Goal: Task Accomplishment & Management: Complete application form

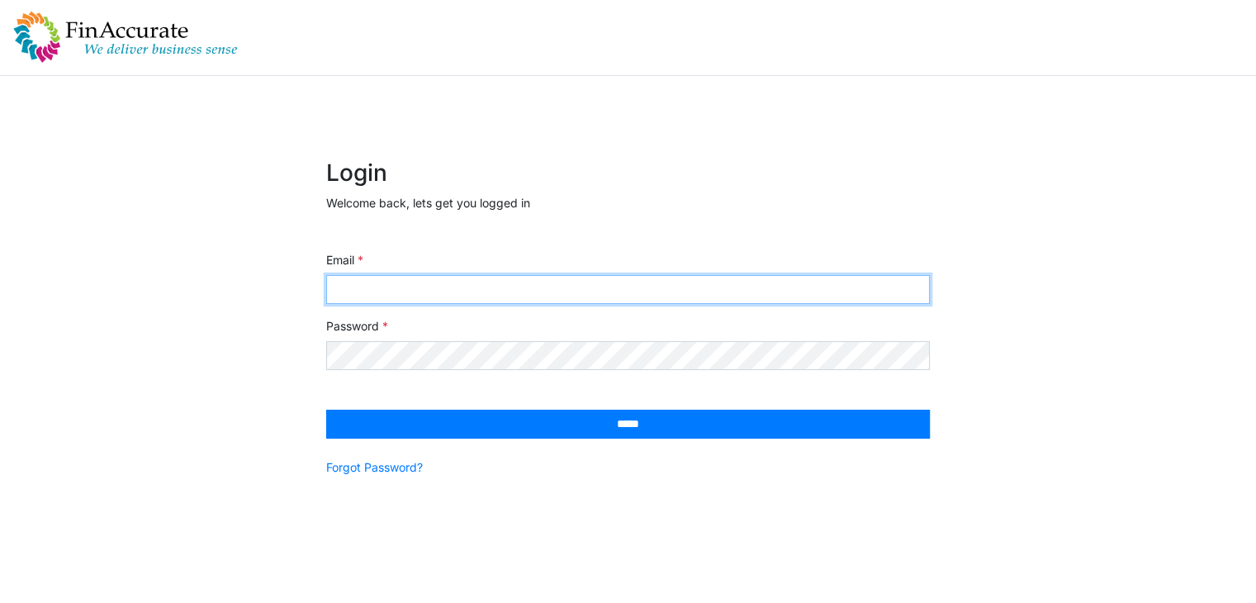
click at [456, 284] on input "Email" at bounding box center [628, 289] width 604 height 29
type input "**********"
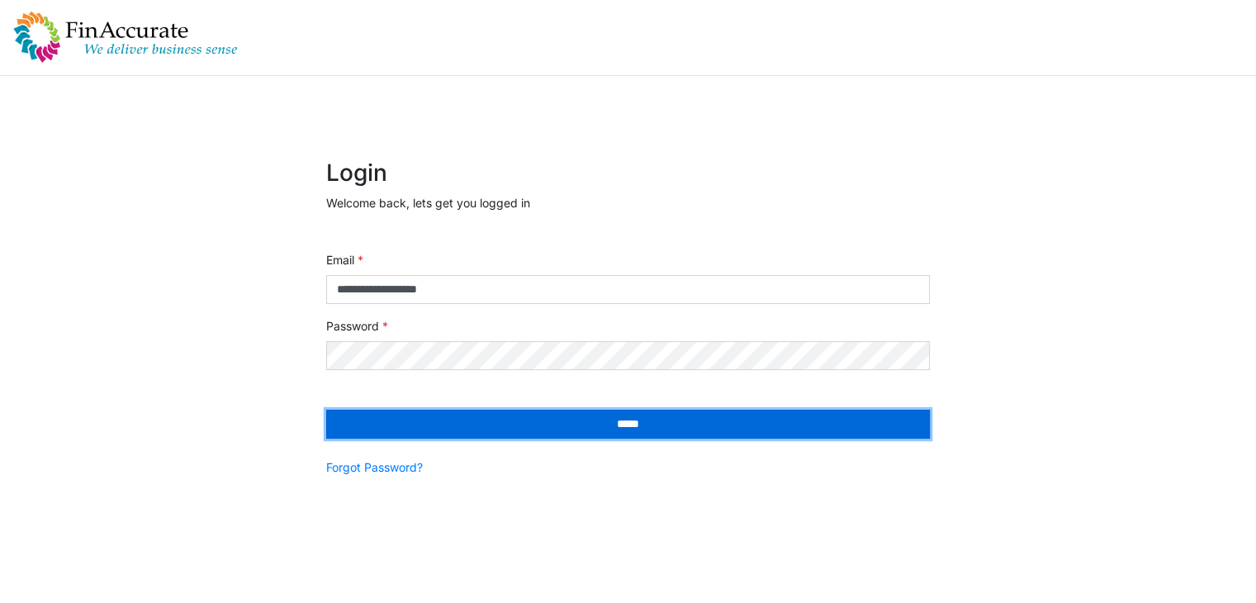
click at [547, 429] on input "*****" at bounding box center [628, 424] width 604 height 29
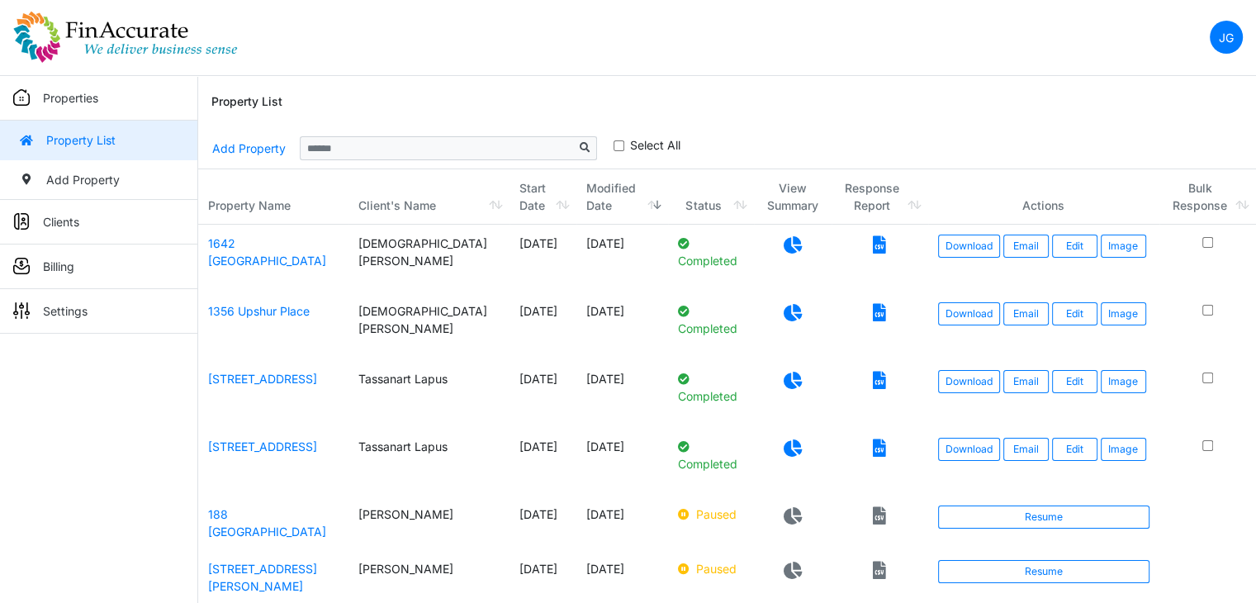
drag, startPoint x: 1231, startPoint y: 0, endPoint x: 876, endPoint y: 116, distance: 373.6
click at [876, 116] on div "Property List" at bounding box center [726, 102] width 1031 height 53
click at [238, 141] on link "Add Property" at bounding box center [248, 148] width 75 height 29
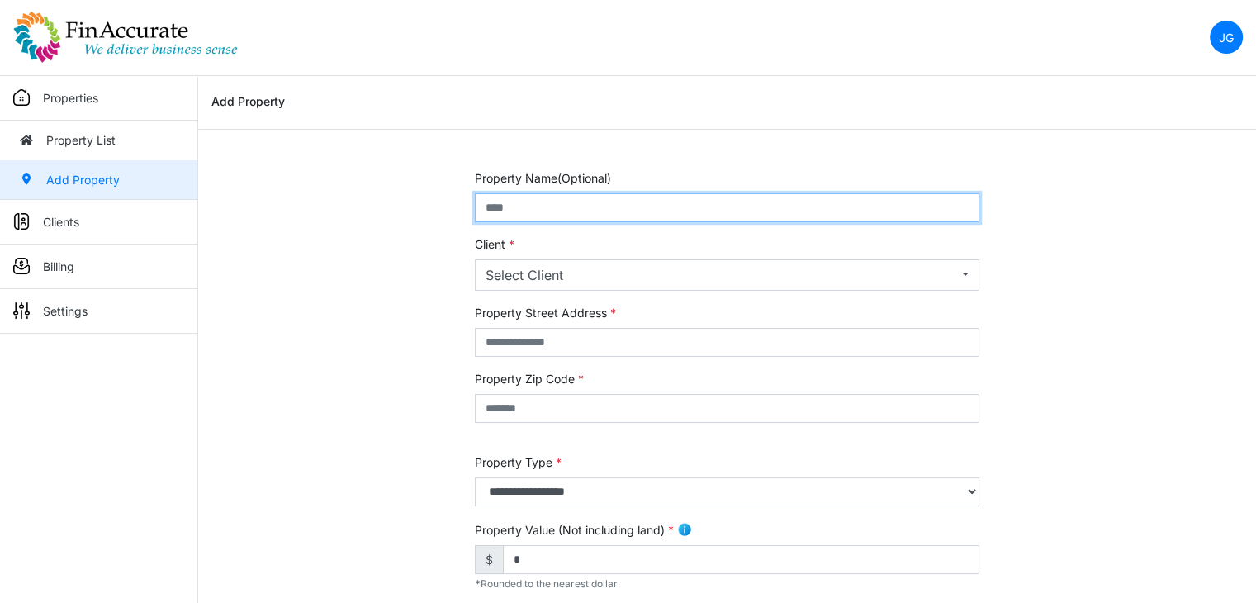
click at [561, 199] on input "text" at bounding box center [727, 207] width 504 height 29
type input "**********"
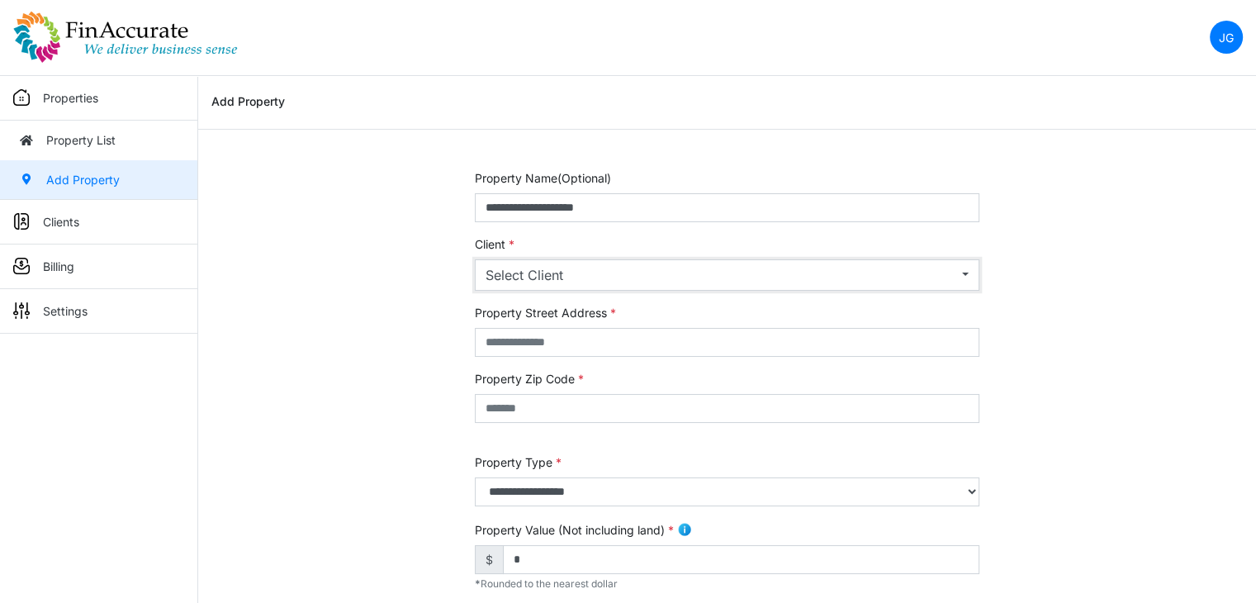
click at [595, 277] on div "Select Client" at bounding box center [721, 275] width 472 height 20
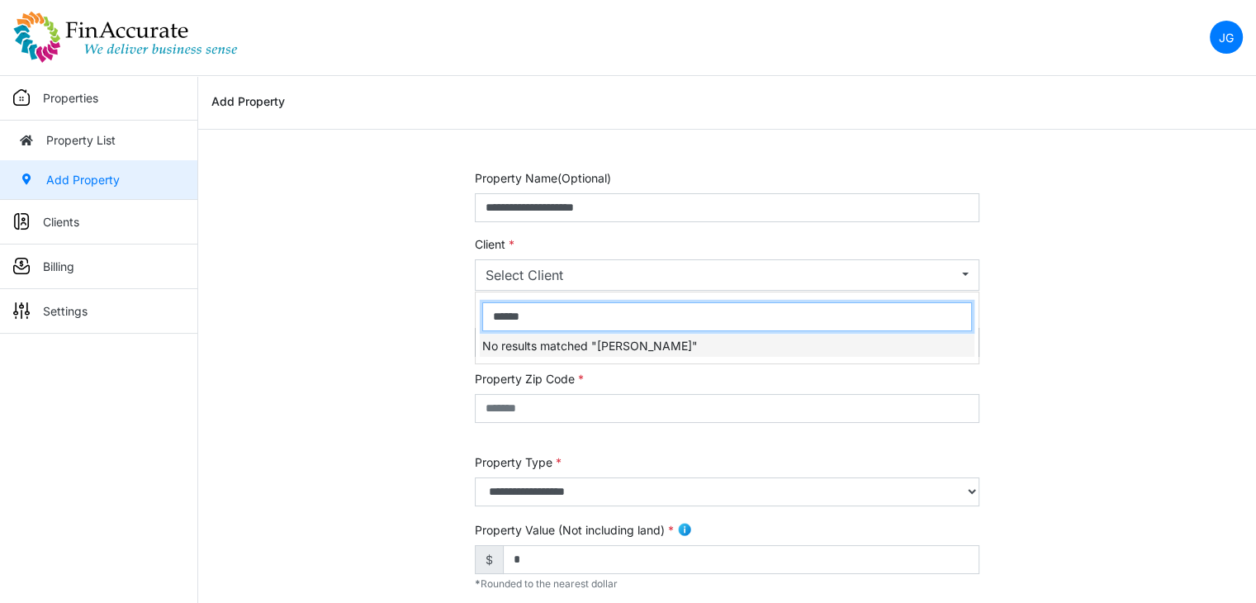
type input "******"
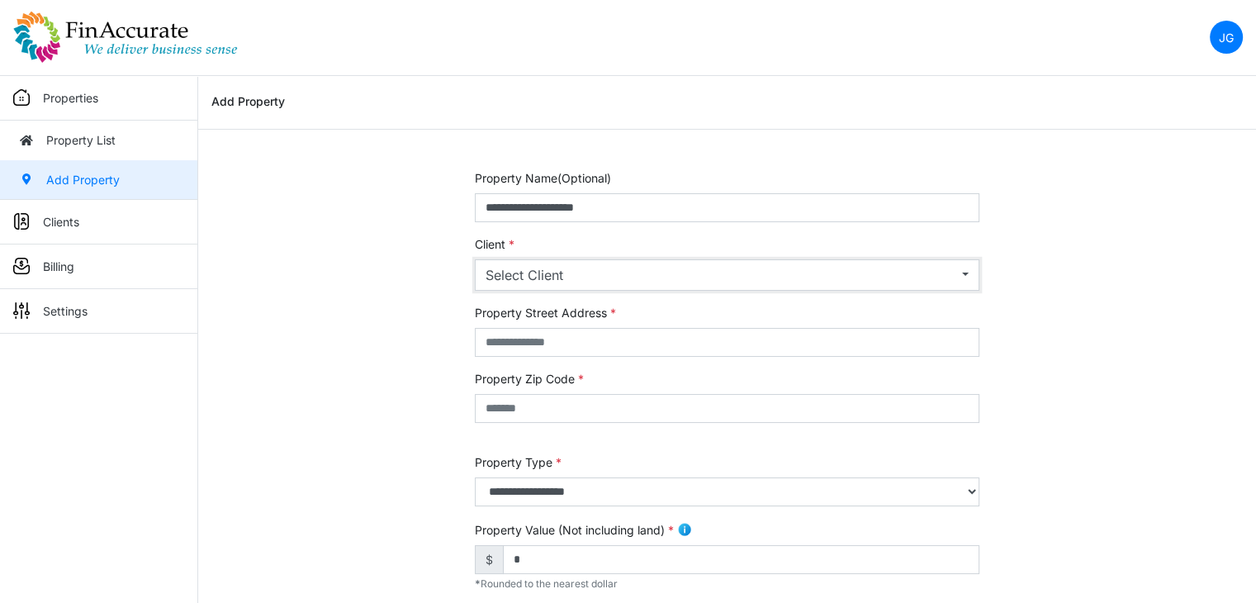
click at [594, 270] on div "Select Client" at bounding box center [721, 275] width 472 height 20
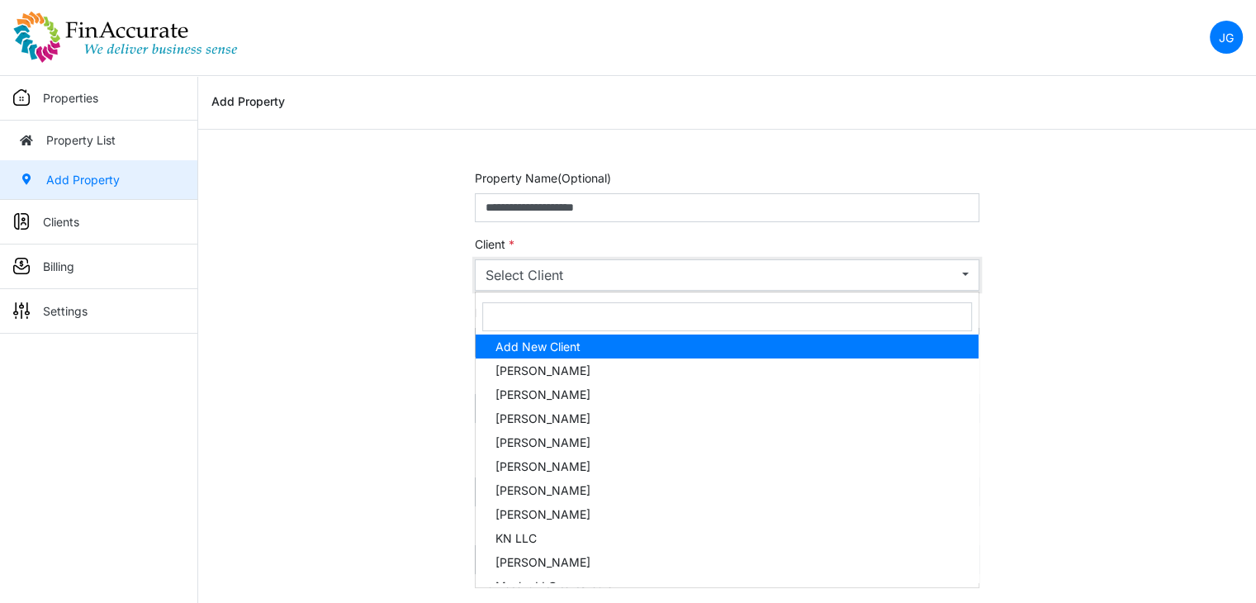
select select "**********"
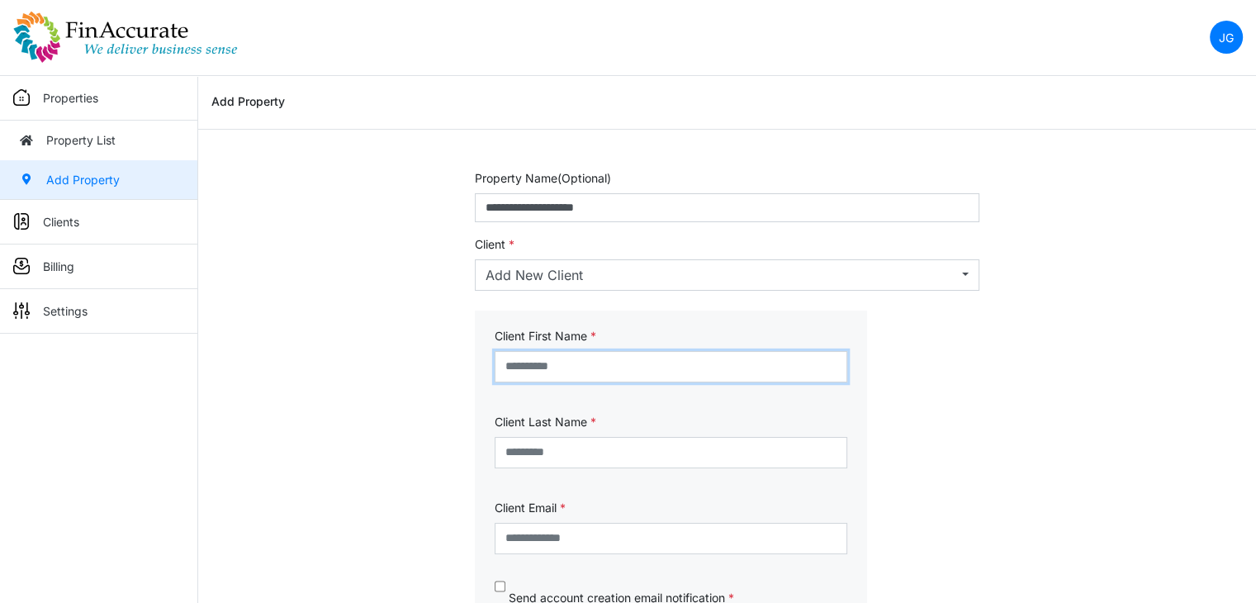
click at [597, 353] on input "text" at bounding box center [671, 366] width 353 height 31
type input "******"
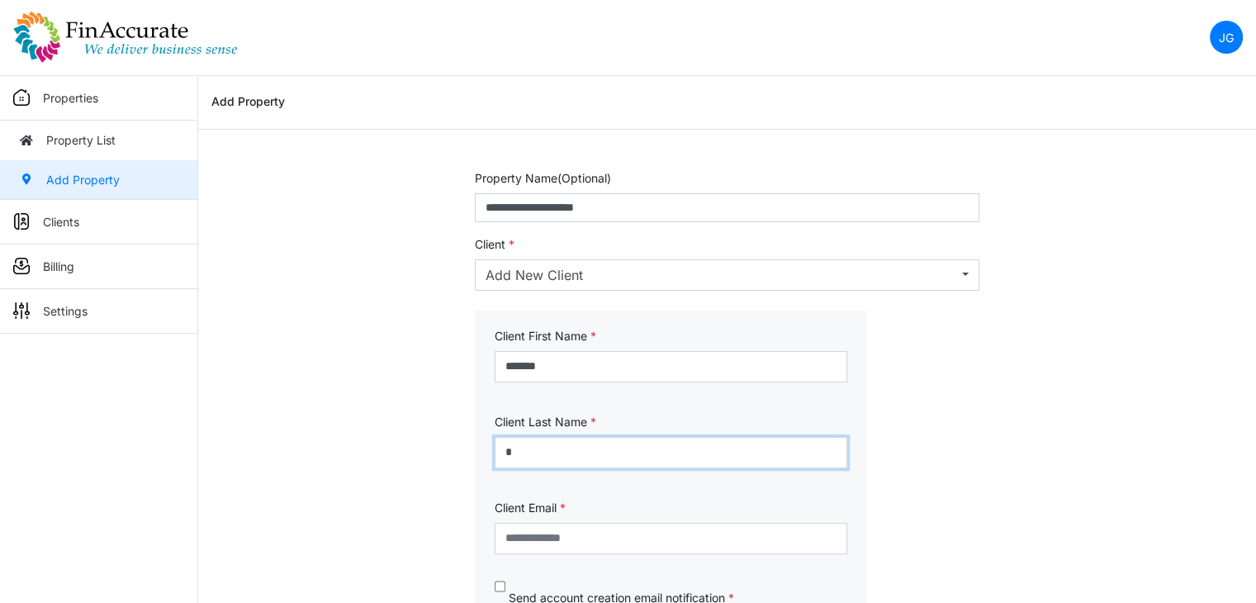
click at [569, 448] on input "*" at bounding box center [671, 452] width 353 height 31
type input "*******"
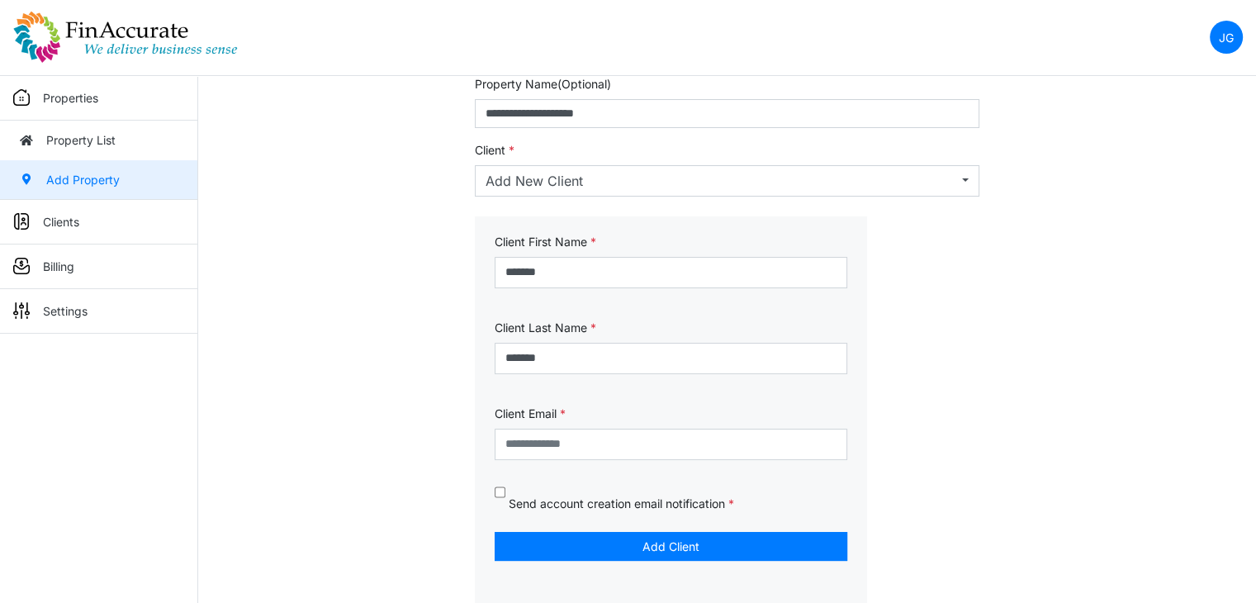
scroll to position [99, 0]
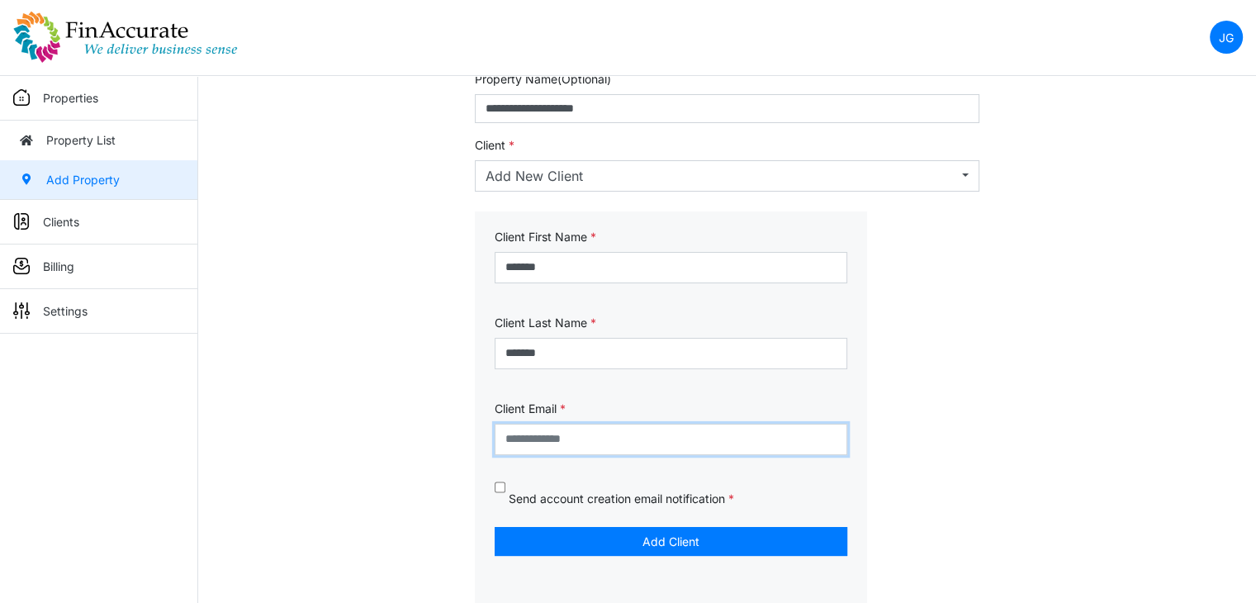
click at [581, 427] on input "email" at bounding box center [671, 439] width 353 height 31
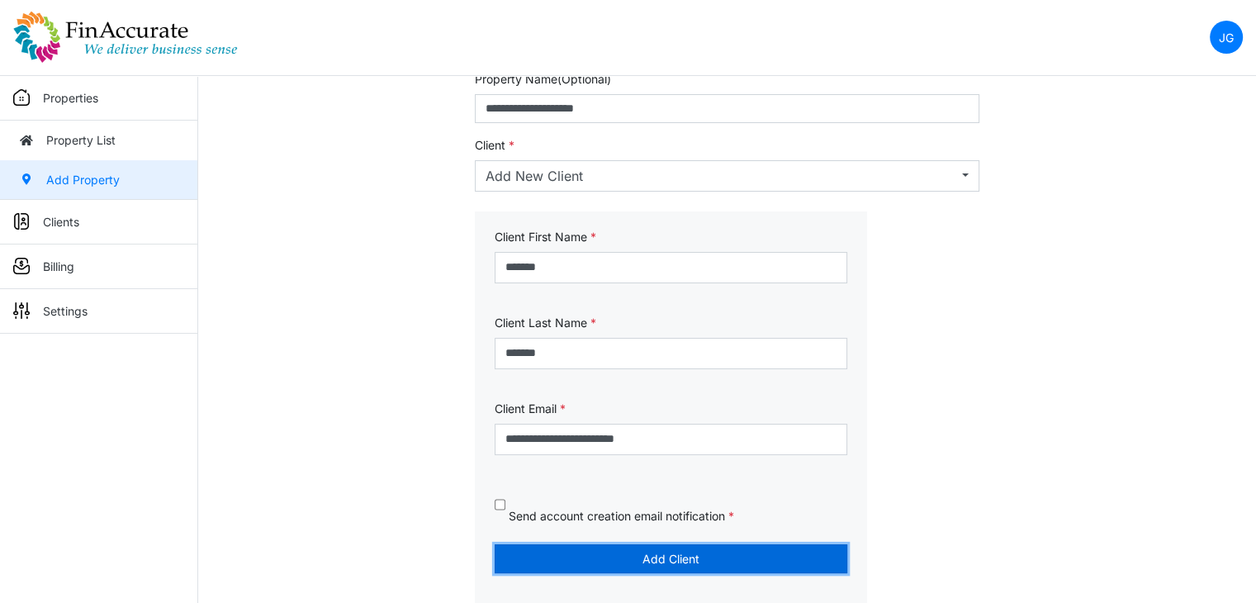
click at [571, 556] on button "Add Client" at bounding box center [671, 558] width 353 height 29
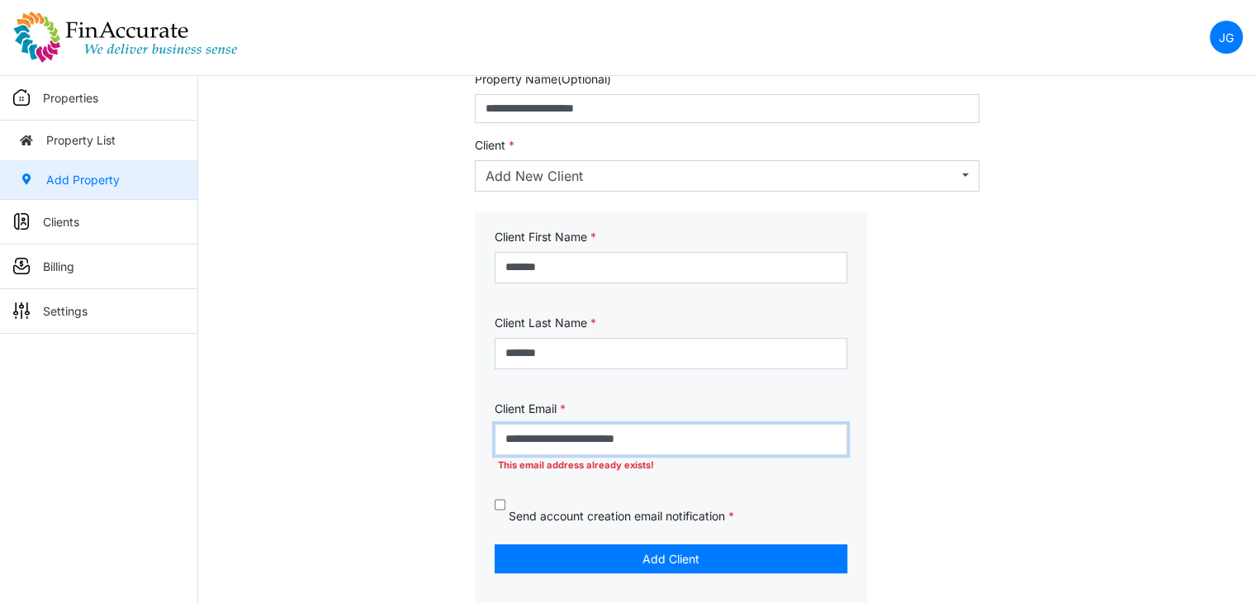
click at [672, 438] on input "**********" at bounding box center [671, 439] width 353 height 31
click at [566, 437] on input "**********" at bounding box center [671, 439] width 353 height 31
click at [482, 466] on form "**********" at bounding box center [671, 406] width 392 height 391
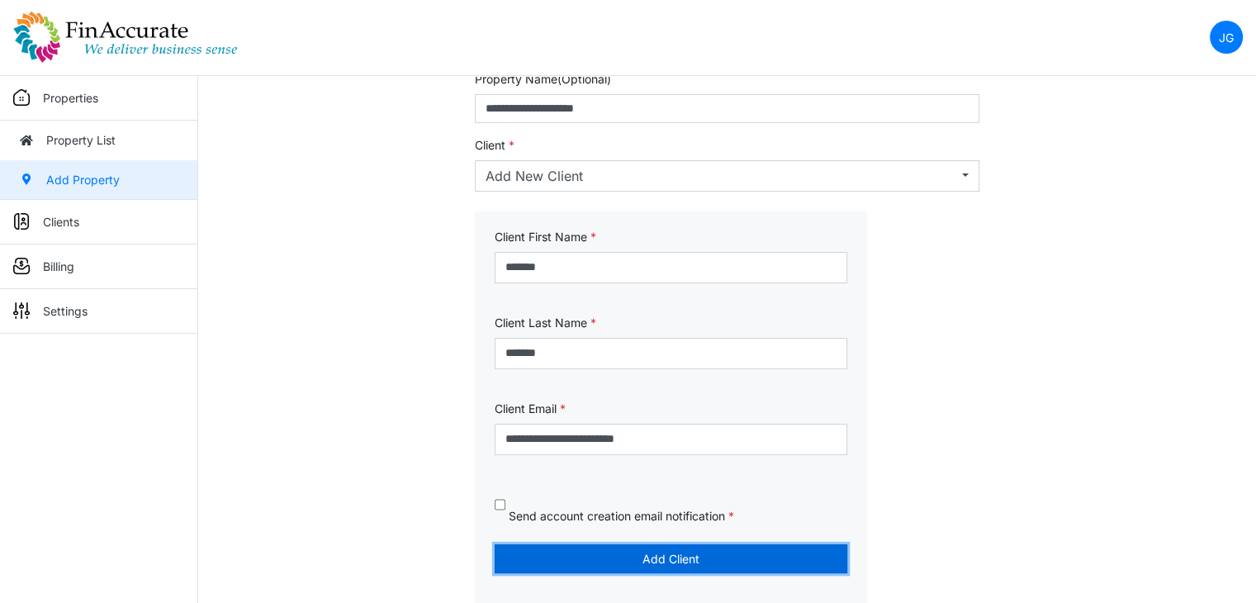
click at [608, 552] on button "Add Client" at bounding box center [671, 558] width 353 height 29
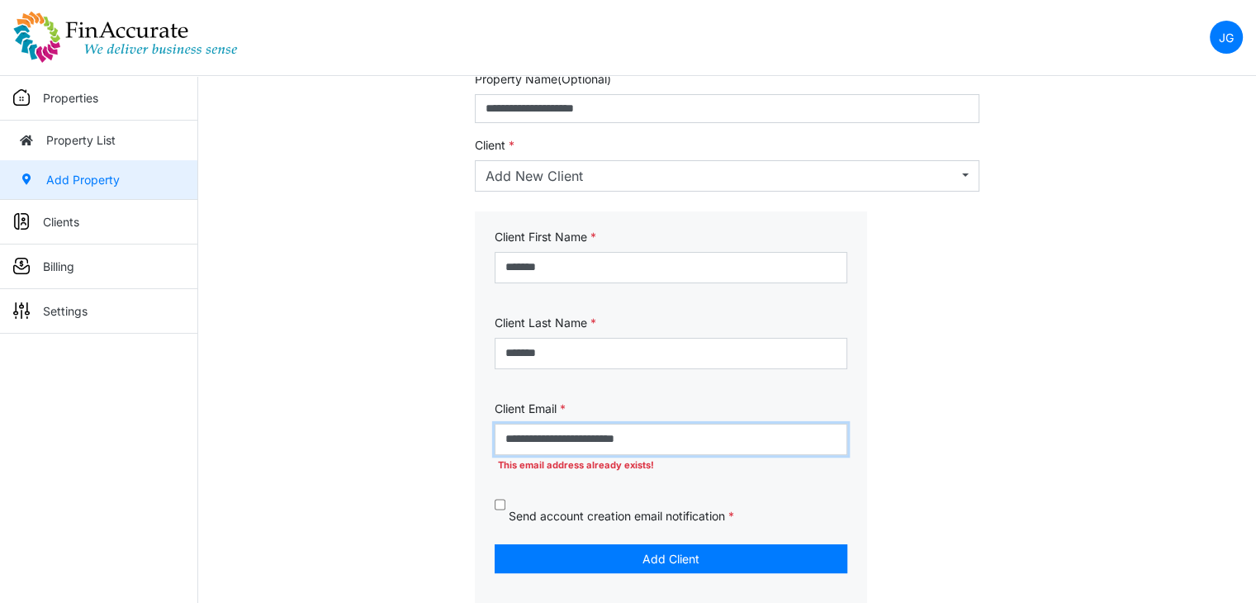
click at [561, 434] on input "**********" at bounding box center [671, 439] width 353 height 31
click at [495, 430] on input "**********" at bounding box center [671, 439] width 353 height 31
type input "**********"
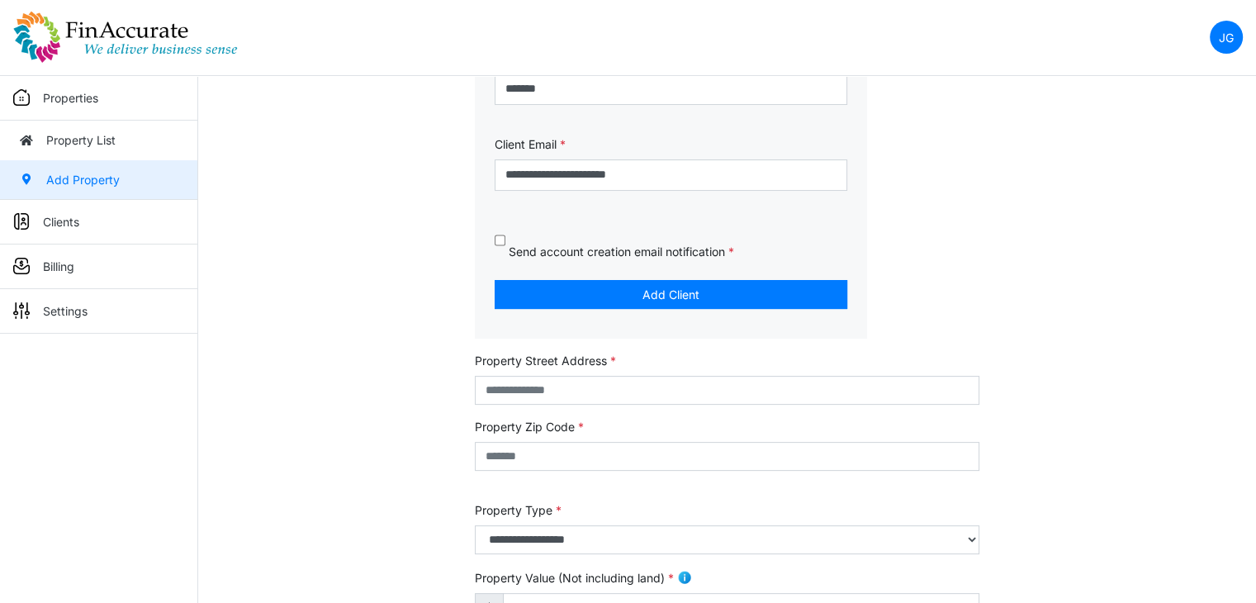
scroll to position [396, 0]
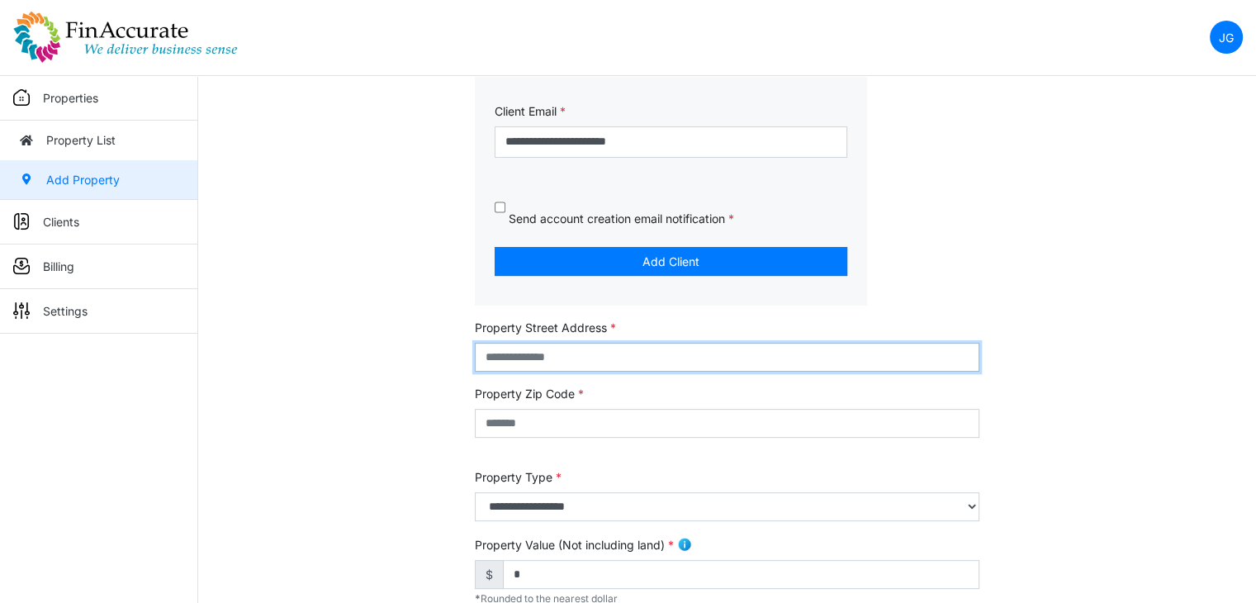
click at [565, 356] on input "text" at bounding box center [727, 357] width 504 height 29
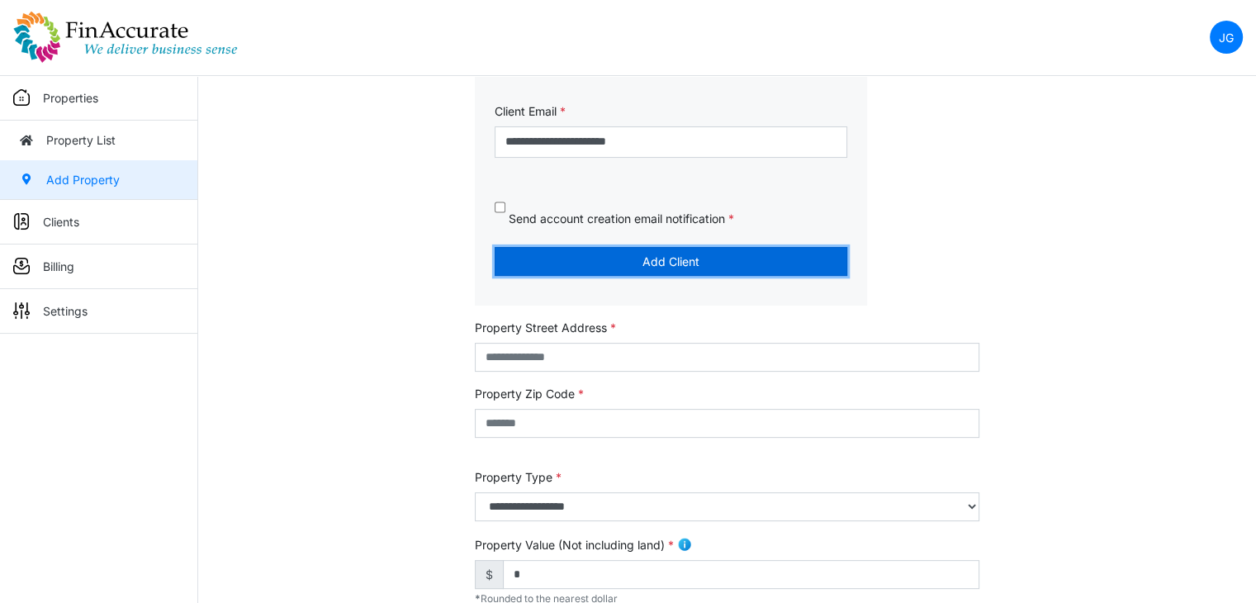
click at [591, 264] on button "Add Client" at bounding box center [671, 261] width 353 height 29
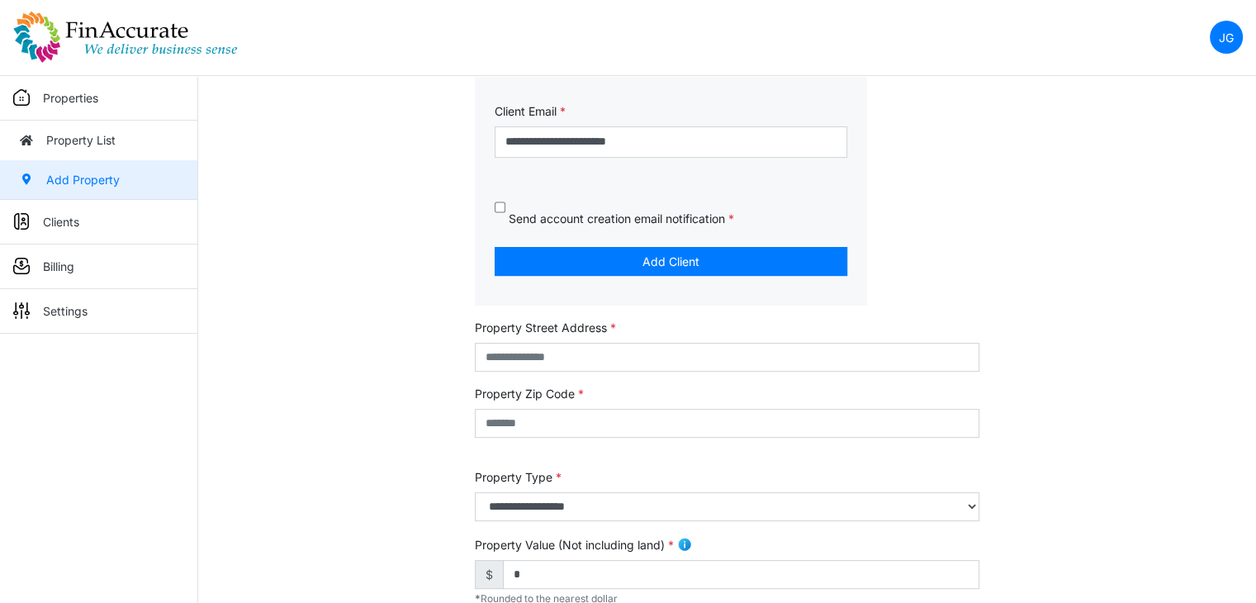
select select "***"
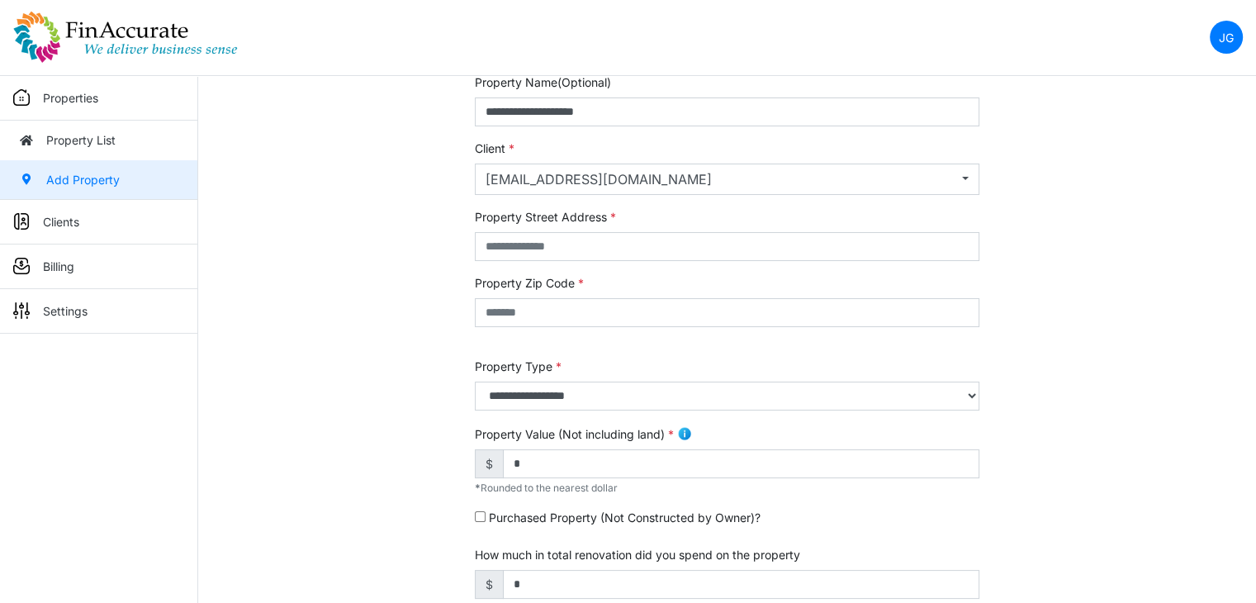
scroll to position [99, 0]
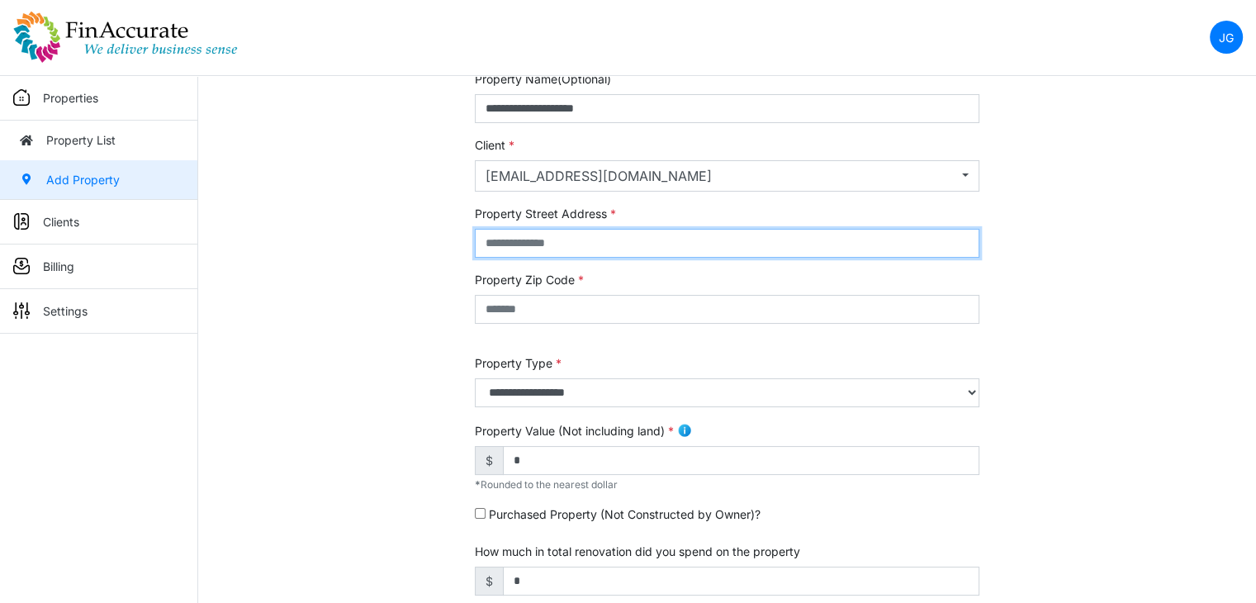
click at [743, 253] on input "text" at bounding box center [727, 243] width 504 height 29
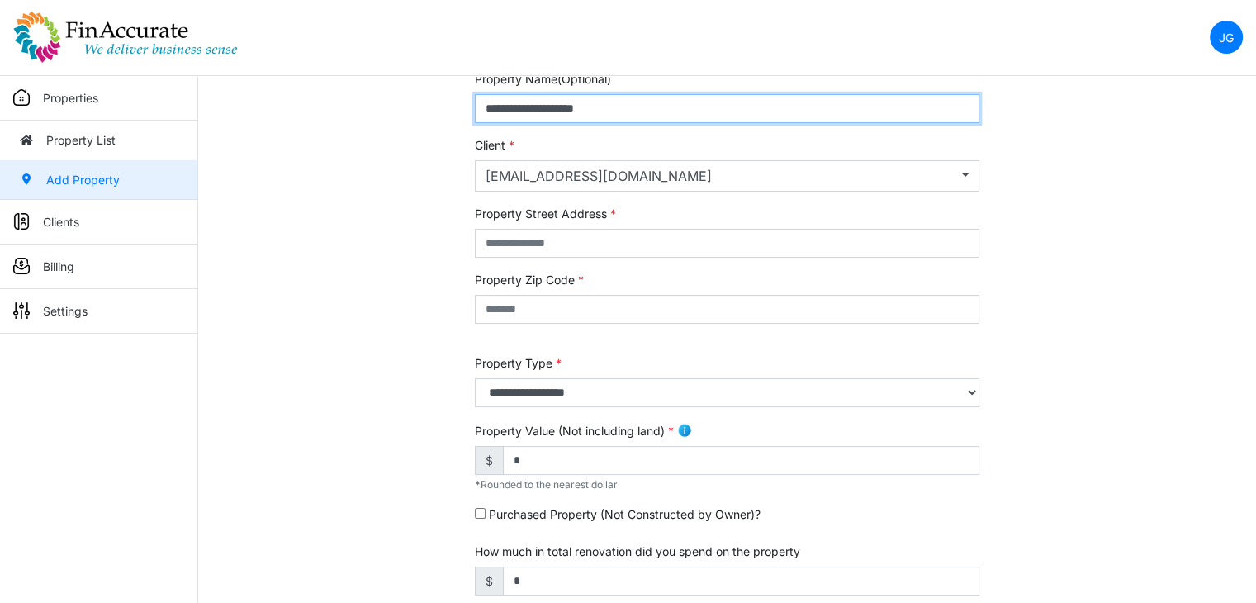
click at [507, 111] on input "**********" at bounding box center [727, 108] width 504 height 29
type input "**********"
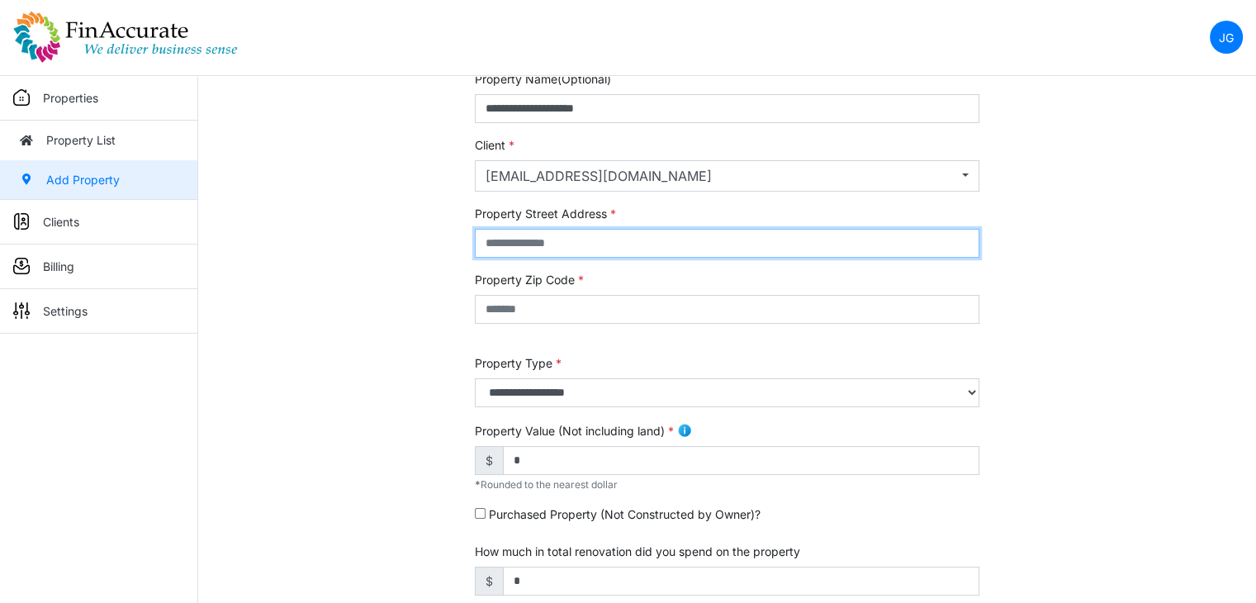
click at [594, 239] on input "text" at bounding box center [727, 243] width 504 height 29
click at [570, 247] on input "text" at bounding box center [727, 243] width 504 height 29
type input "**********"
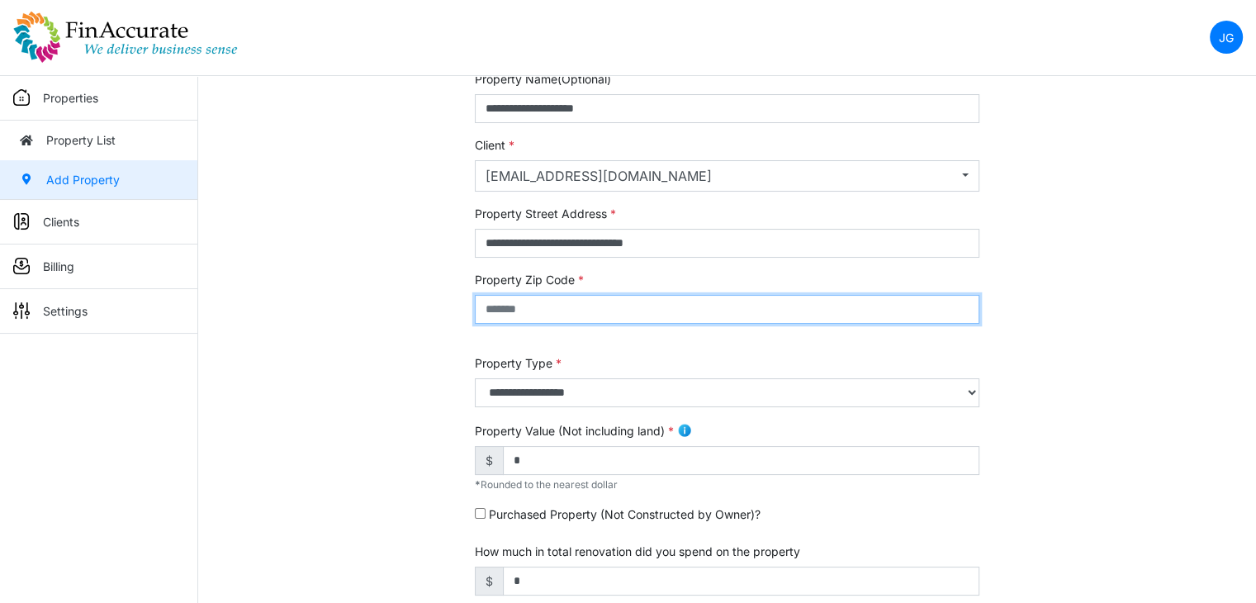
click at [585, 297] on input "text" at bounding box center [727, 309] width 504 height 29
type input "*****"
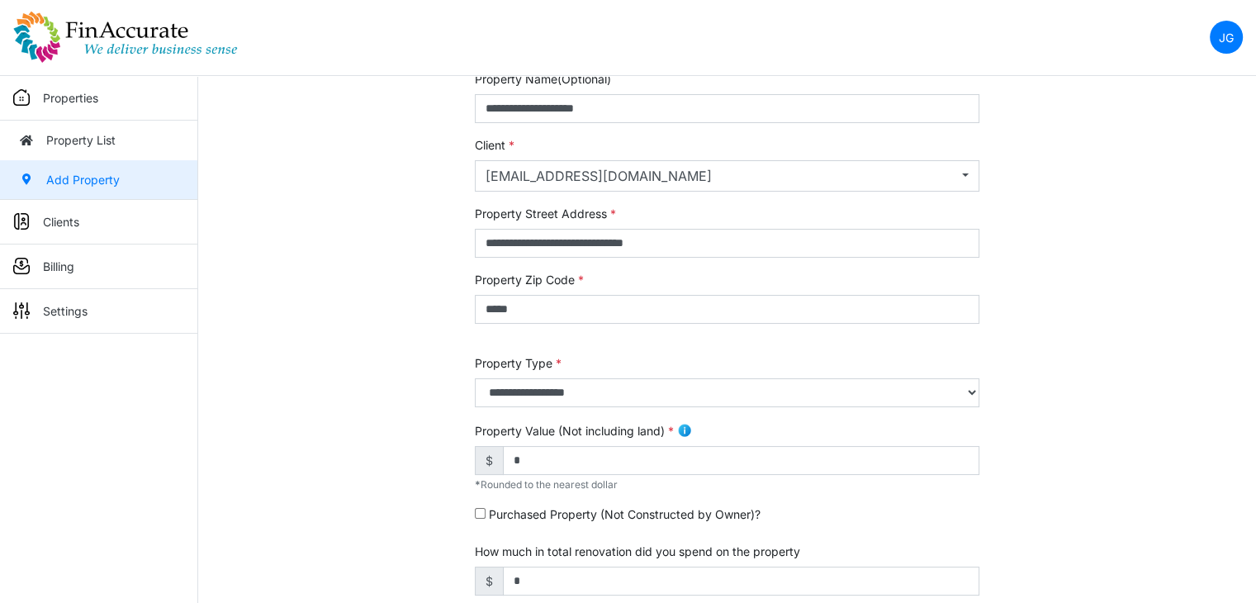
click at [198, 424] on div "**********" at bounding box center [727, 587] width 1058 height 1035
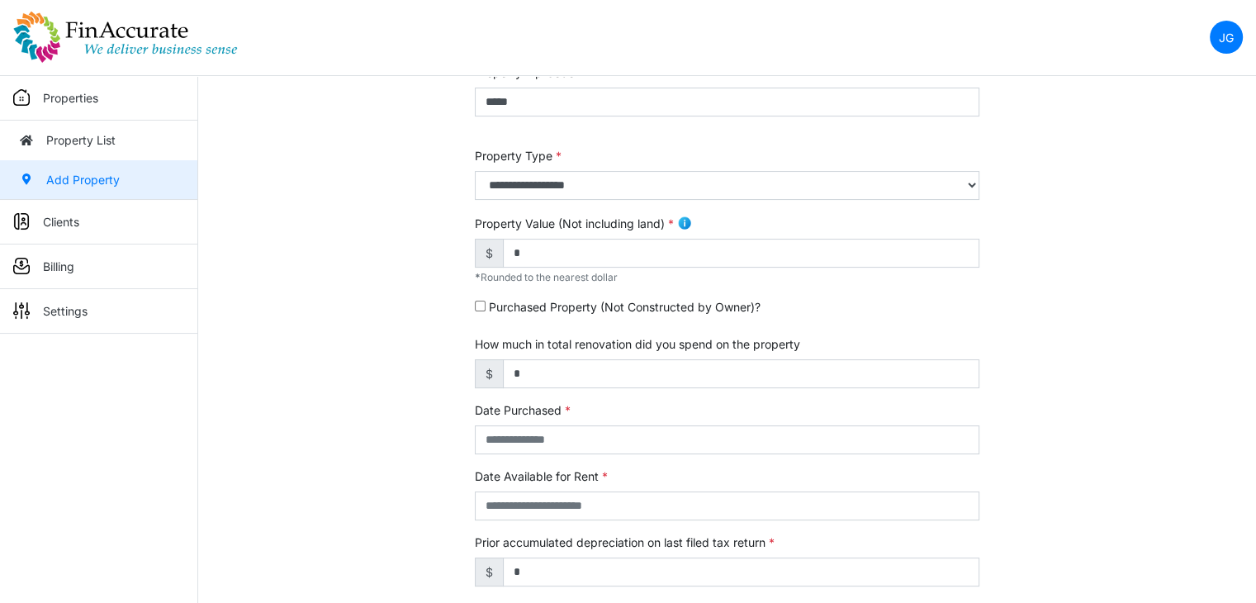
scroll to position [347, 0]
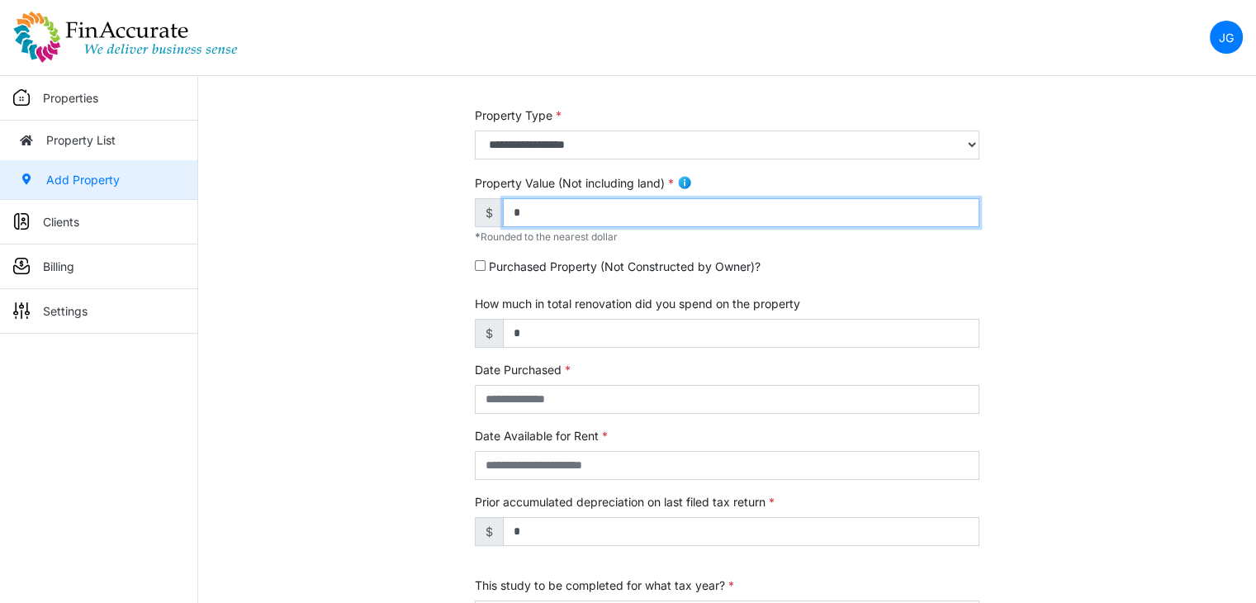
click at [573, 212] on input "*" at bounding box center [741, 212] width 476 height 29
type input "*******"
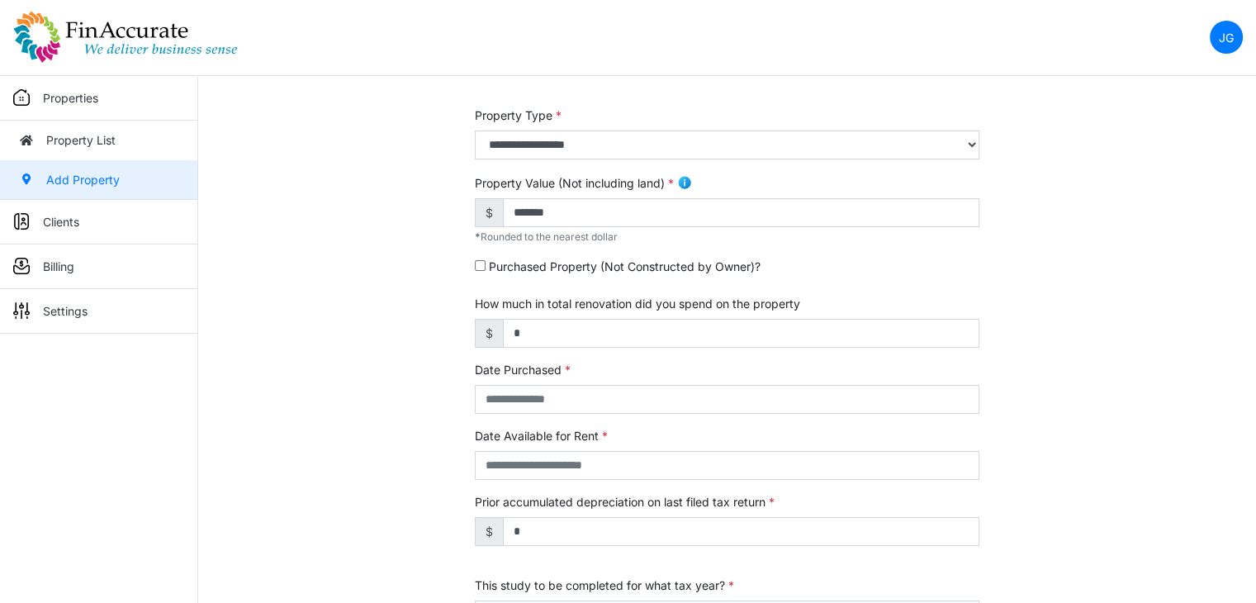
click at [315, 271] on div "**********" at bounding box center [727, 339] width 1058 height 1035
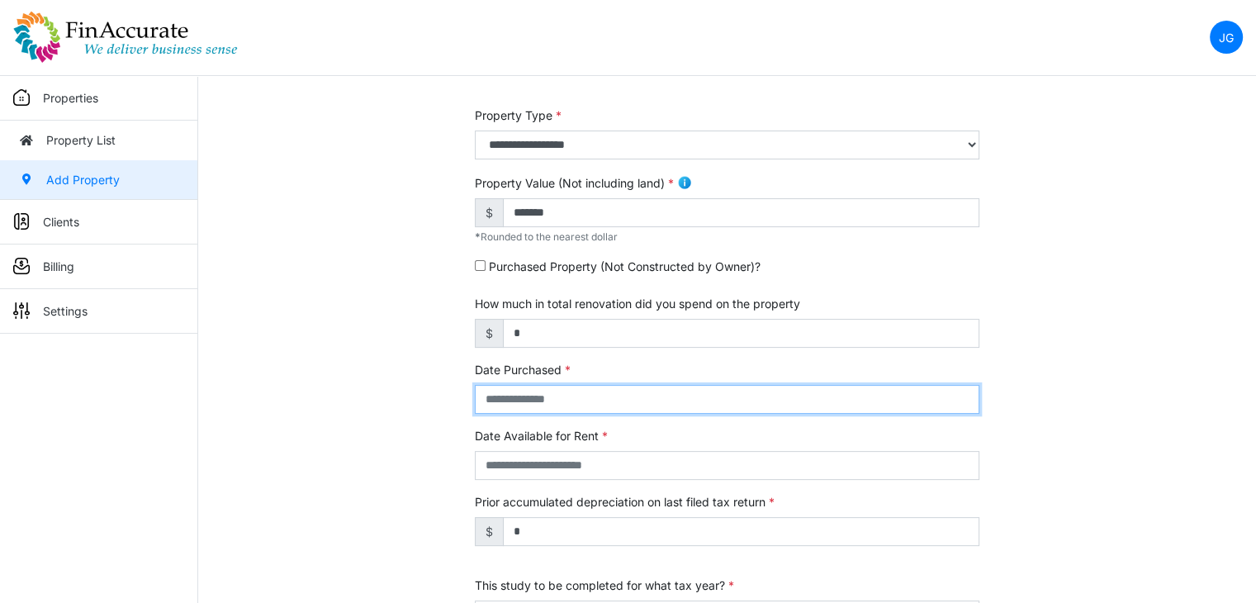
click at [564, 405] on input "text" at bounding box center [727, 399] width 504 height 29
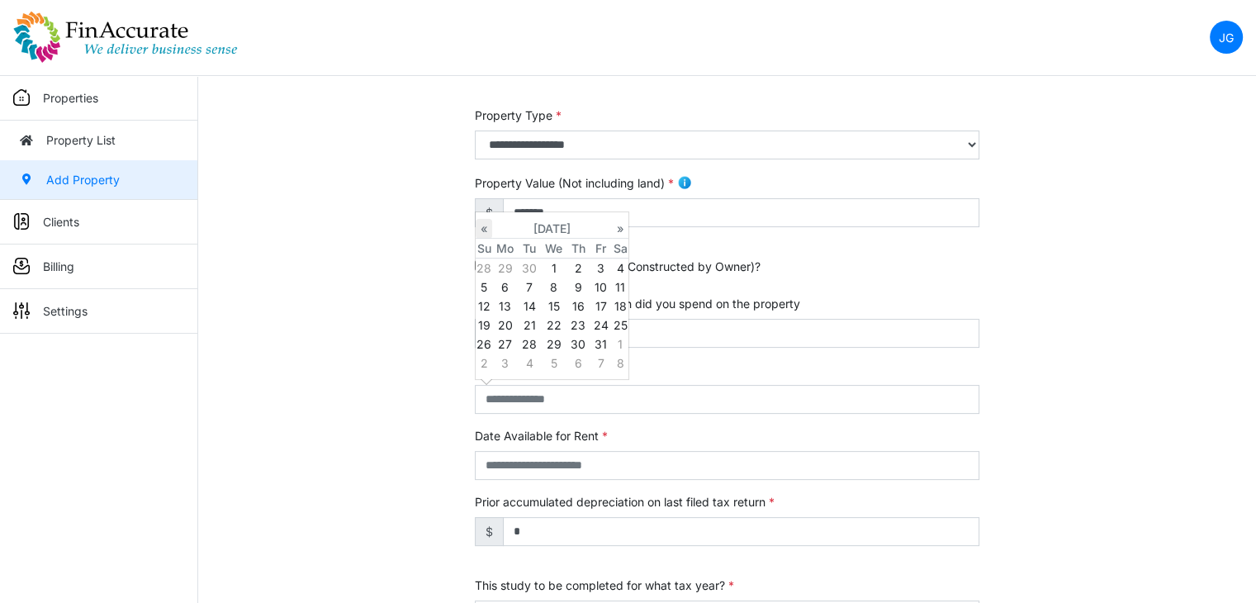
click at [491, 225] on th "«" at bounding box center [484, 229] width 17 height 20
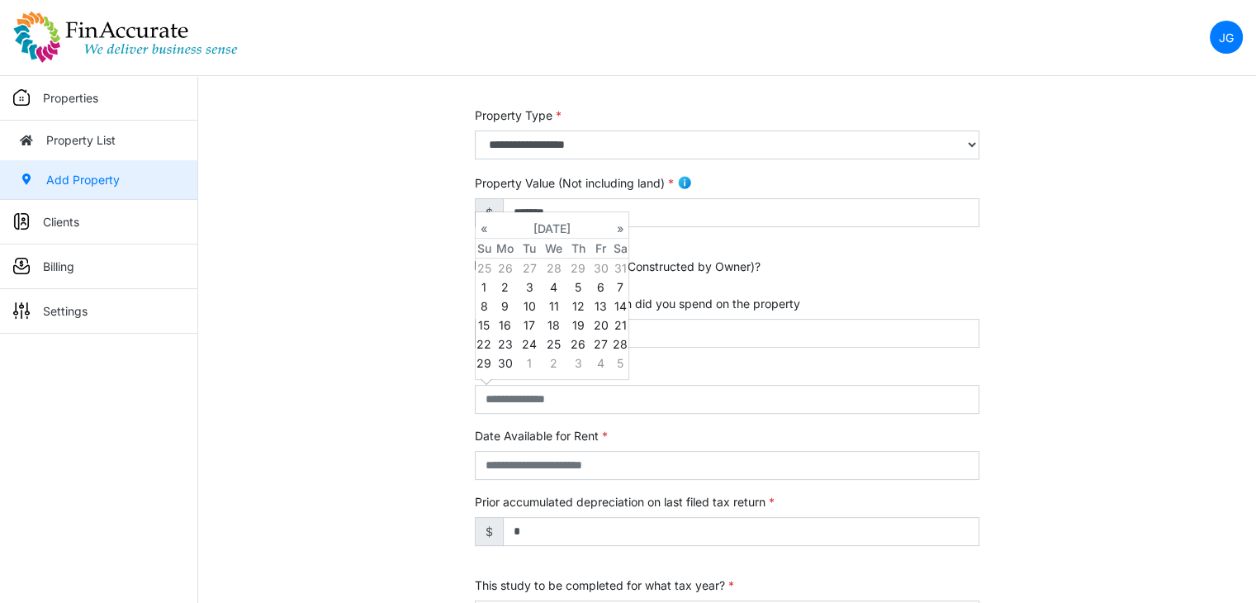
click at [491, 225] on th "«" at bounding box center [484, 229] width 17 height 20
click at [599, 321] on td "24" at bounding box center [601, 324] width 22 height 19
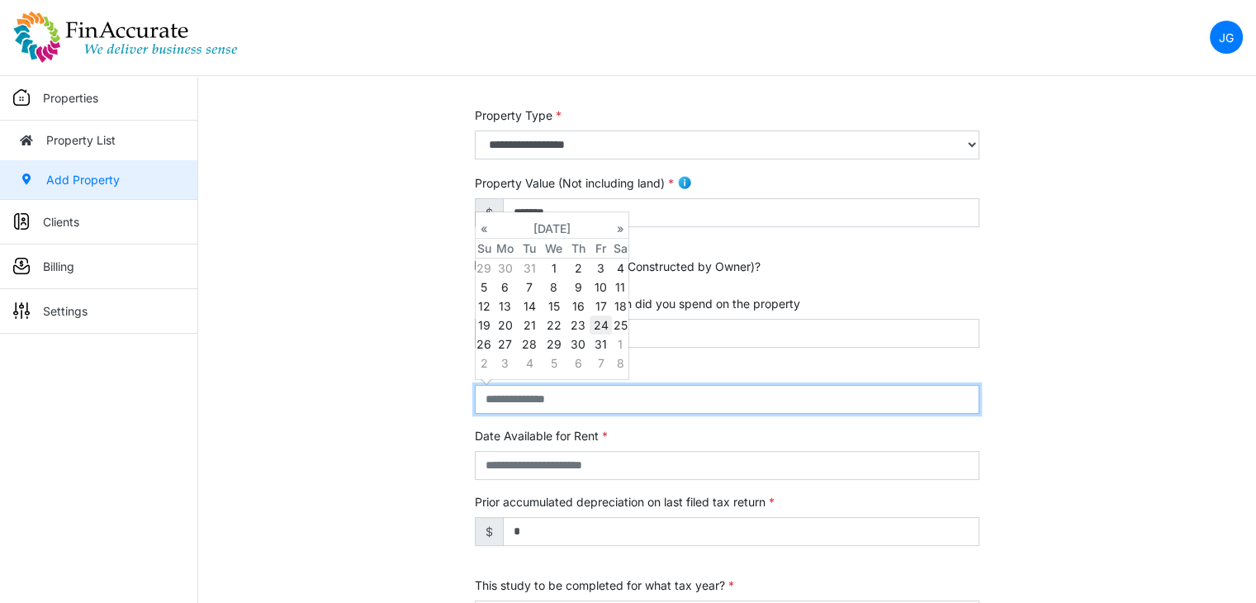
type input "**********"
select select "****"
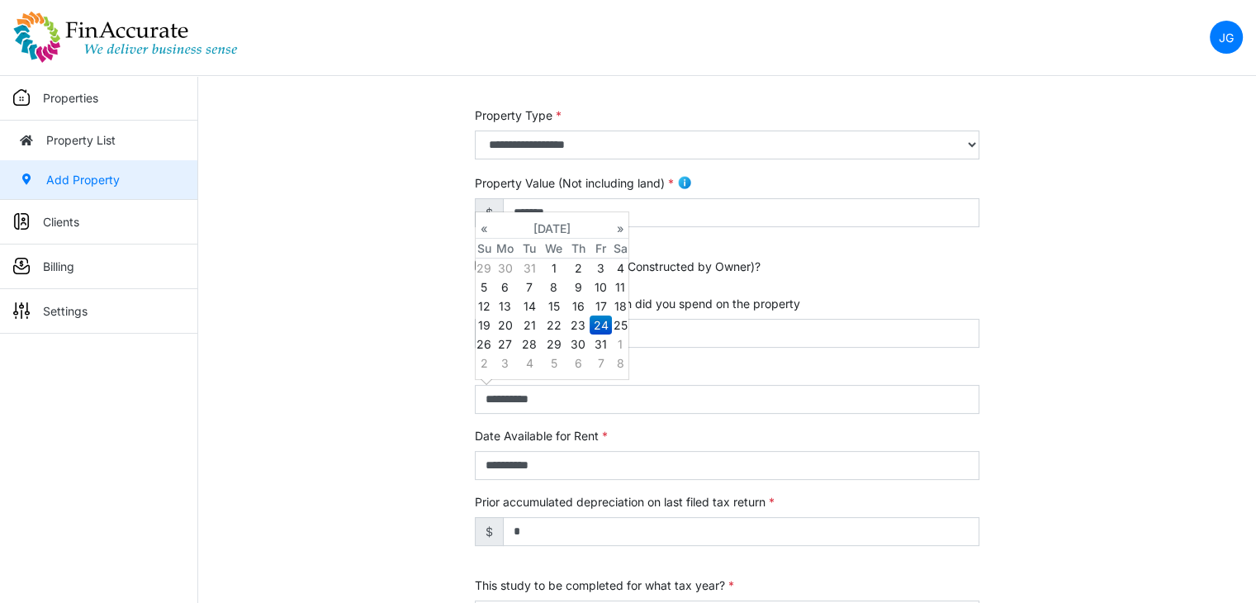
click at [317, 351] on div "**********" at bounding box center [727, 339] width 1058 height 1035
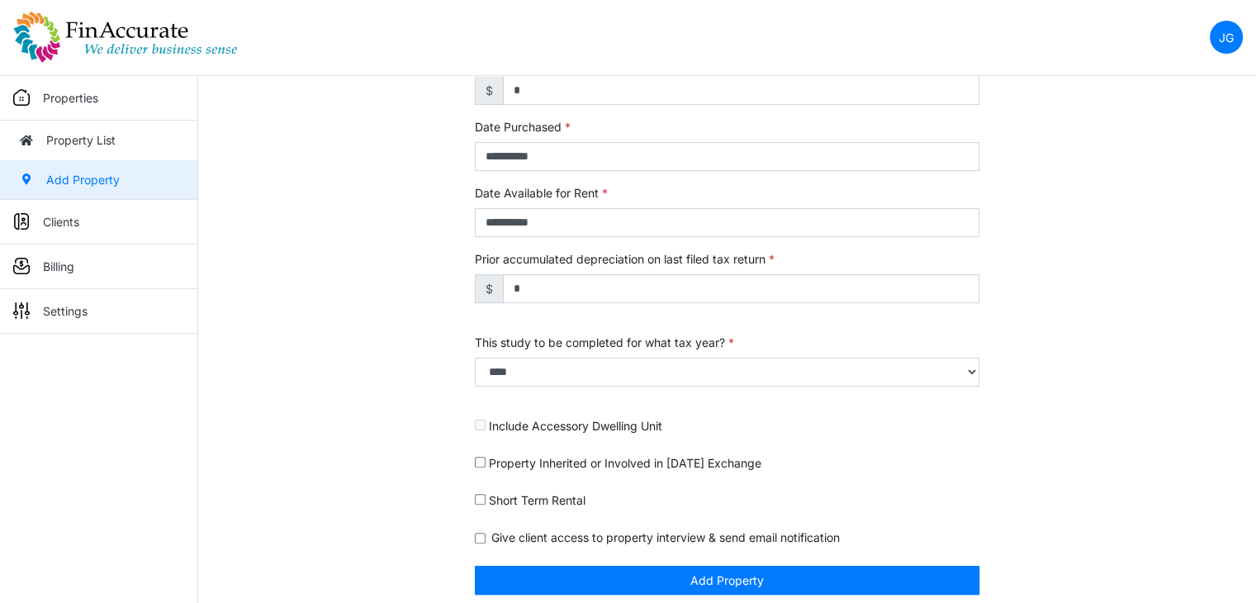
scroll to position [600, 0]
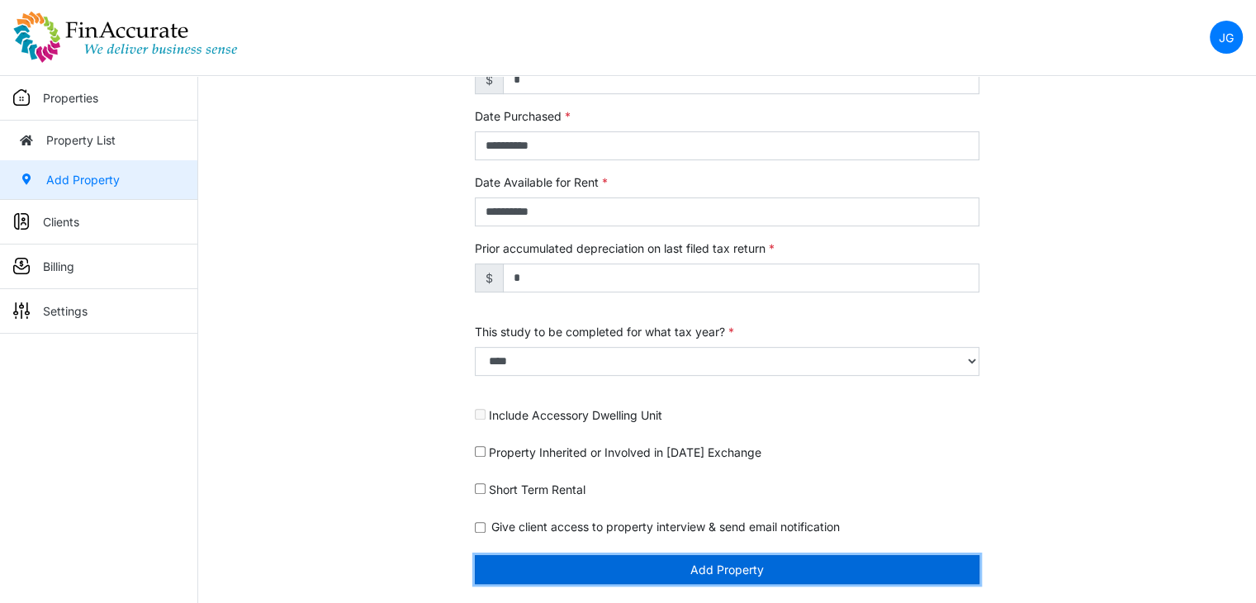
click at [748, 571] on button "Add Property" at bounding box center [727, 569] width 504 height 29
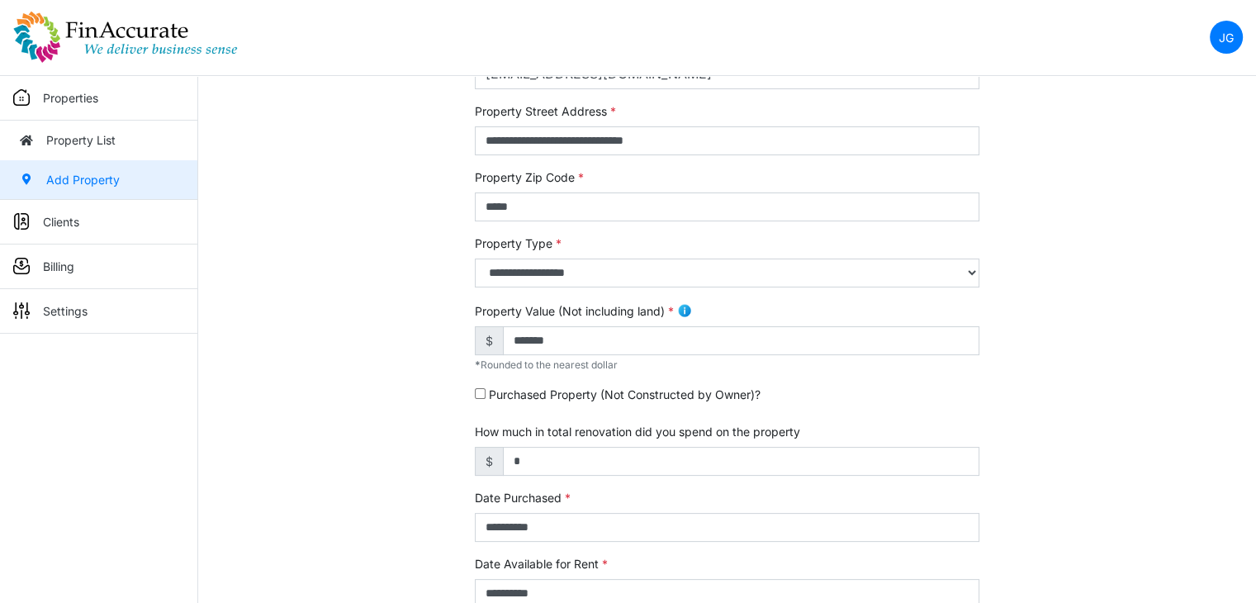
scroll to position [248, 0]
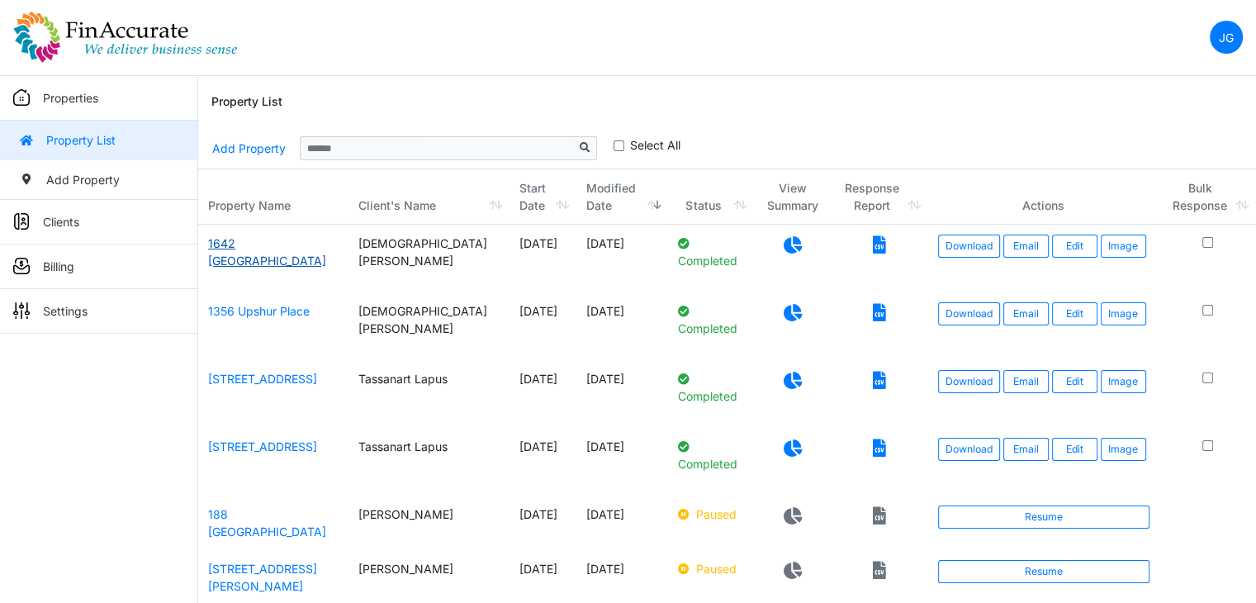
click at [287, 244] on link "1642 [GEOGRAPHIC_DATA]" at bounding box center [267, 251] width 118 height 31
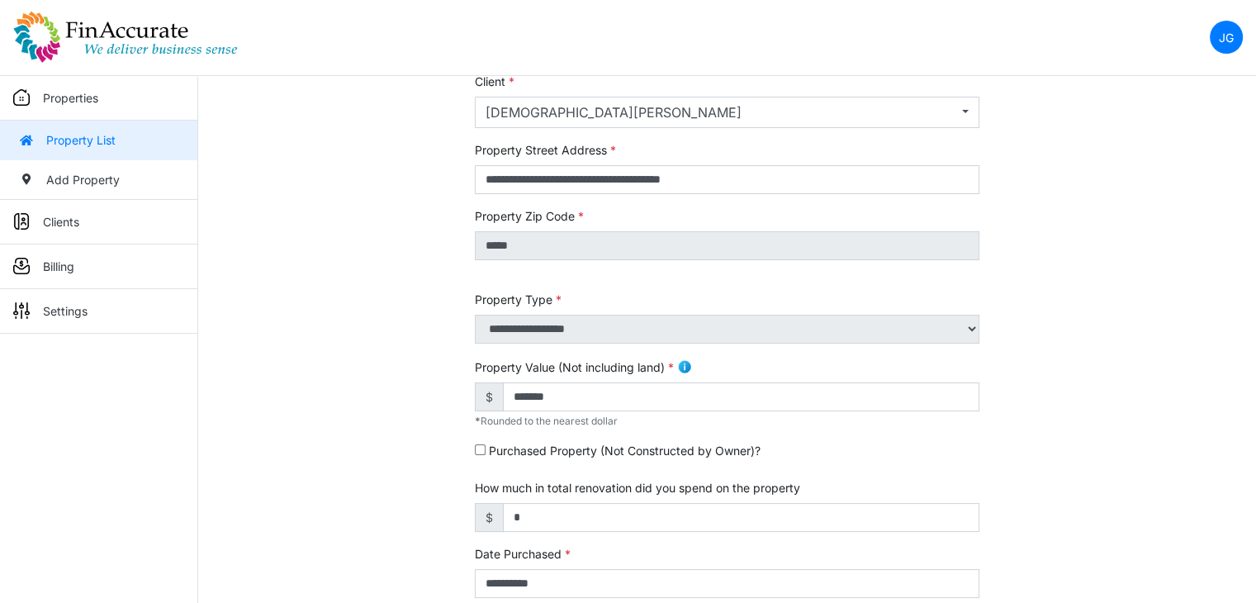
scroll to position [165, 0]
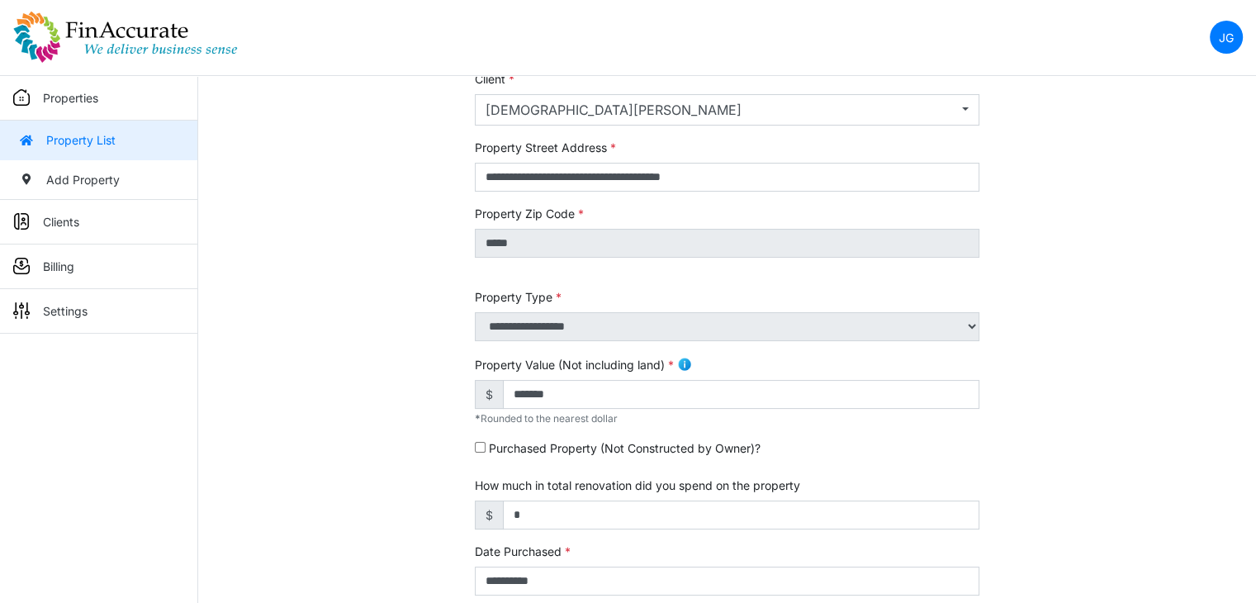
click at [54, 224] on p "Clients" at bounding box center [61, 221] width 36 height 17
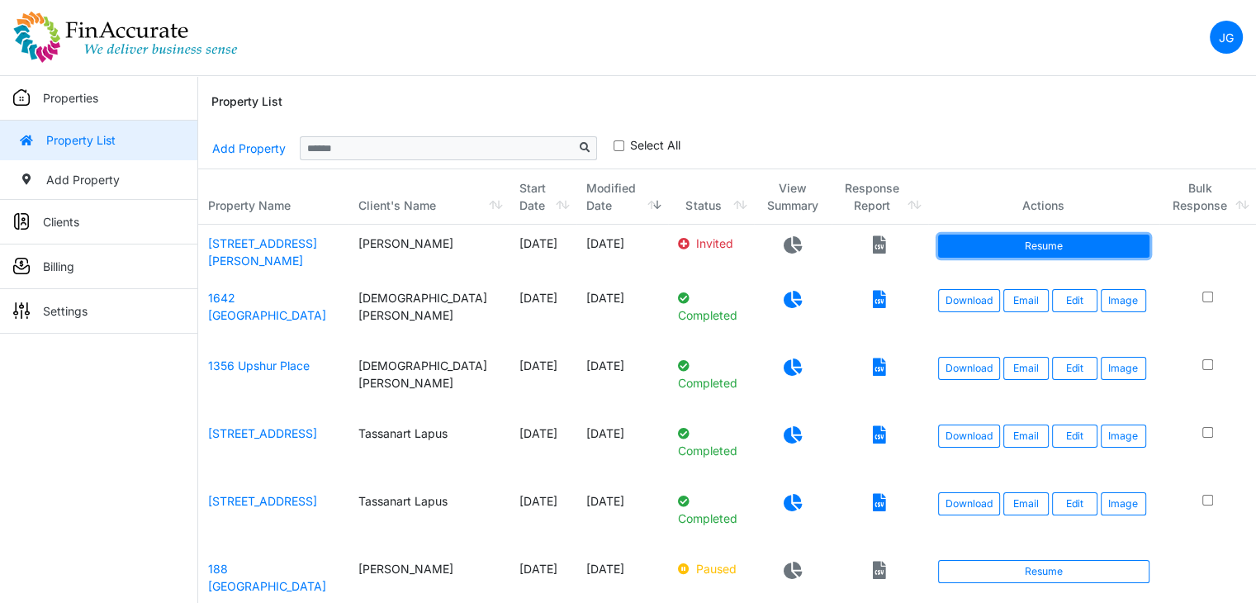
click at [1079, 241] on link "Resume" at bounding box center [1043, 245] width 211 height 23
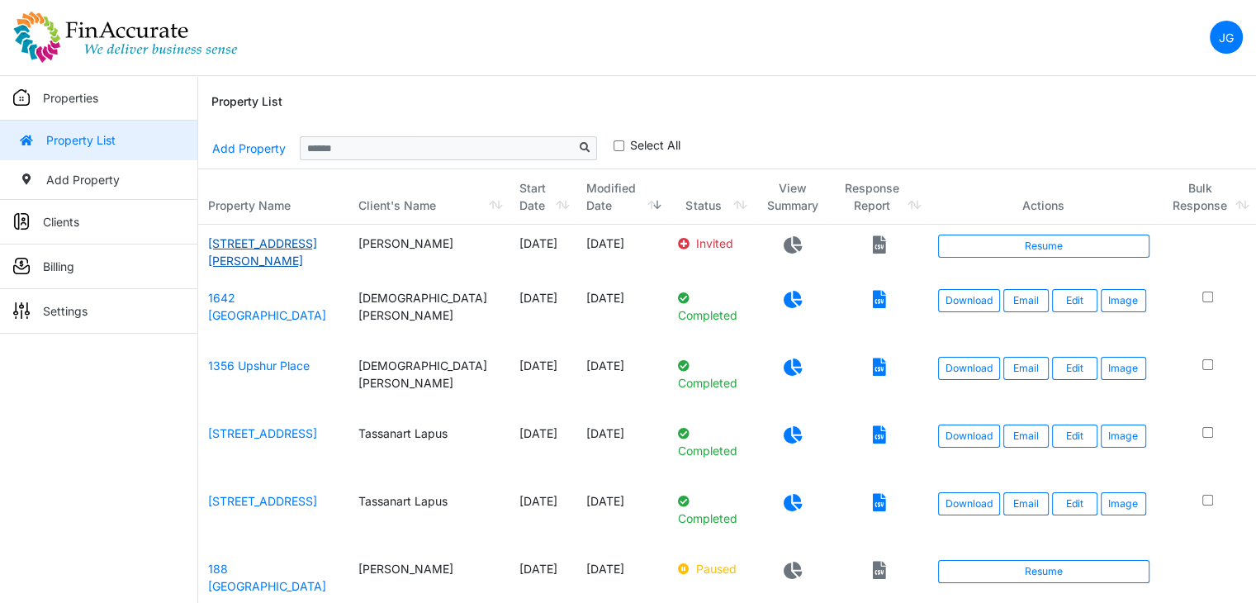
click at [254, 243] on link "[STREET_ADDRESS][PERSON_NAME]" at bounding box center [262, 251] width 109 height 31
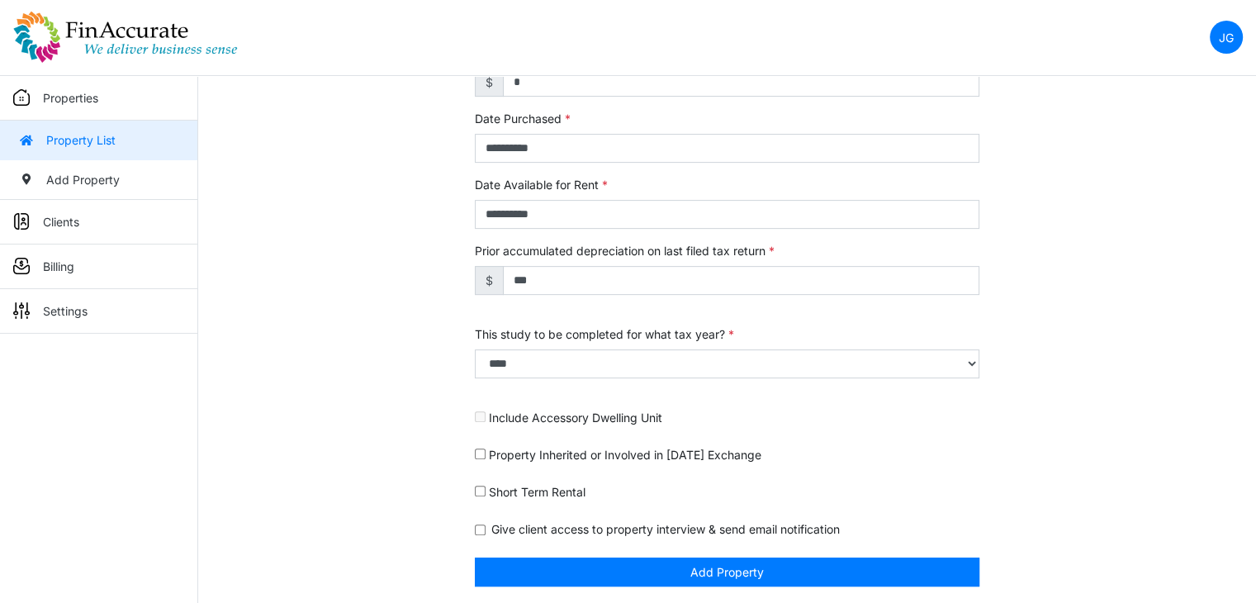
scroll to position [600, 0]
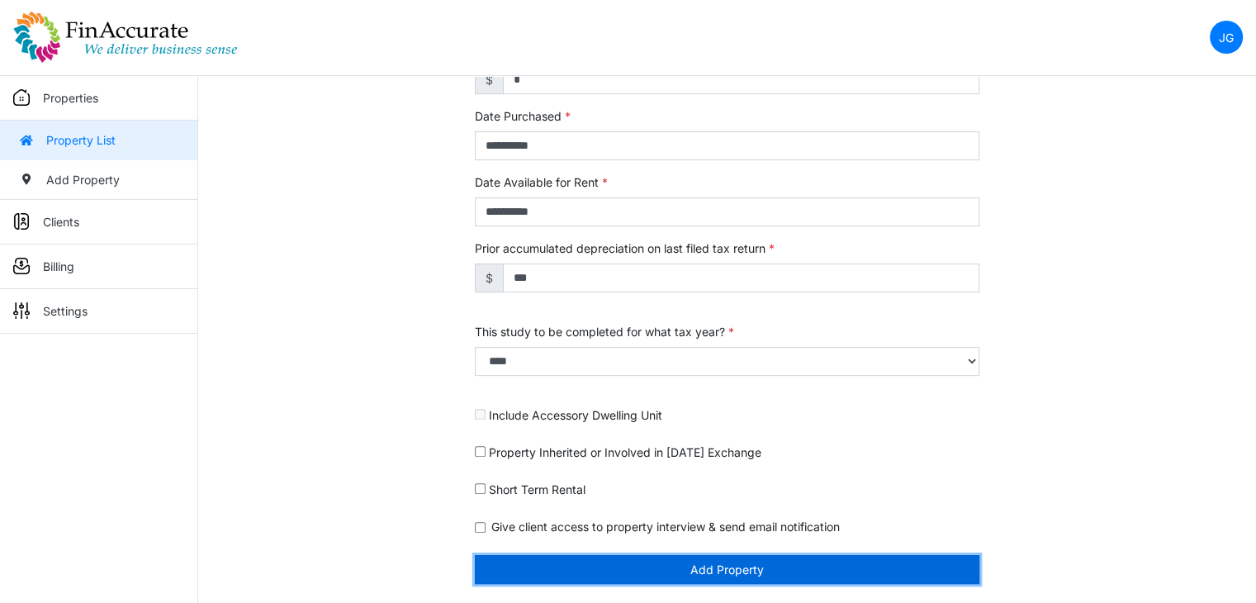
click at [707, 560] on button "Add Property" at bounding box center [727, 569] width 504 height 29
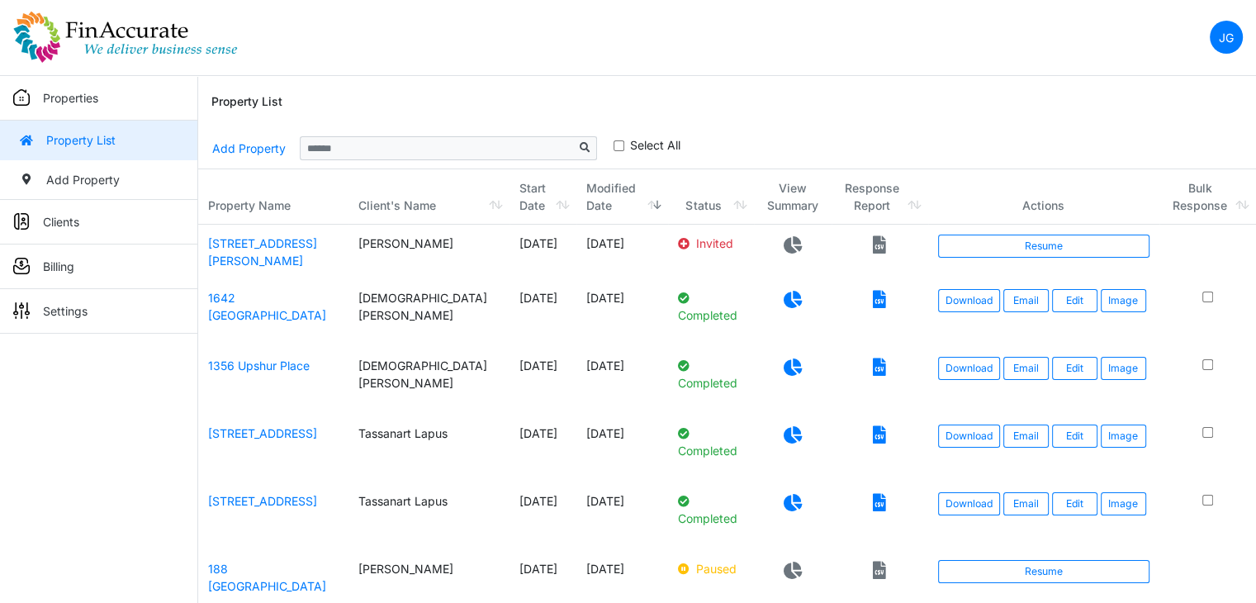
drag, startPoint x: 250, startPoint y: 239, endPoint x: 263, endPoint y: 209, distance: 33.0
click at [250, 239] on link "106 Taylor Woods Road" at bounding box center [262, 251] width 109 height 31
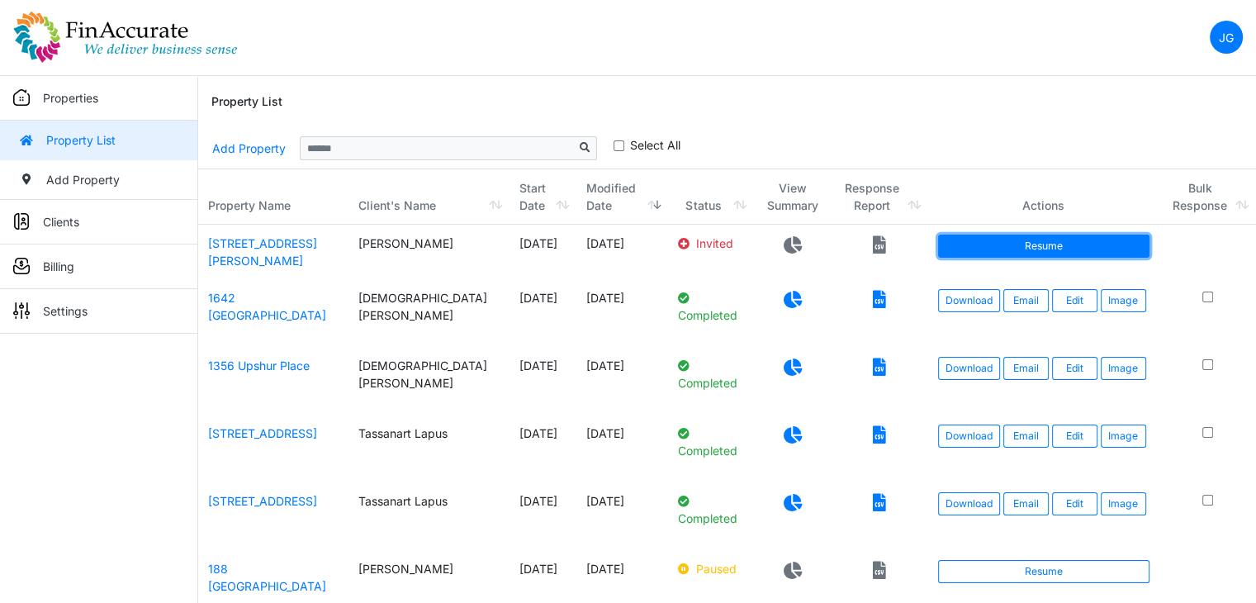
click at [1049, 242] on link "Resume" at bounding box center [1043, 245] width 211 height 23
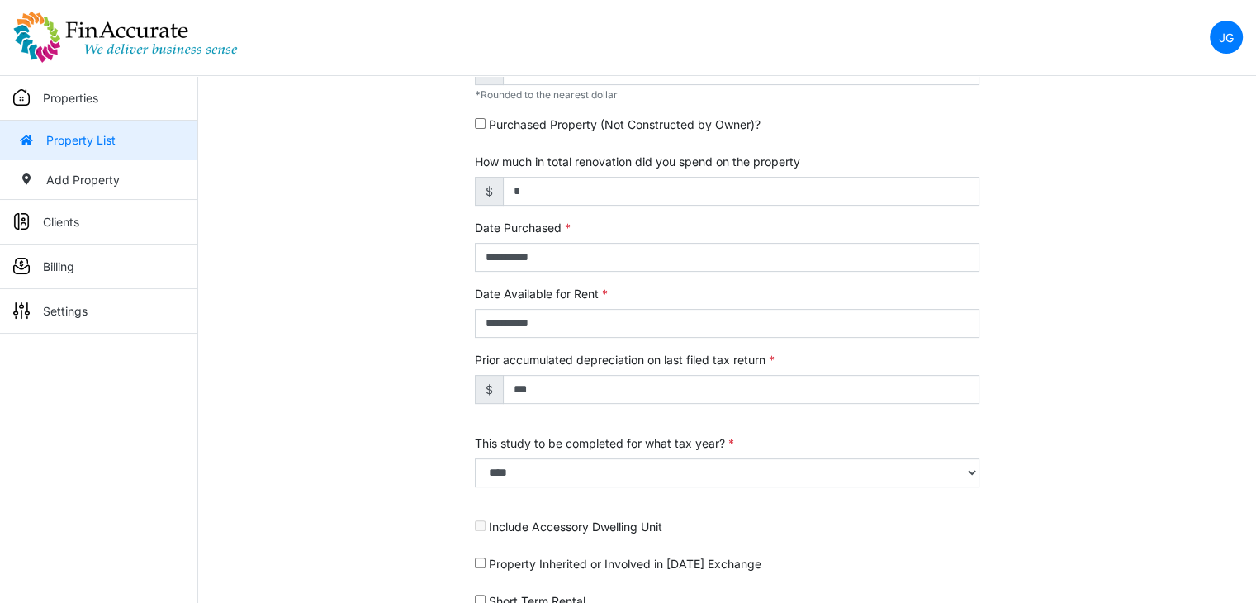
scroll to position [600, 0]
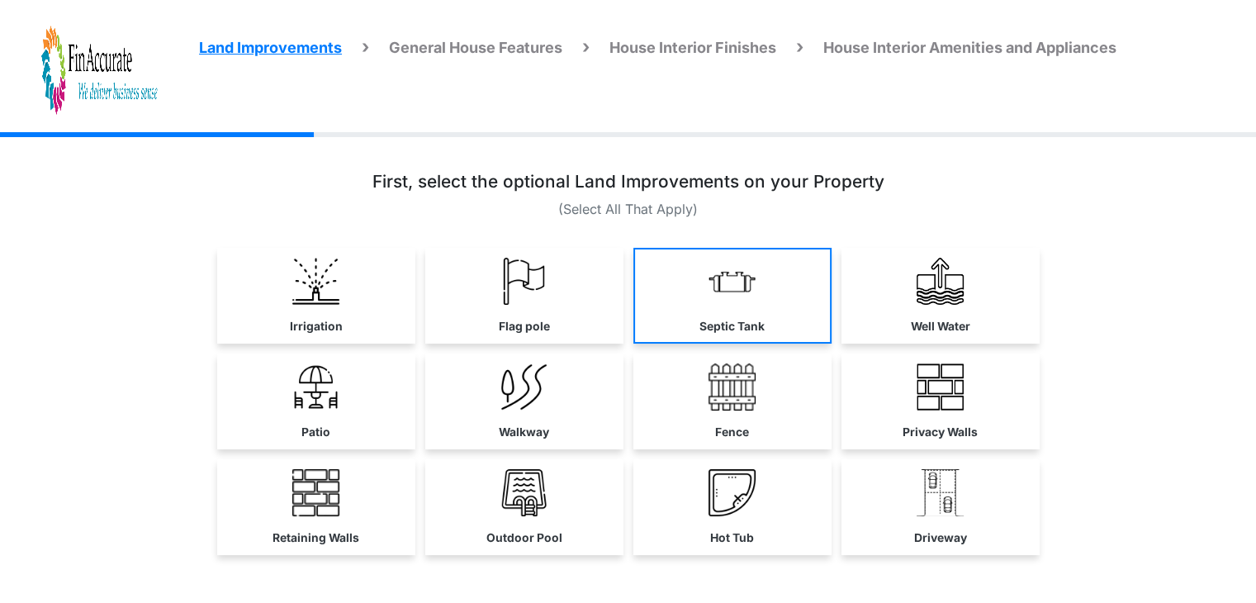
drag, startPoint x: 941, startPoint y: 505, endPoint x: 657, endPoint y: 267, distance: 371.0
click at [940, 505] on img at bounding box center [939, 492] width 47 height 47
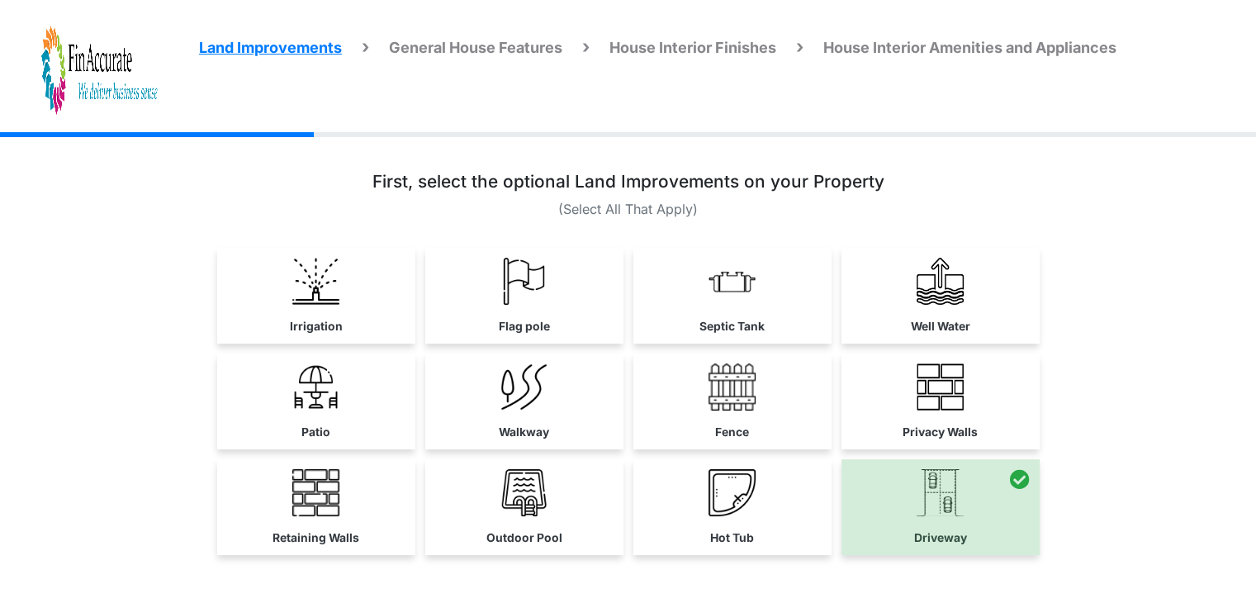
drag, startPoint x: 509, startPoint y: 406, endPoint x: 357, endPoint y: 38, distance: 398.7
click at [509, 405] on img at bounding box center [523, 386] width 47 height 47
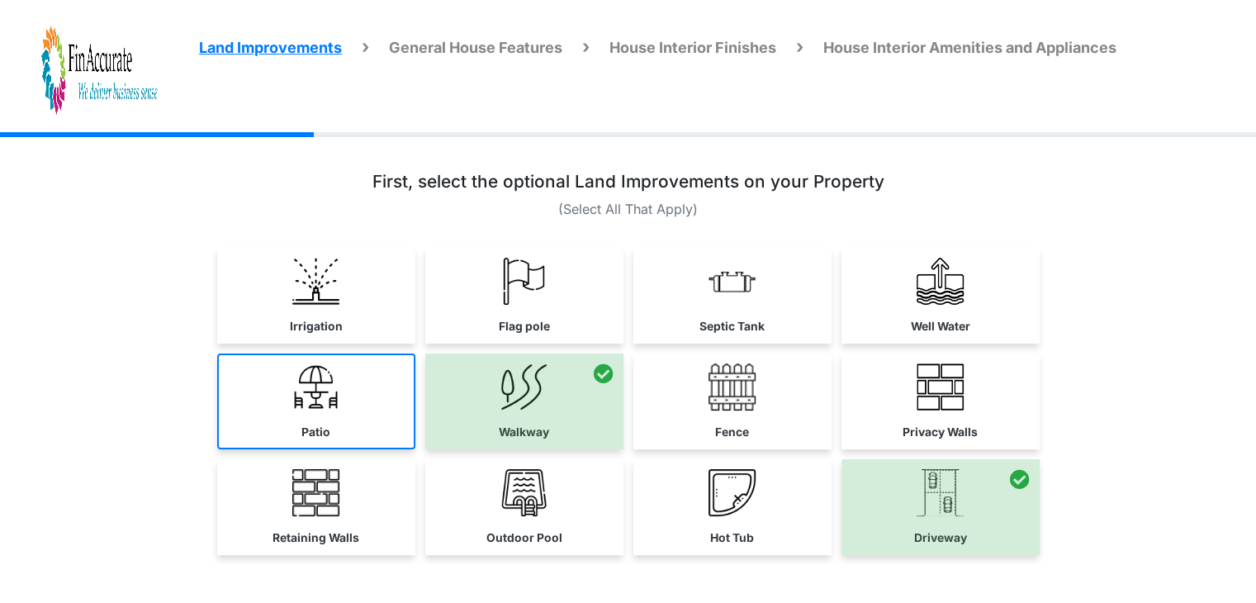
click at [282, 427] on link "Patio" at bounding box center [316, 401] width 198 height 96
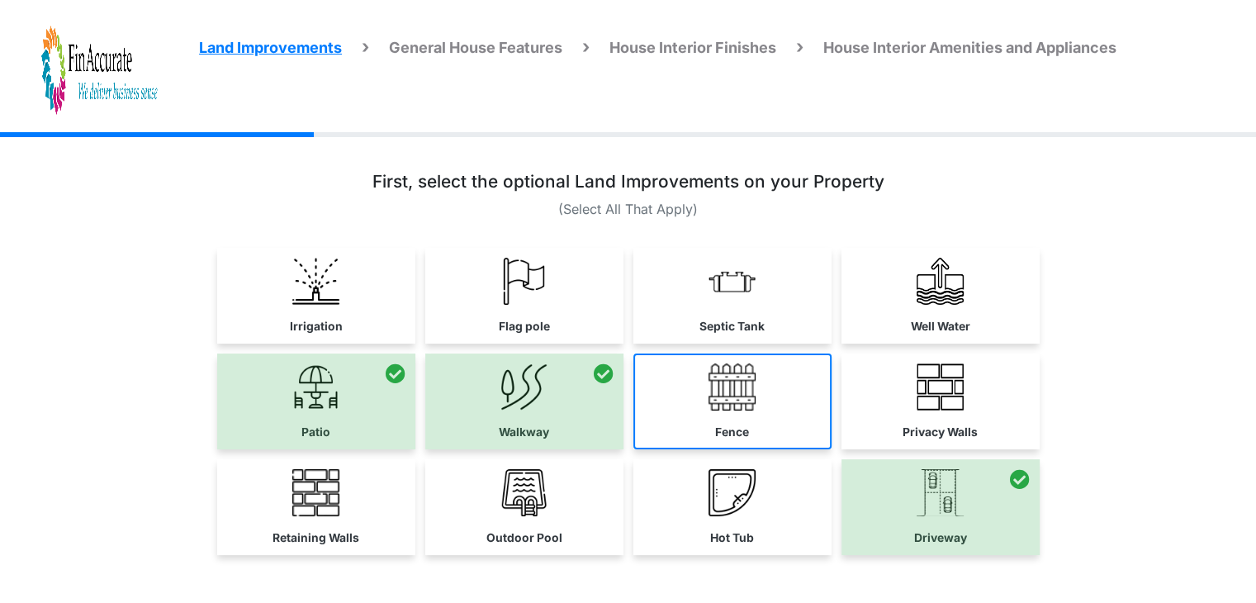
click at [709, 409] on link "Fence" at bounding box center [732, 401] width 198 height 96
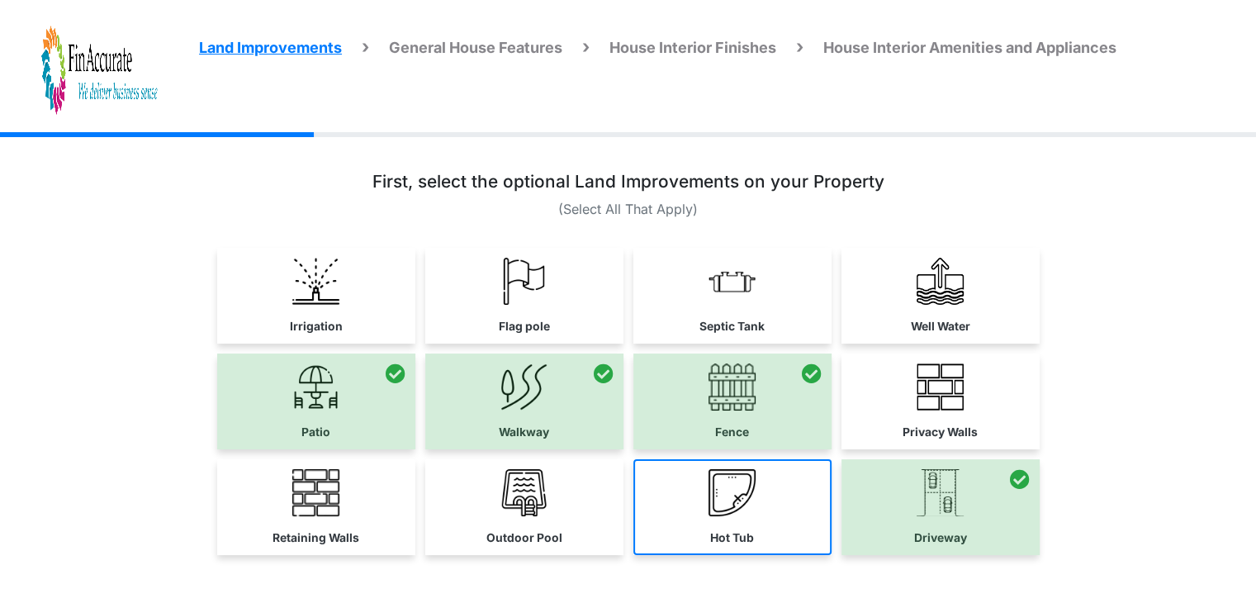
click at [743, 496] on img at bounding box center [731, 492] width 47 height 47
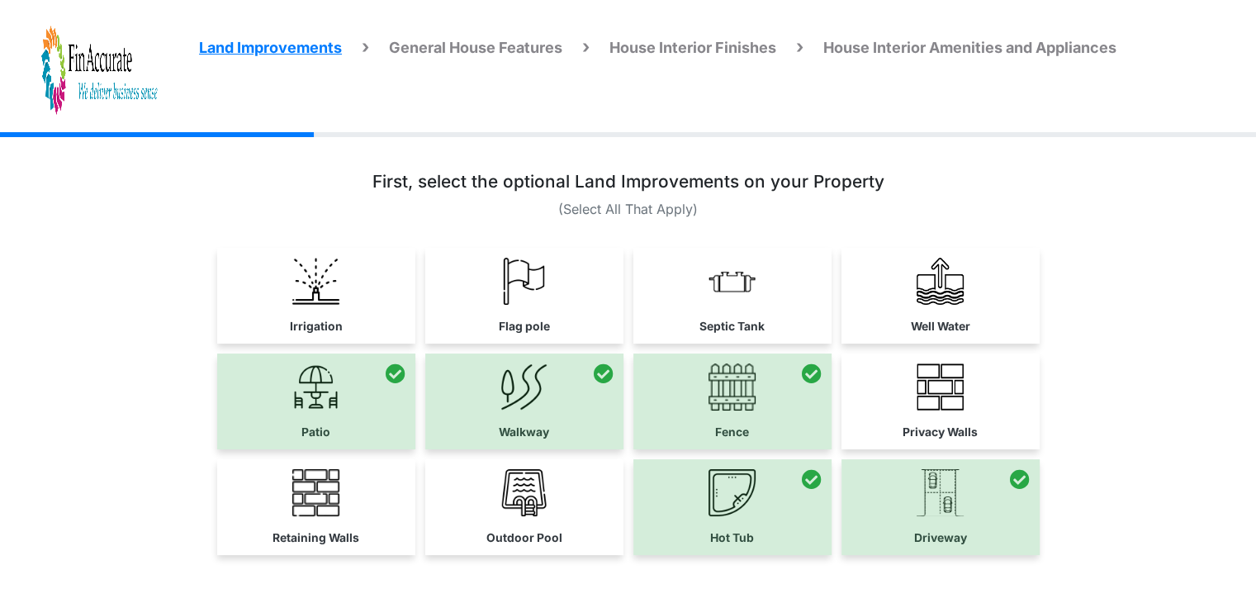
click at [727, 399] on div at bounding box center [732, 401] width 198 height 96
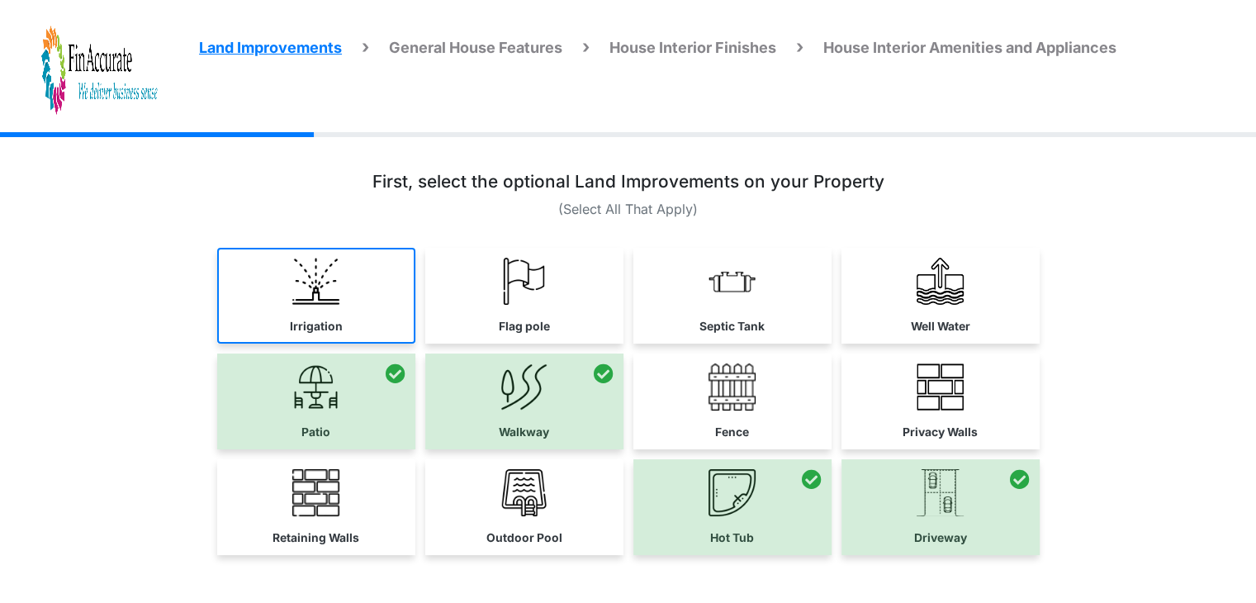
click at [349, 307] on link "Irrigation" at bounding box center [316, 296] width 198 height 96
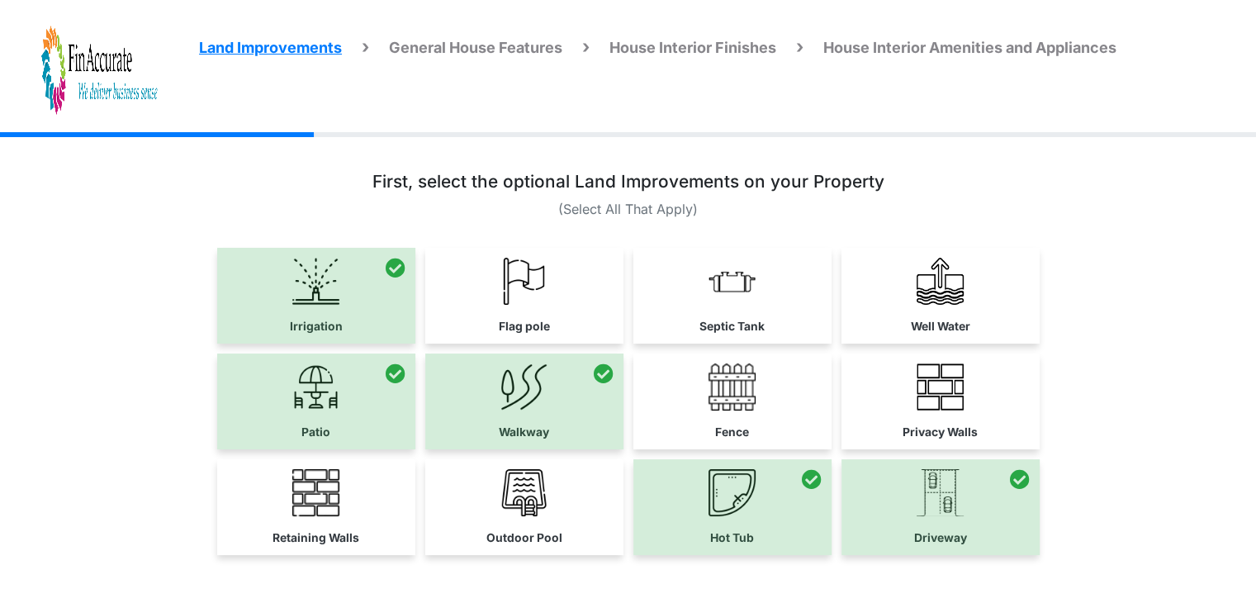
click at [287, 295] on div at bounding box center [316, 296] width 198 height 96
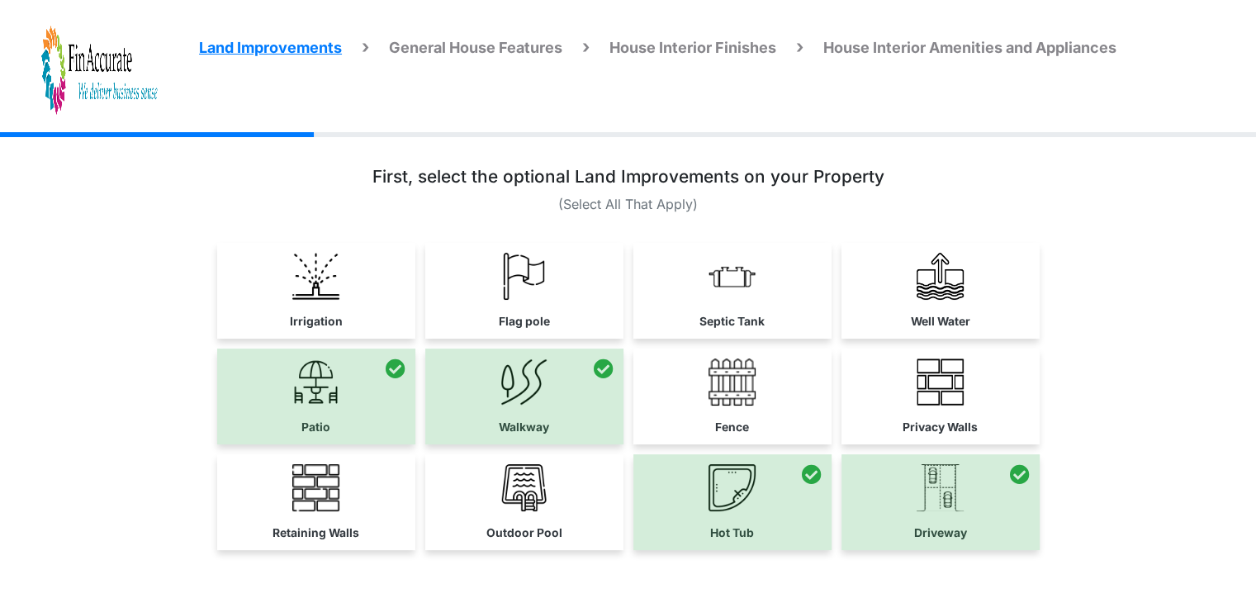
scroll to position [99, 0]
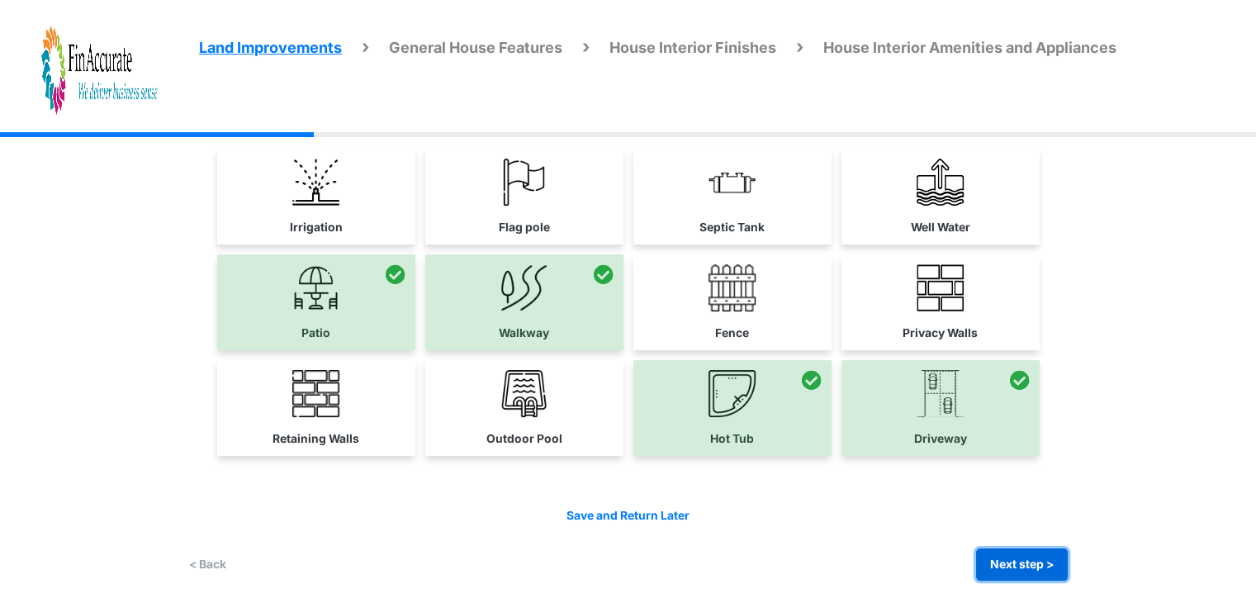
click at [1011, 559] on button "Next step >" at bounding box center [1022, 564] width 92 height 32
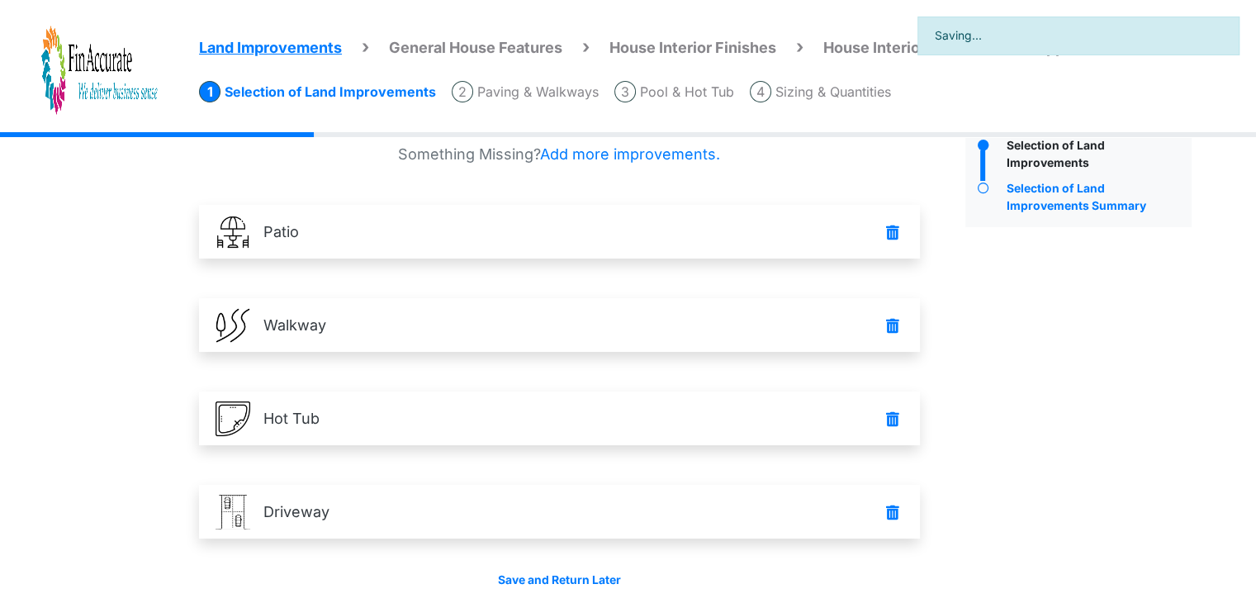
scroll to position [116, 0]
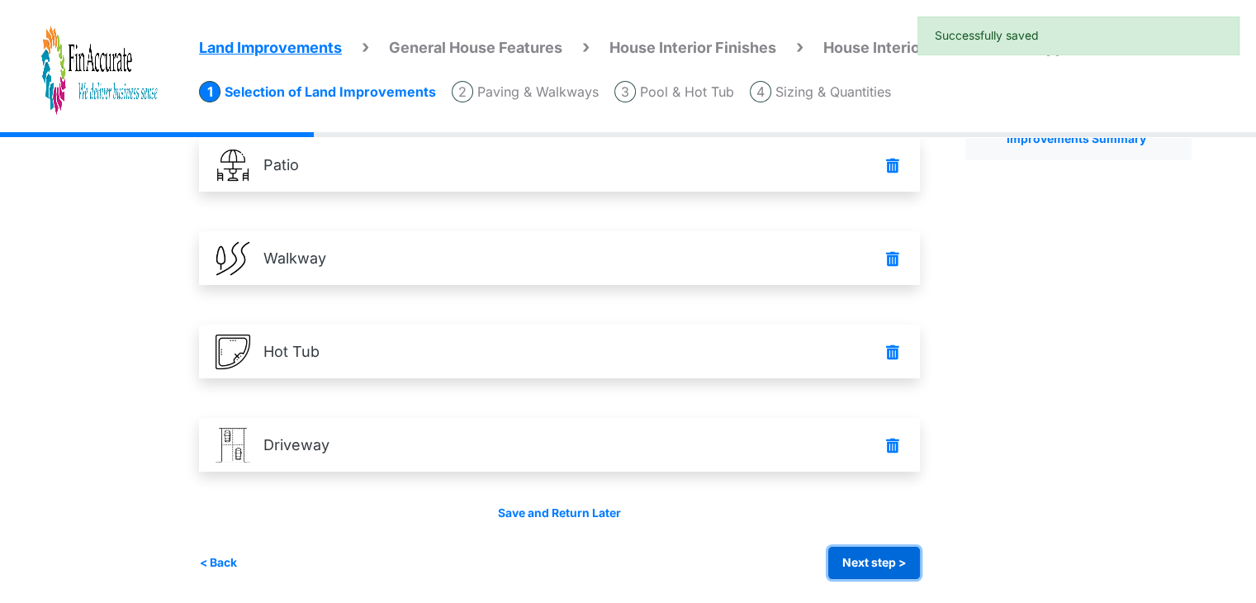
click at [880, 556] on button "Next step >" at bounding box center [874, 563] width 92 height 32
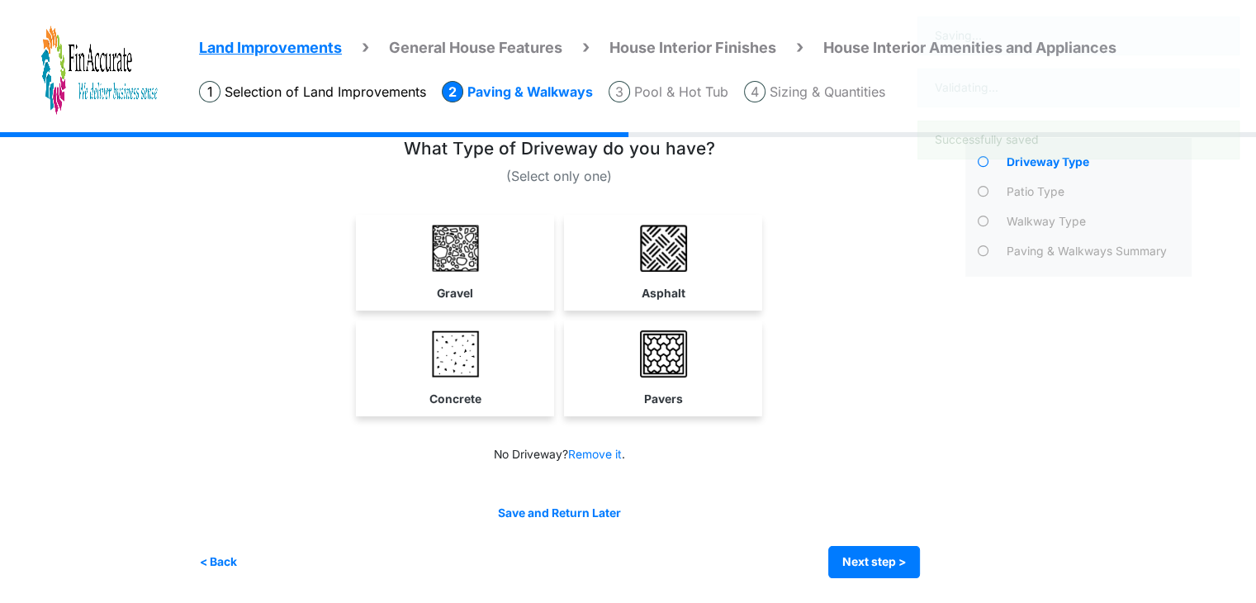
scroll to position [0, 0]
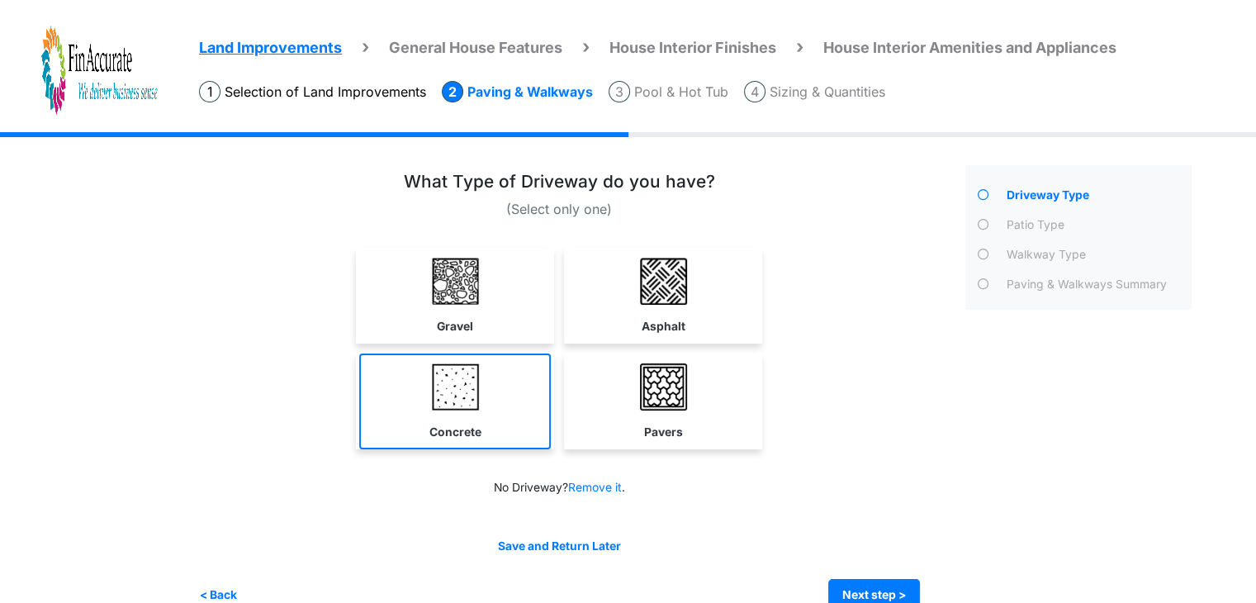
click at [479, 414] on link "Concrete" at bounding box center [455, 401] width 192 height 96
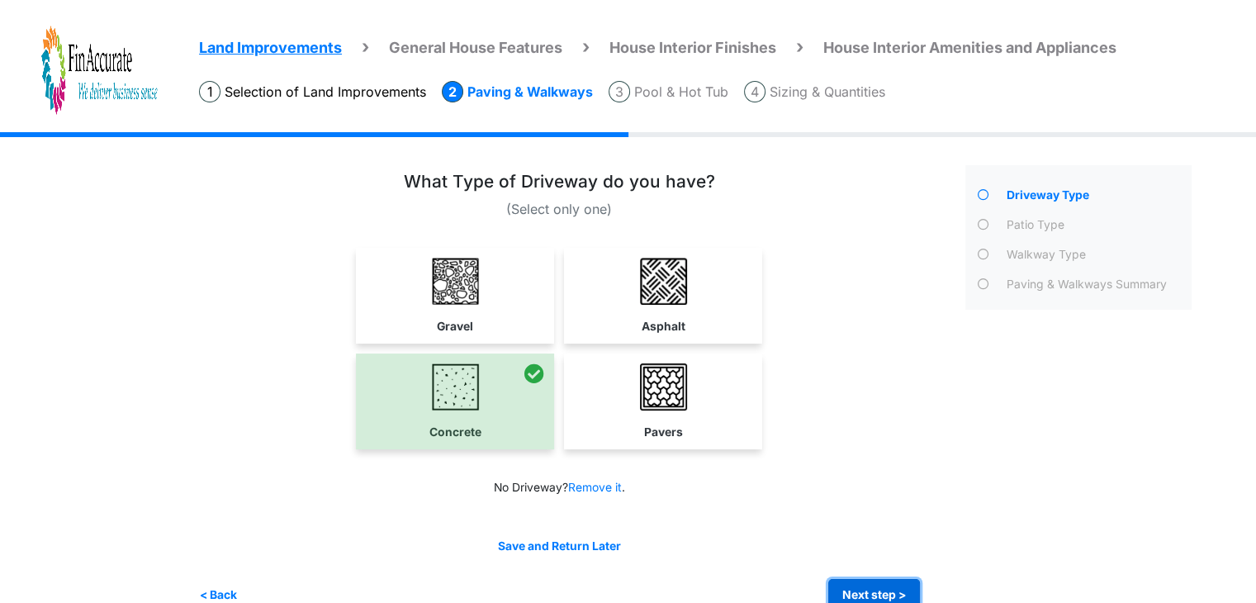
click at [880, 587] on button "Next step >" at bounding box center [874, 595] width 92 height 32
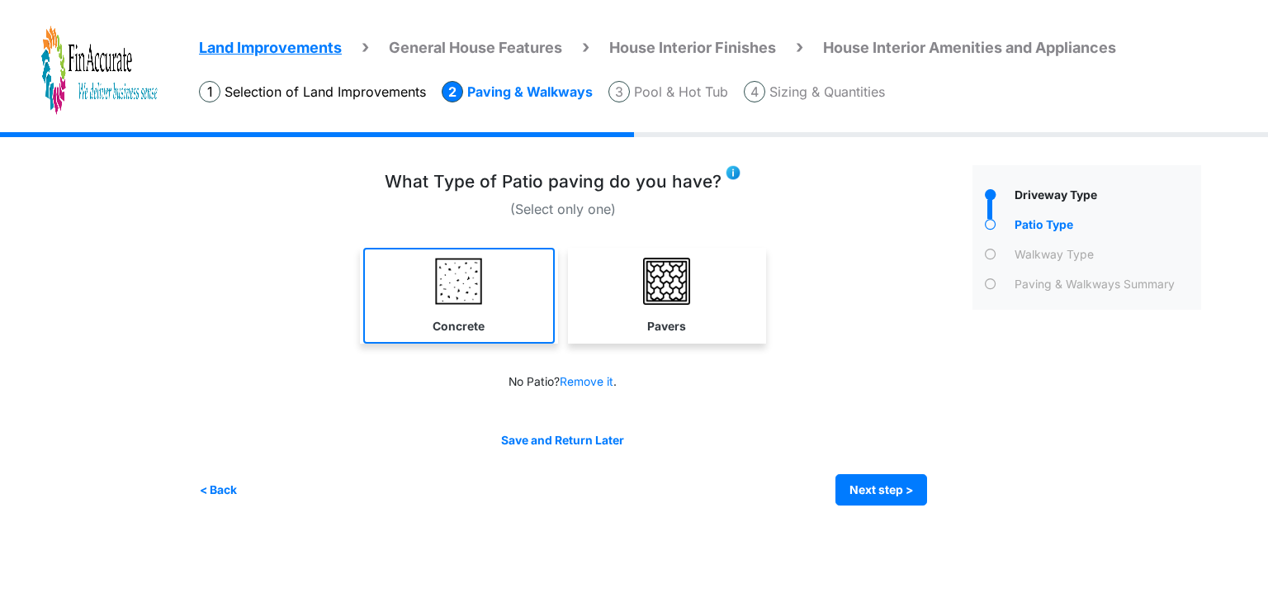
click at [466, 318] on label "Concrete" at bounding box center [459, 326] width 52 height 17
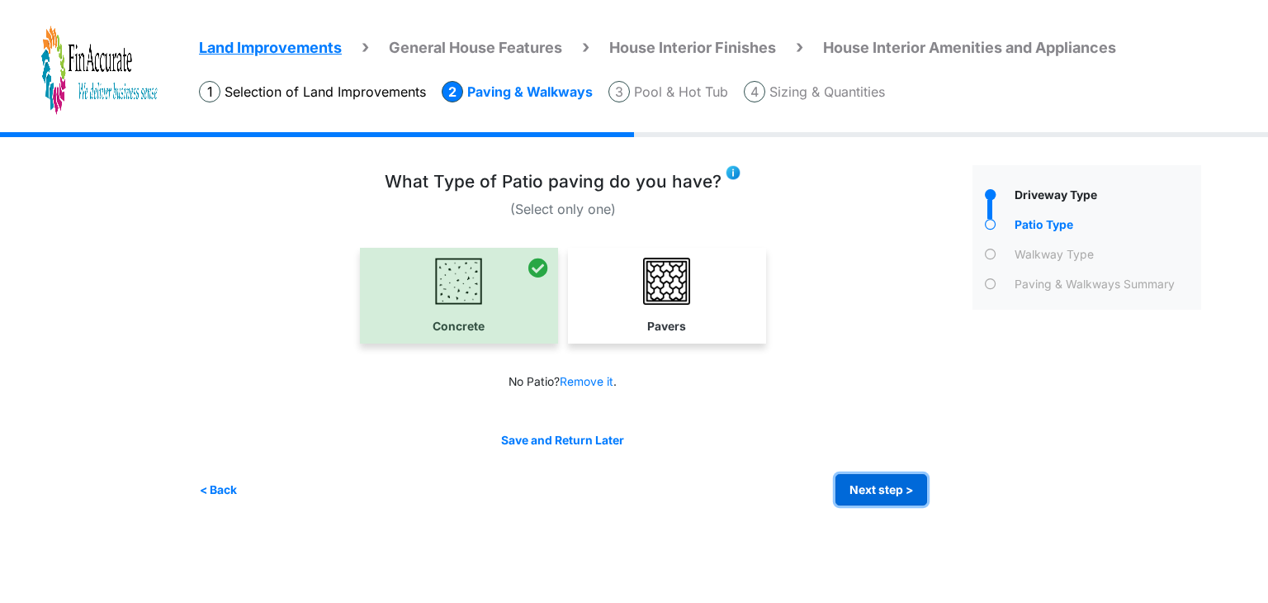
click at [882, 493] on button "Next step >" at bounding box center [882, 490] width 92 height 32
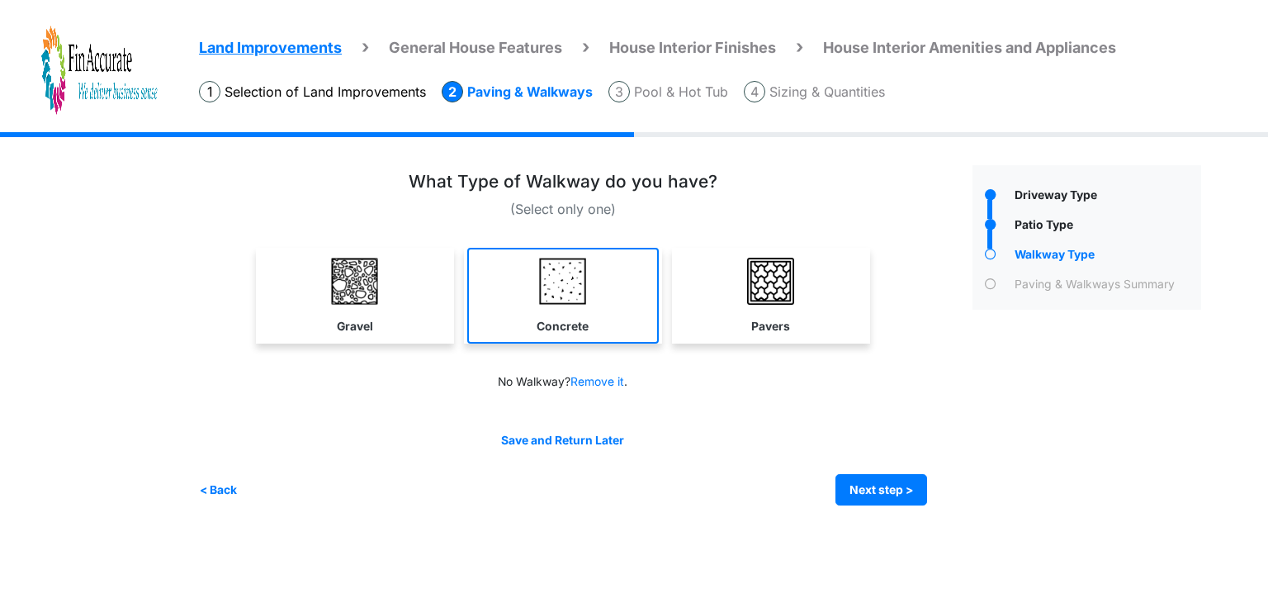
click at [559, 282] on img at bounding box center [562, 281] width 47 height 47
select select "*"
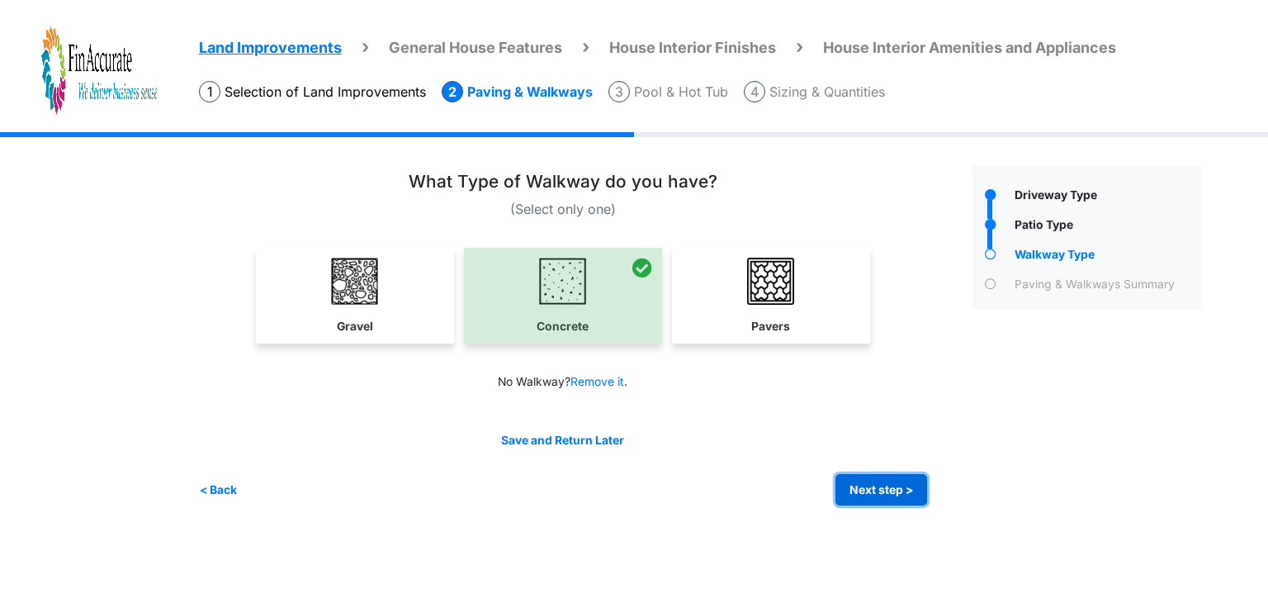
click at [885, 478] on button "Next step >" at bounding box center [882, 490] width 92 height 32
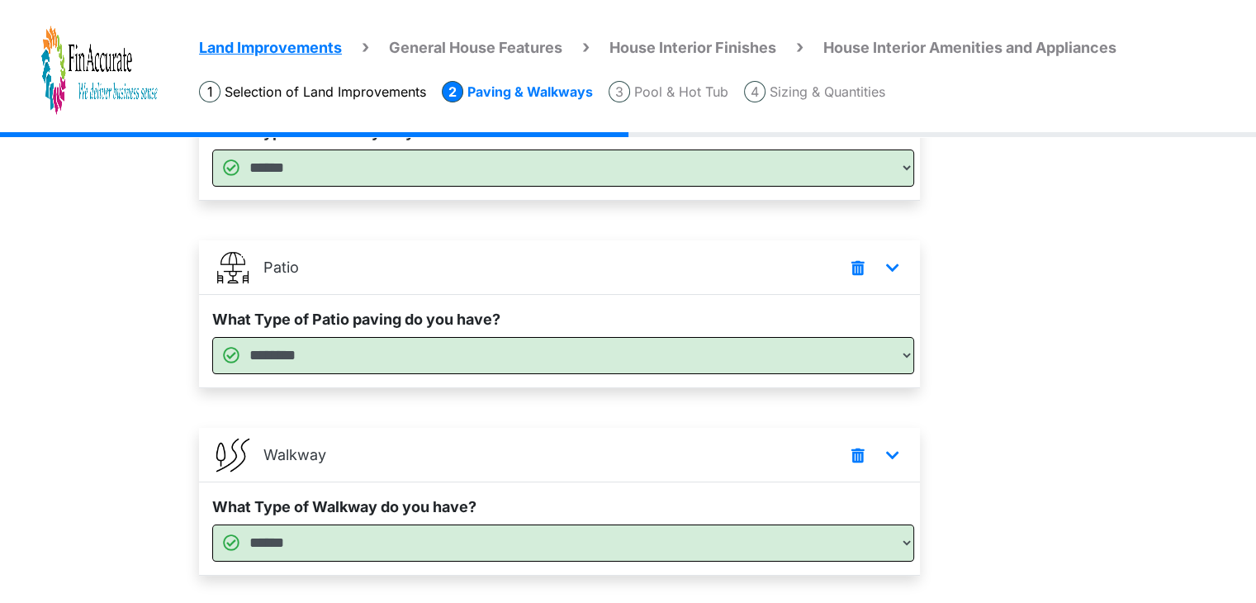
scroll to position [305, 0]
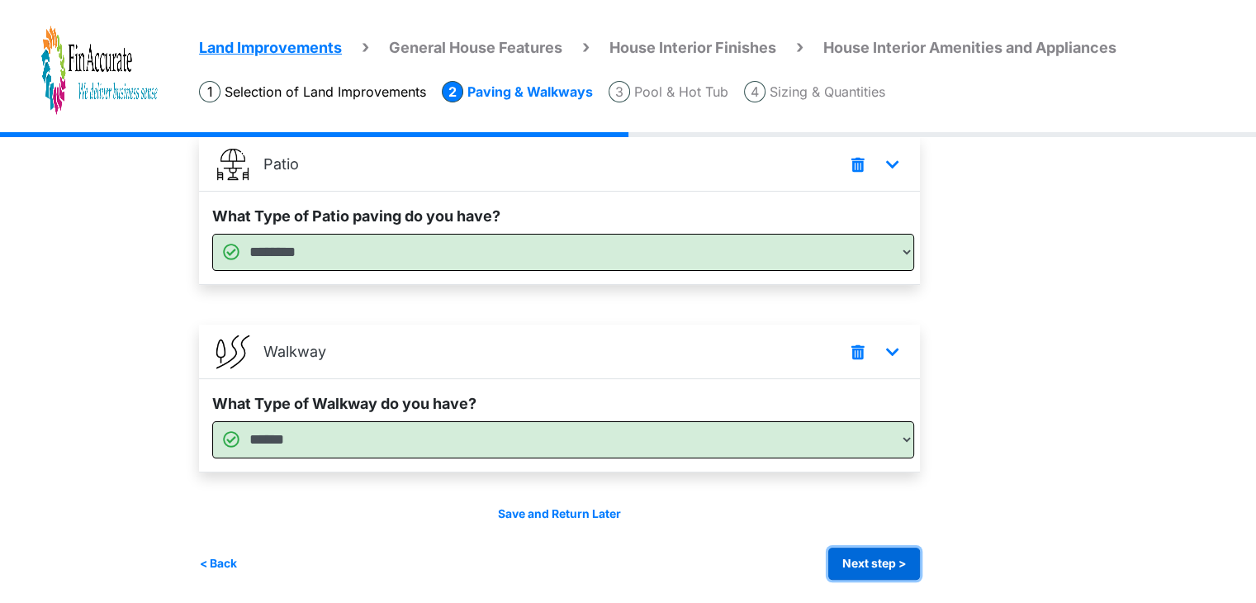
click at [866, 564] on button "Next step >" at bounding box center [874, 563] width 92 height 32
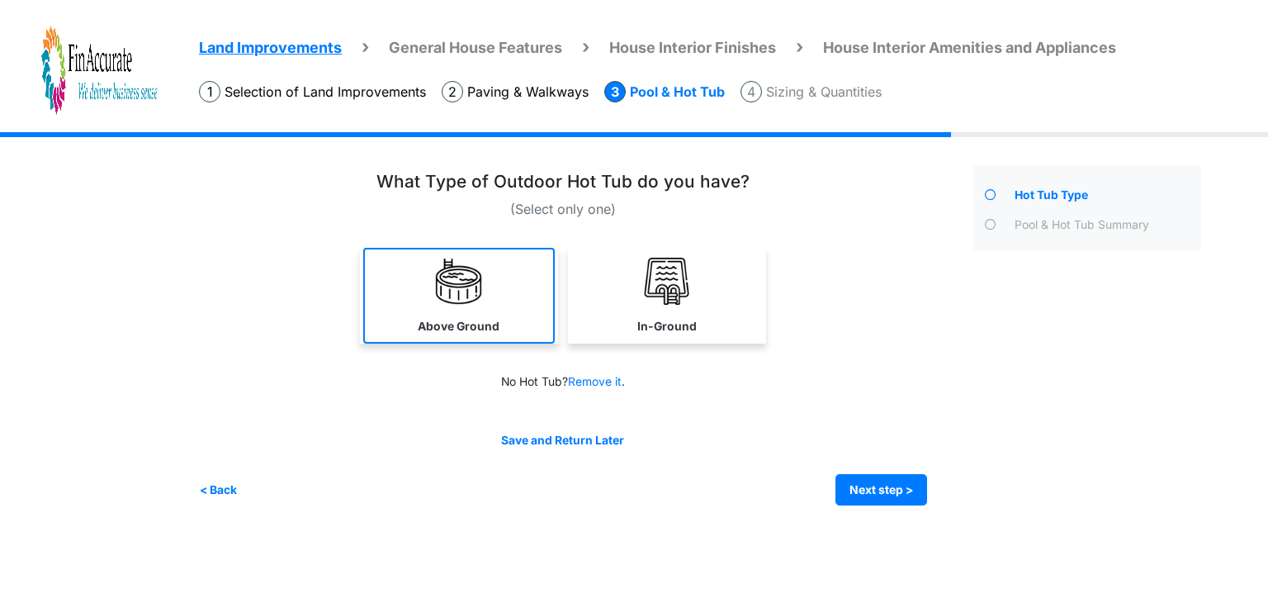
click at [495, 298] on link "Above Ground" at bounding box center [459, 296] width 192 height 96
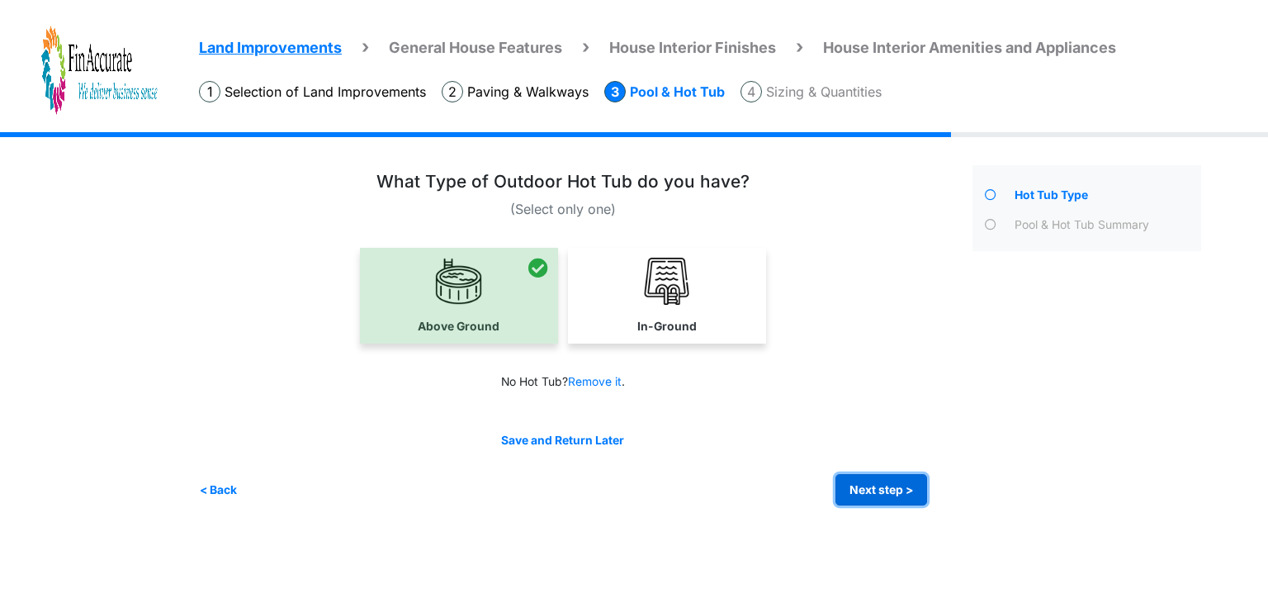
click at [901, 498] on button "Next step >" at bounding box center [882, 490] width 92 height 32
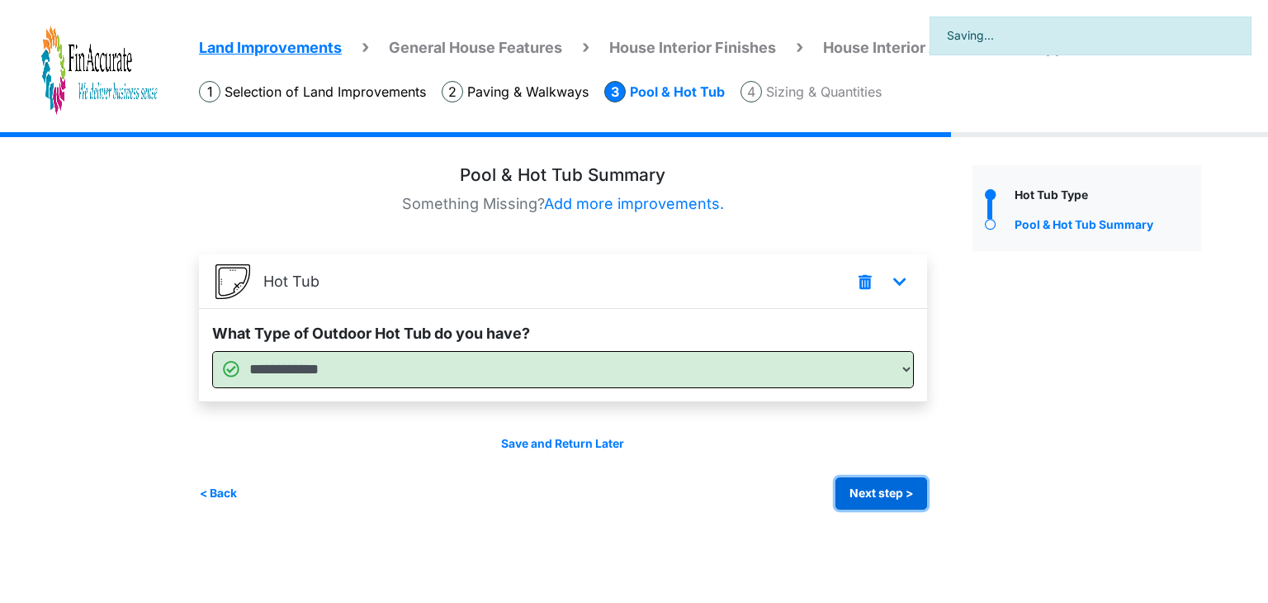
click at [862, 491] on button "Next step >" at bounding box center [882, 493] width 92 height 32
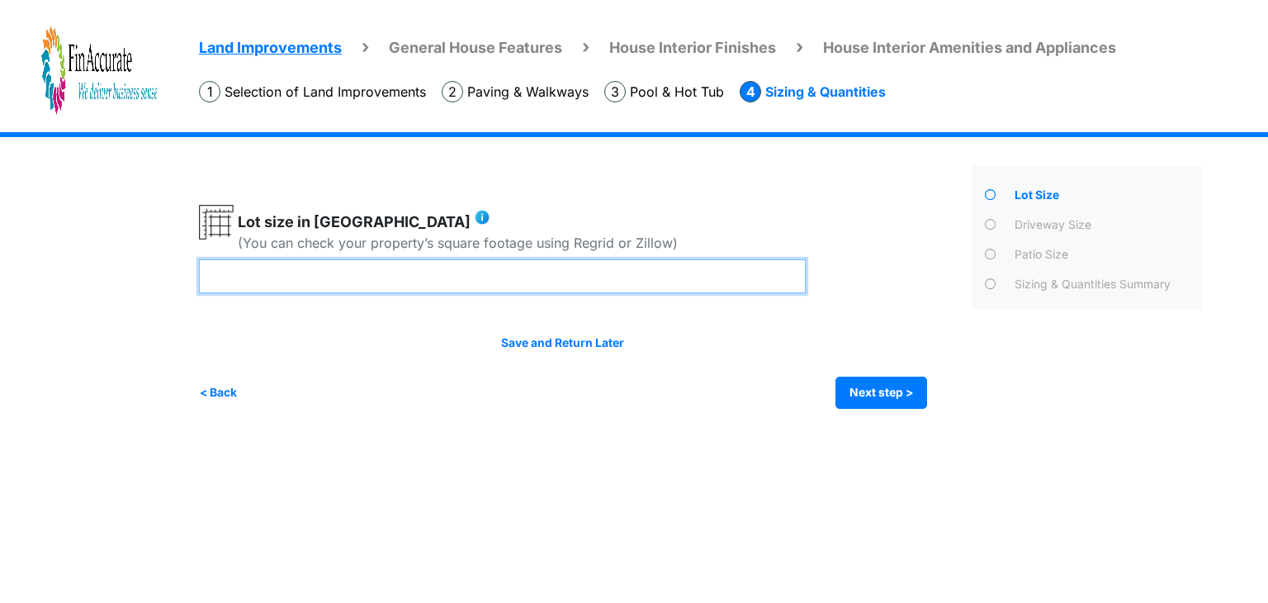
click at [429, 275] on input "number" at bounding box center [502, 276] width 607 height 34
type input "****"
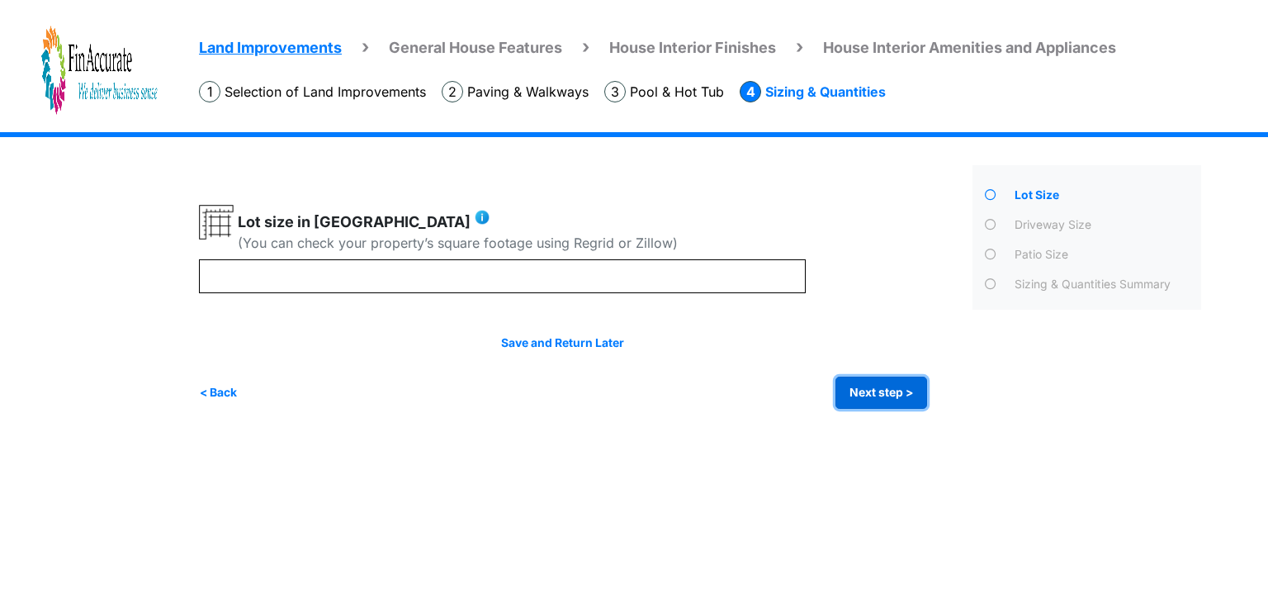
click at [853, 395] on button "Next step >" at bounding box center [882, 393] width 92 height 32
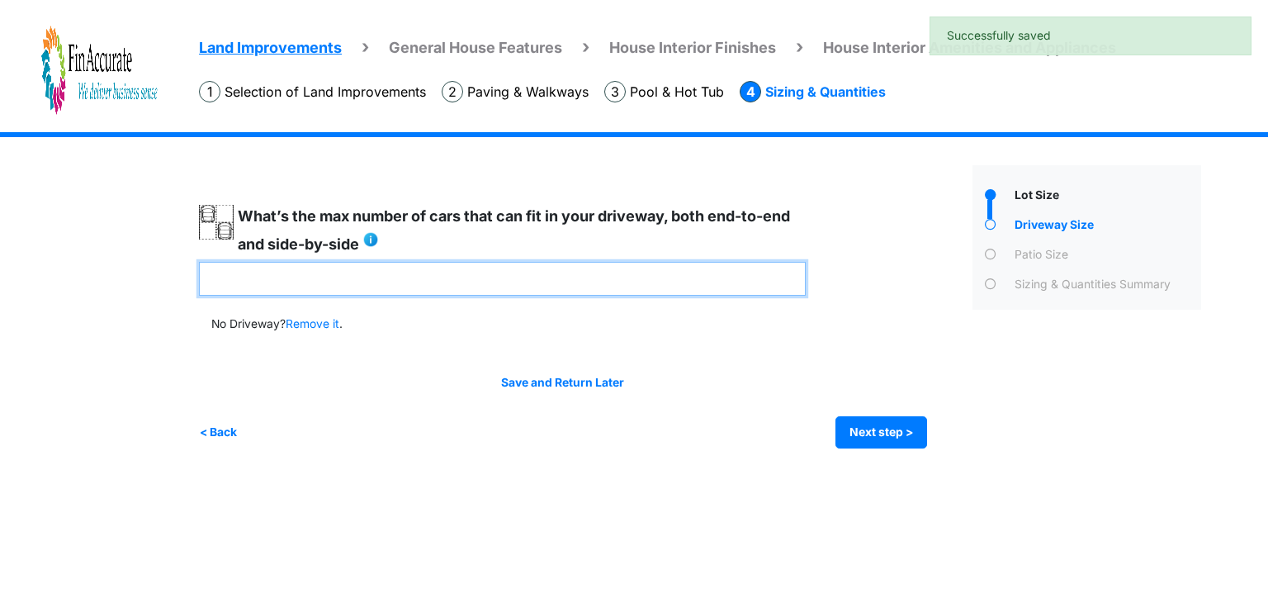
click at [485, 279] on input "number" at bounding box center [502, 279] width 607 height 34
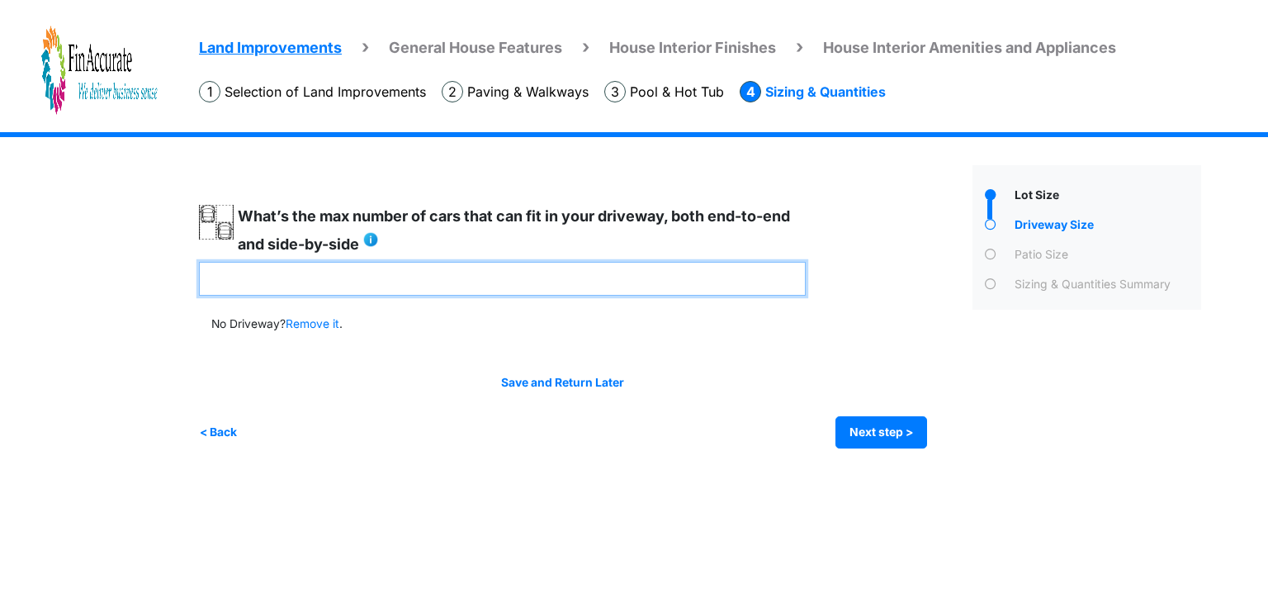
click at [456, 279] on input "number" at bounding box center [502, 279] width 607 height 34
type input "**"
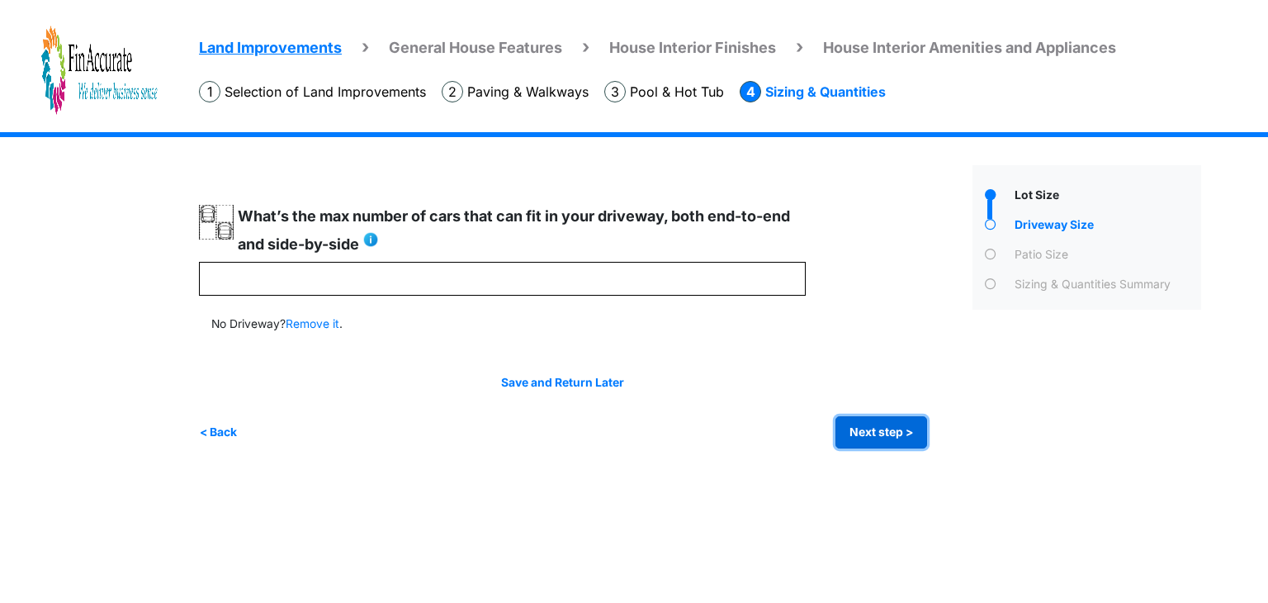
click at [856, 425] on button "Next step >" at bounding box center [882, 432] width 92 height 32
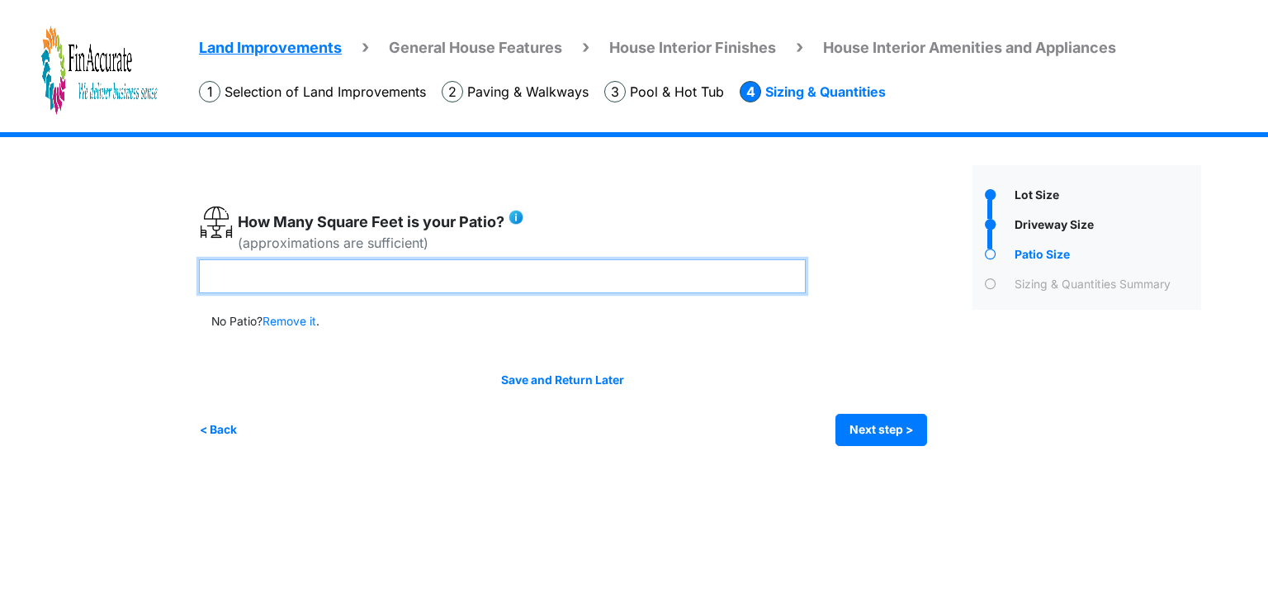
click at [461, 263] on input "number" at bounding box center [502, 276] width 607 height 34
type input "***"
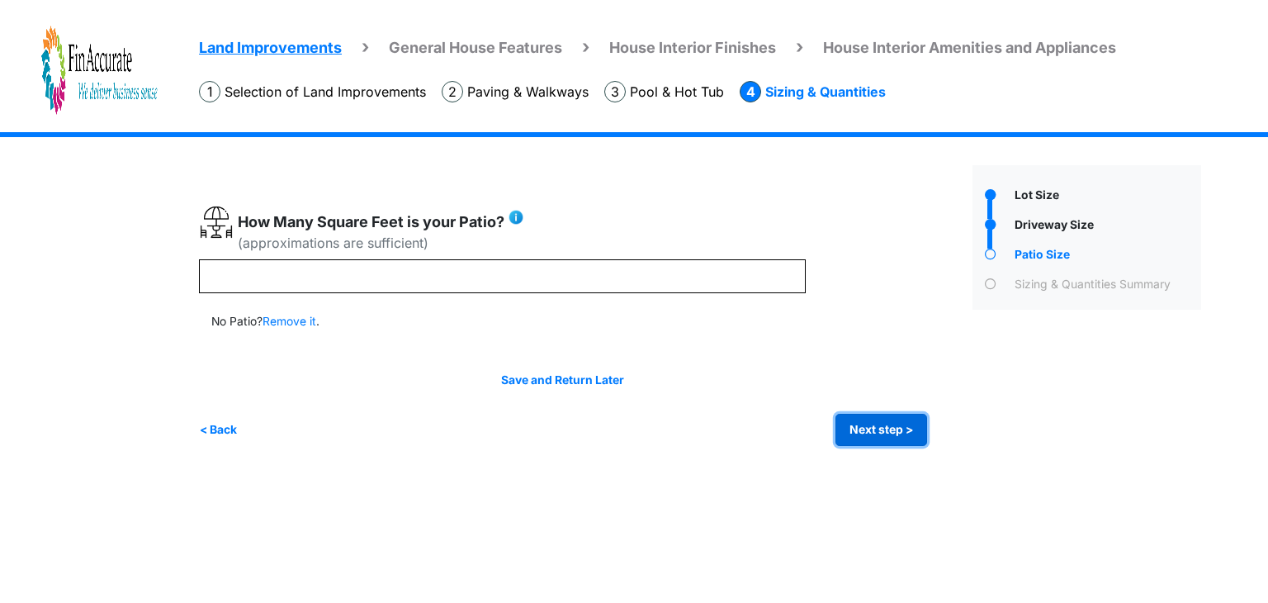
type input "***"
click at [859, 420] on button "Next step >" at bounding box center [882, 430] width 92 height 32
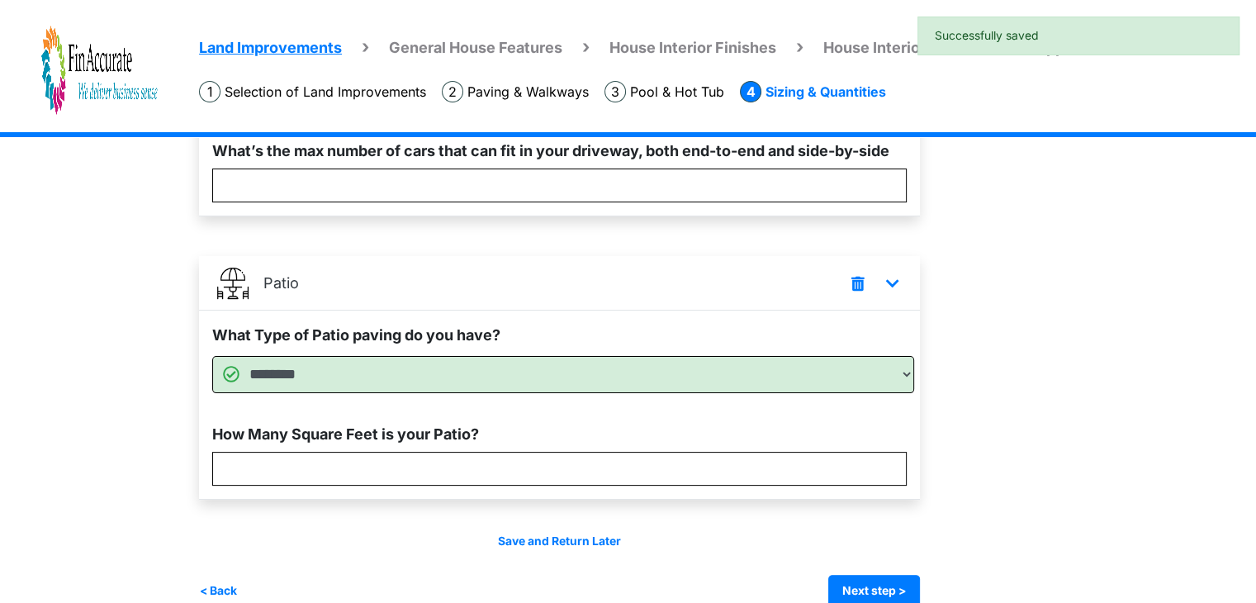
scroll to position [394, 0]
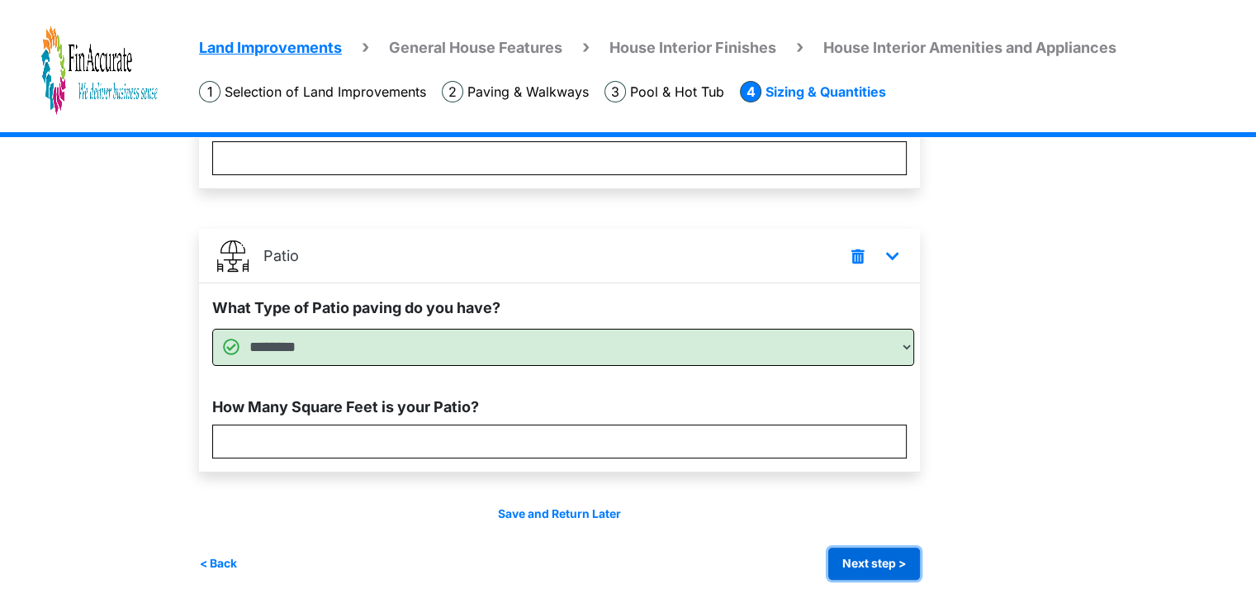
click at [872, 562] on button "Next step >" at bounding box center [874, 563] width 92 height 32
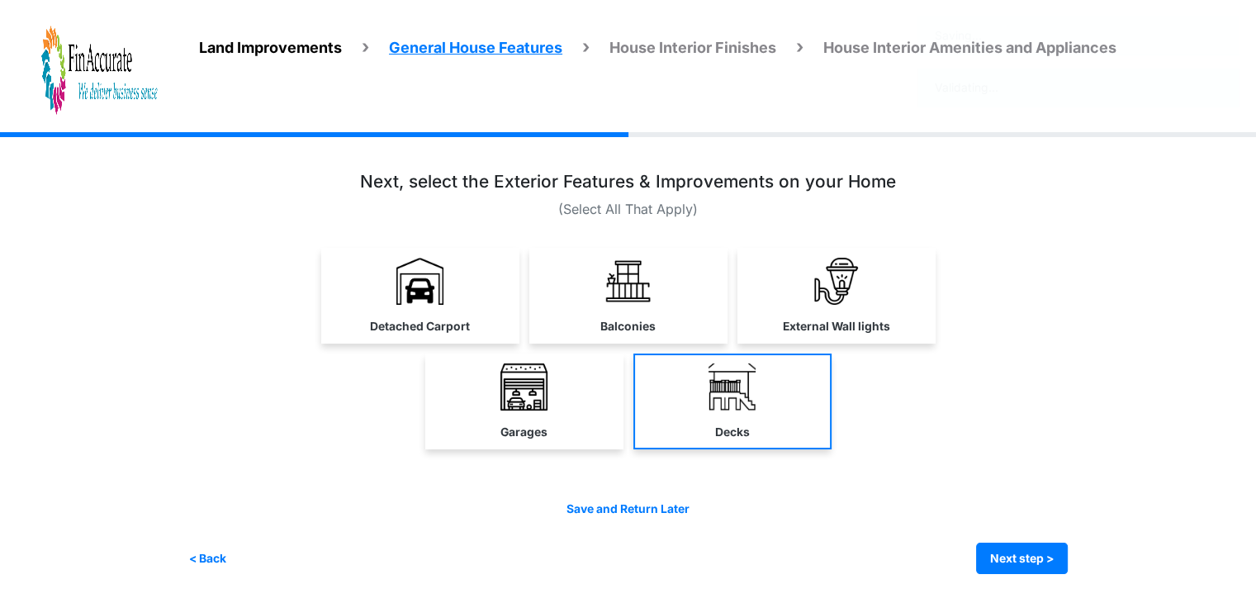
scroll to position [0, 0]
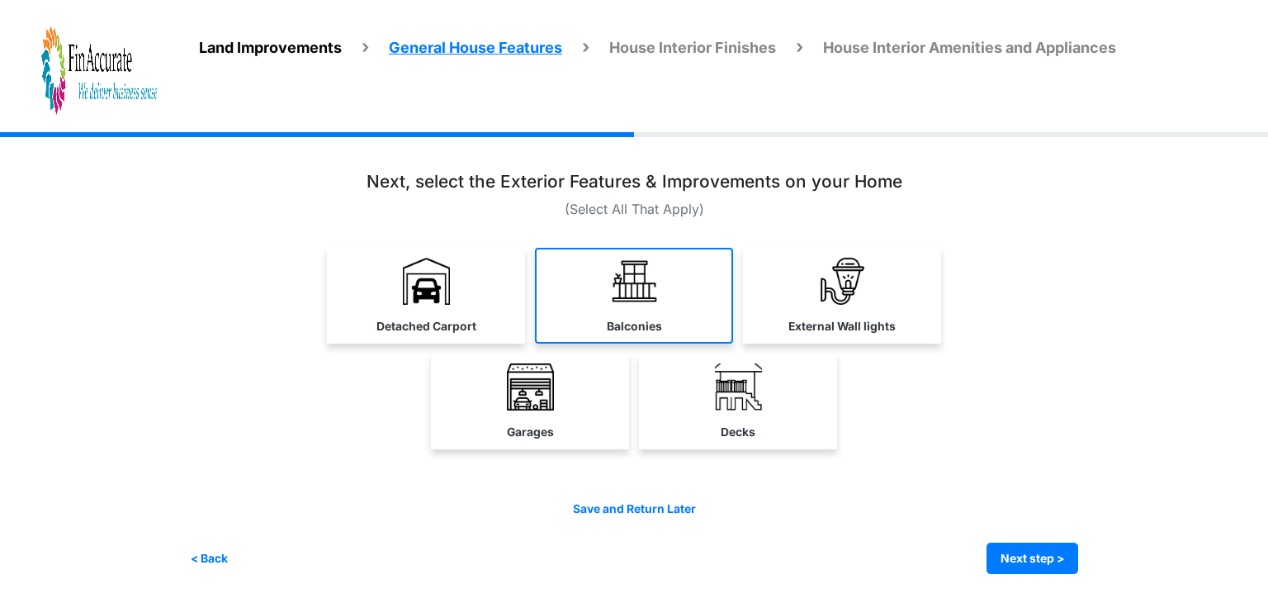
click at [628, 305] on link "Balconies" at bounding box center [634, 296] width 198 height 96
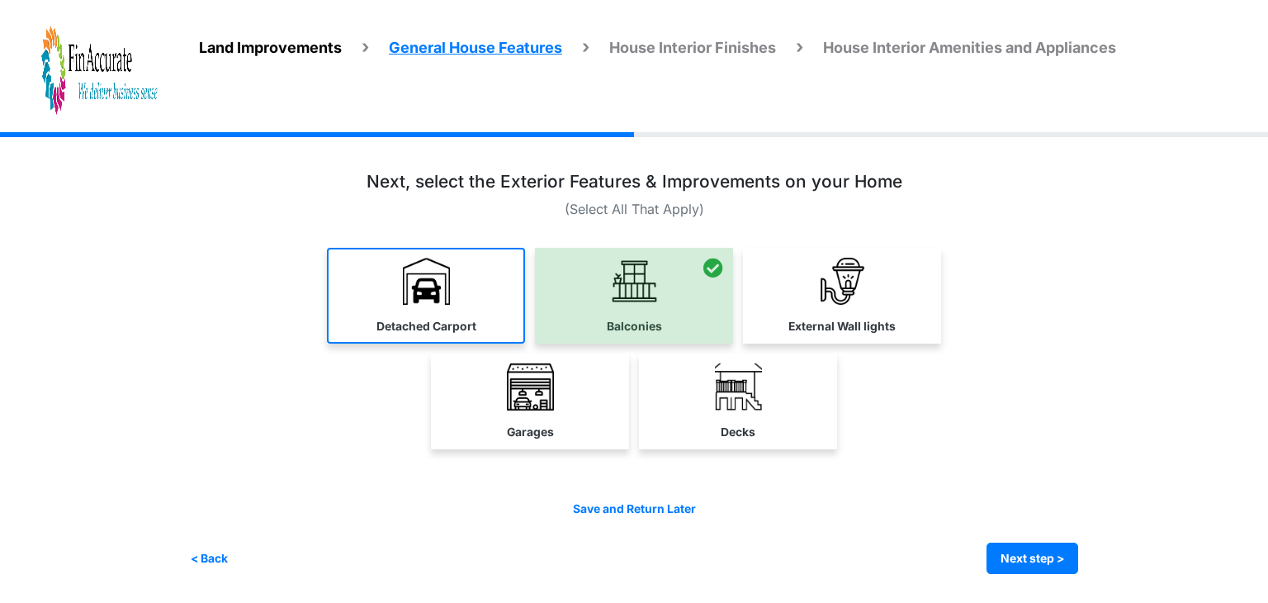
click at [456, 293] on link "Detached Carport" at bounding box center [426, 296] width 198 height 96
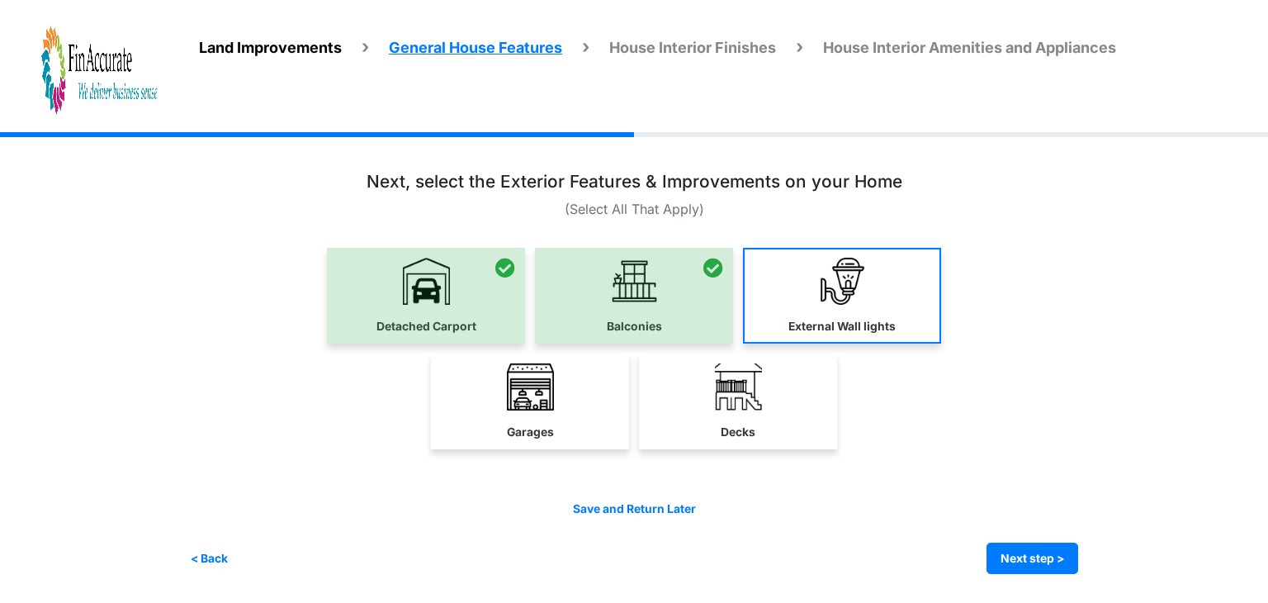
click at [850, 305] on link "External Wall lights" at bounding box center [842, 296] width 198 height 96
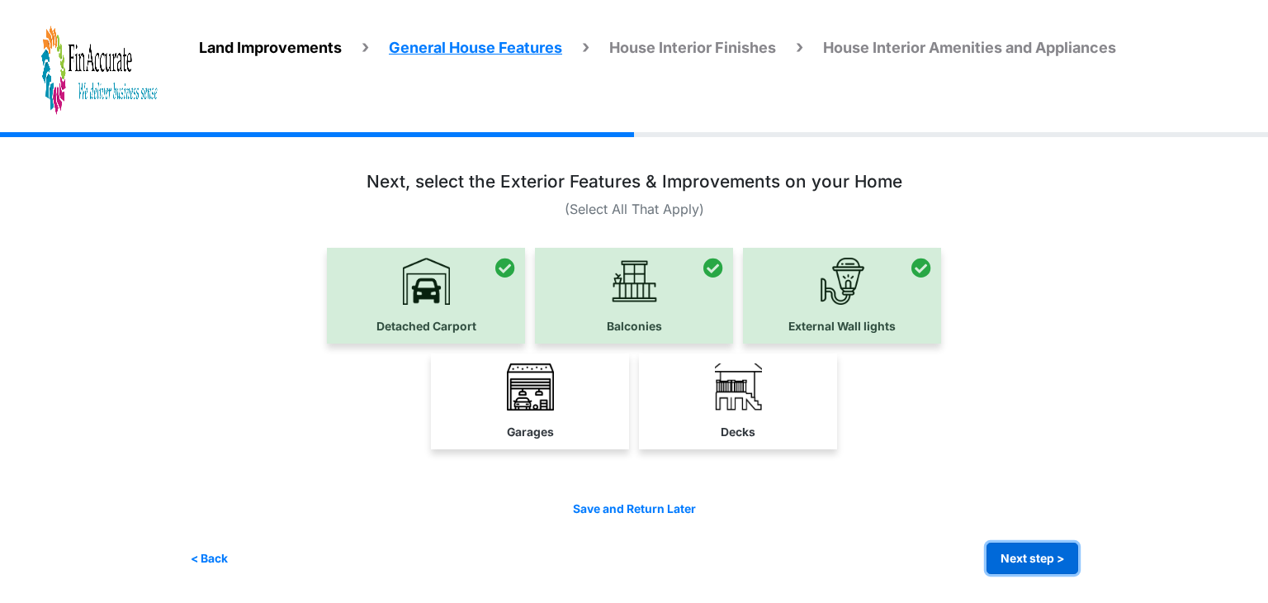
drag, startPoint x: 1044, startPoint y: 545, endPoint x: 983, endPoint y: 513, distance: 68.3
click at [1044, 546] on button "Next step >" at bounding box center [1033, 558] width 92 height 32
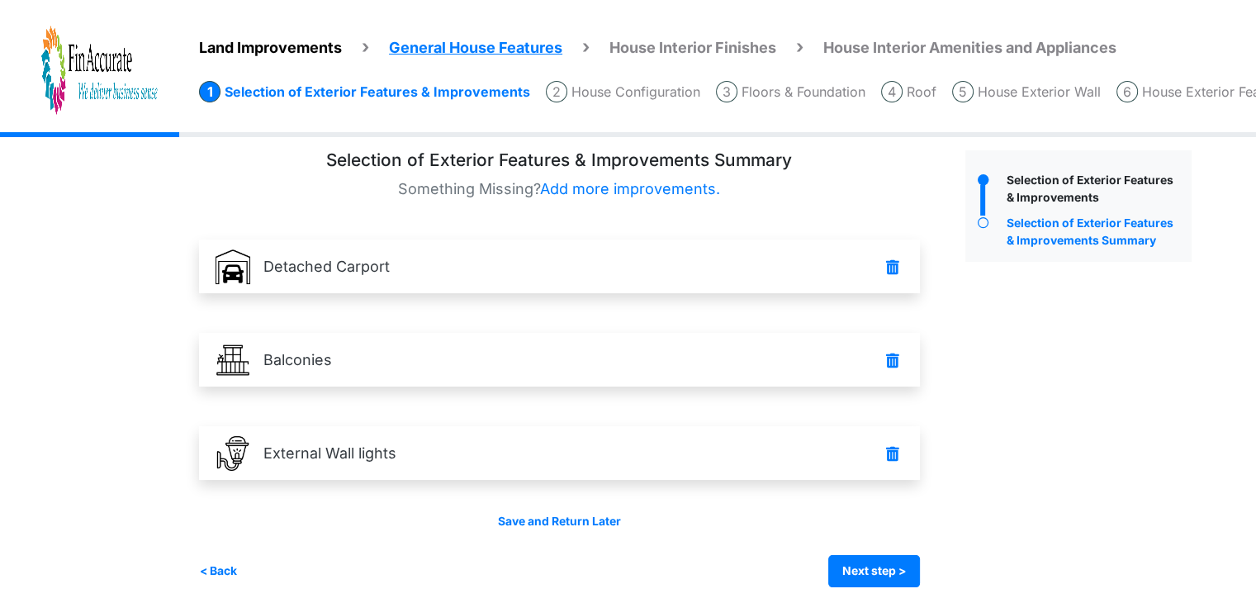
scroll to position [23, 0]
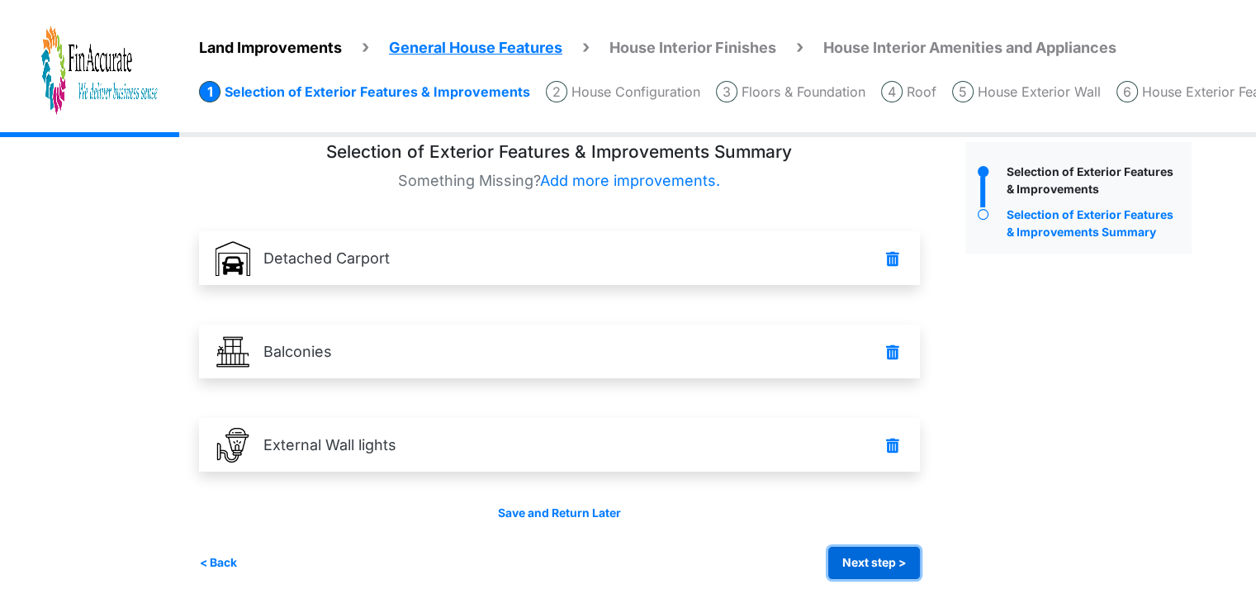
click at [902, 558] on button "Next step >" at bounding box center [874, 563] width 92 height 32
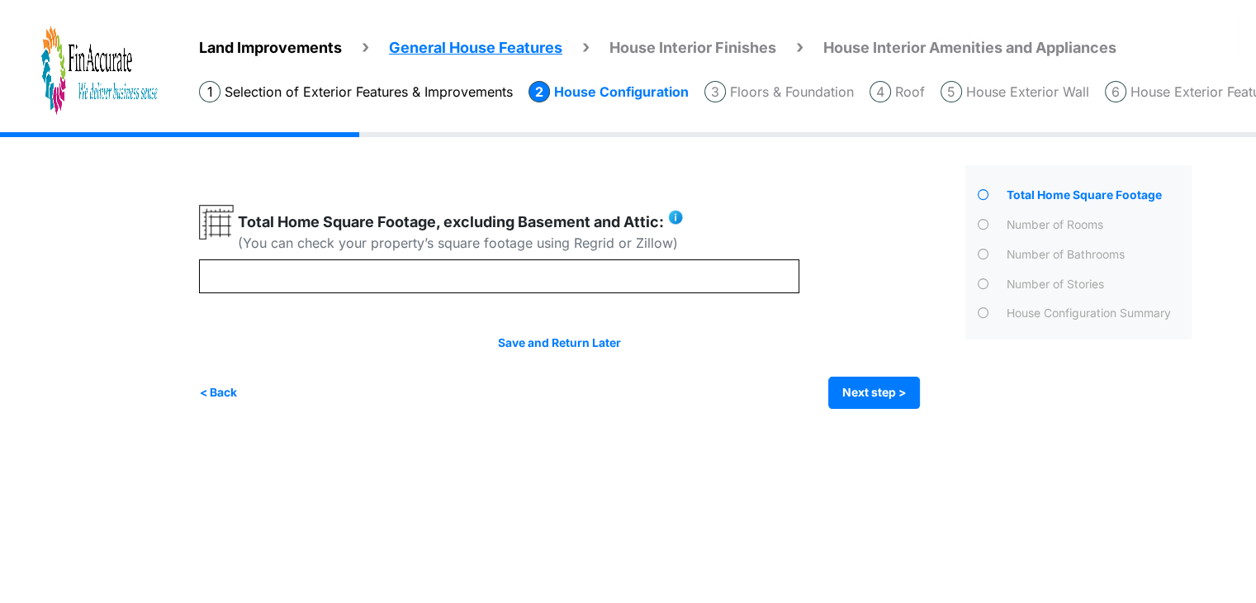
scroll to position [0, 0]
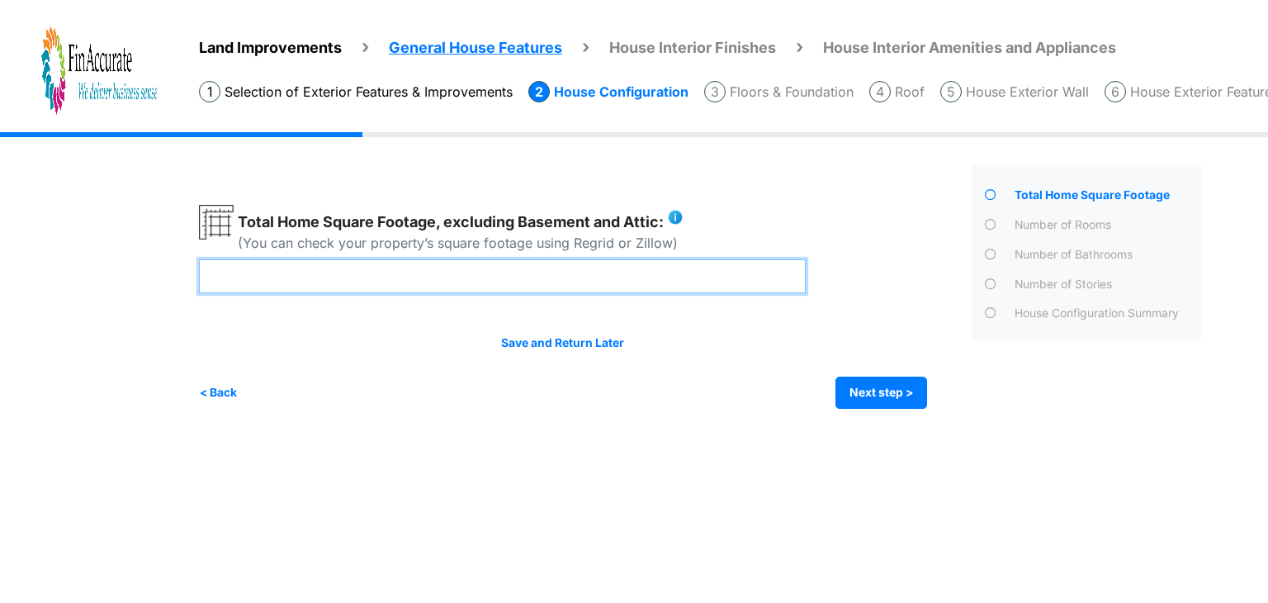
click at [463, 277] on input "number" at bounding box center [502, 276] width 607 height 34
type input "****"
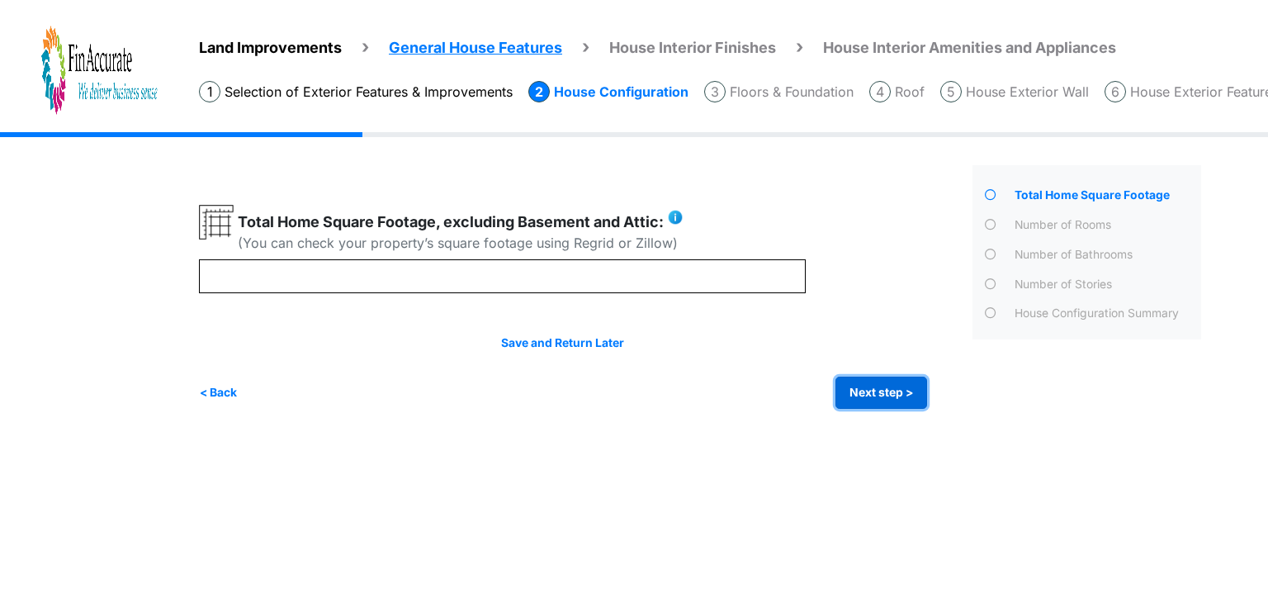
click at [855, 394] on button "Next step >" at bounding box center [882, 393] width 92 height 32
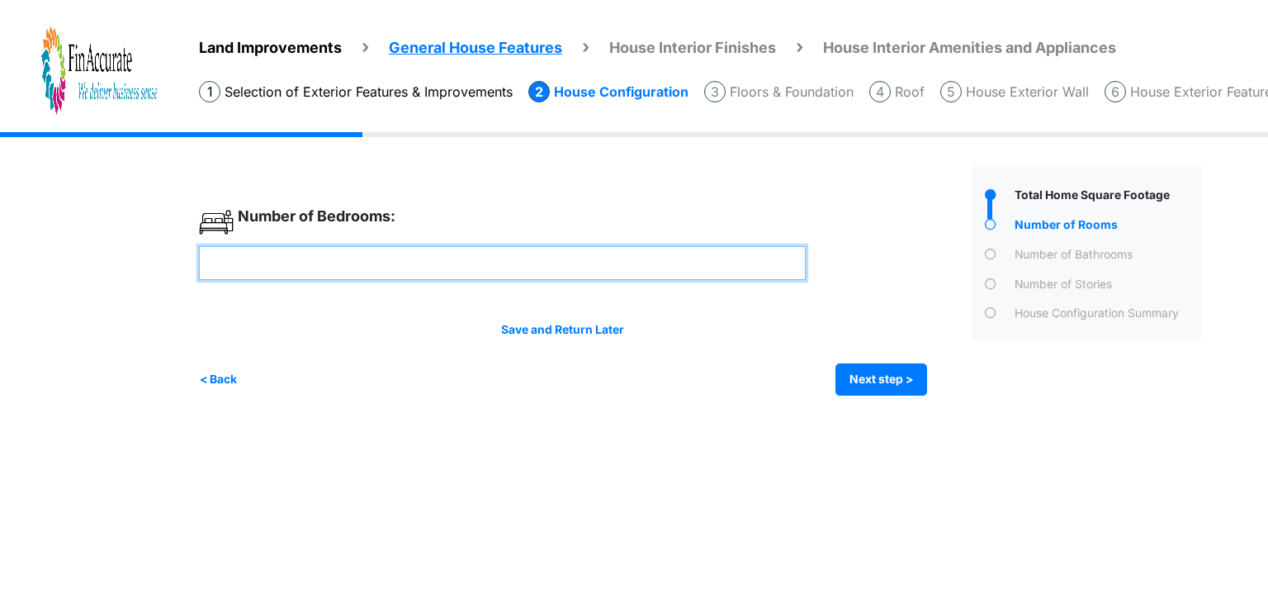
click at [393, 267] on input "number" at bounding box center [502, 263] width 607 height 34
type input "*"
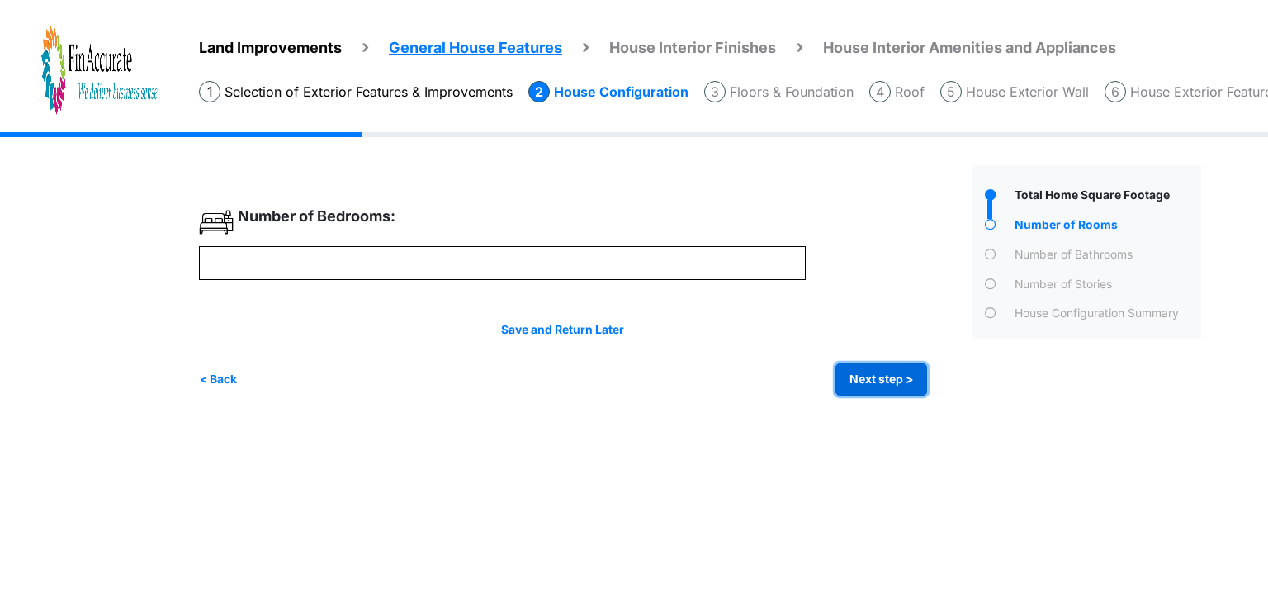
click at [861, 371] on button "Next step >" at bounding box center [882, 379] width 92 height 32
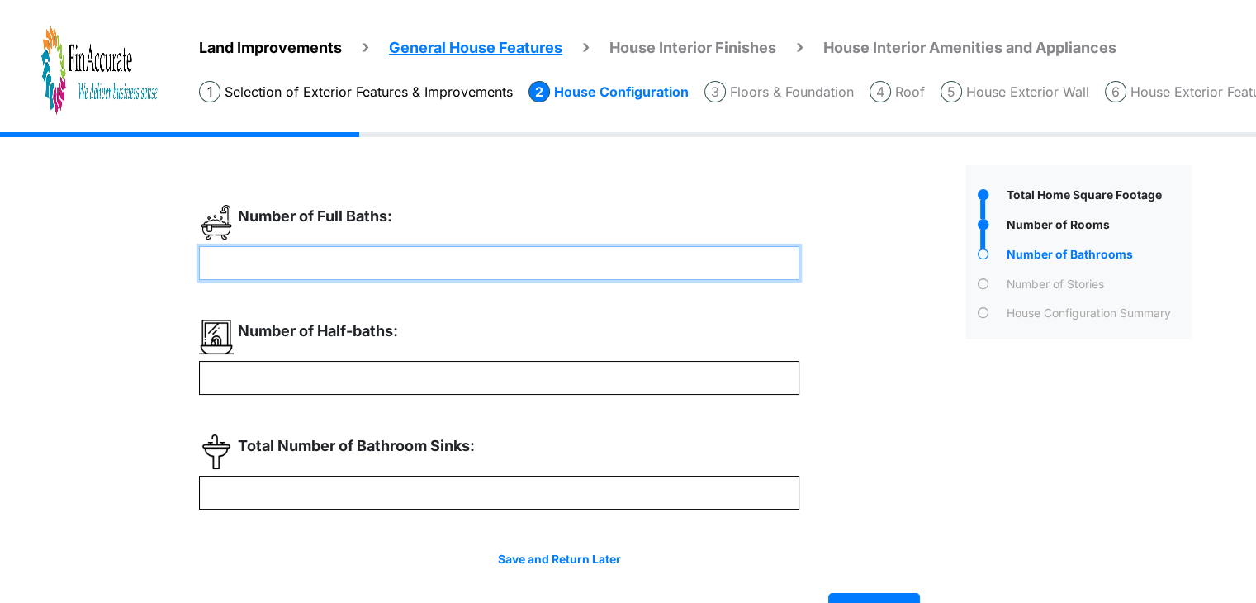
click at [356, 252] on input "number" at bounding box center [499, 263] width 600 height 34
type input "*"
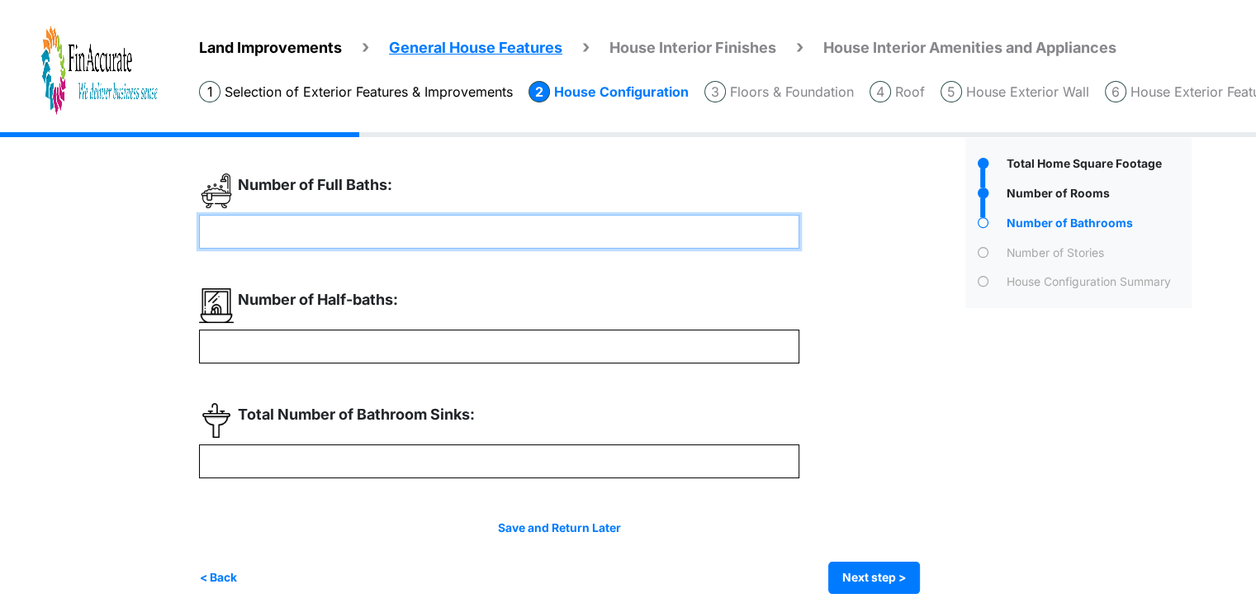
scroll to position [46, 0]
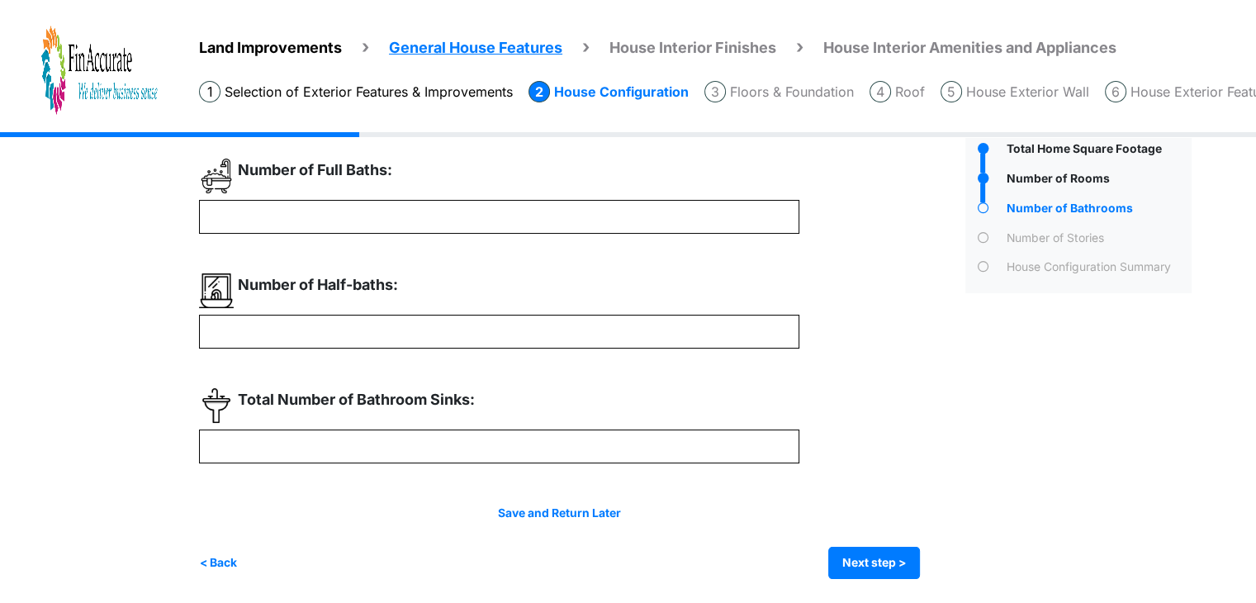
click at [218, 578] on div "Irrigation Flag pole" at bounding box center [701, 345] width 1005 height 518
click at [225, 552] on button "< Back" at bounding box center [218, 563] width 39 height 32
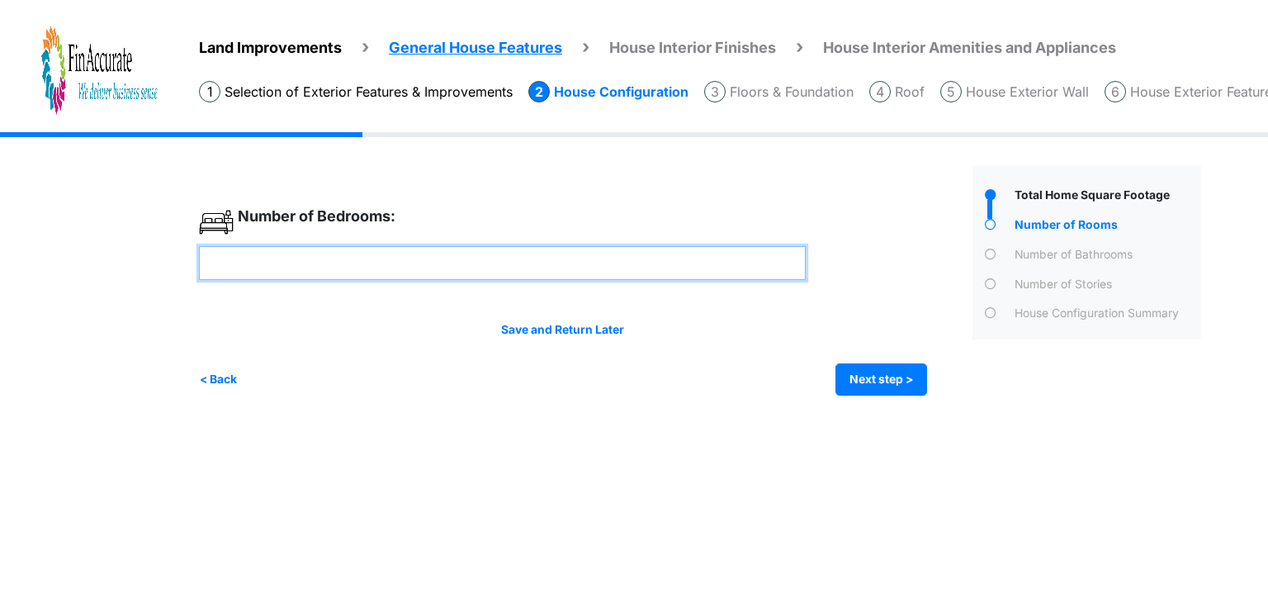
click at [272, 267] on input "*" at bounding box center [502, 263] width 607 height 34
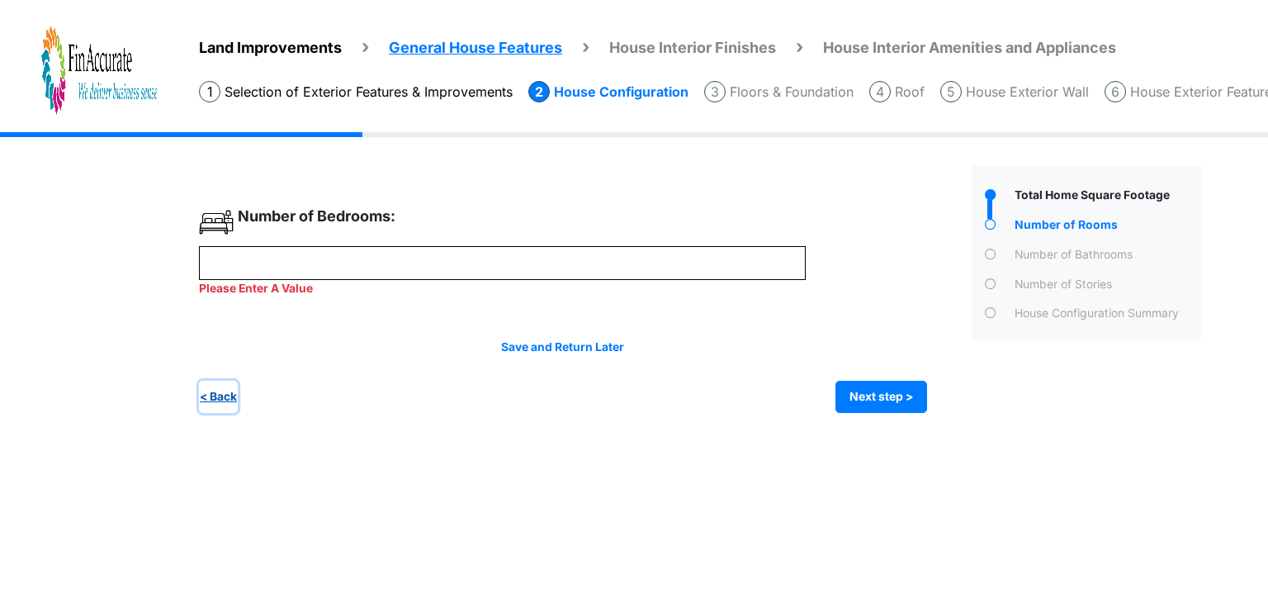
click at [216, 387] on button "< Back" at bounding box center [218, 397] width 39 height 32
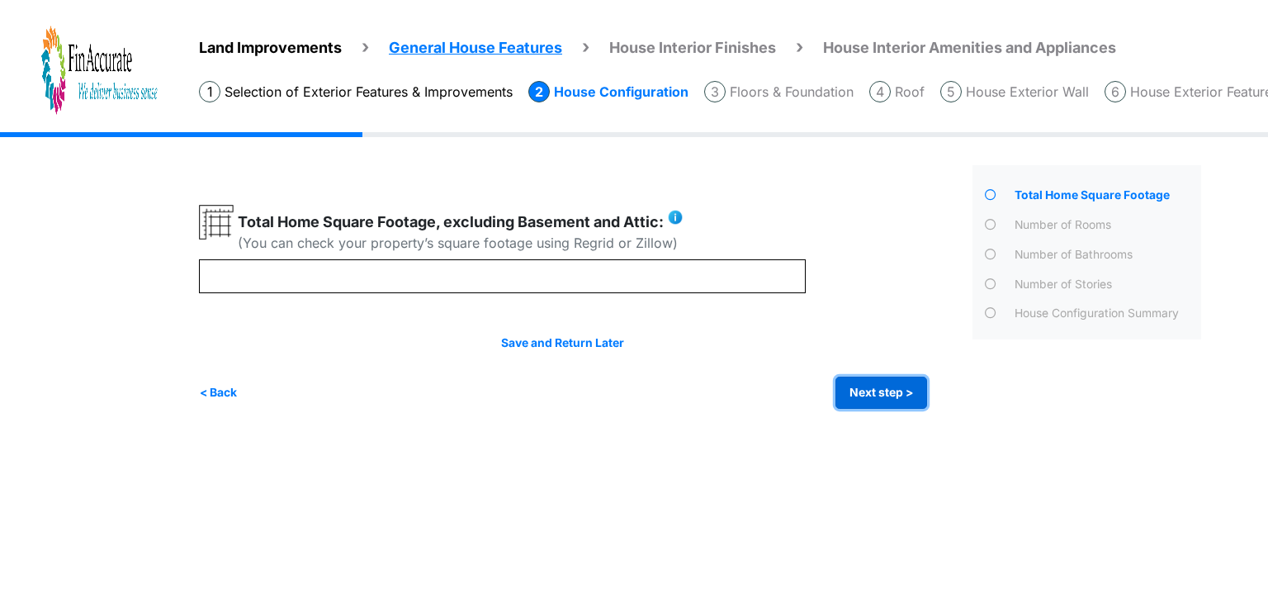
click at [879, 388] on button "Next step >" at bounding box center [882, 393] width 92 height 32
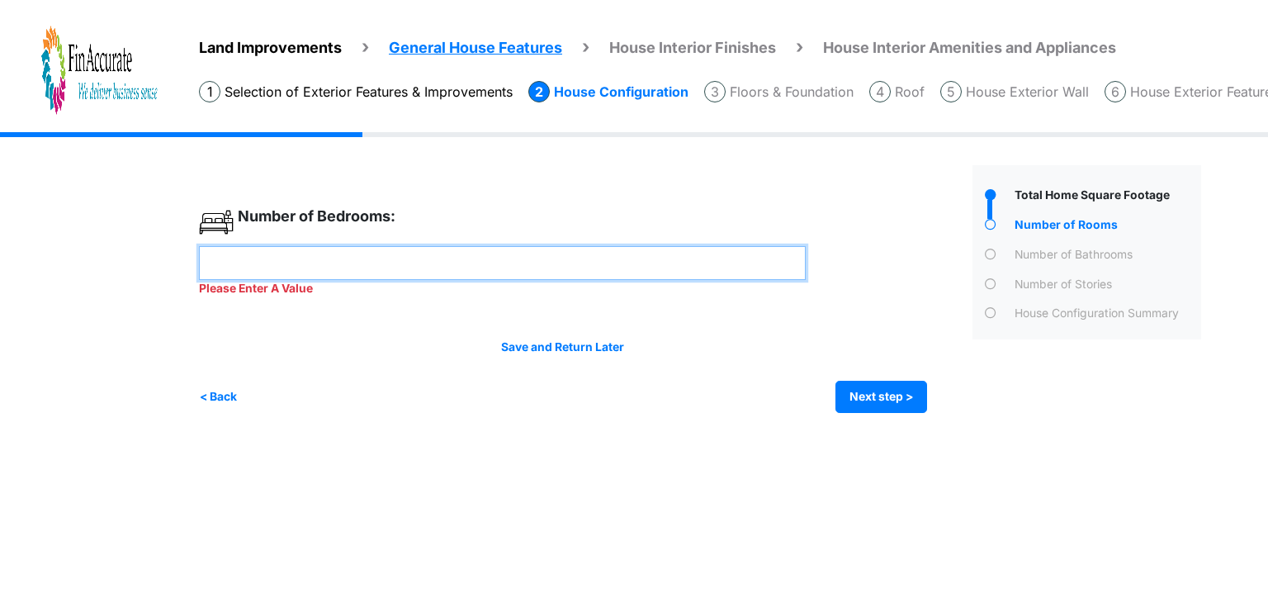
click at [349, 272] on input "number" at bounding box center [502, 263] width 607 height 34
type input "*"
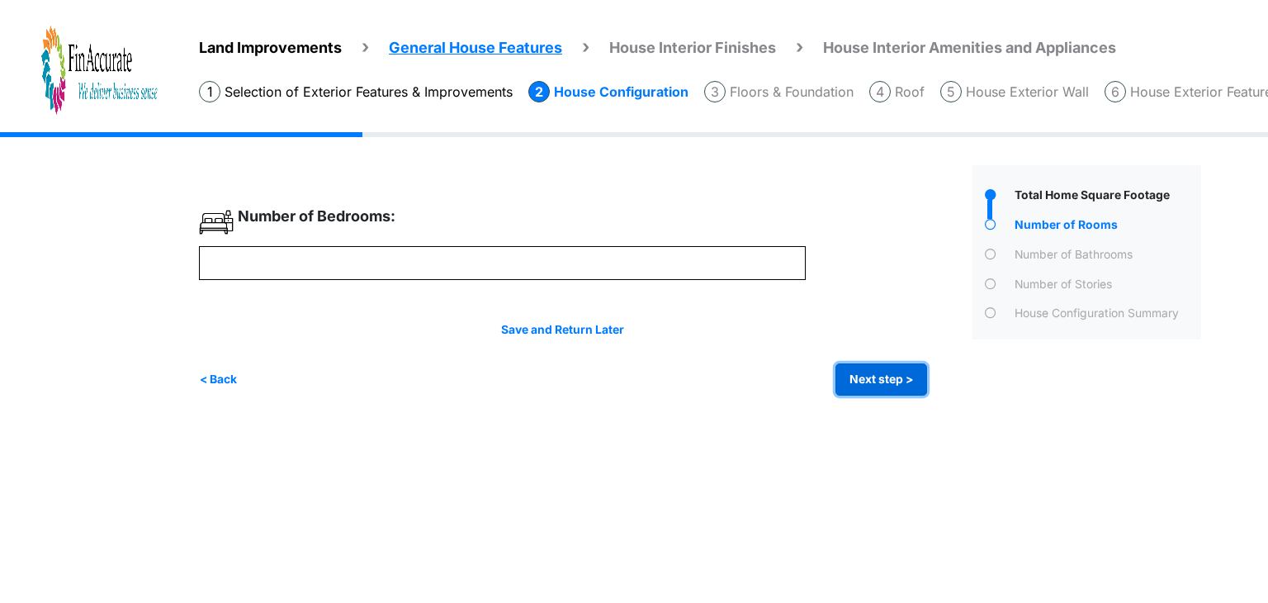
click at [879, 397] on div "Irrigation Flag pole" at bounding box center [706, 276] width 1015 height 288
click at [864, 377] on button "Next step >" at bounding box center [882, 379] width 92 height 32
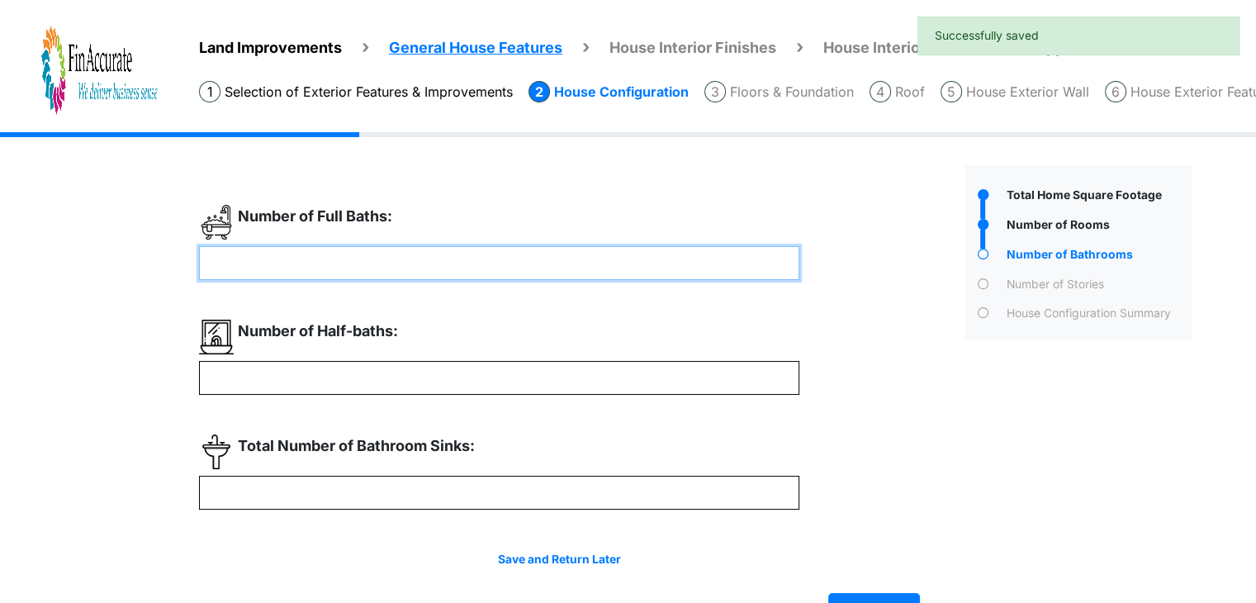
click at [359, 249] on input "number" at bounding box center [499, 263] width 600 height 34
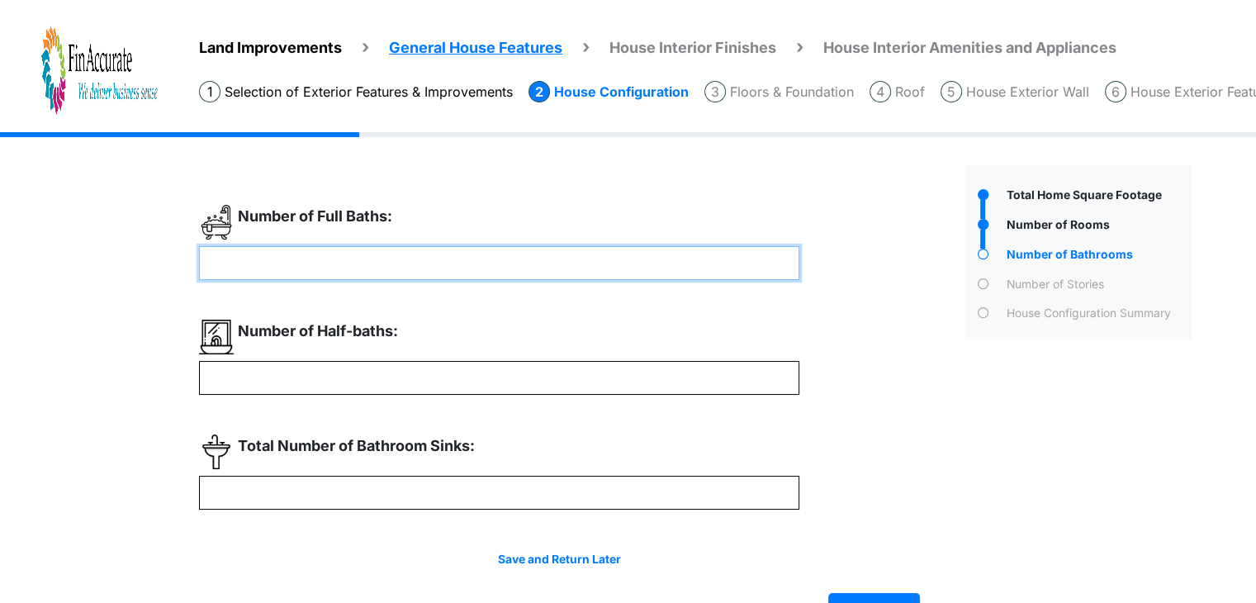
type input "*"
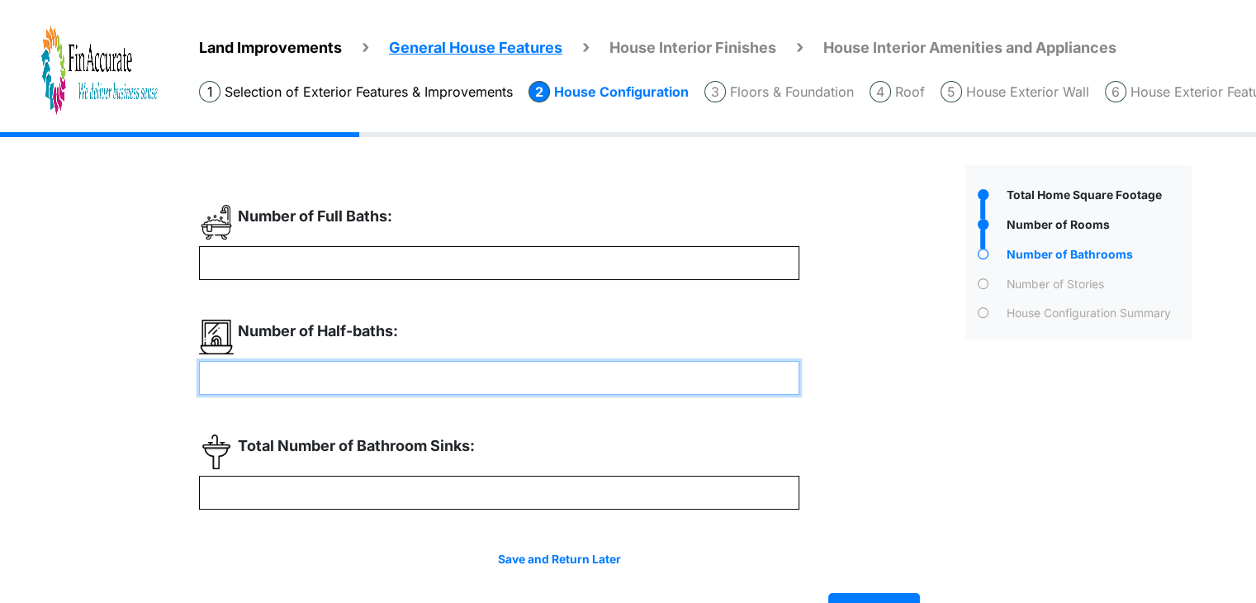
click at [324, 377] on input "number" at bounding box center [499, 378] width 600 height 34
type input "*"
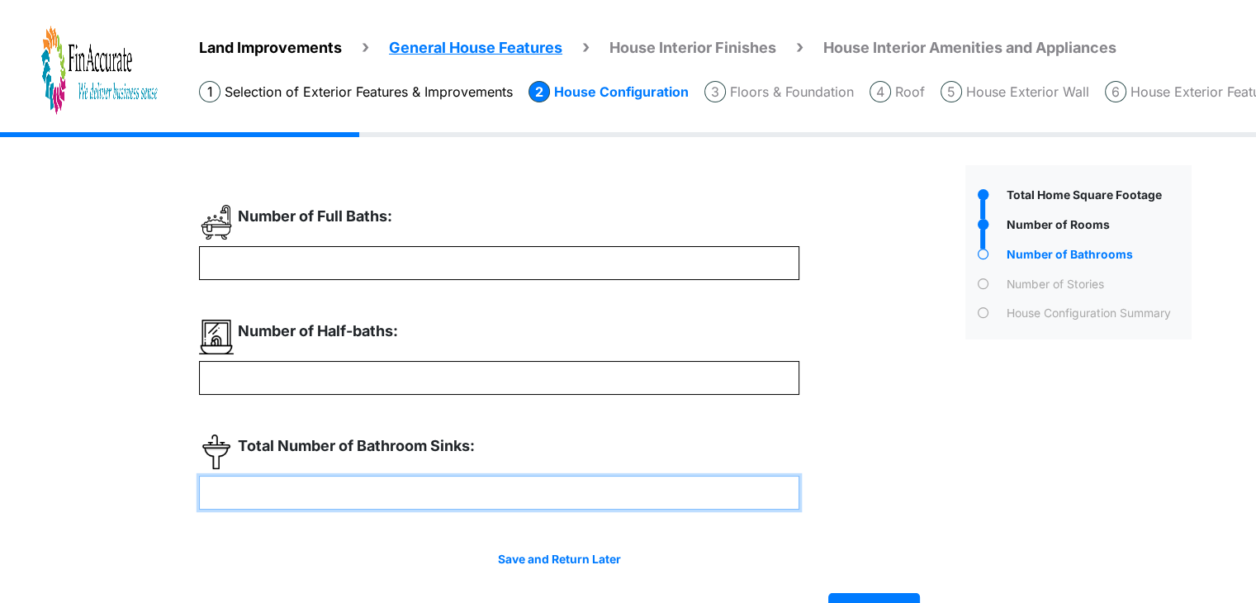
type input "*"
click at [838, 472] on div "Total Number of Bathroom Sinks: *" at bounding box center [559, 471] width 721 height 75
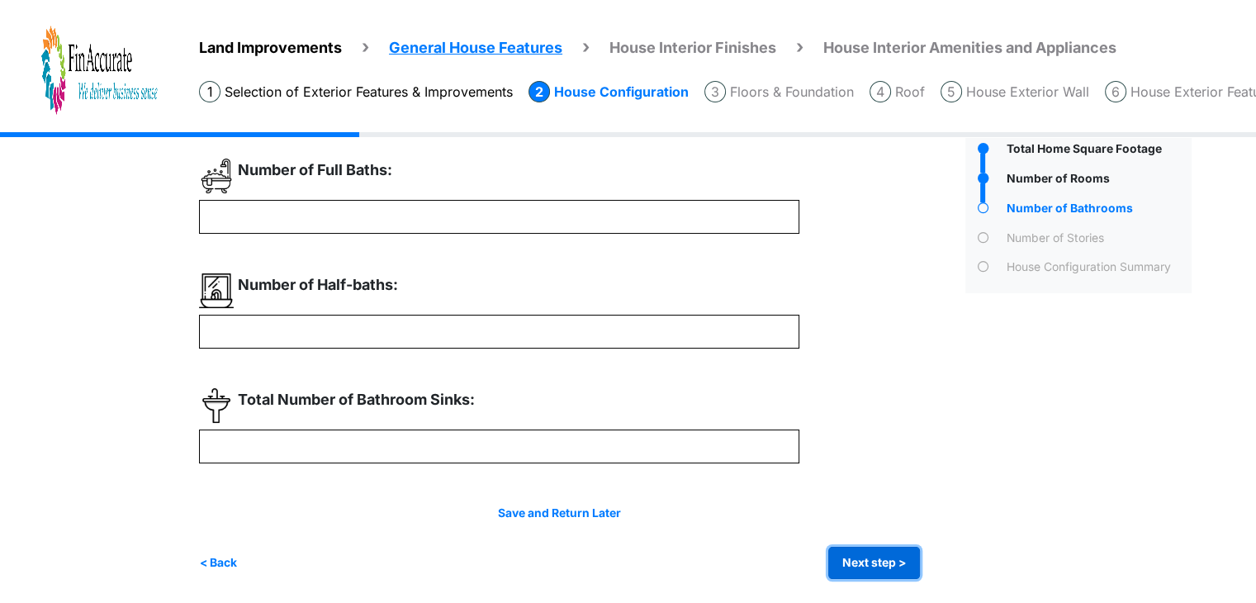
click at [902, 552] on button "Next step >" at bounding box center [874, 563] width 92 height 32
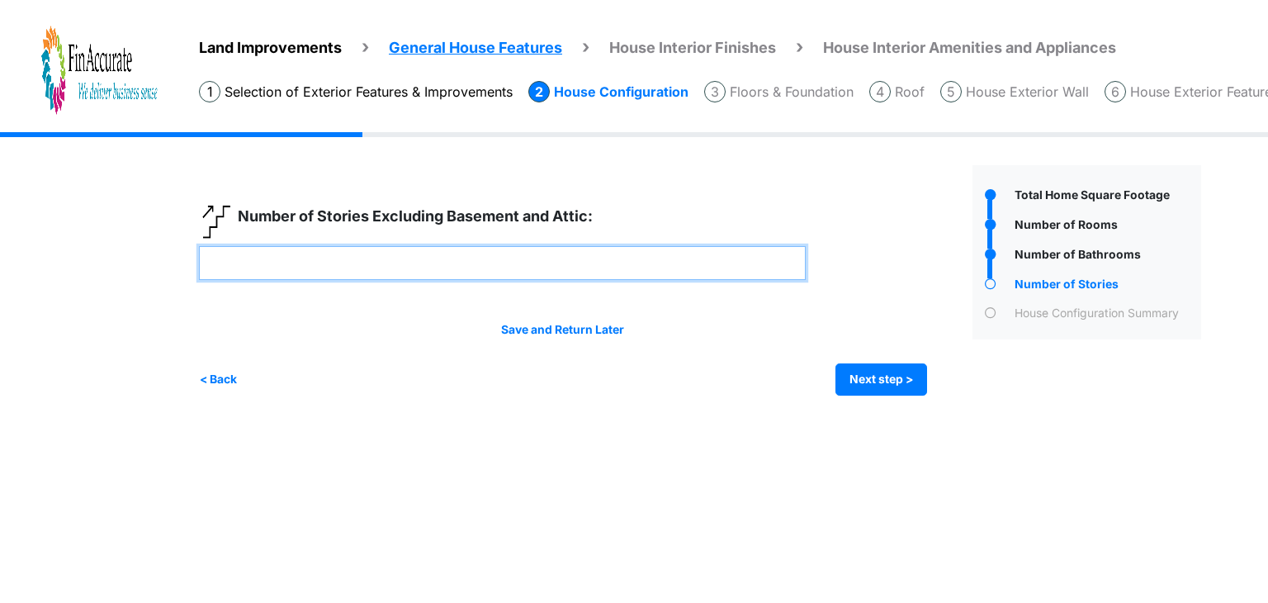
click at [571, 254] on input "number" at bounding box center [502, 263] width 607 height 34
type input "*"
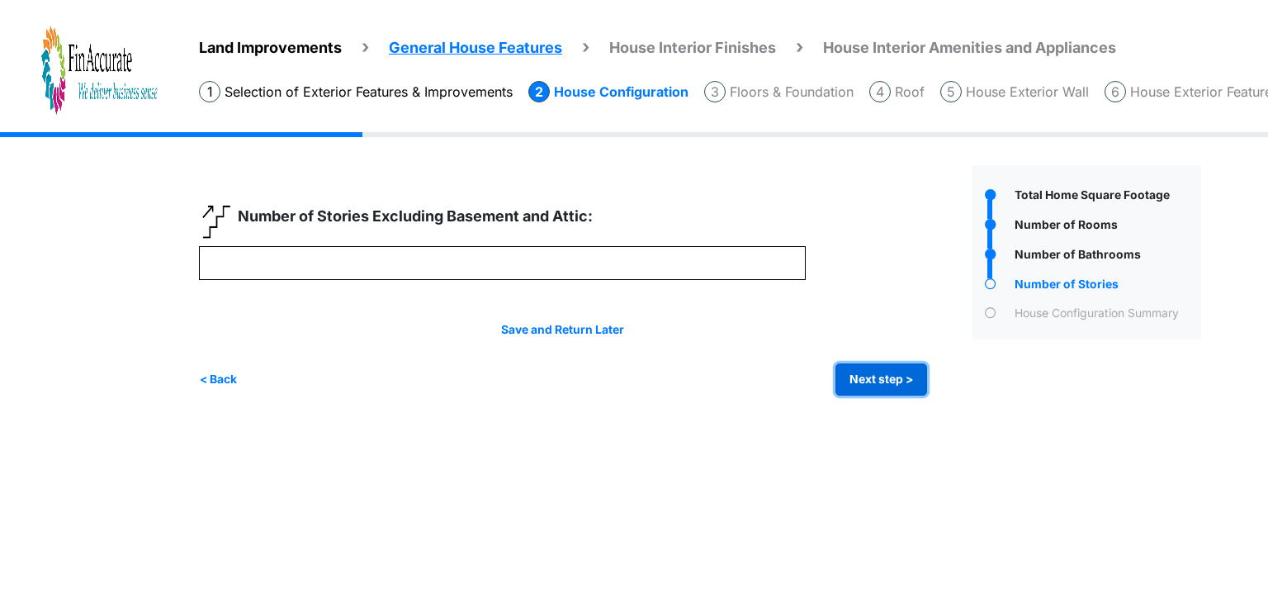
type input "*"
click at [884, 374] on button "Next step >" at bounding box center [882, 379] width 92 height 32
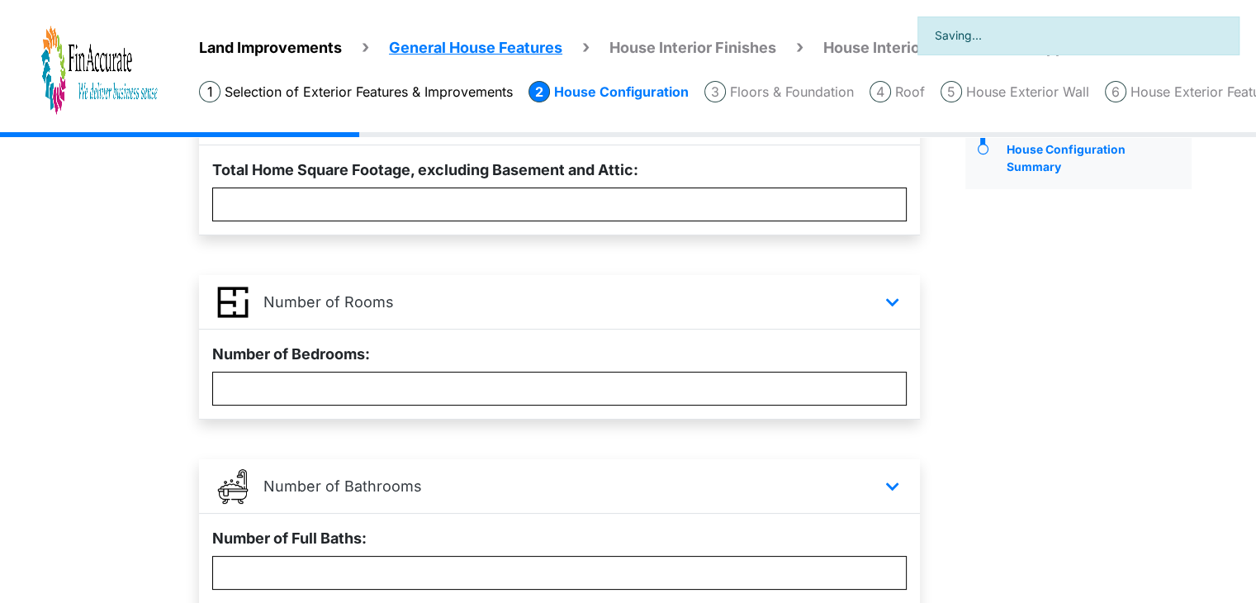
scroll to position [165, 0]
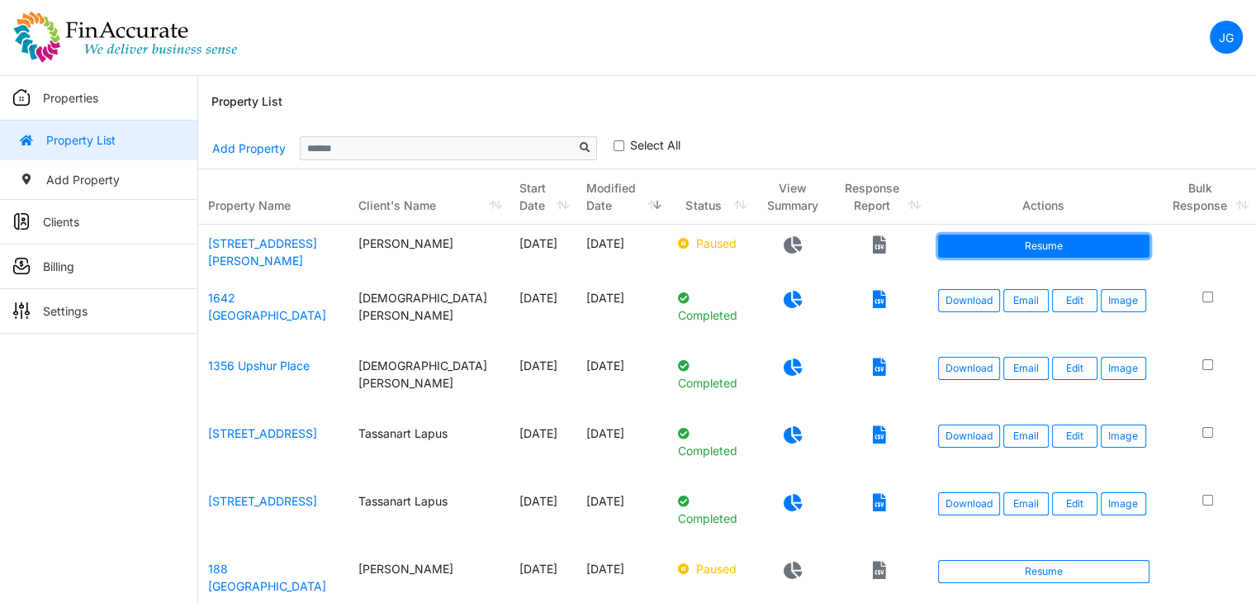
click at [1067, 246] on link "Resume" at bounding box center [1043, 245] width 211 height 23
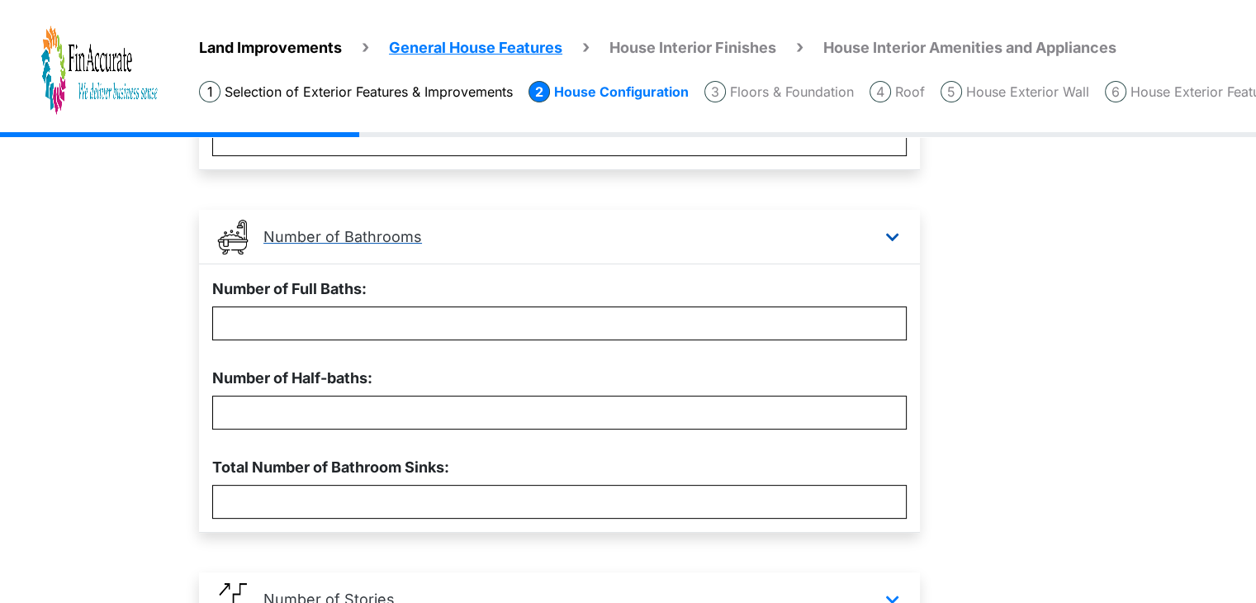
scroll to position [657, 0]
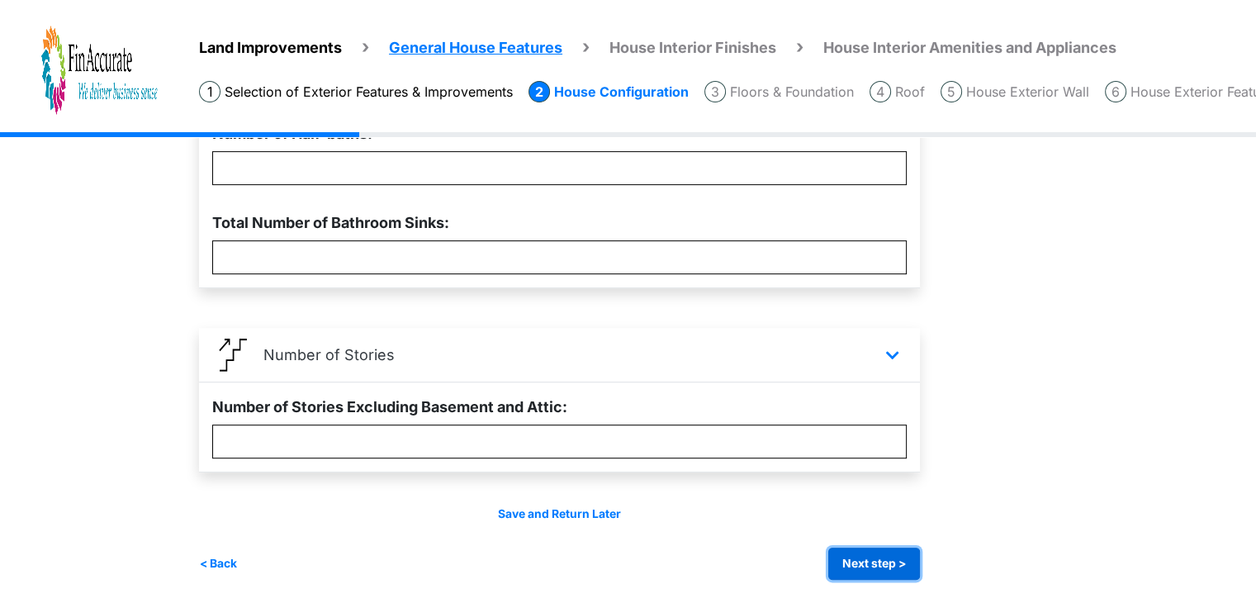
click at [852, 567] on button "Next step >" at bounding box center [874, 563] width 92 height 32
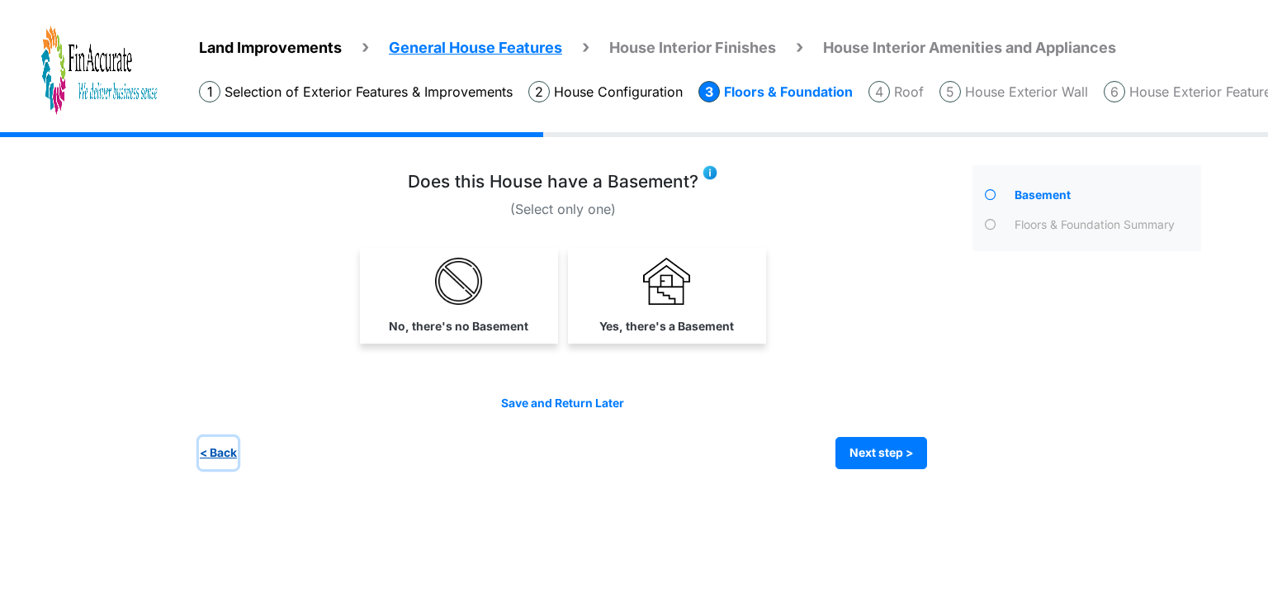
click at [218, 453] on button "< Back" at bounding box center [218, 453] width 39 height 32
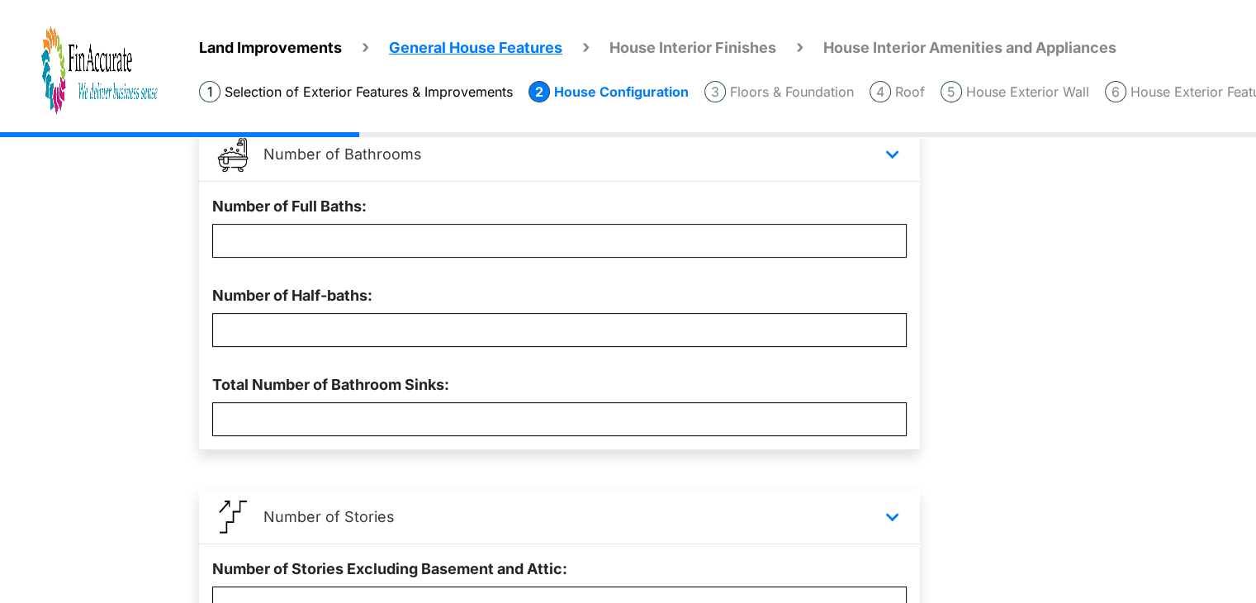
scroll to position [657, 0]
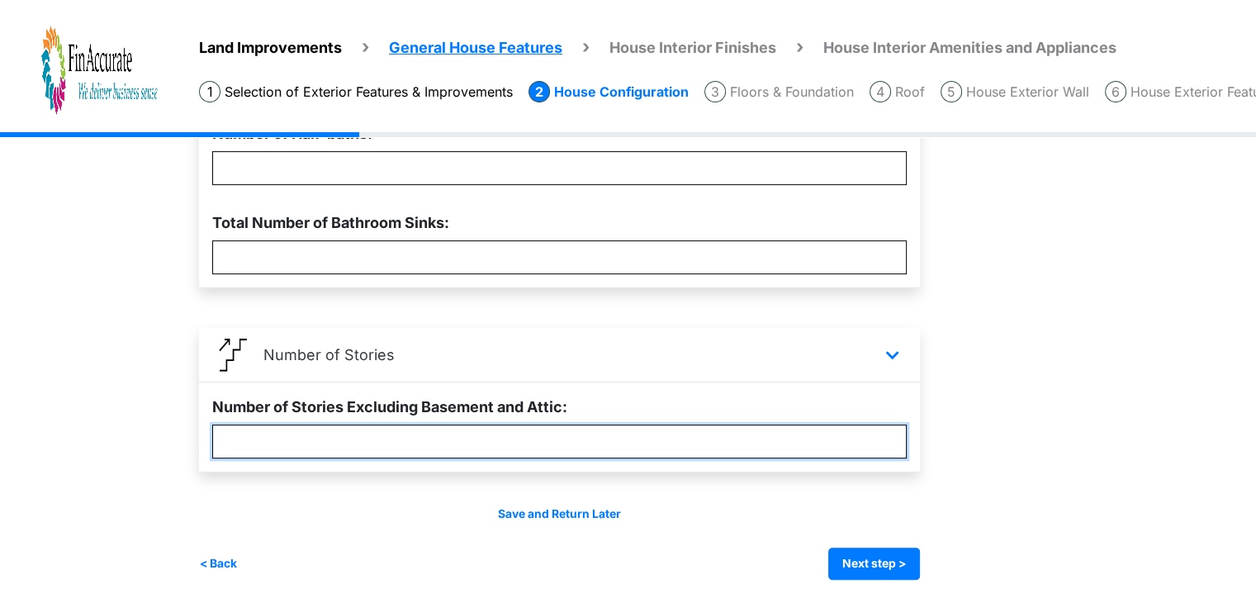
click at [400, 437] on input "*" at bounding box center [559, 441] width 694 height 34
type input "*"
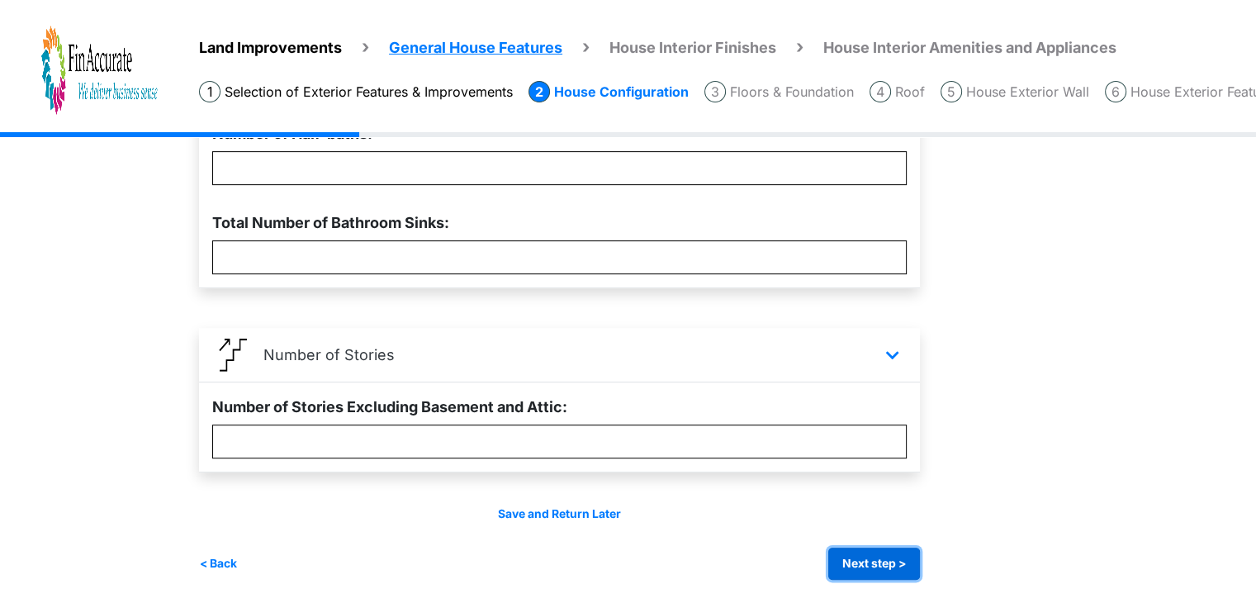
click at [859, 561] on div "House Configuration Summary Something Missing? Add more improvements. Total Hom…" at bounding box center [576, 44] width 754 height 1072
click at [909, 556] on button "Next step >" at bounding box center [874, 563] width 92 height 32
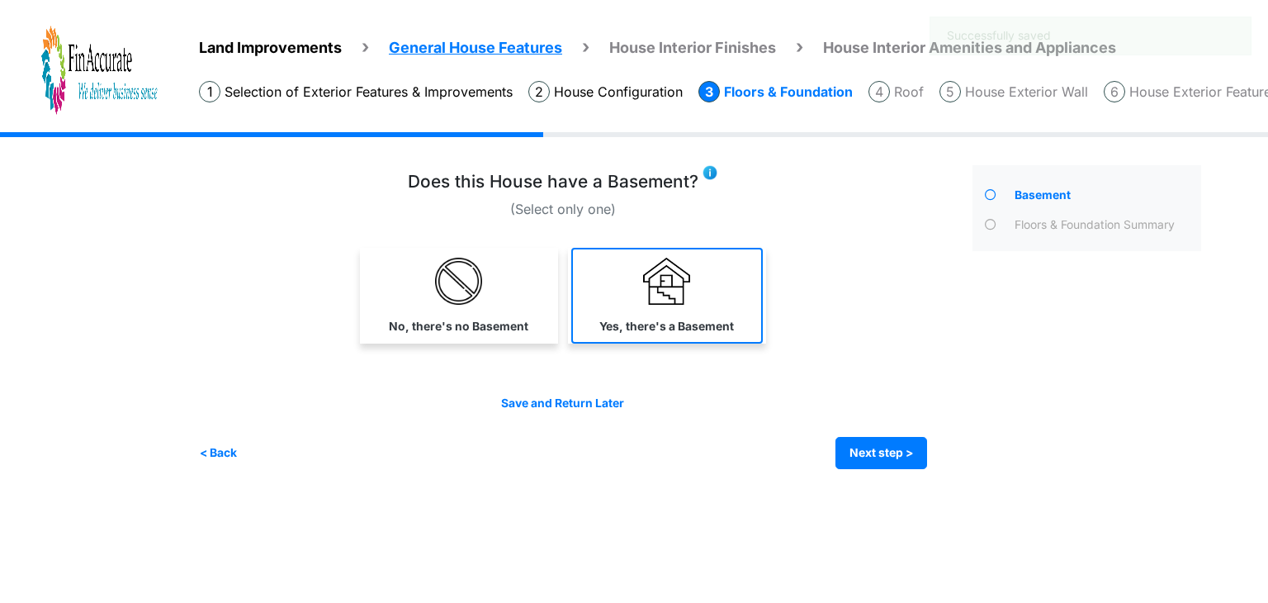
click at [641, 329] on label "Yes, there's a Basement" at bounding box center [666, 326] width 135 height 17
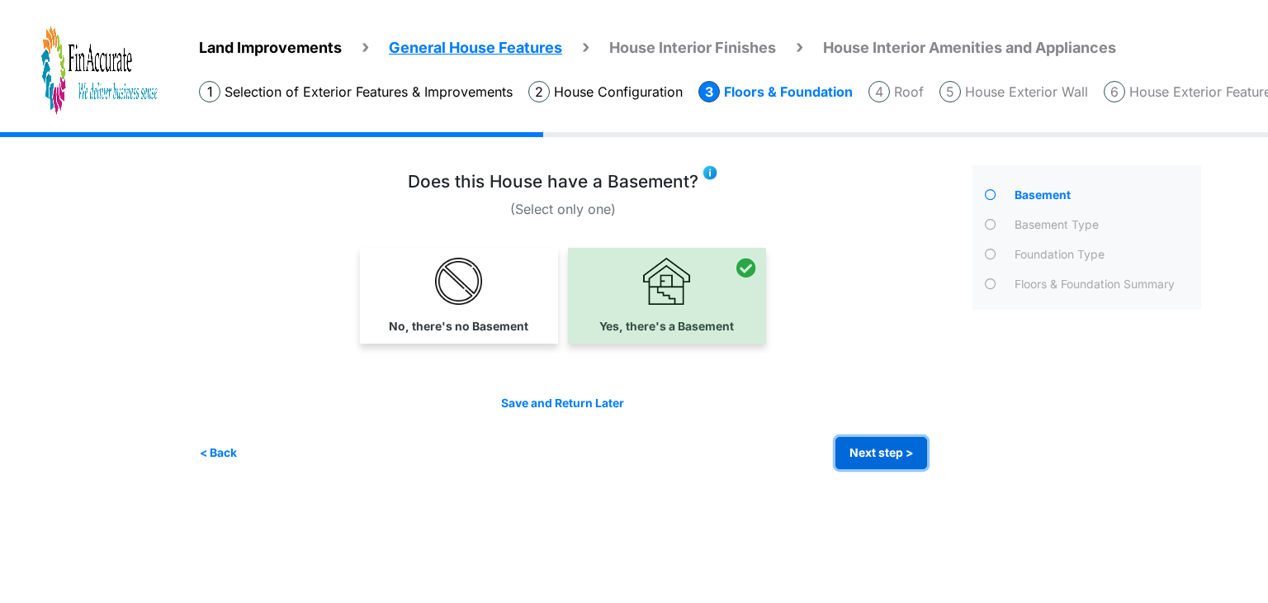
click at [891, 450] on button "Next step >" at bounding box center [882, 453] width 92 height 32
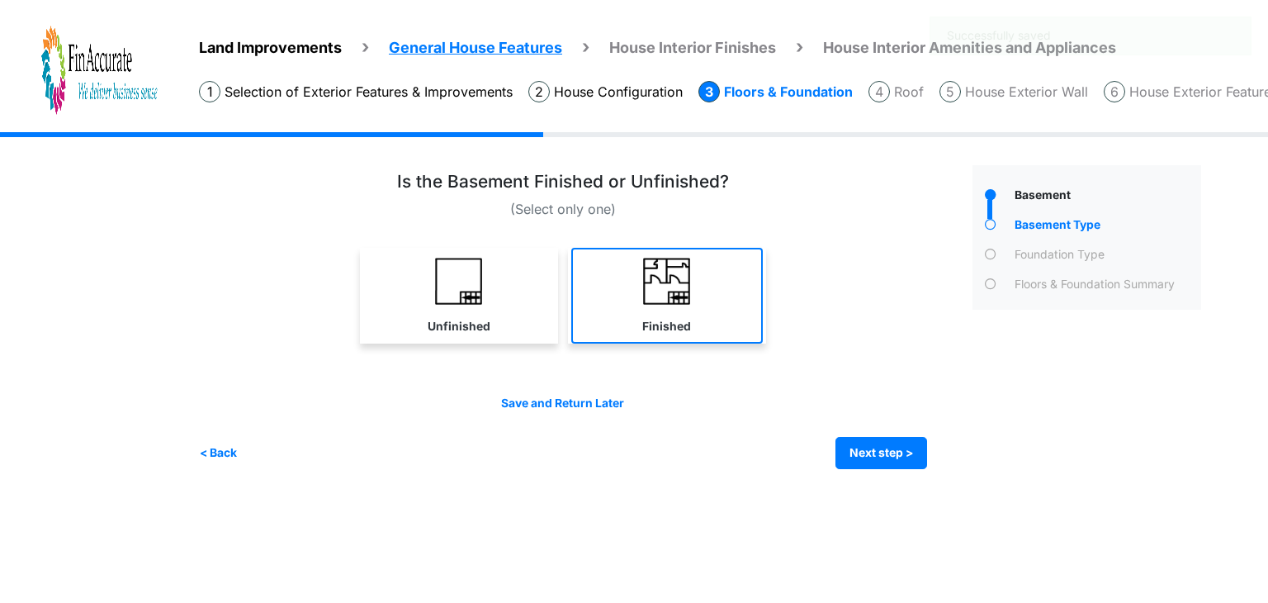
click at [644, 324] on label "Finished" at bounding box center [666, 326] width 49 height 17
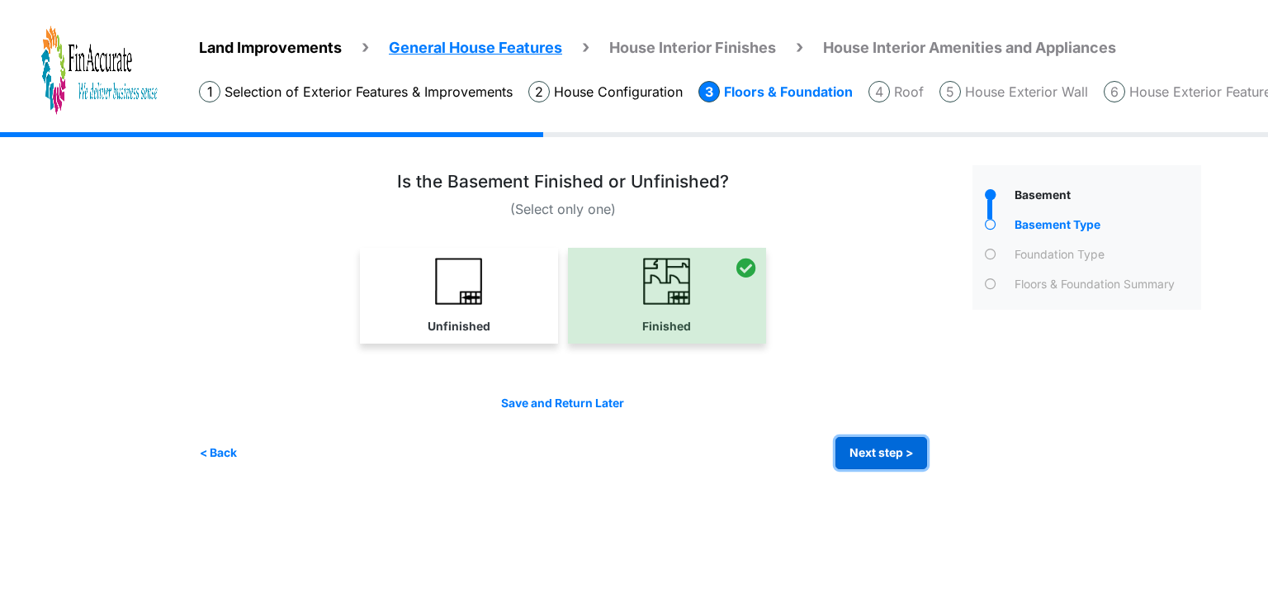
drag, startPoint x: 882, startPoint y: 454, endPoint x: 866, endPoint y: 453, distance: 15.7
click at [881, 455] on button "Next step >" at bounding box center [882, 453] width 92 height 32
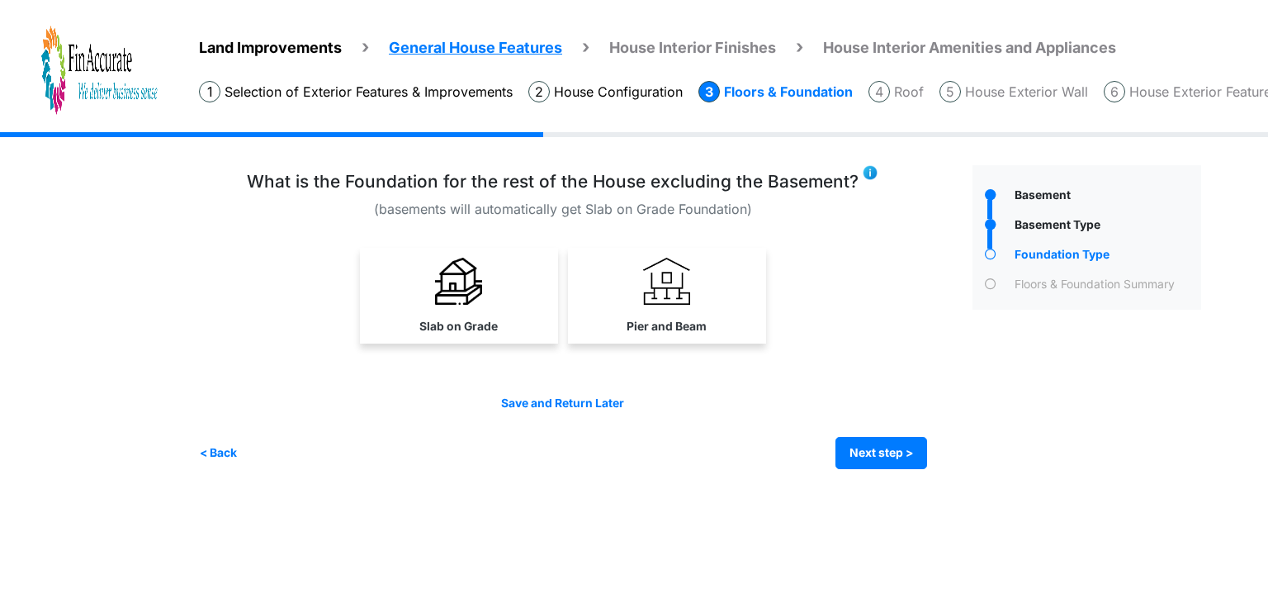
click at [420, 245] on div "What is the Foundation for the rest of the House excluding the Basement? Slab o…" at bounding box center [563, 263] width 728 height 182
click at [452, 279] on img at bounding box center [458, 281] width 47 height 47
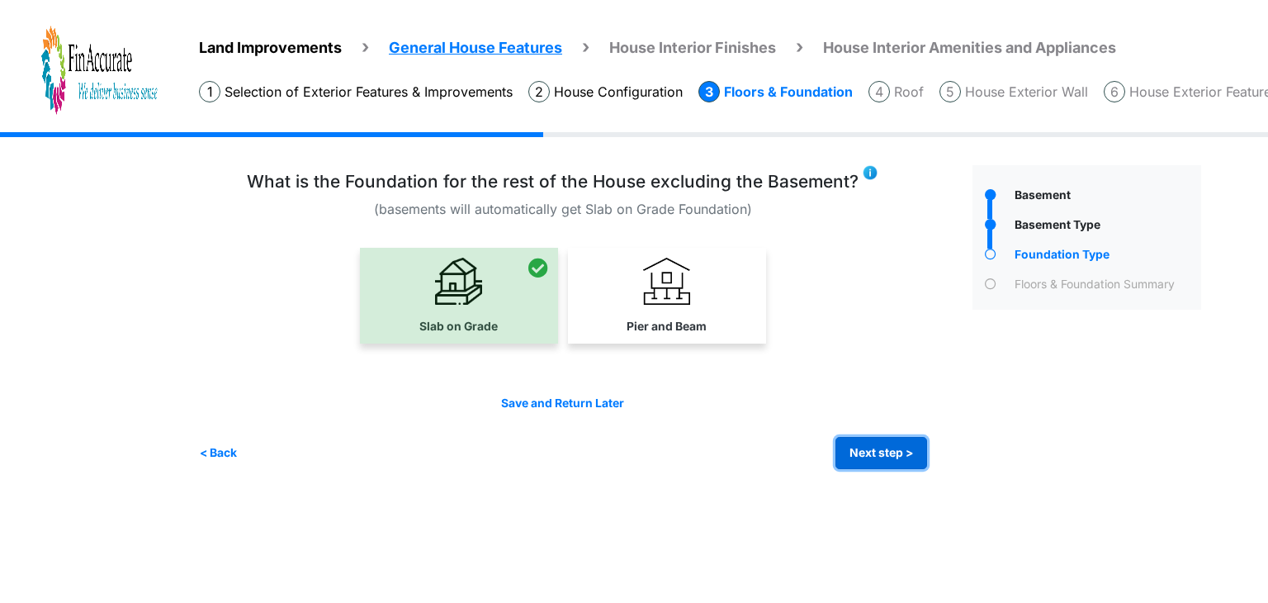
click at [893, 448] on button "Next step >" at bounding box center [882, 453] width 92 height 32
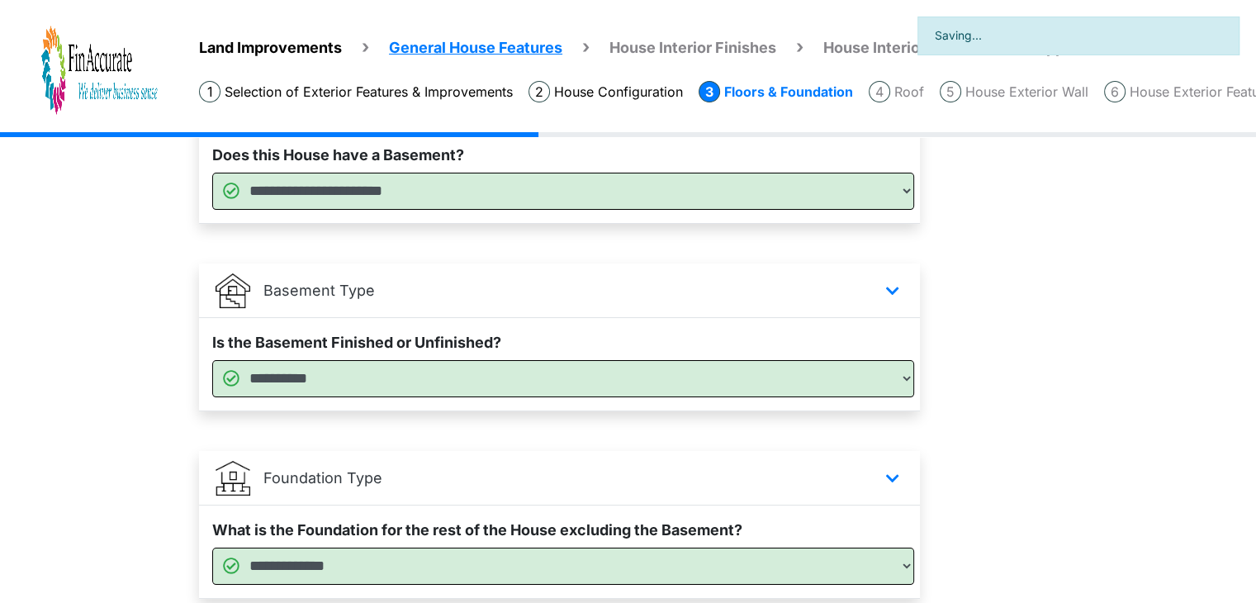
scroll to position [305, 0]
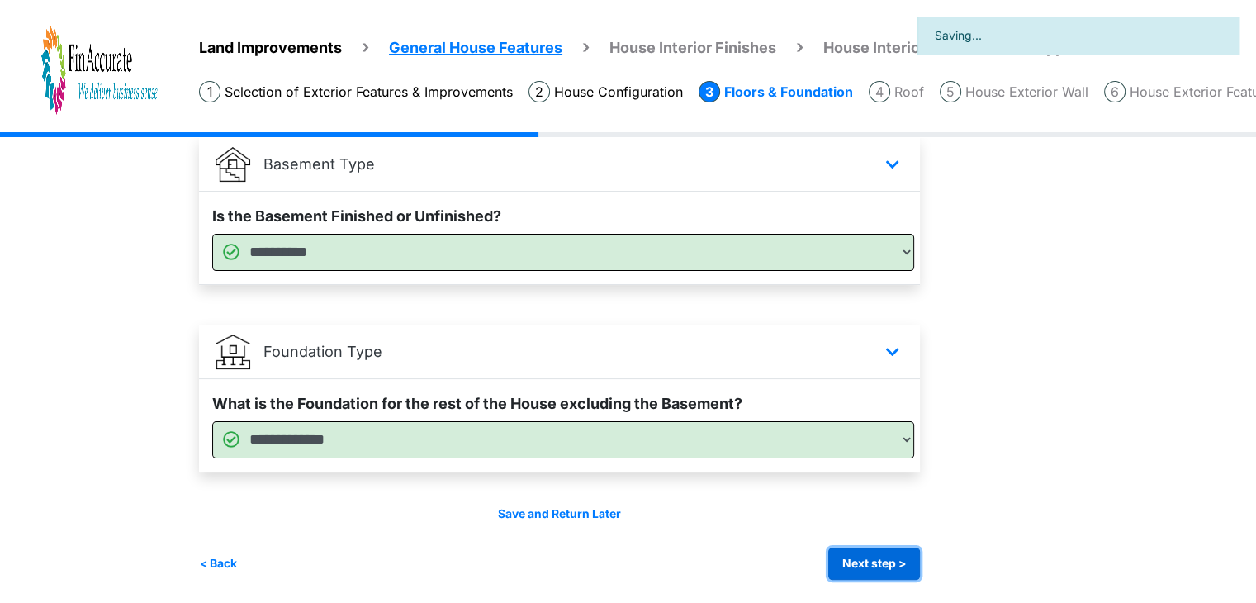
click at [867, 566] on button "Next step >" at bounding box center [874, 563] width 92 height 32
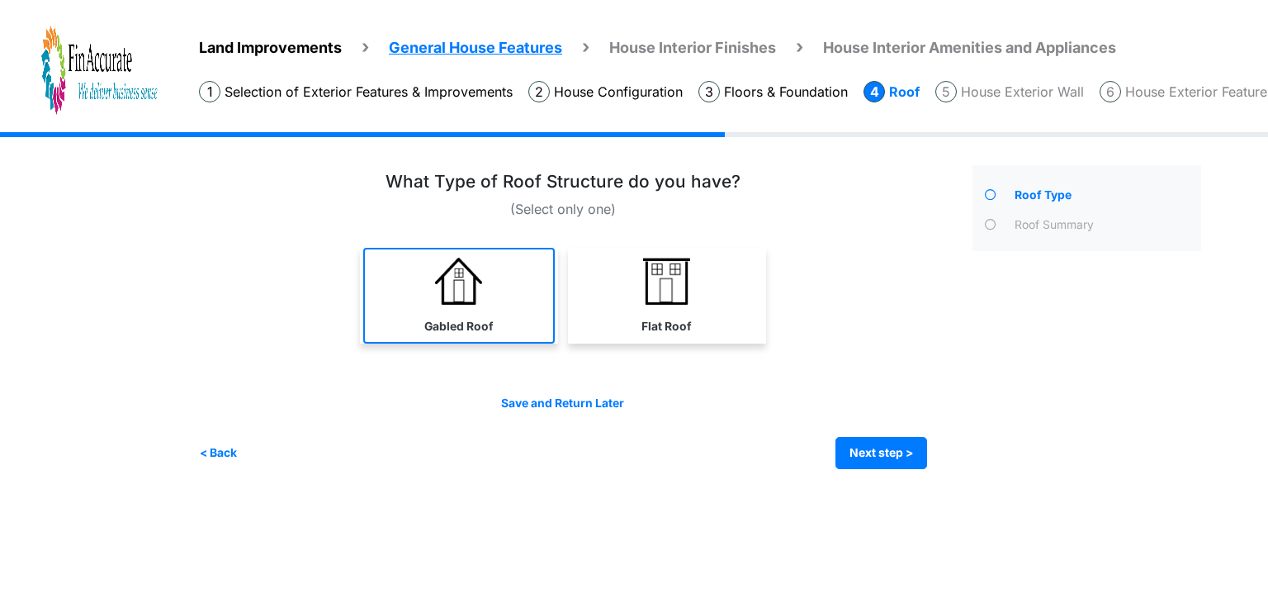
click at [466, 297] on img at bounding box center [458, 281] width 47 height 47
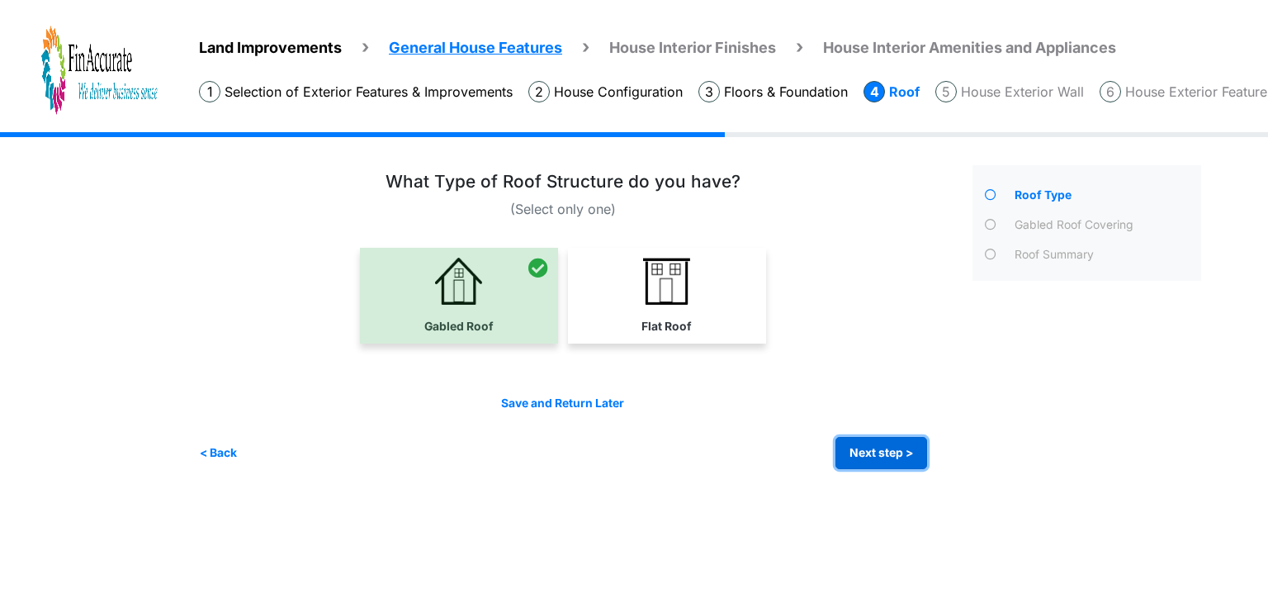
click at [895, 452] on button "Next step >" at bounding box center [882, 453] width 92 height 32
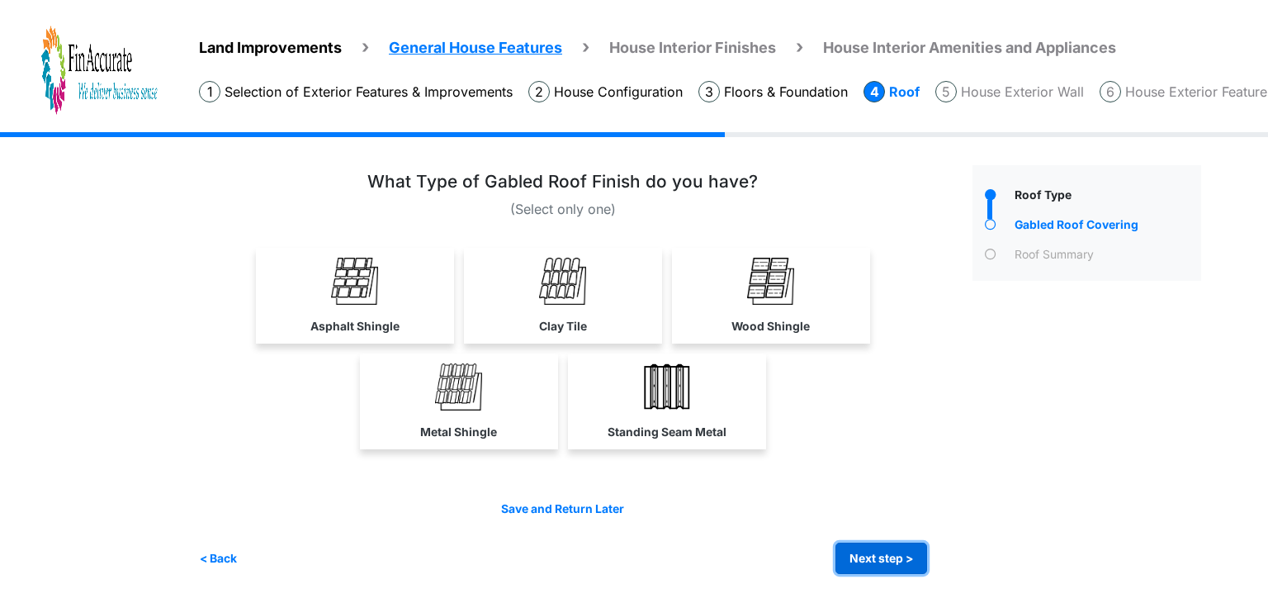
click at [872, 571] on button "Next step >" at bounding box center [882, 558] width 92 height 32
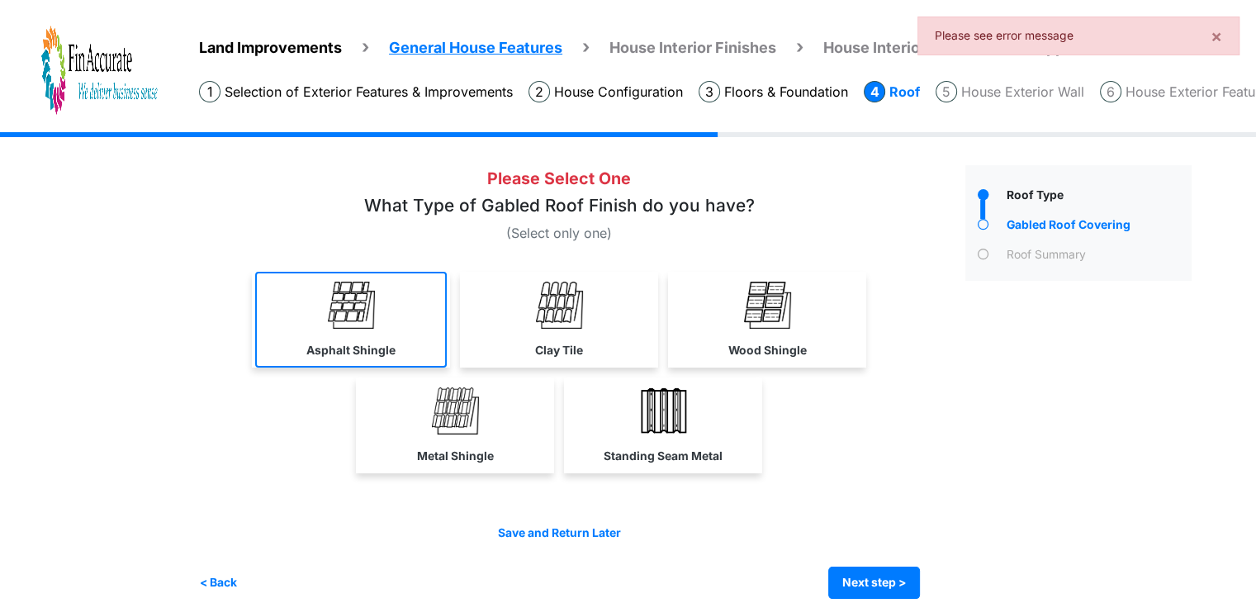
click at [386, 330] on link "Asphalt Shingle" at bounding box center [351, 320] width 192 height 96
select select "*"
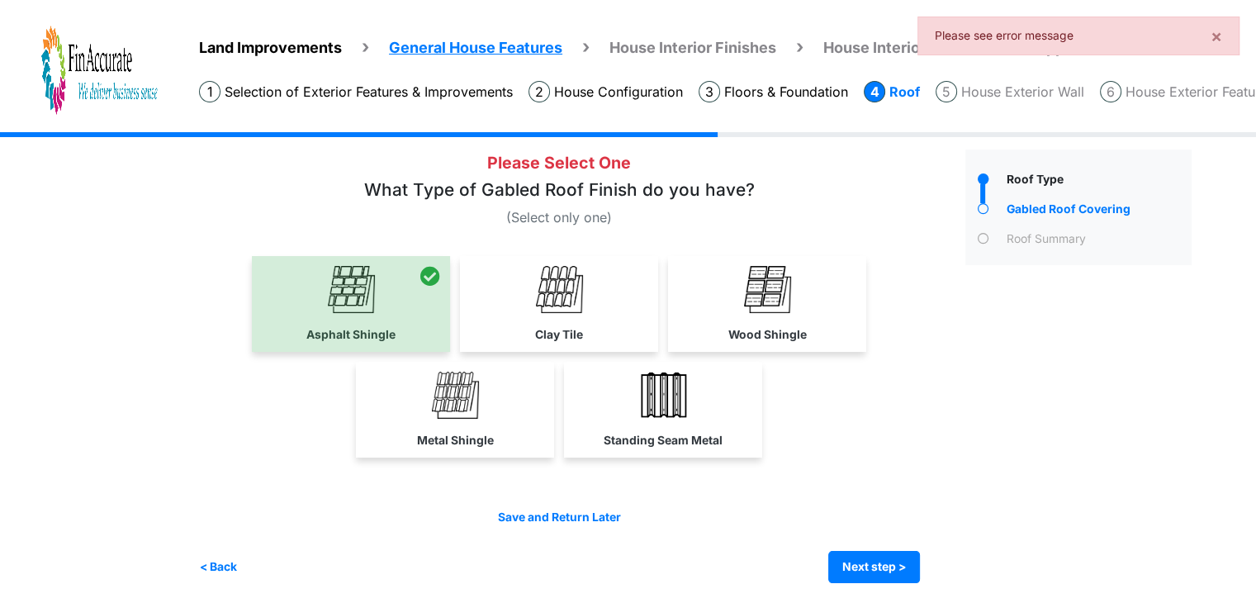
scroll to position [19, 0]
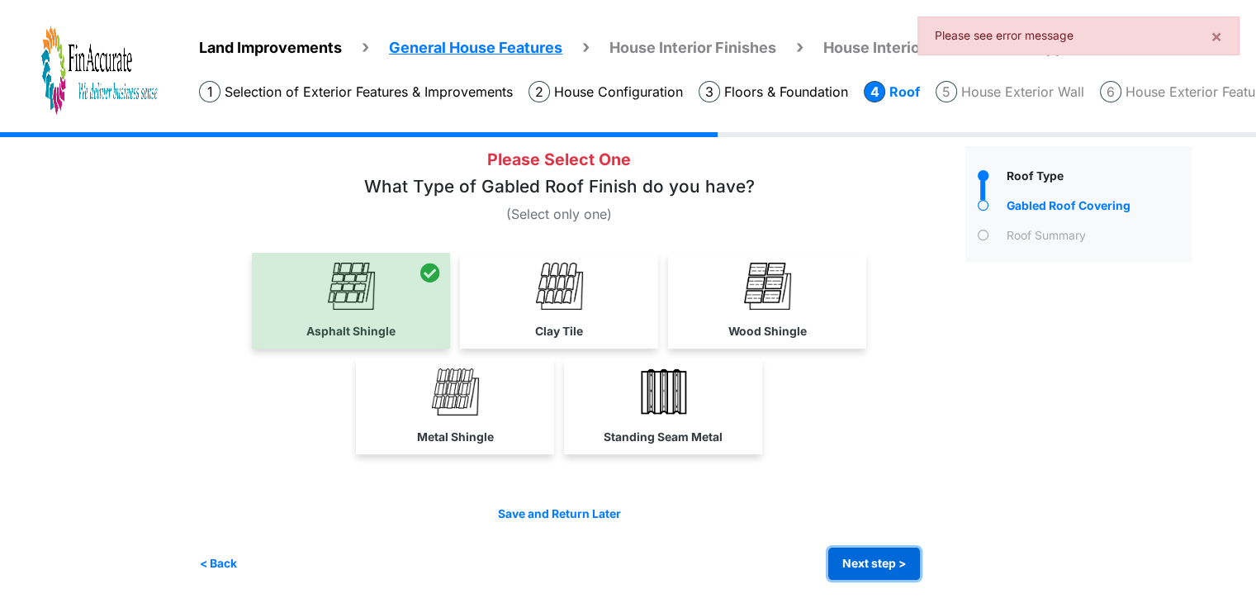
click at [860, 569] on button "Next step >" at bounding box center [874, 563] width 92 height 32
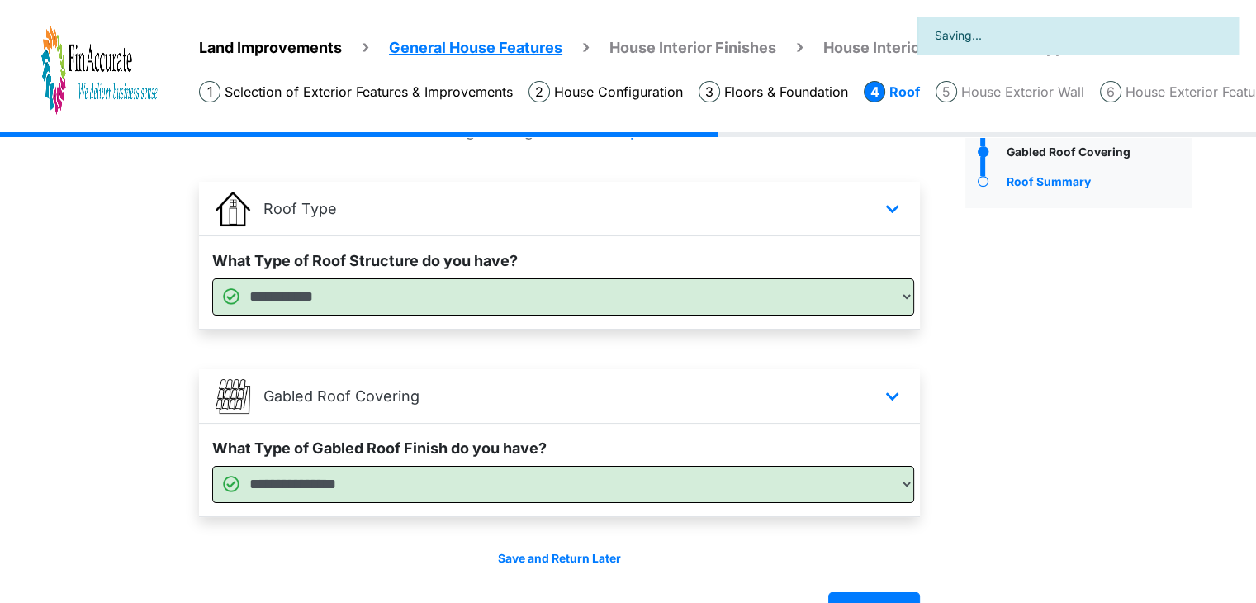
scroll to position [118, 0]
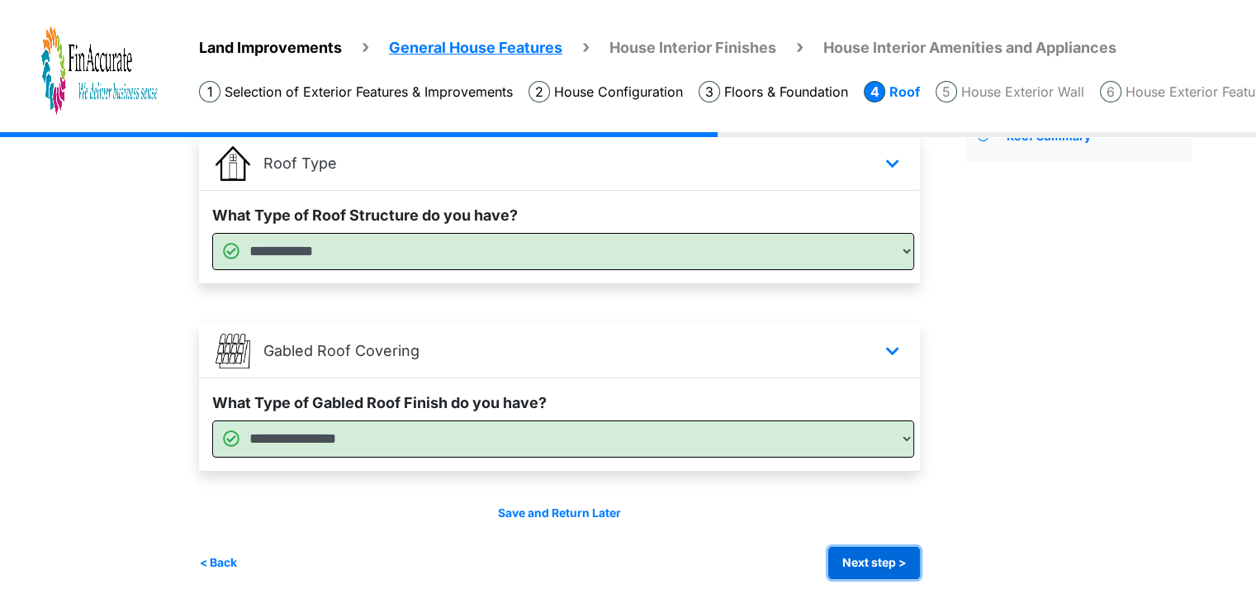
click at [870, 562] on button "Next step >" at bounding box center [874, 563] width 92 height 32
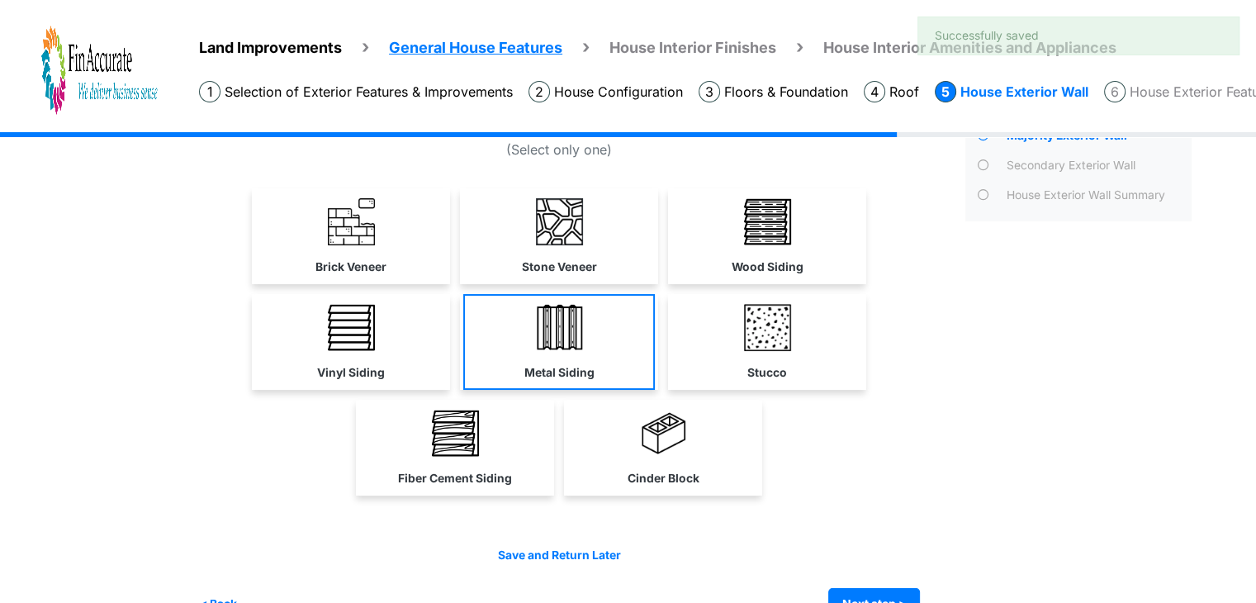
scroll to position [99, 0]
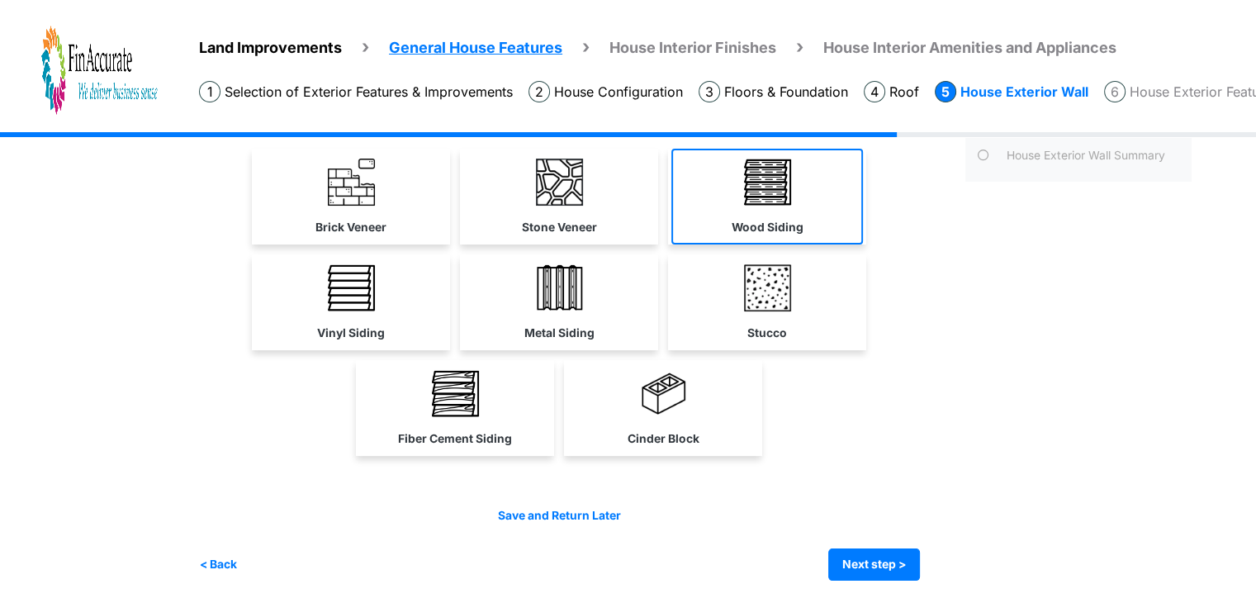
click at [738, 207] on link "Wood Siding" at bounding box center [767, 197] width 192 height 96
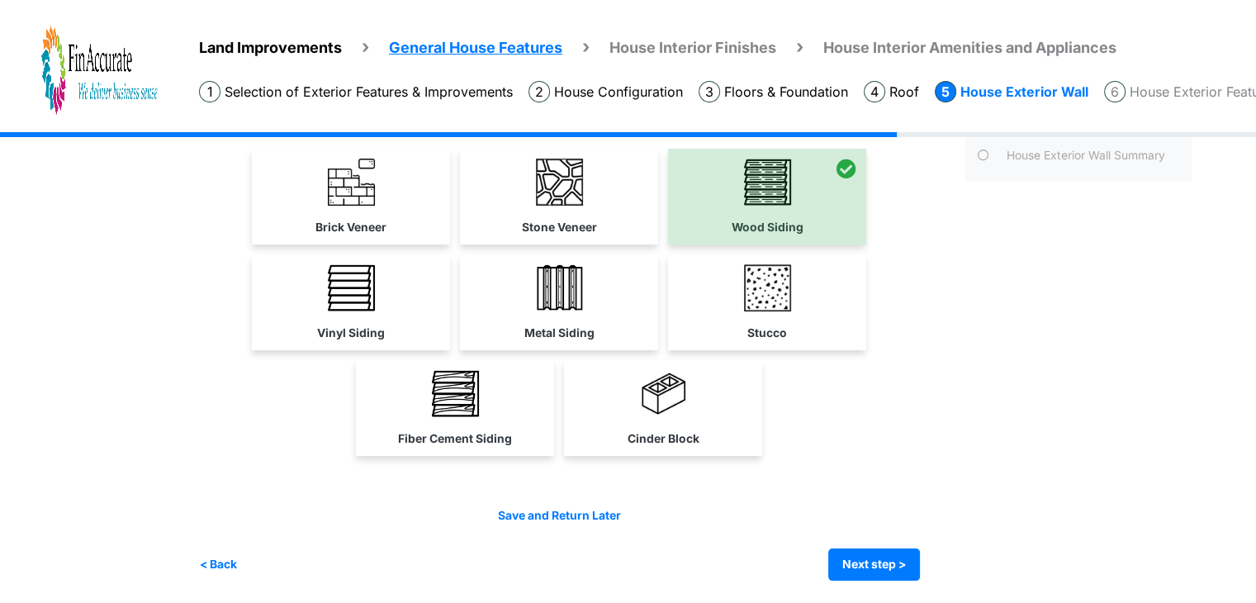
click at [746, 206] on div at bounding box center [767, 197] width 198 height 96
click at [413, 187] on link "Brick Veneer" at bounding box center [351, 197] width 192 height 96
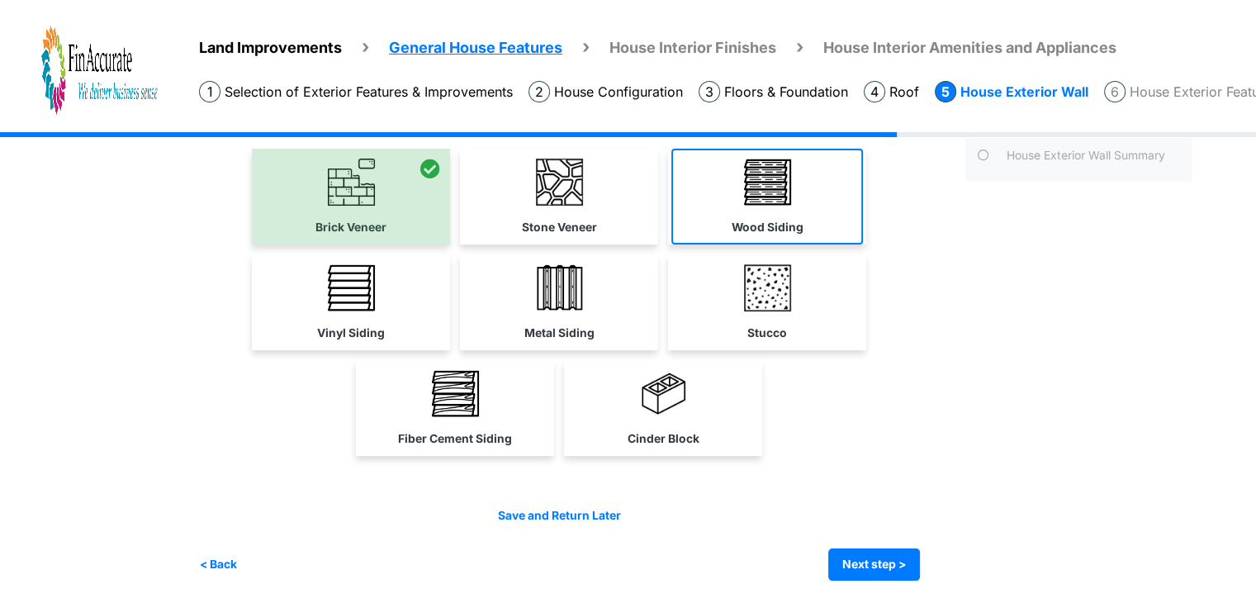
click at [749, 199] on img at bounding box center [767, 182] width 47 height 47
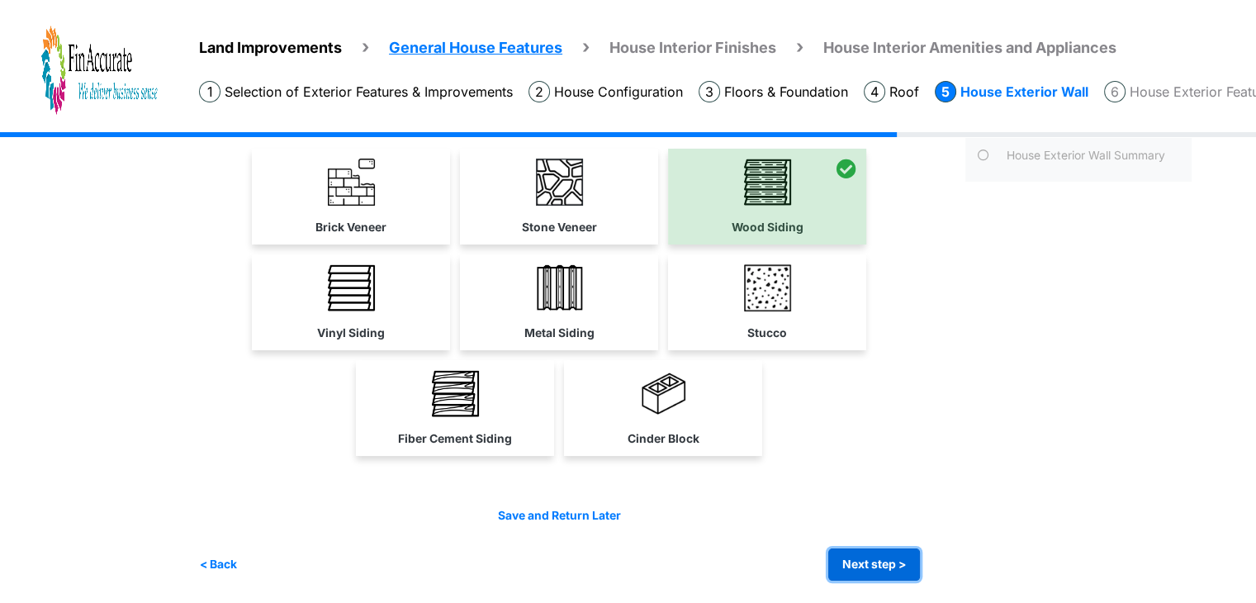
drag, startPoint x: 885, startPoint y: 566, endPoint x: 798, endPoint y: 453, distance: 142.4
click at [885, 566] on button "Next step >" at bounding box center [874, 564] width 92 height 32
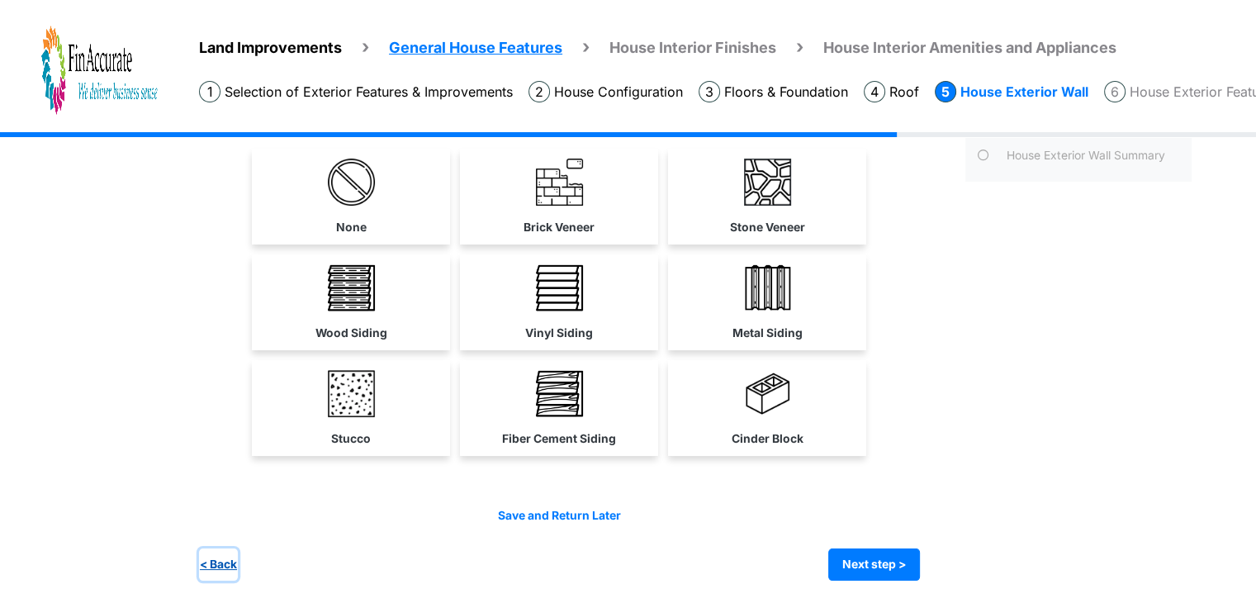
click at [216, 562] on button "< Back" at bounding box center [218, 564] width 39 height 32
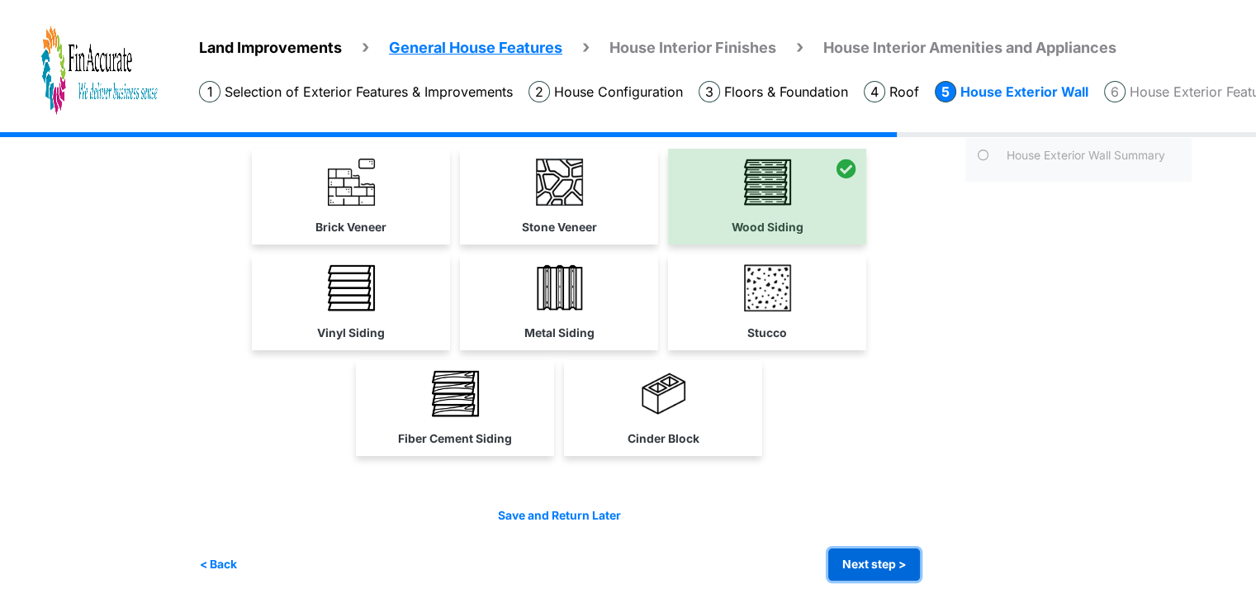
click at [874, 550] on button "Next step >" at bounding box center [874, 564] width 92 height 32
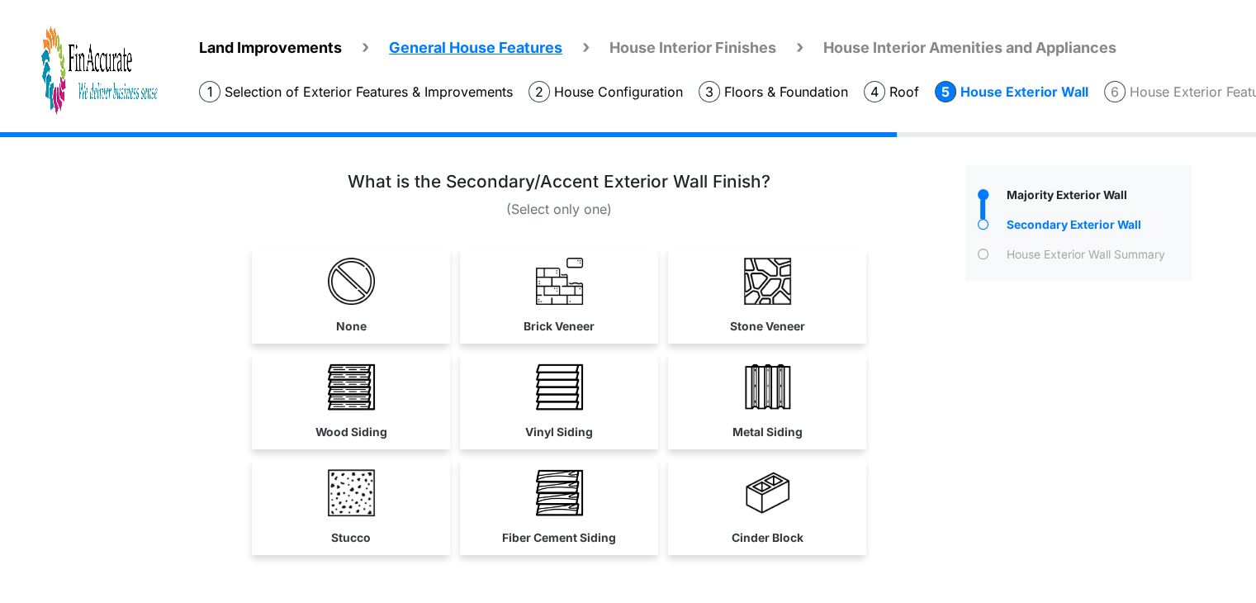
drag, startPoint x: 233, startPoint y: 330, endPoint x: 241, endPoint y: 321, distance: 12.3
click at [232, 330] on div "None Brick Veneer" at bounding box center [559, 296] width 721 height 96
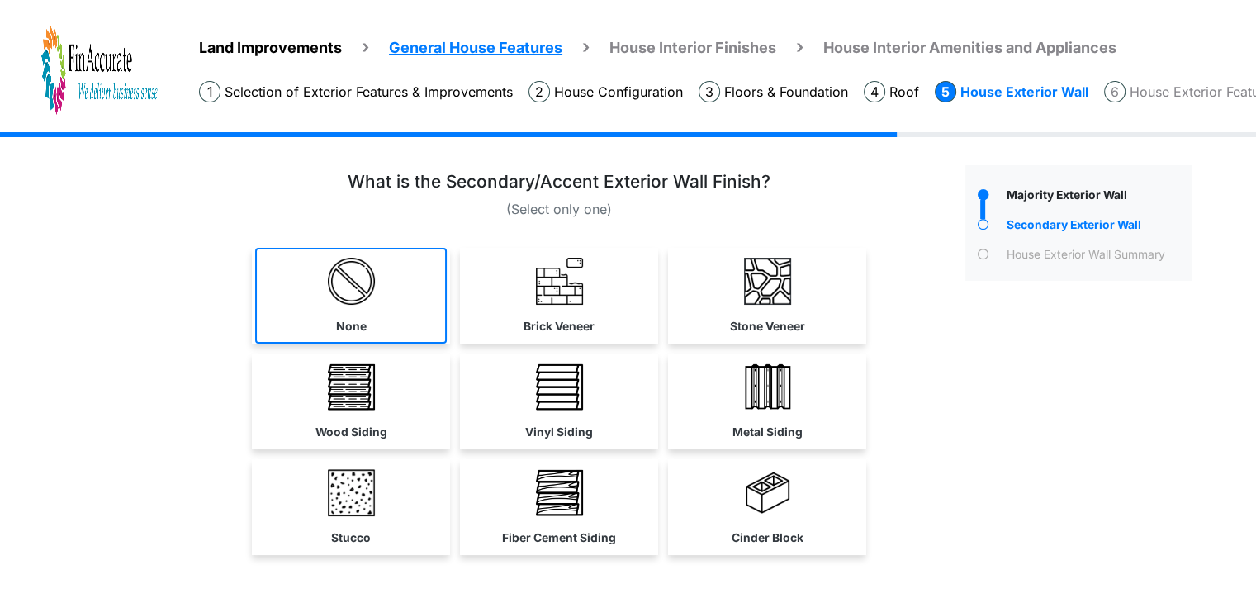
click at [316, 303] on link "None" at bounding box center [351, 296] width 192 height 96
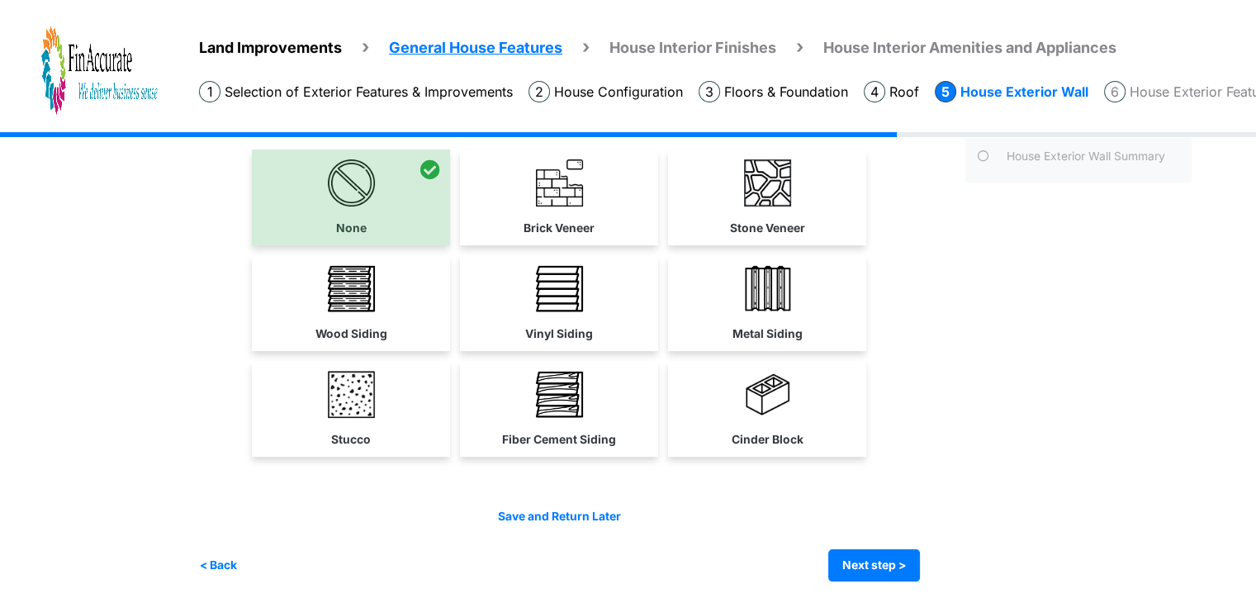
scroll to position [99, 0]
click at [862, 560] on button "Next step >" at bounding box center [874, 564] width 92 height 32
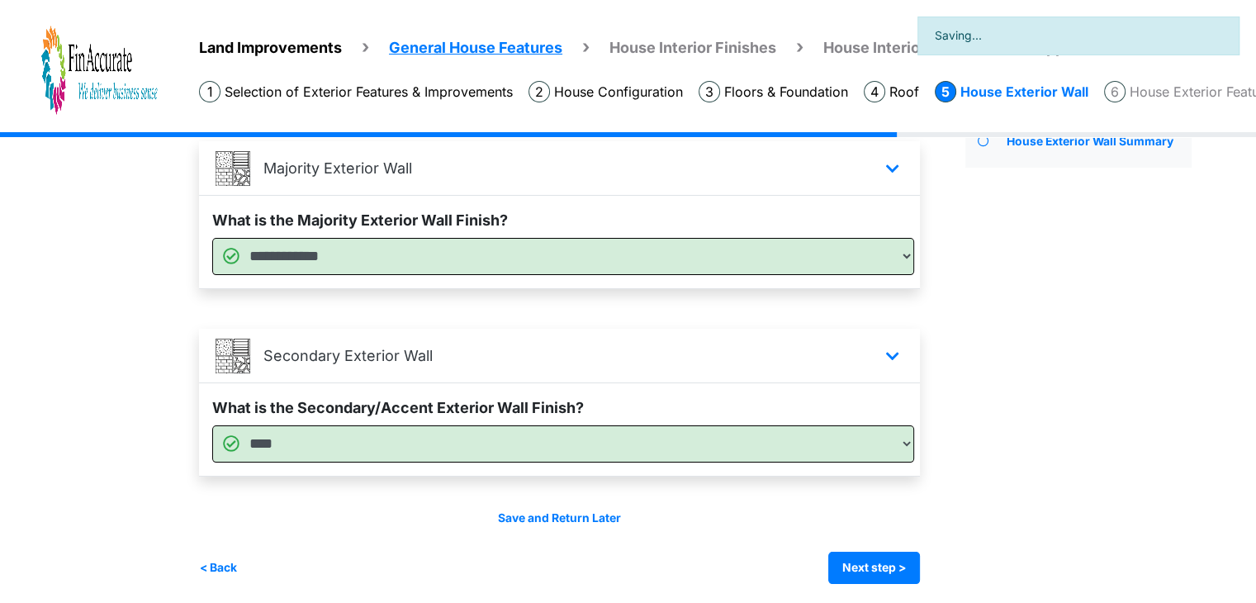
scroll to position [118, 0]
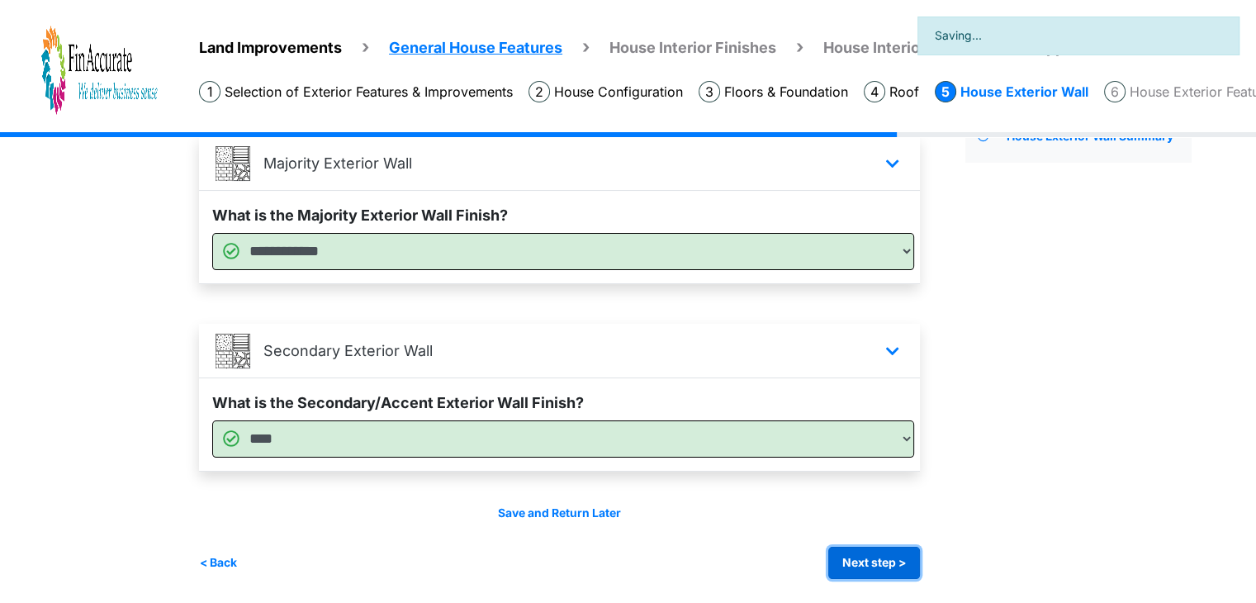
click at [858, 559] on button "Next step >" at bounding box center [874, 563] width 92 height 32
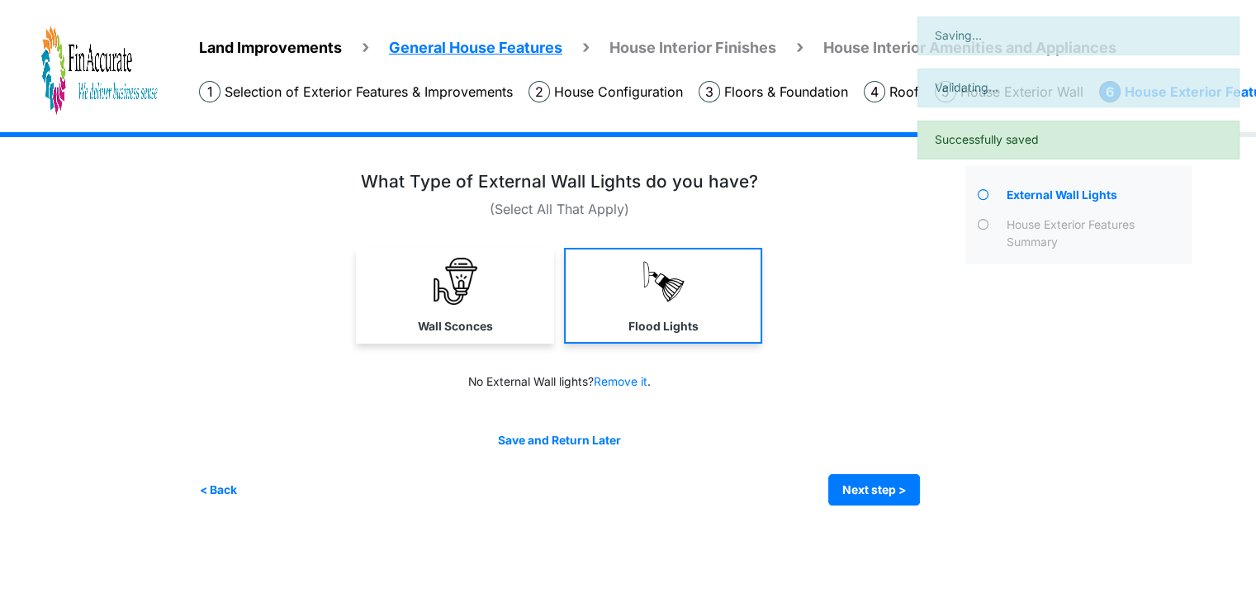
scroll to position [0, 0]
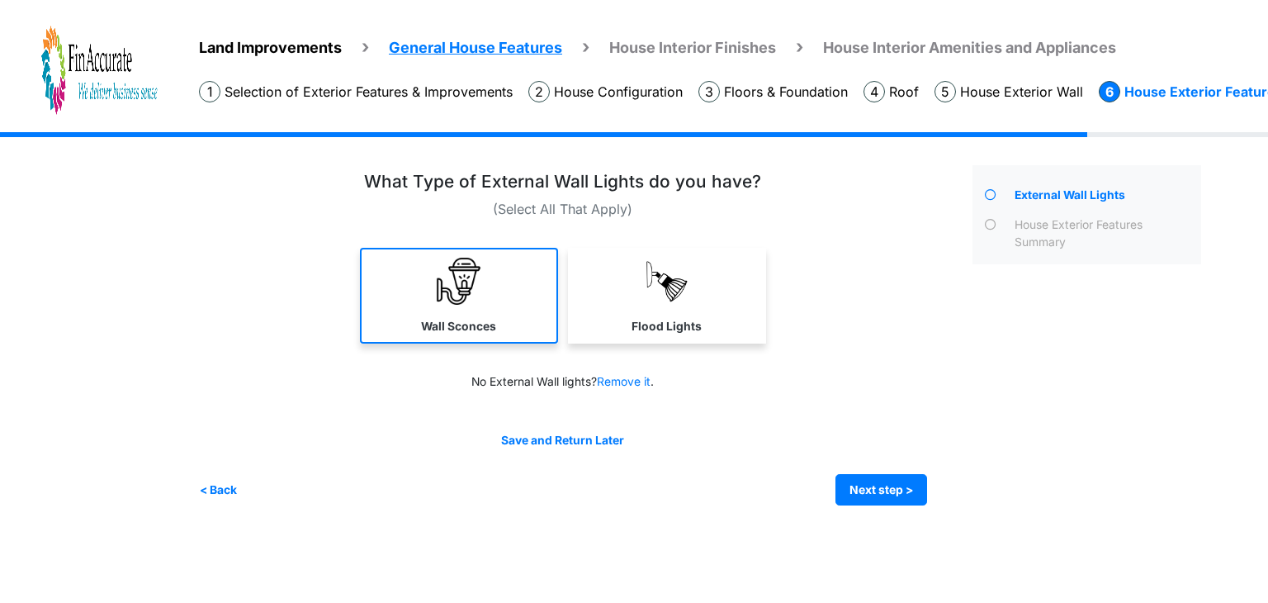
click at [433, 305] on link "Wall Sconces" at bounding box center [459, 296] width 198 height 96
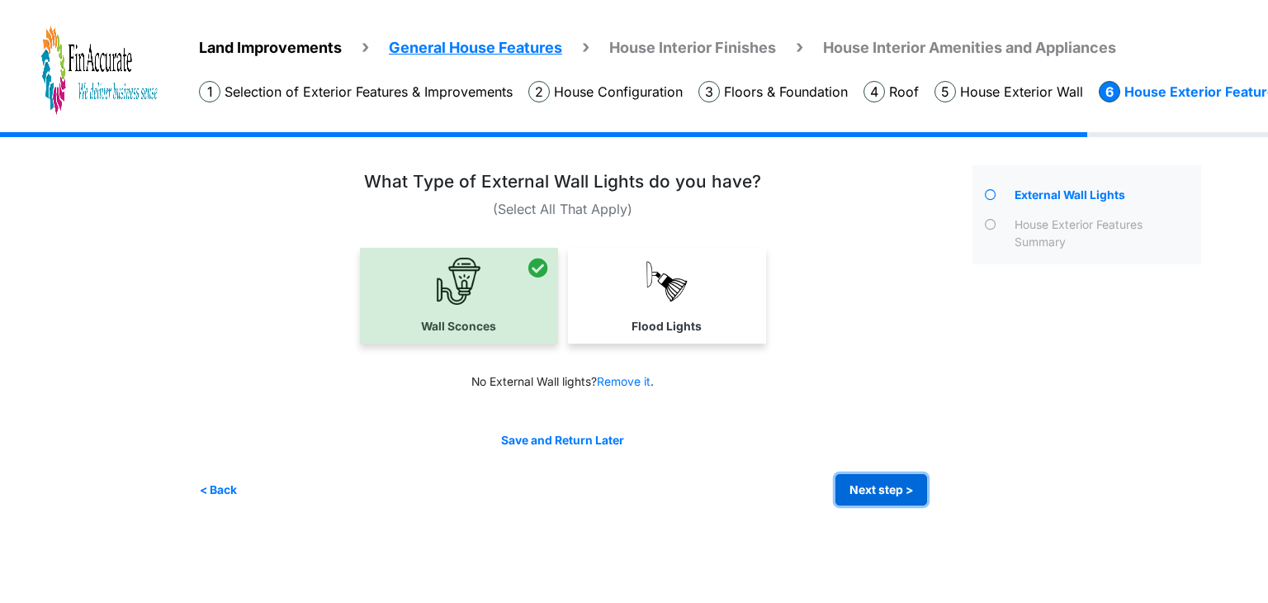
click at [867, 487] on button "Next step >" at bounding box center [882, 490] width 92 height 32
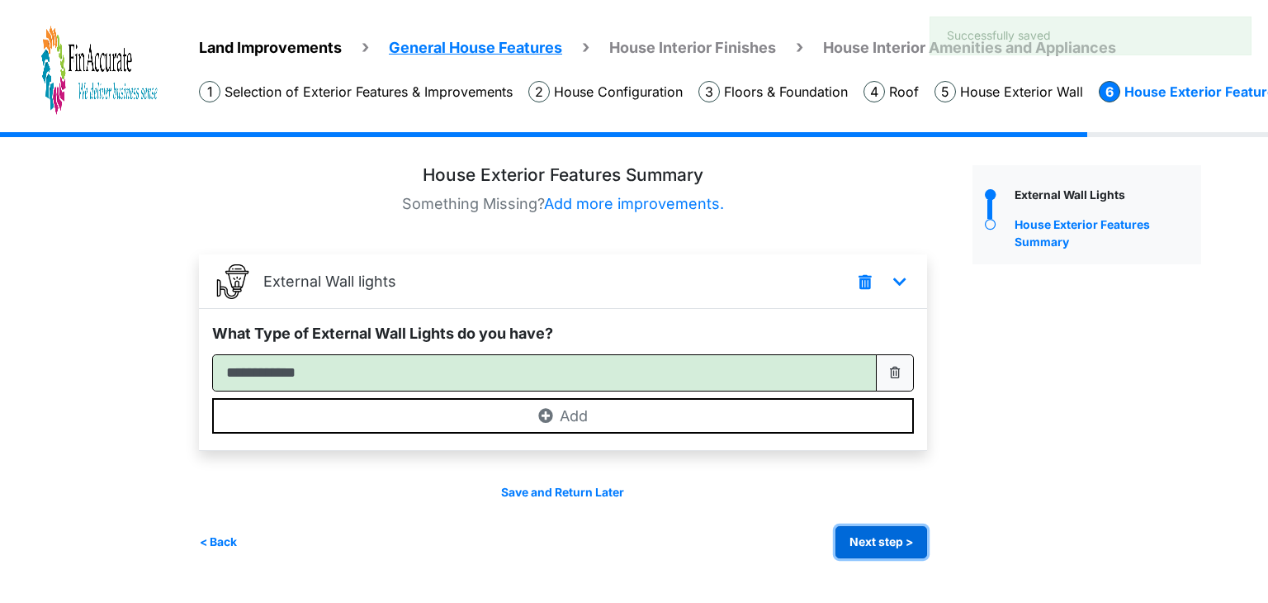
click at [855, 539] on button "Next step >" at bounding box center [882, 542] width 92 height 32
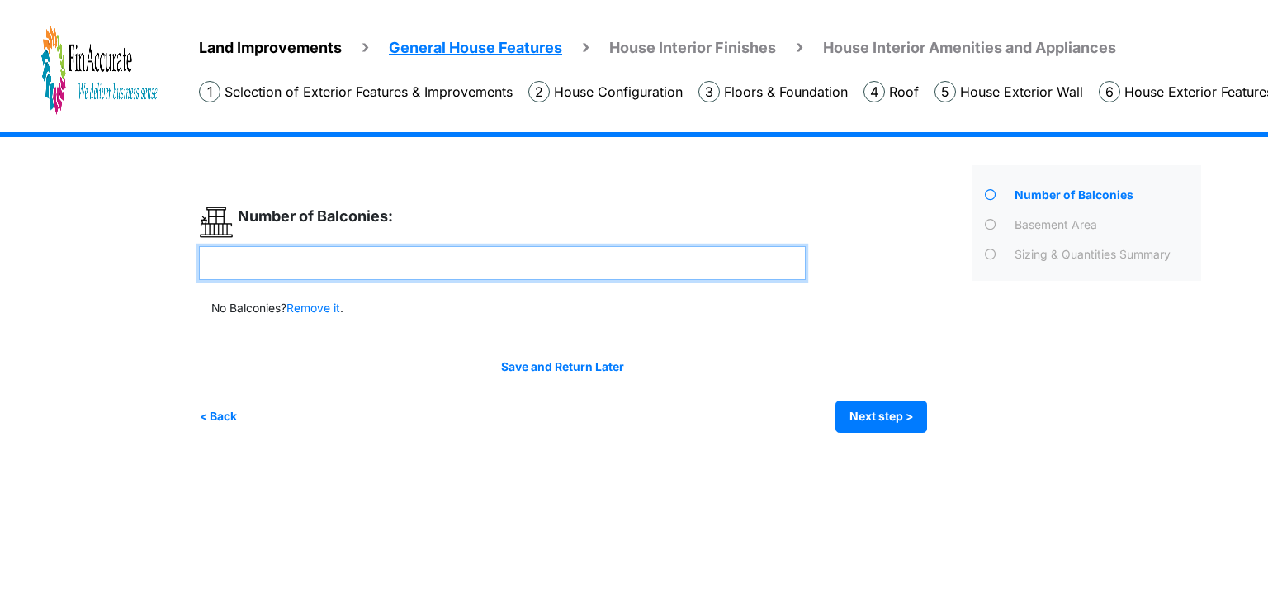
click at [508, 272] on input "number" at bounding box center [502, 263] width 607 height 34
type input "*"
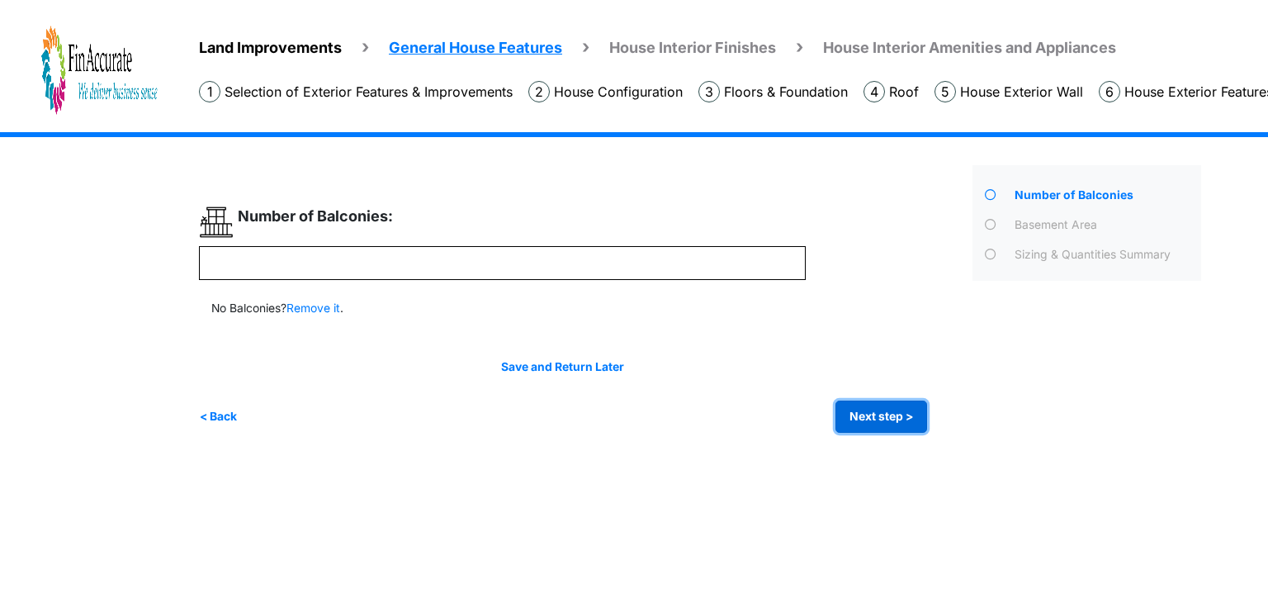
click at [866, 411] on button "Next step >" at bounding box center [882, 416] width 92 height 32
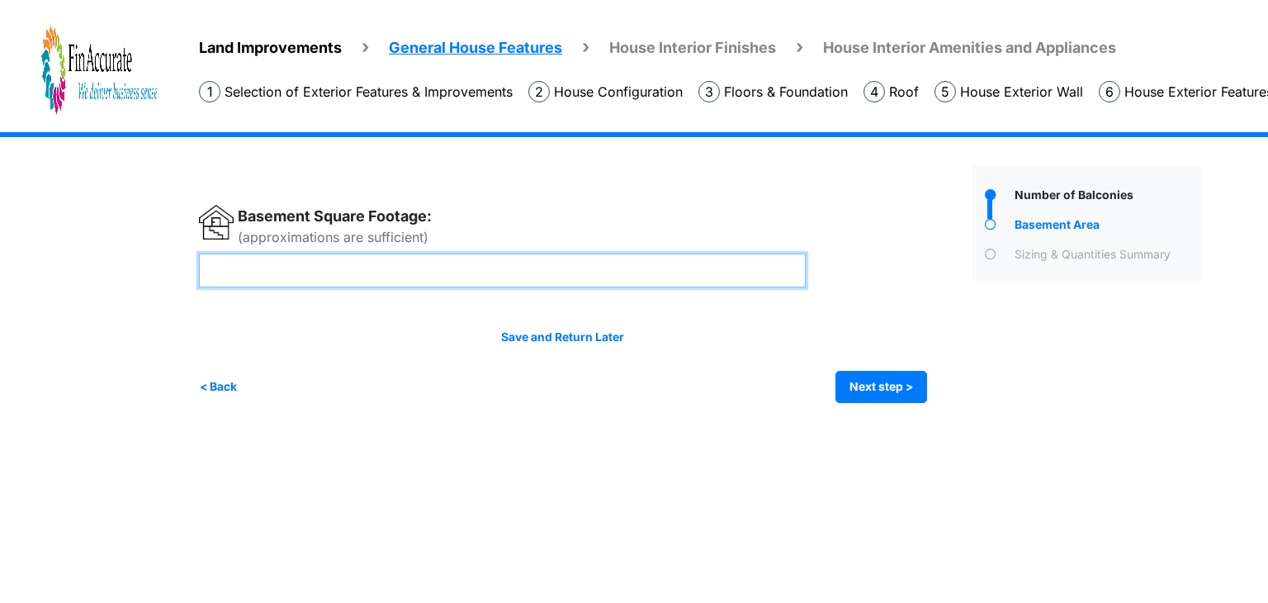
click at [385, 271] on input "number" at bounding box center [502, 270] width 607 height 34
type input "****"
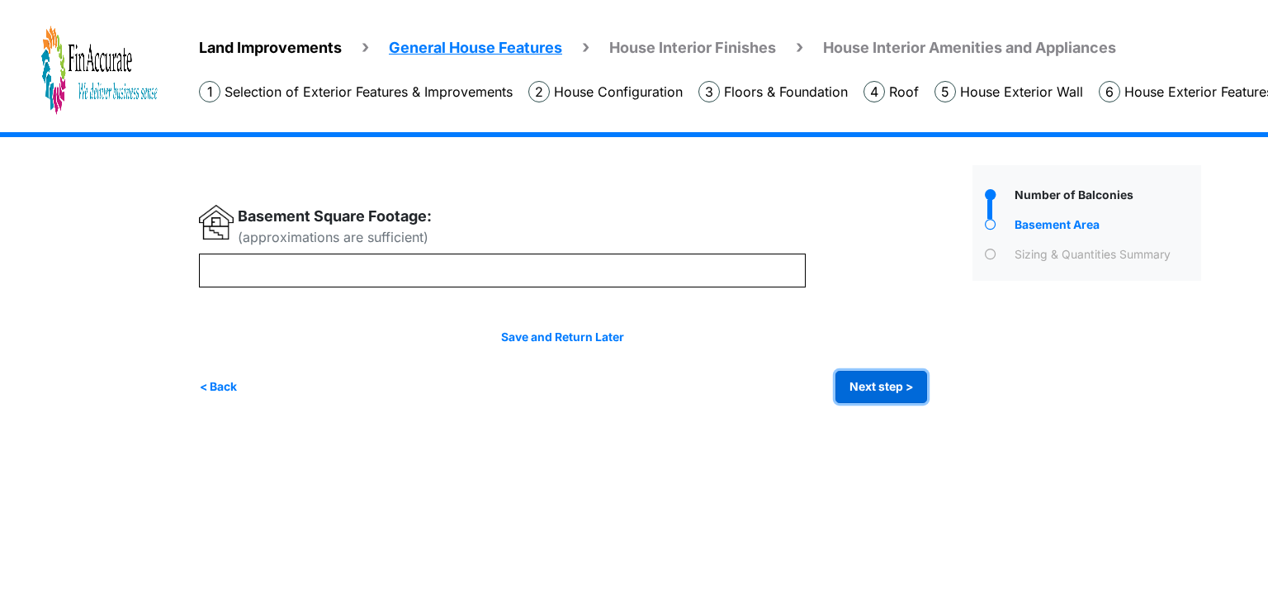
click at [877, 376] on button "Next step >" at bounding box center [882, 387] width 92 height 32
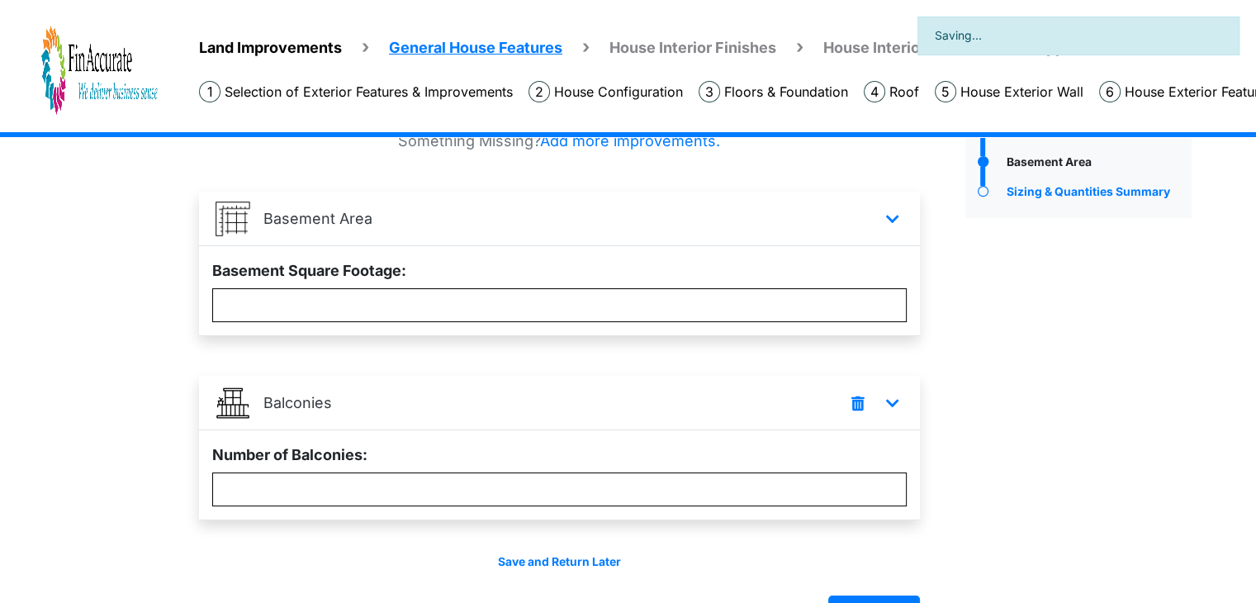
scroll to position [111, 0]
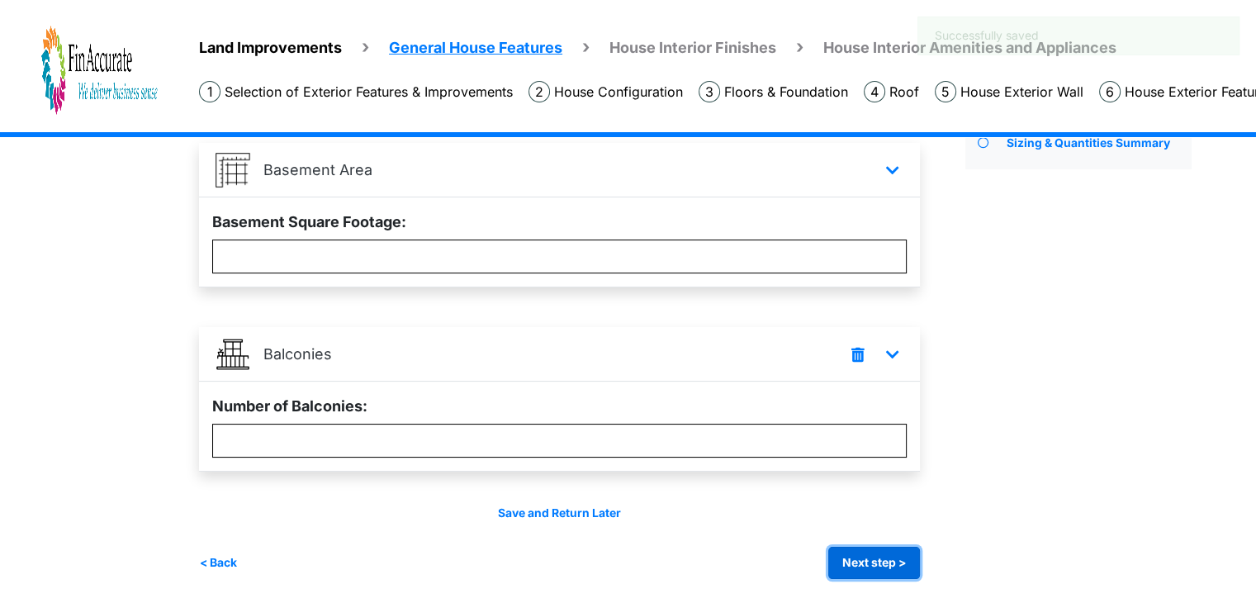
click at [859, 549] on button "Next step >" at bounding box center [874, 563] width 92 height 32
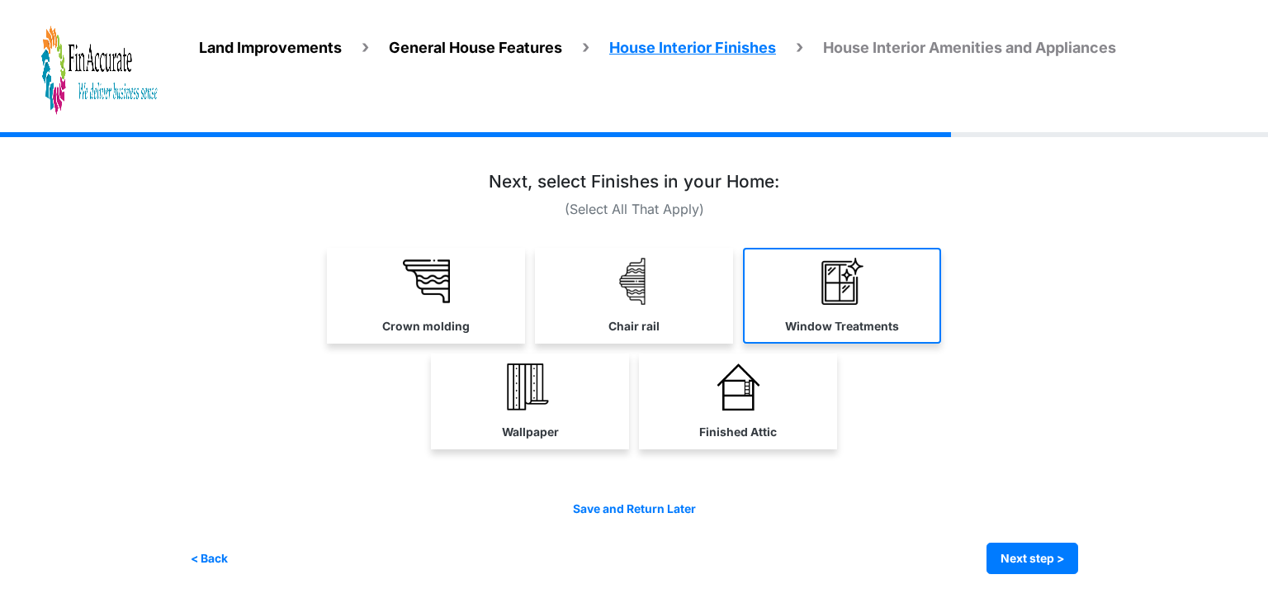
click at [823, 318] on label "Window Treatments" at bounding box center [842, 326] width 114 height 17
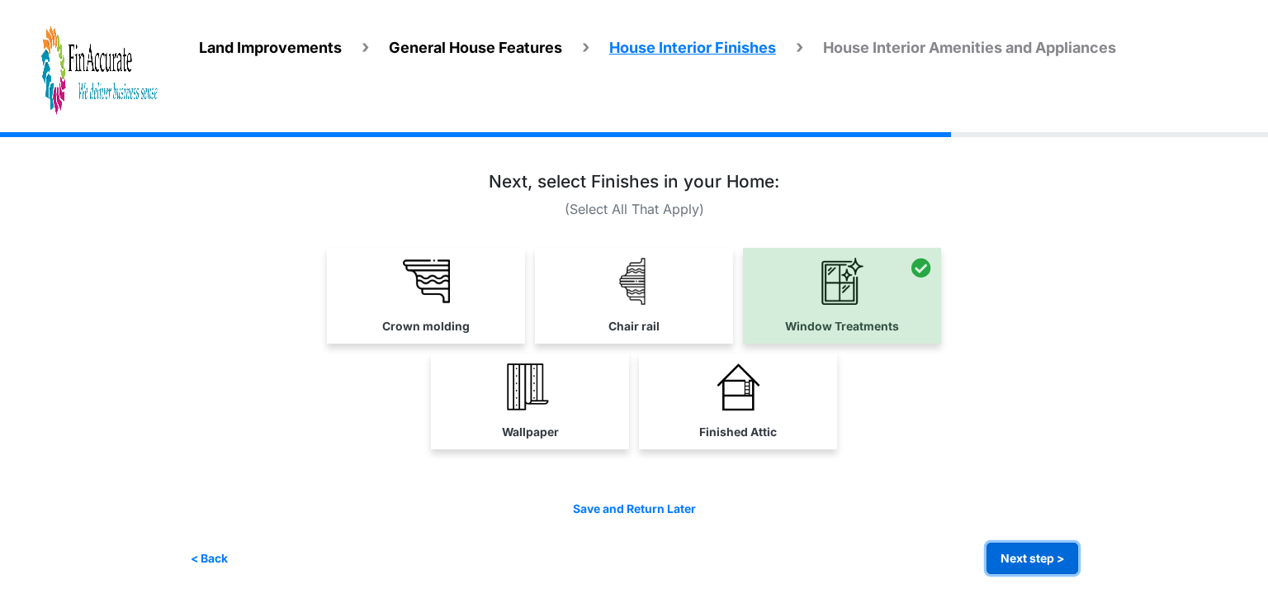
click at [1030, 548] on button "Next step >" at bounding box center [1033, 558] width 92 height 32
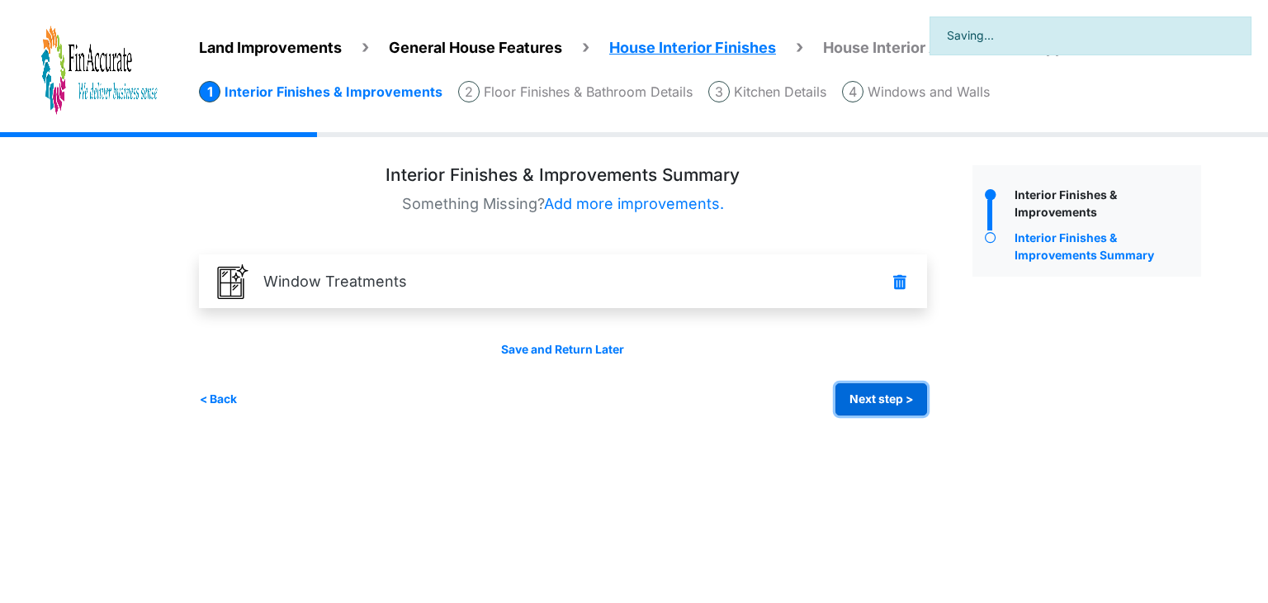
click at [873, 401] on button "Next step >" at bounding box center [882, 399] width 92 height 32
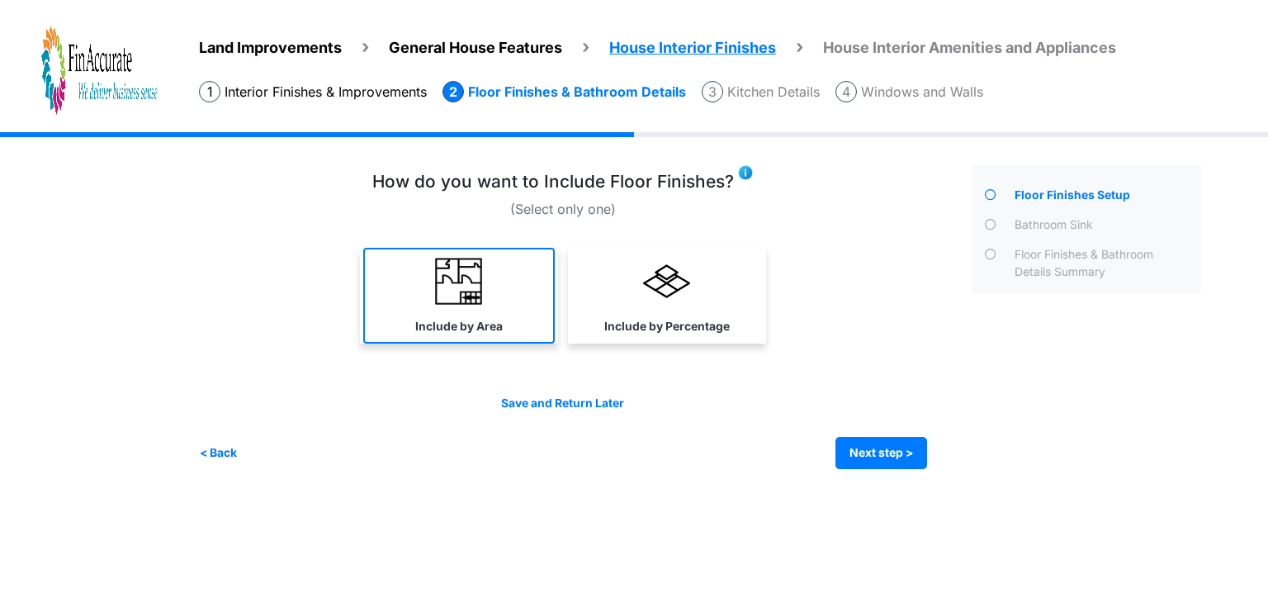
click at [416, 299] on link "Include by Area" at bounding box center [459, 296] width 192 height 96
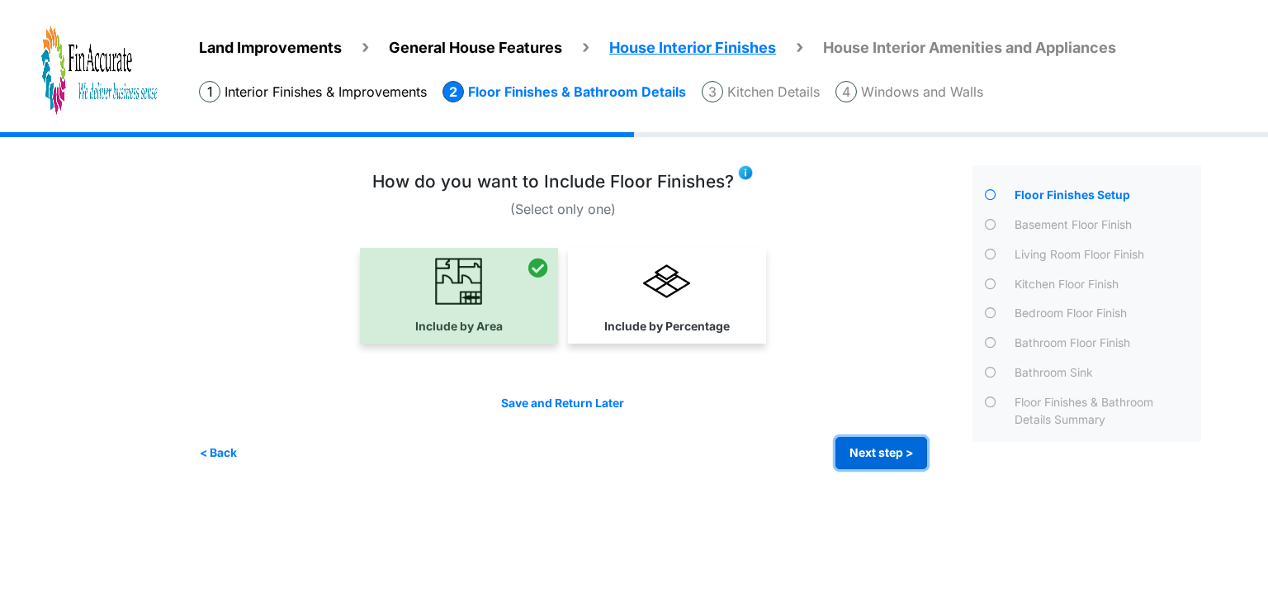
click at [898, 452] on button "Next step >" at bounding box center [882, 453] width 92 height 32
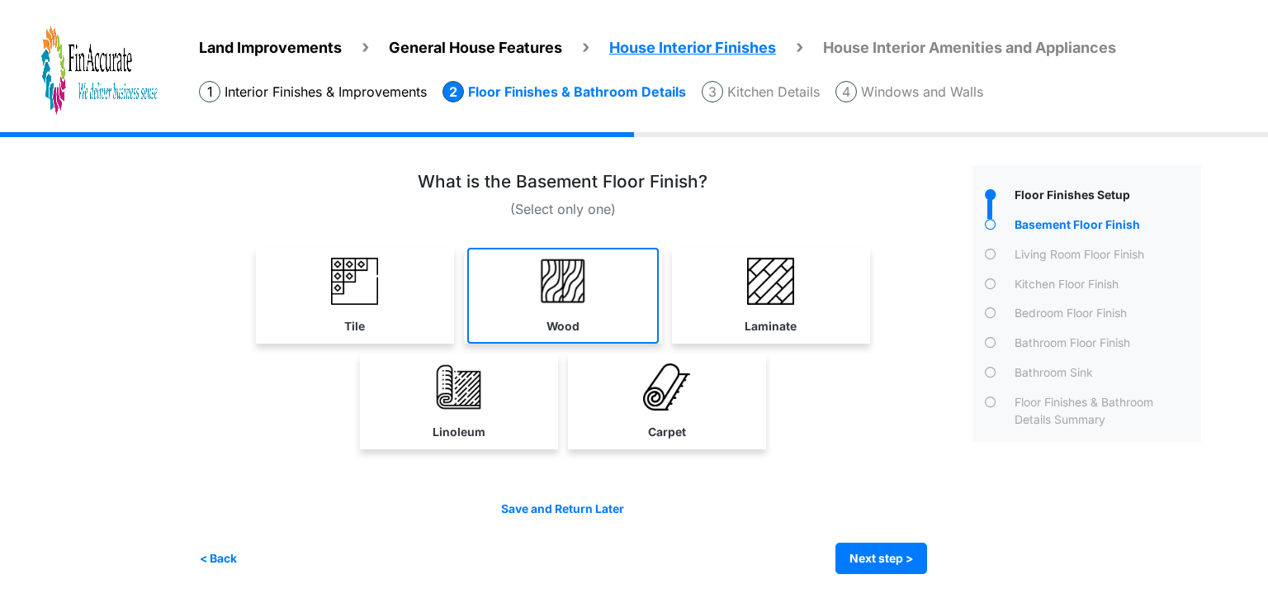
click at [532, 311] on link "Wood" at bounding box center [563, 296] width 192 height 96
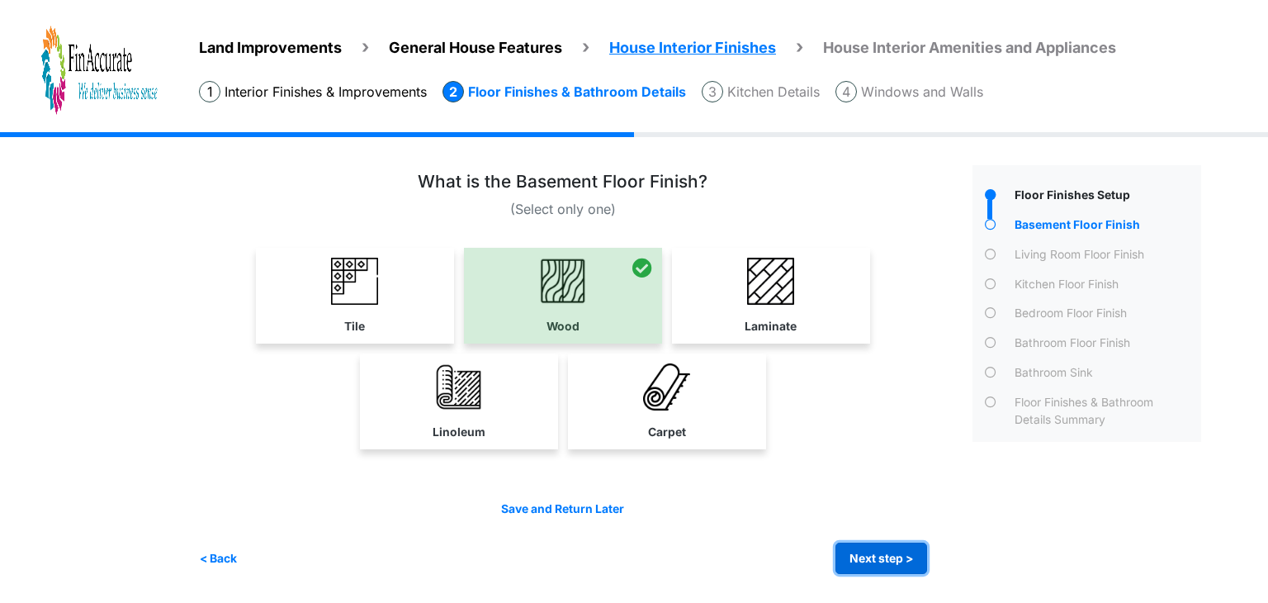
click at [864, 551] on button "Next step >" at bounding box center [882, 558] width 92 height 32
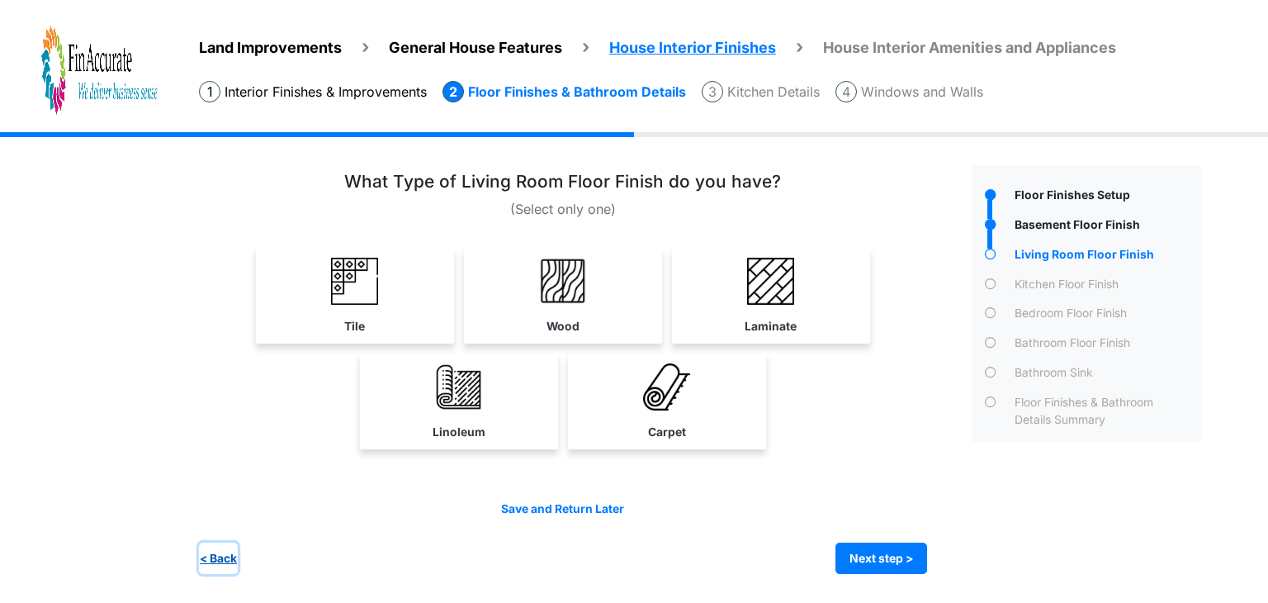
click at [220, 557] on button "< Back" at bounding box center [218, 558] width 39 height 32
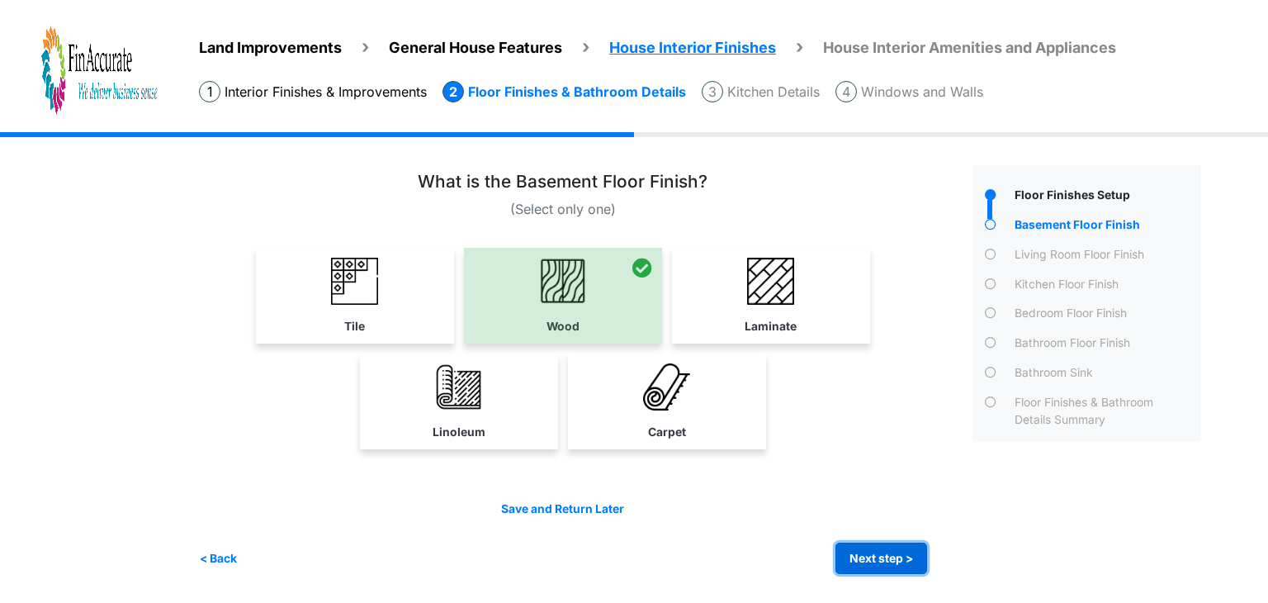
click at [893, 565] on button "Next step >" at bounding box center [882, 558] width 92 height 32
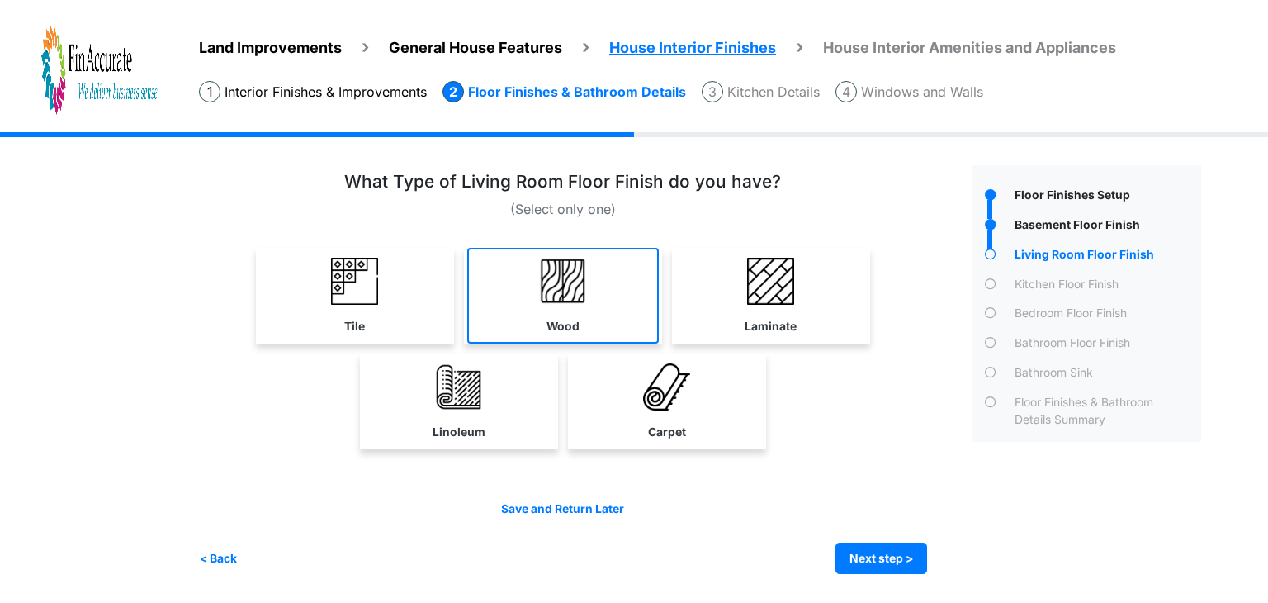
click at [611, 318] on link "Wood" at bounding box center [563, 296] width 192 height 96
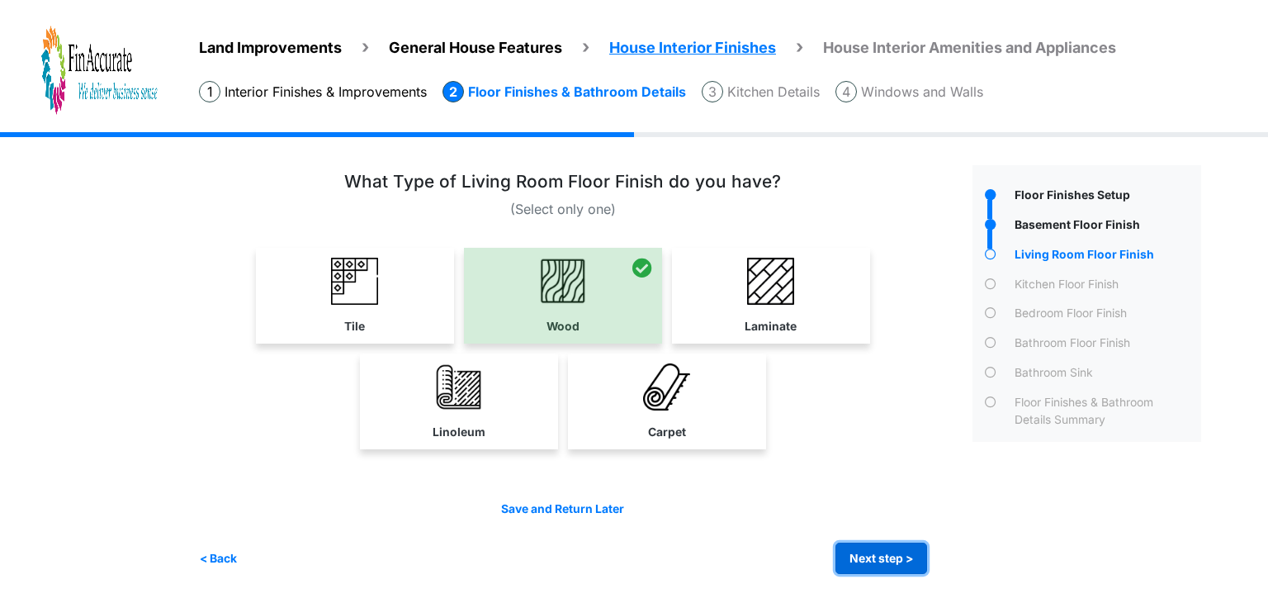
click at [885, 564] on button "Next step >" at bounding box center [882, 558] width 92 height 32
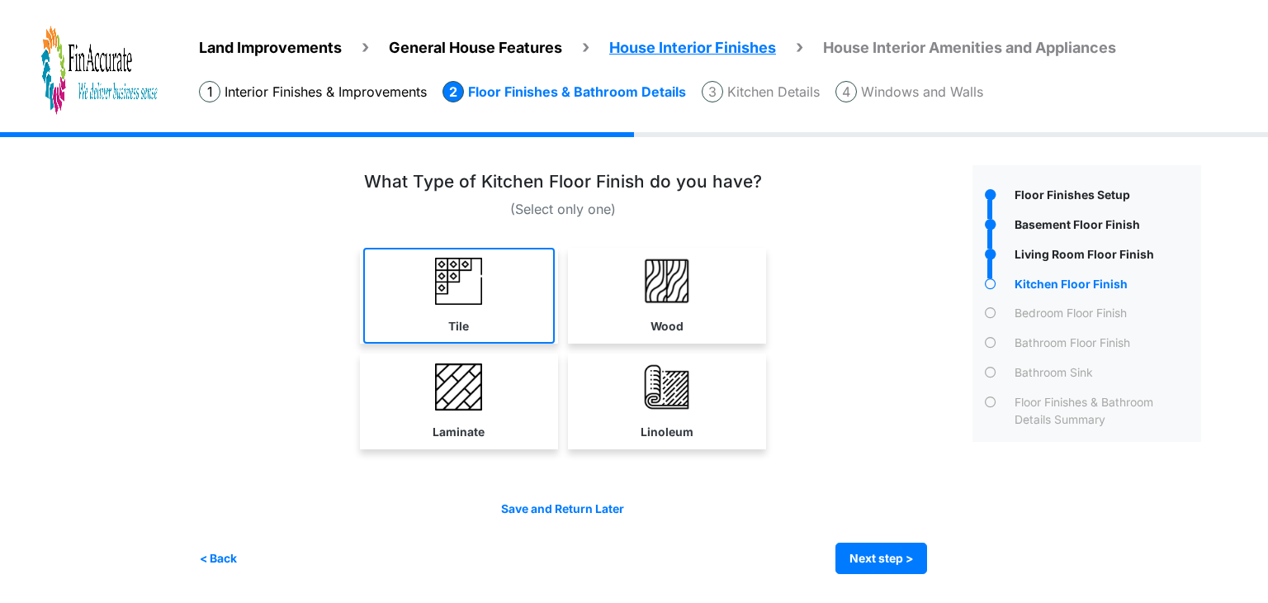
click at [481, 295] on img at bounding box center [458, 281] width 47 height 47
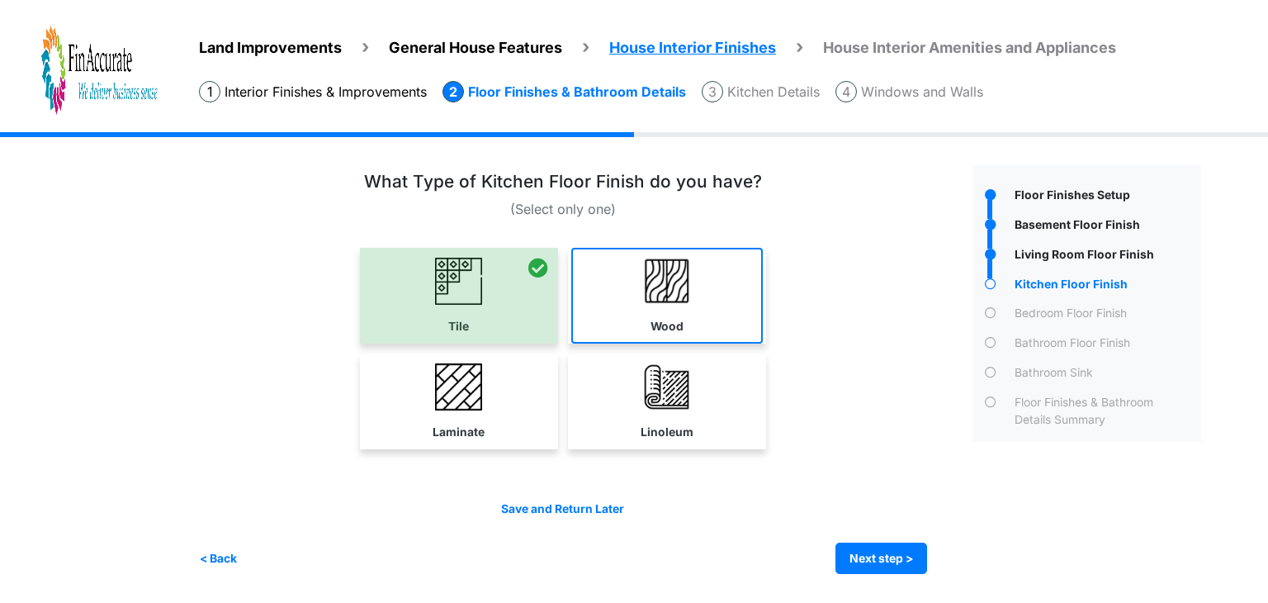
click at [649, 296] on img at bounding box center [666, 281] width 47 height 47
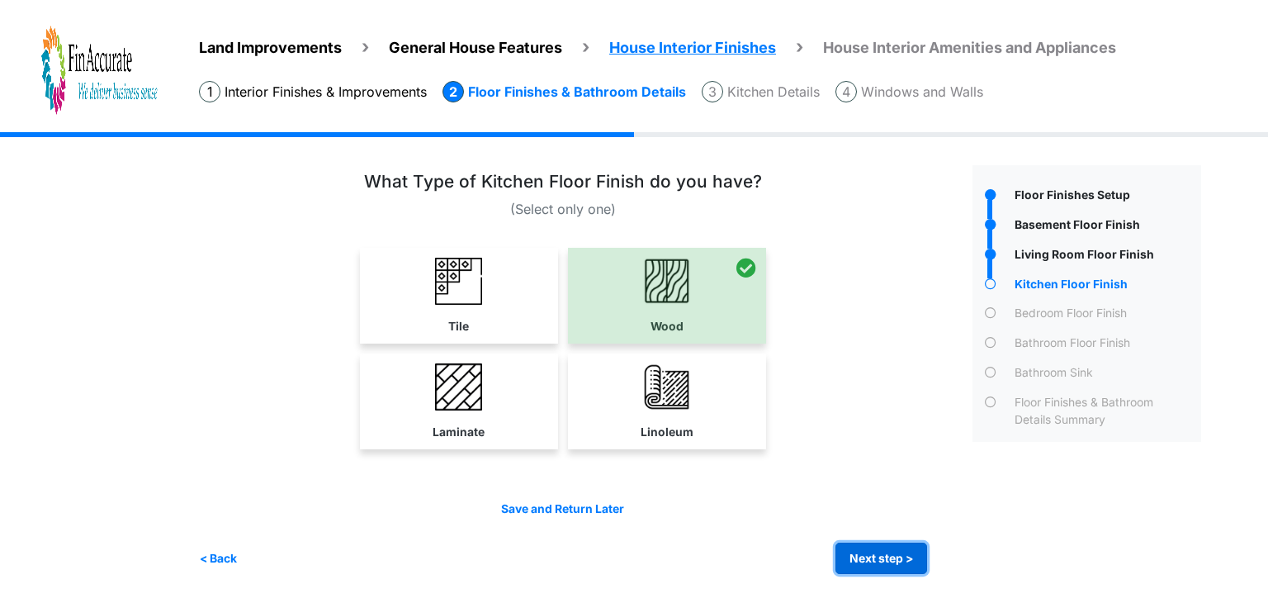
click at [874, 559] on button "Next step >" at bounding box center [882, 558] width 92 height 32
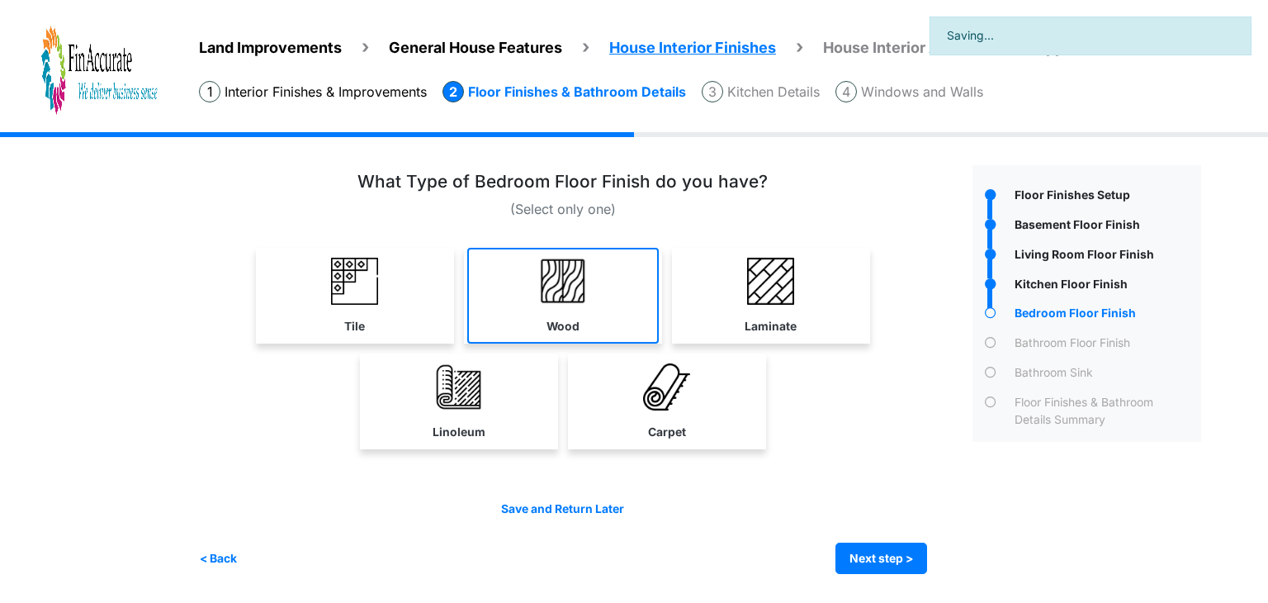
click at [566, 312] on link "Wood" at bounding box center [563, 296] width 192 height 96
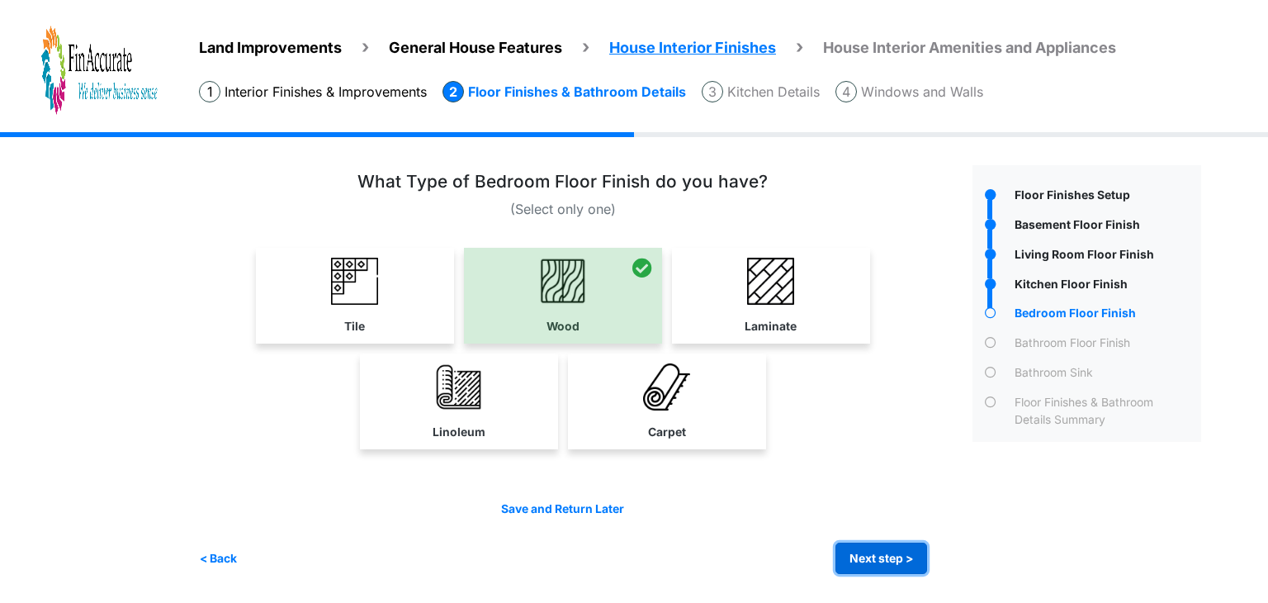
click at [855, 552] on button "Next step >" at bounding box center [882, 558] width 92 height 32
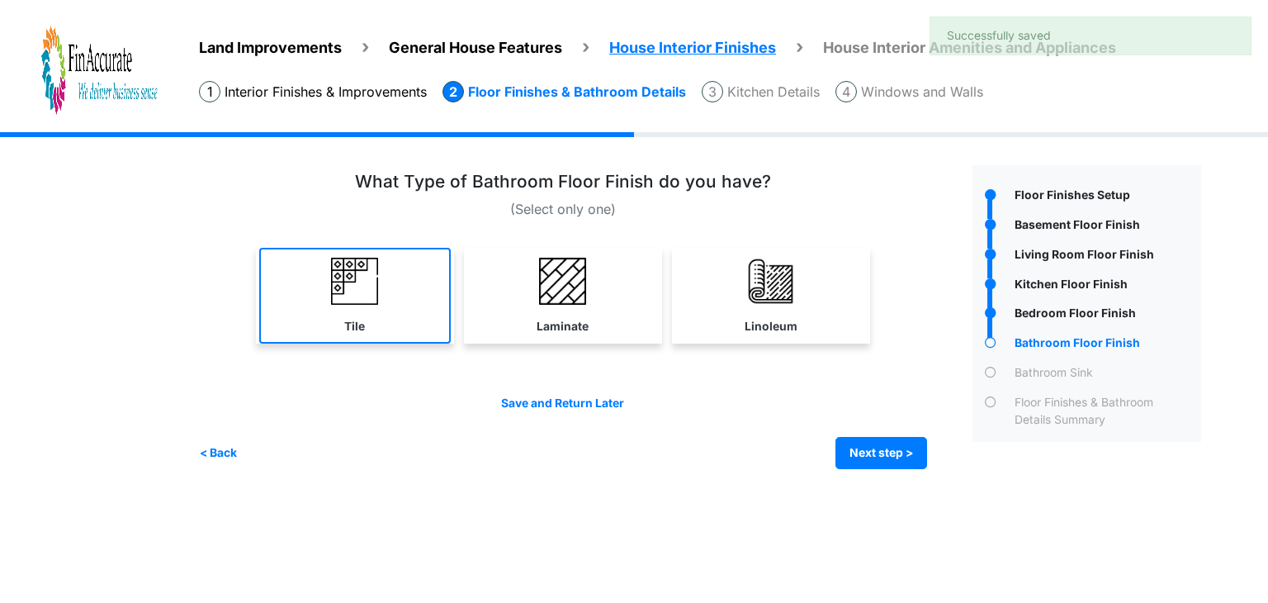
click at [395, 315] on link "Tile" at bounding box center [355, 296] width 192 height 96
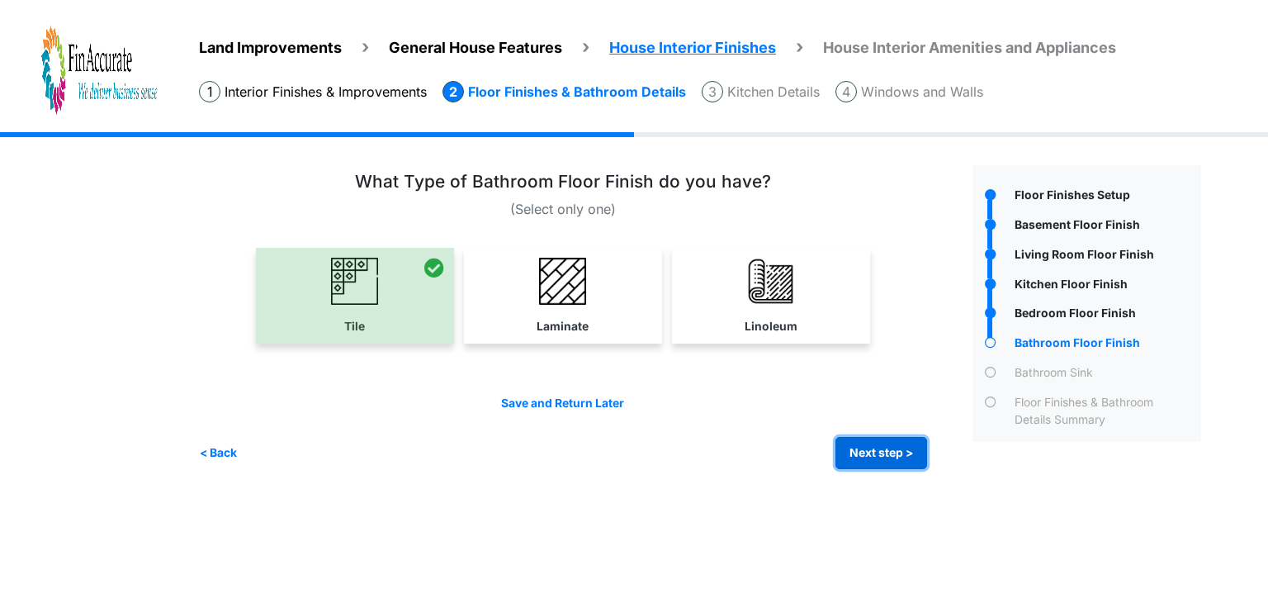
click at [863, 459] on button "Next step >" at bounding box center [882, 453] width 92 height 32
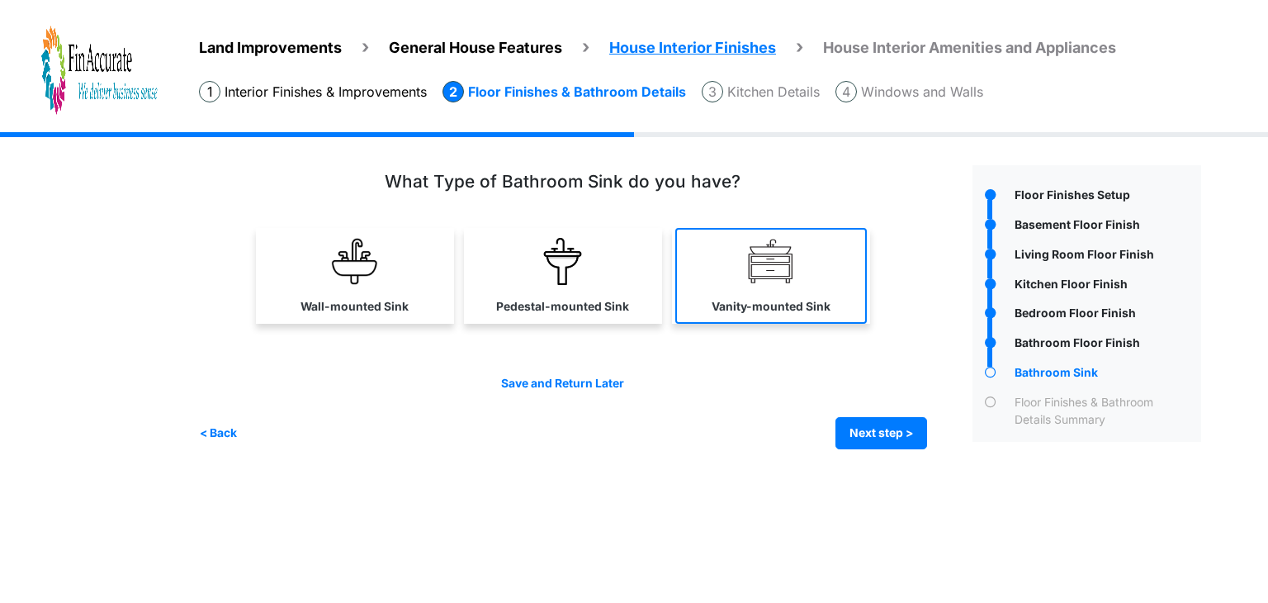
click at [806, 288] on link "Vanity-mounted Sink" at bounding box center [771, 276] width 192 height 96
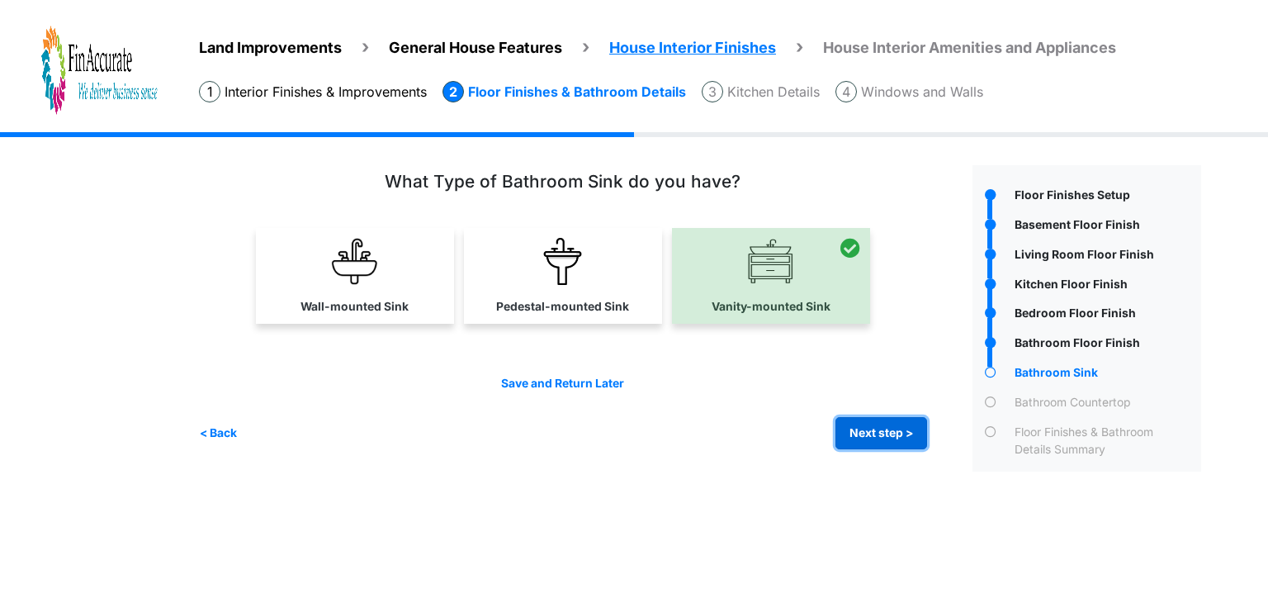
click at [870, 424] on button "Next step >" at bounding box center [882, 433] width 92 height 32
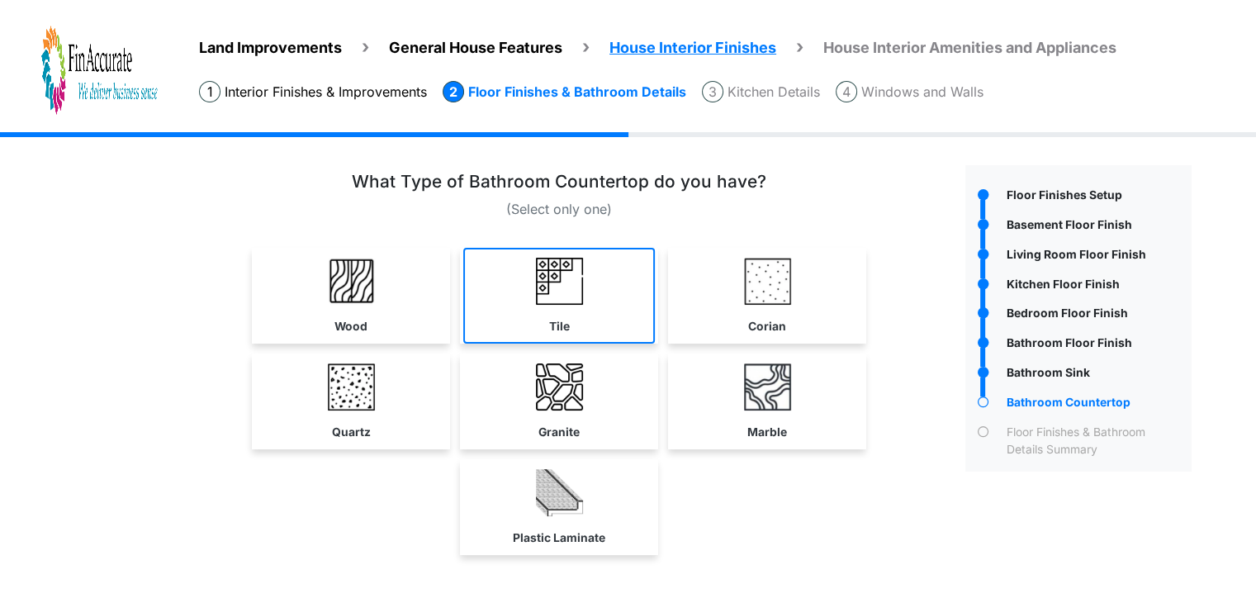
click at [548, 288] on img at bounding box center [559, 281] width 47 height 47
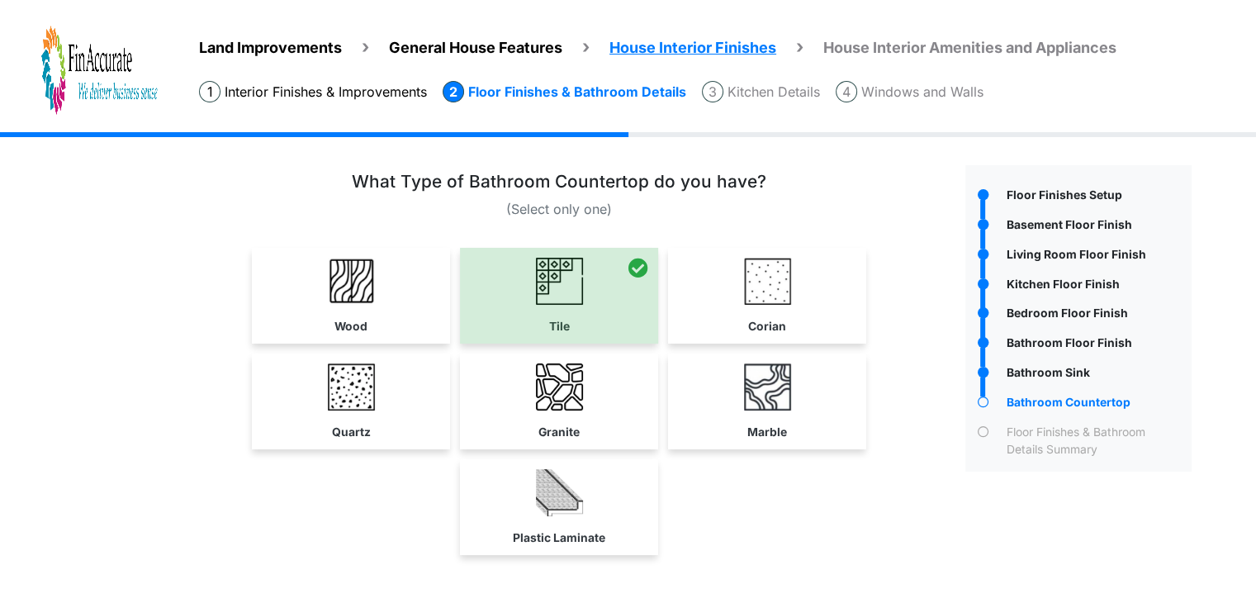
click at [572, 316] on div at bounding box center [559, 296] width 198 height 96
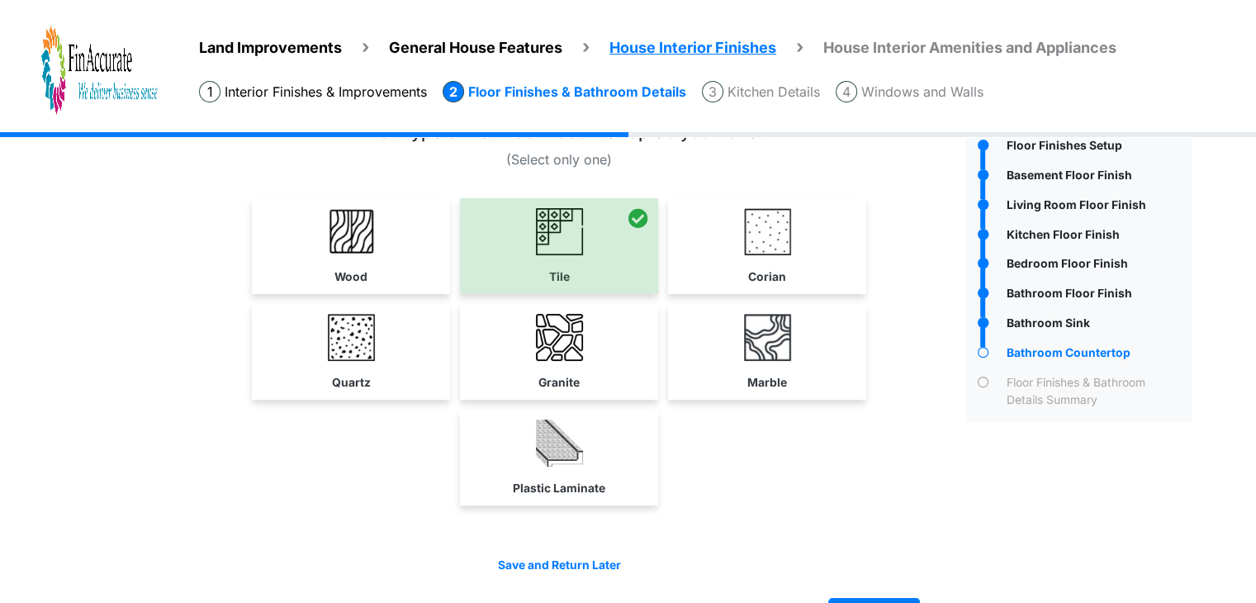
scroll to position [99, 0]
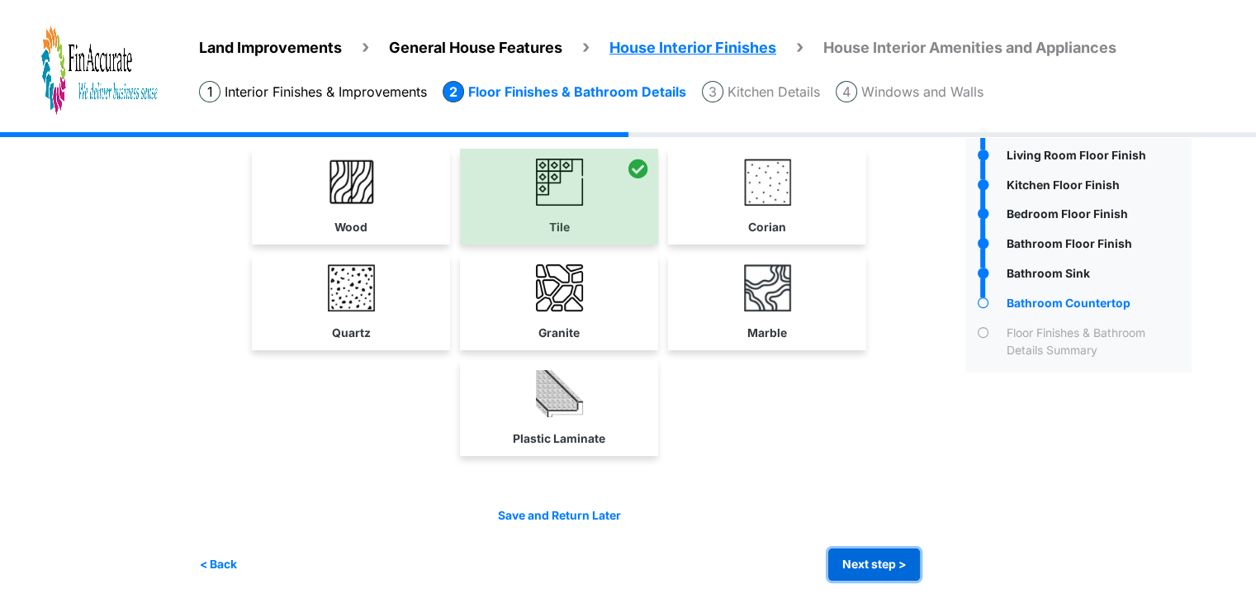
click at [873, 552] on button "Next step >" at bounding box center [874, 564] width 92 height 32
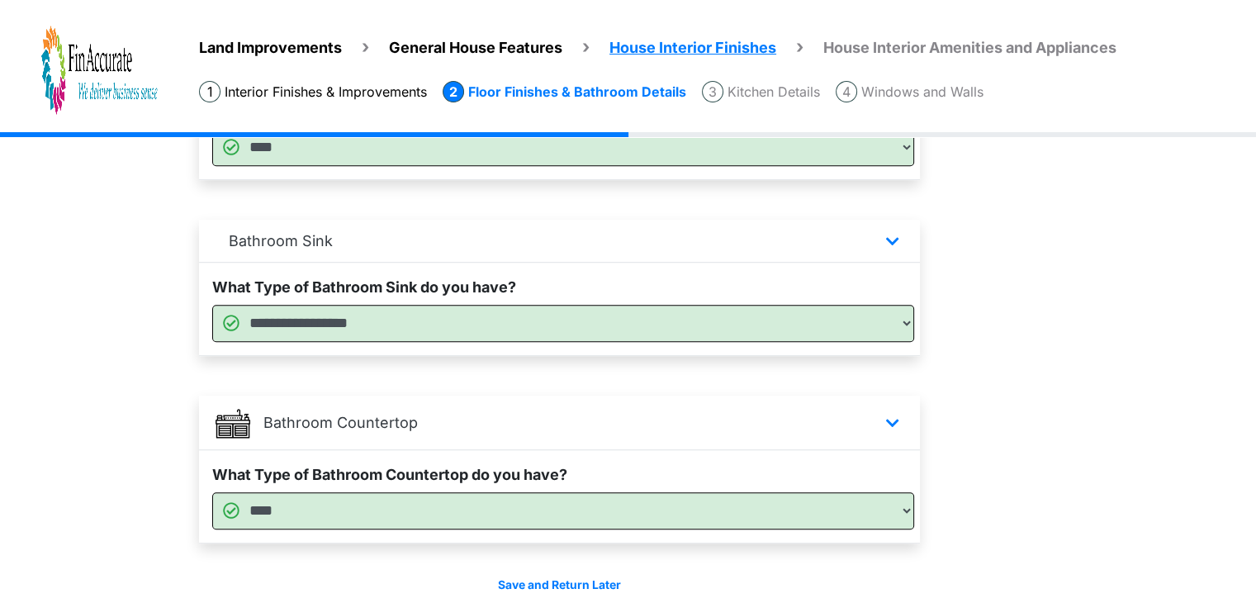
scroll to position [1229, 0]
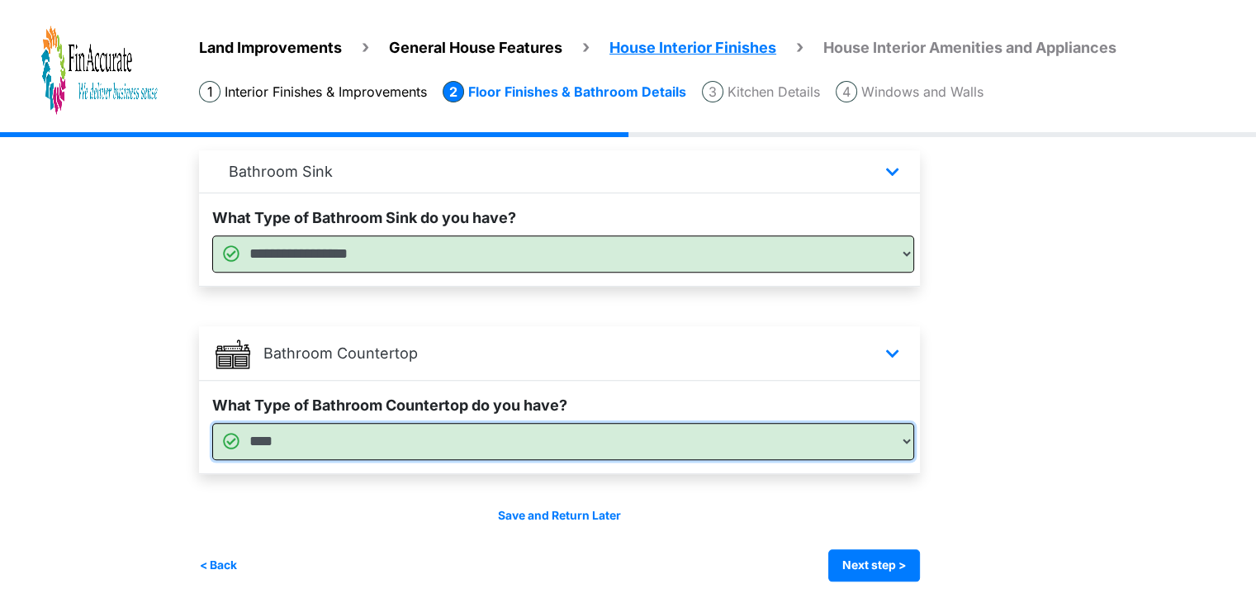
click at [476, 440] on select "**********" at bounding box center [563, 441] width 702 height 37
click at [212, 423] on select "**********" at bounding box center [563, 441] width 702 height 37
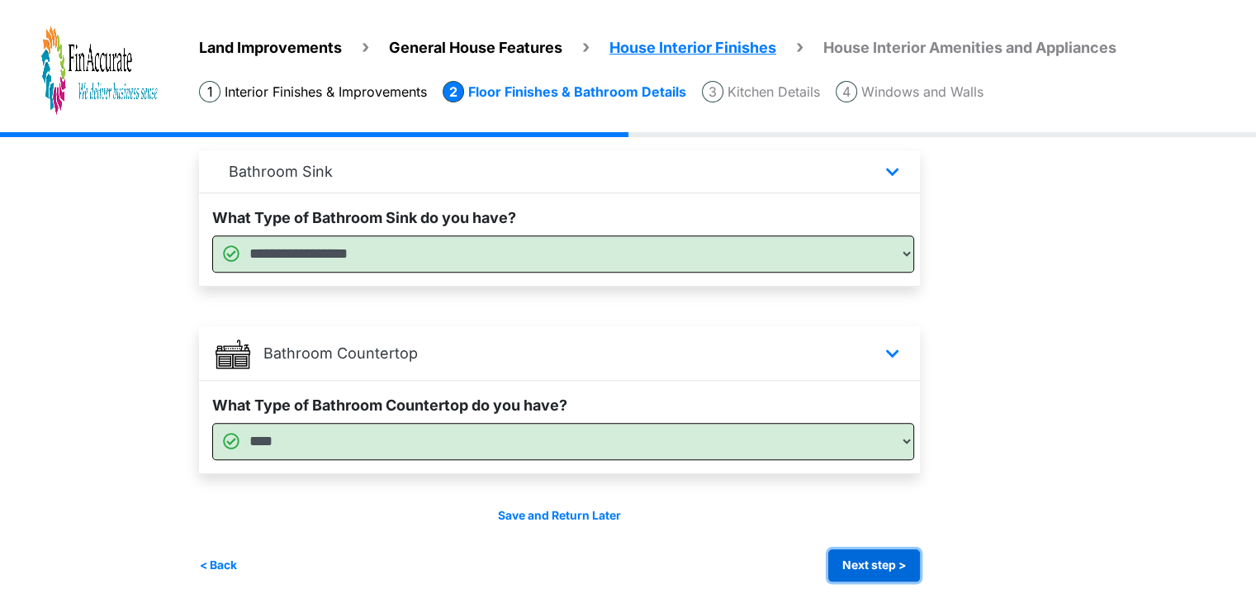
click at [883, 566] on button "Next step >" at bounding box center [874, 565] width 92 height 32
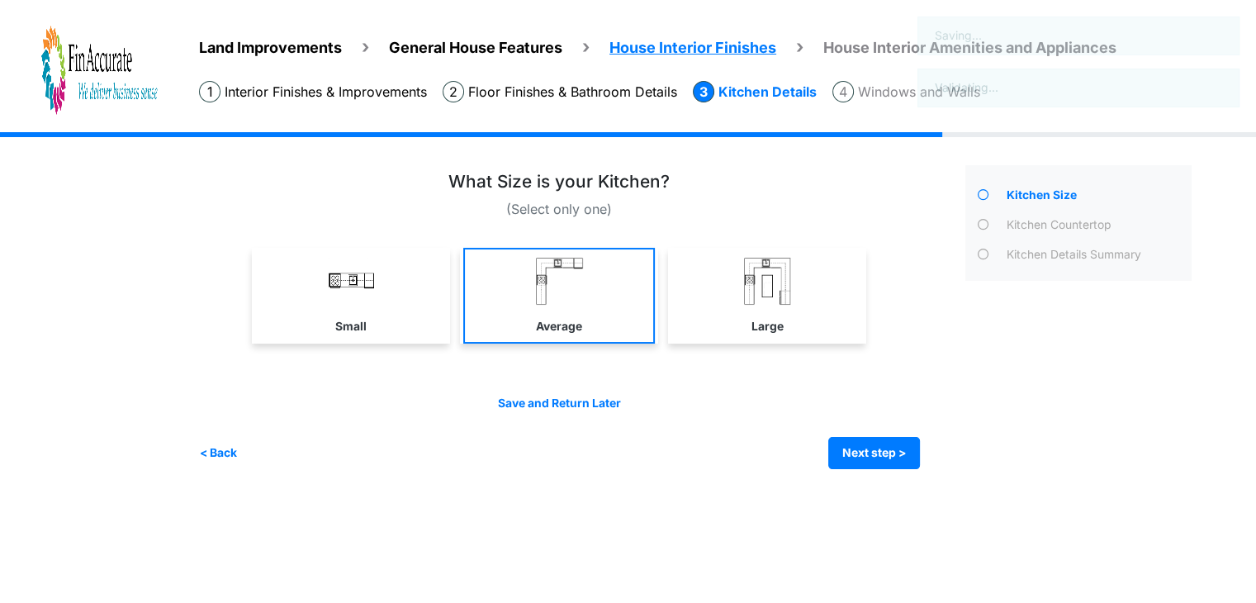
scroll to position [0, 0]
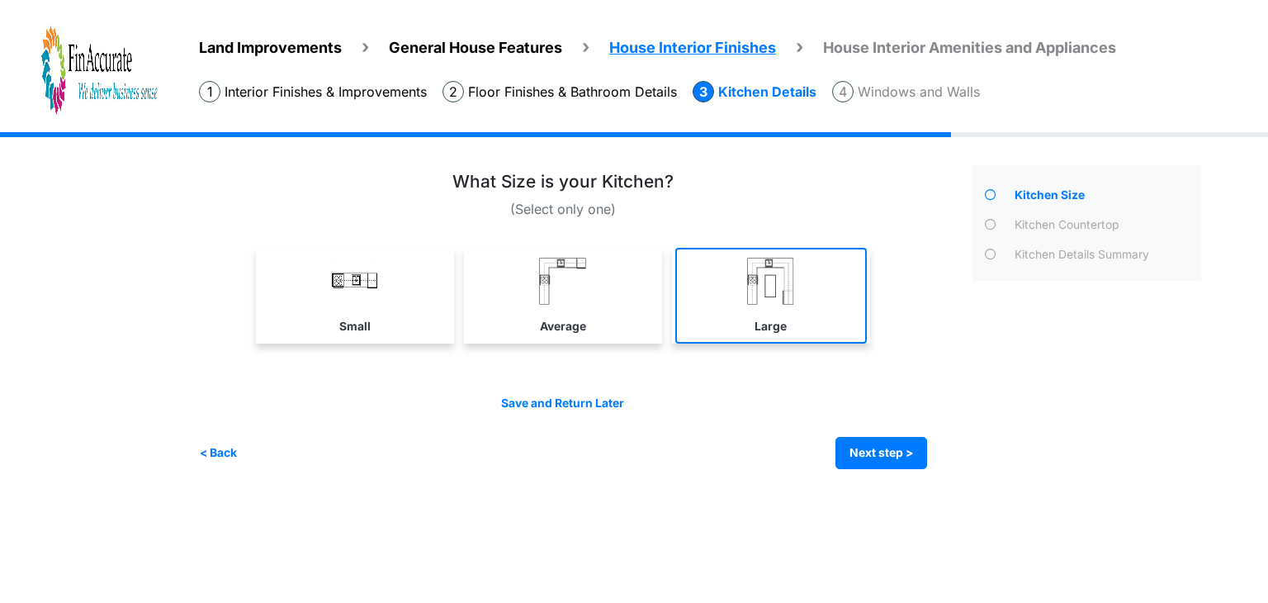
click at [743, 319] on link "Large" at bounding box center [771, 296] width 192 height 96
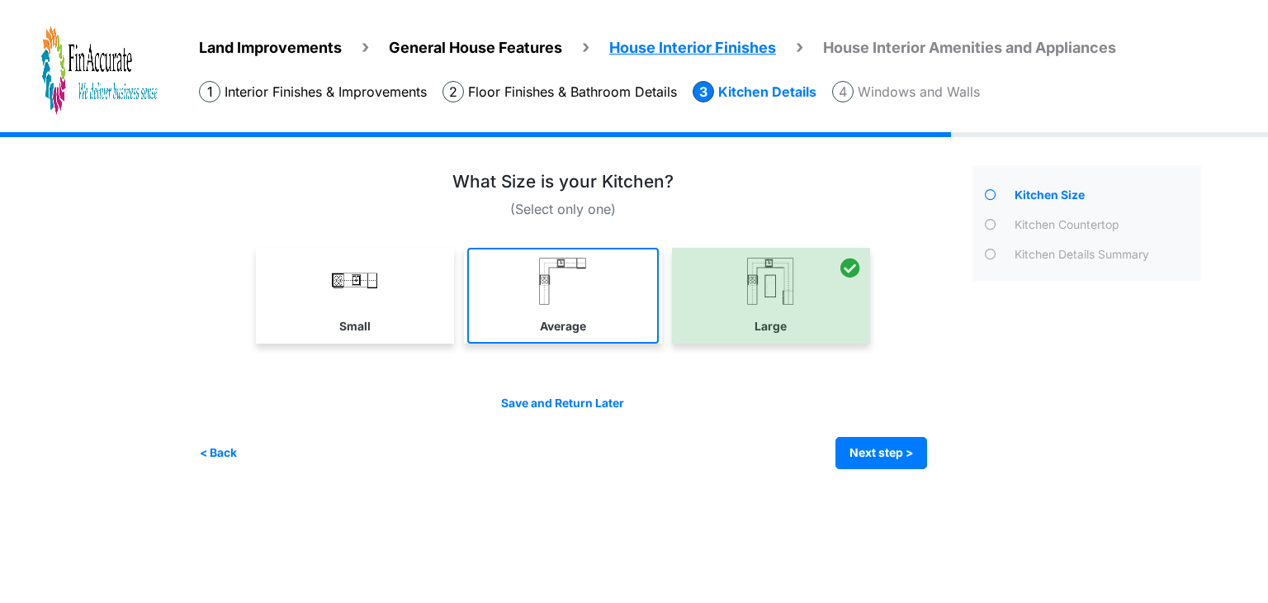
click at [522, 321] on link "Average" at bounding box center [563, 296] width 192 height 96
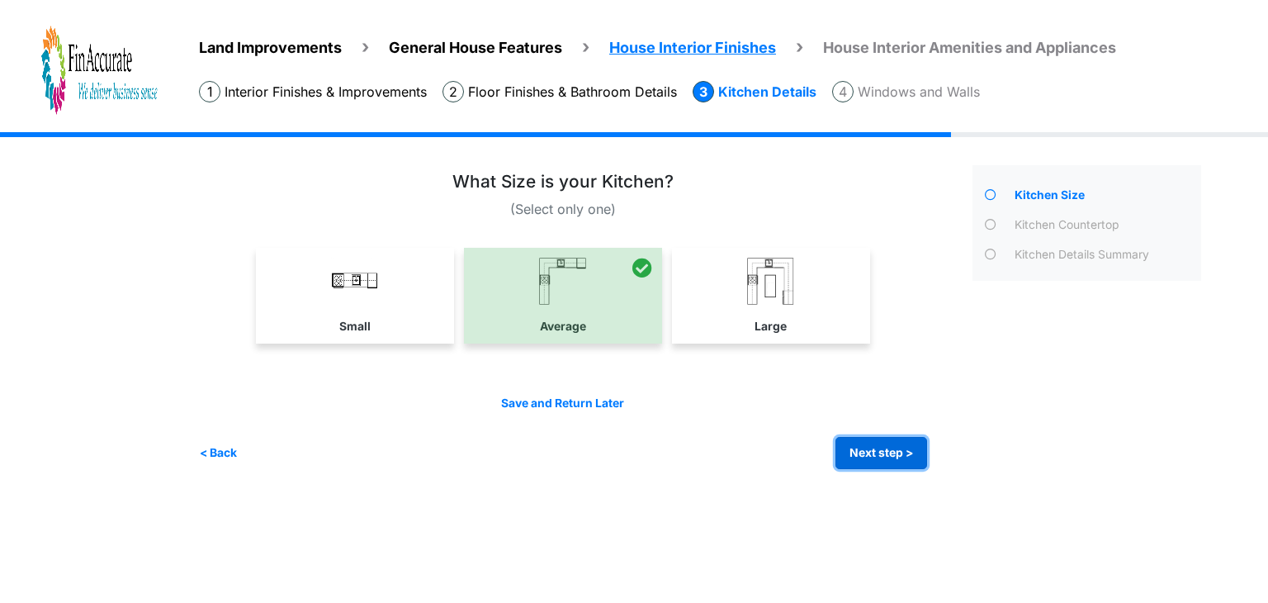
click at [885, 457] on button "Next step >" at bounding box center [882, 453] width 92 height 32
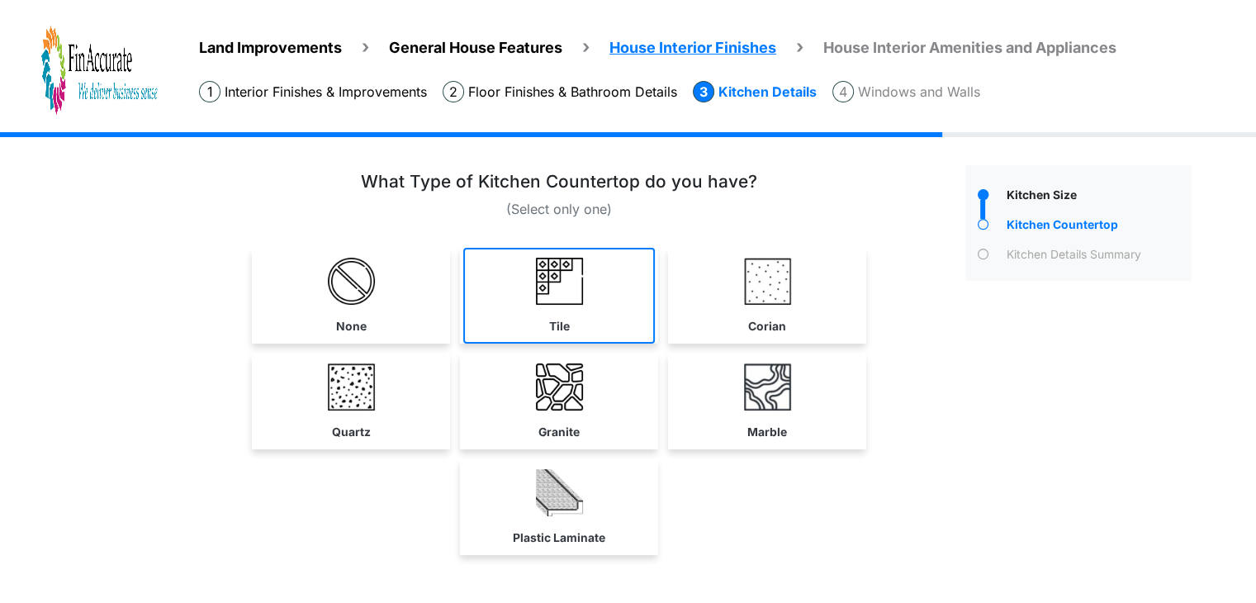
click at [582, 318] on link "Tile" at bounding box center [559, 296] width 192 height 96
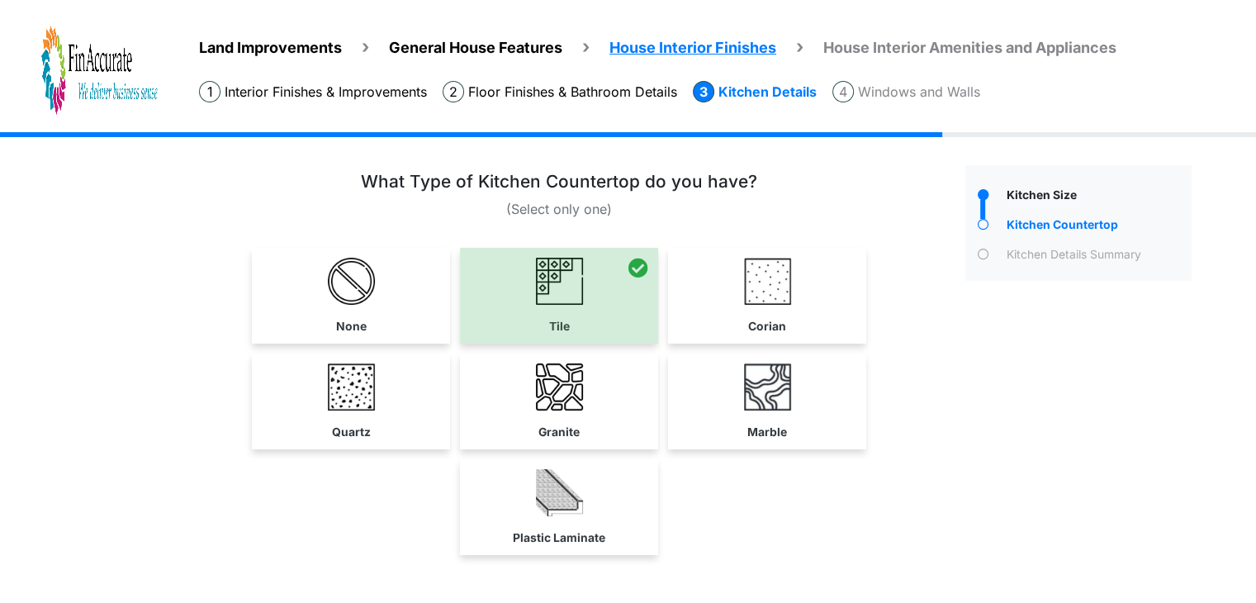
click at [598, 308] on div at bounding box center [559, 296] width 198 height 96
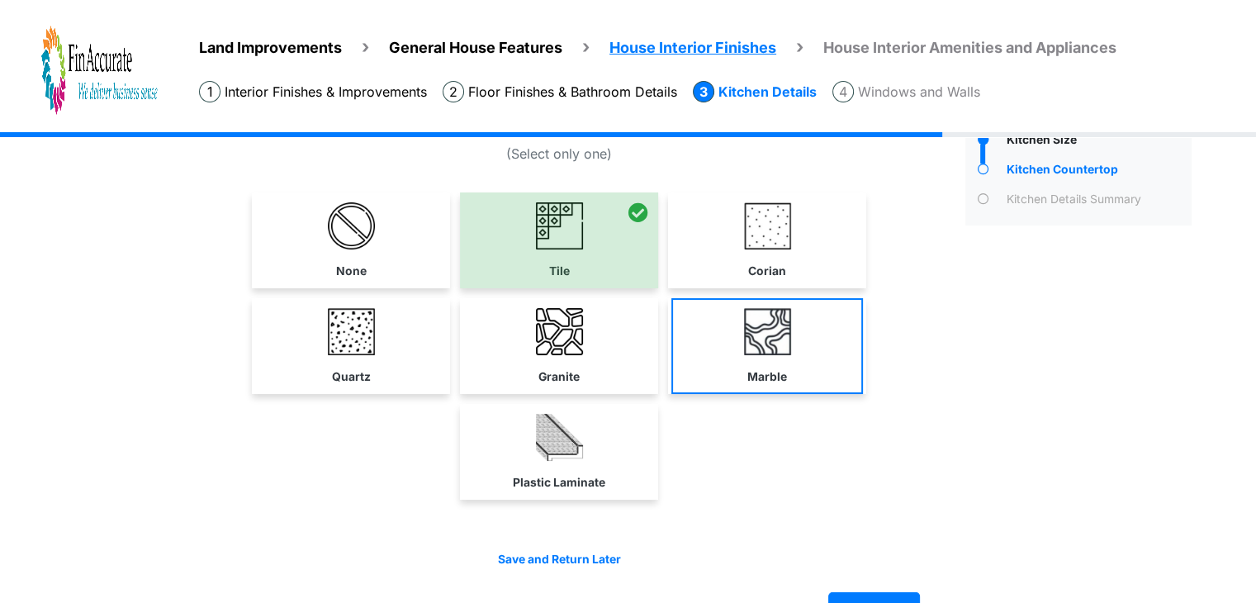
scroll to position [99, 0]
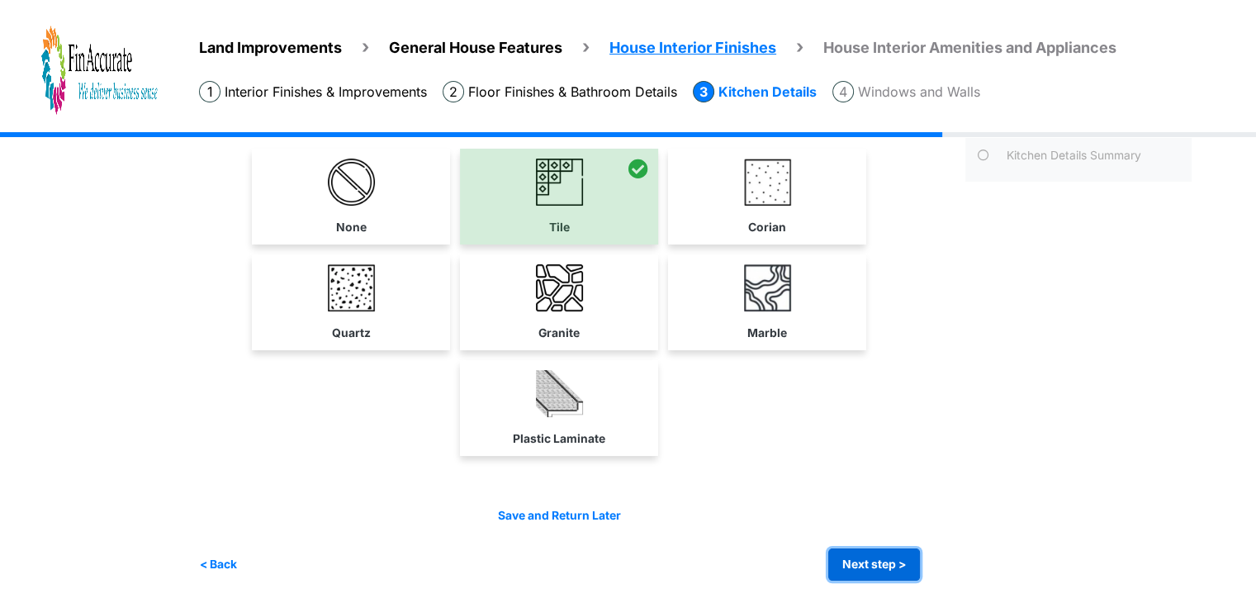
click at [882, 549] on button "Next step >" at bounding box center [874, 564] width 92 height 32
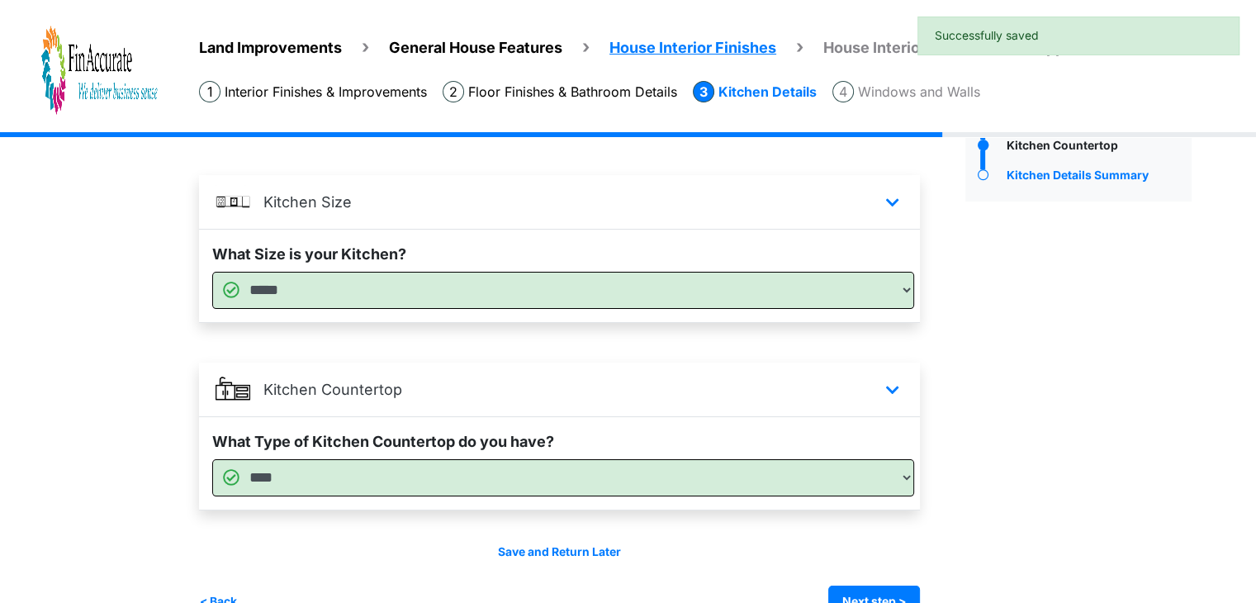
scroll to position [118, 0]
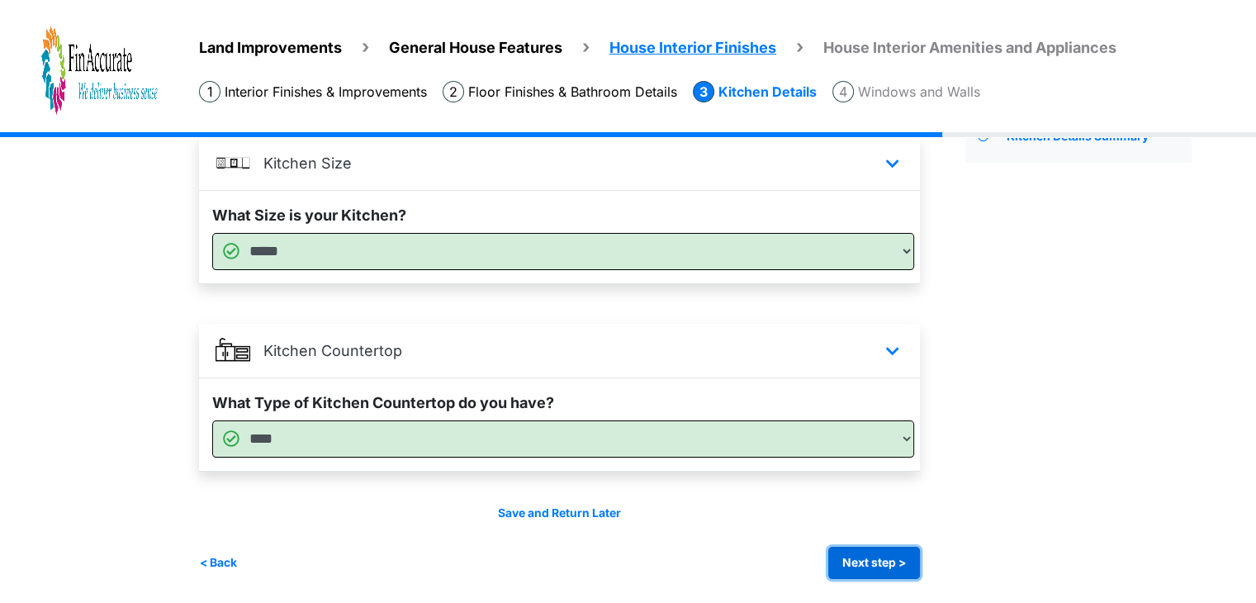
click at [874, 559] on button "Next step >" at bounding box center [874, 563] width 92 height 32
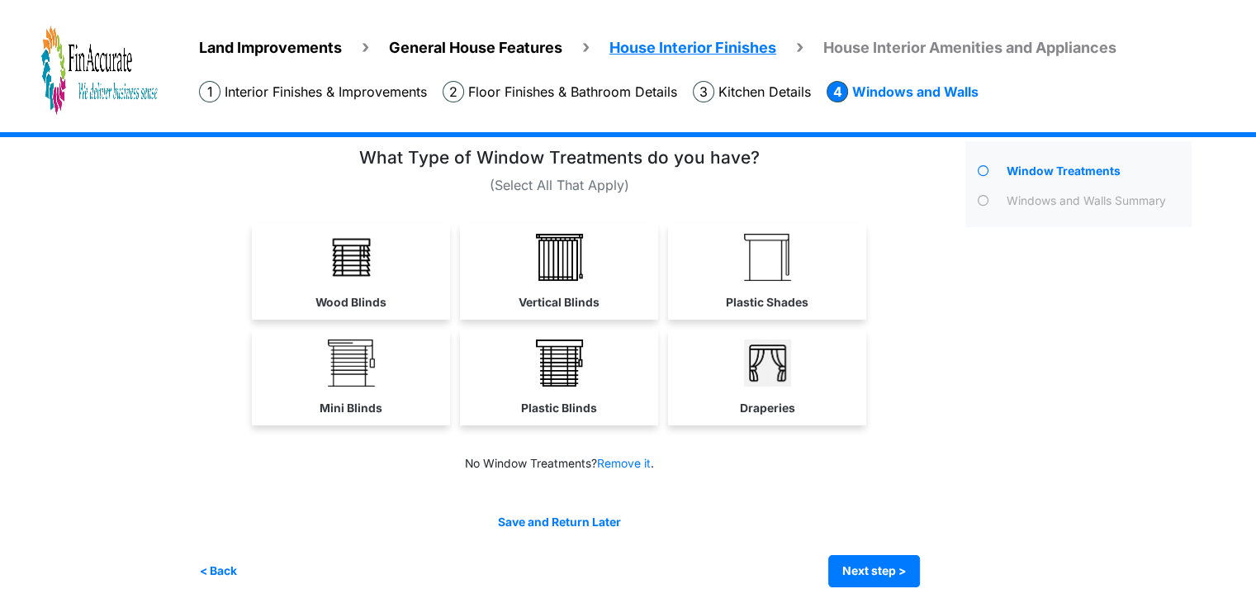
scroll to position [31, 0]
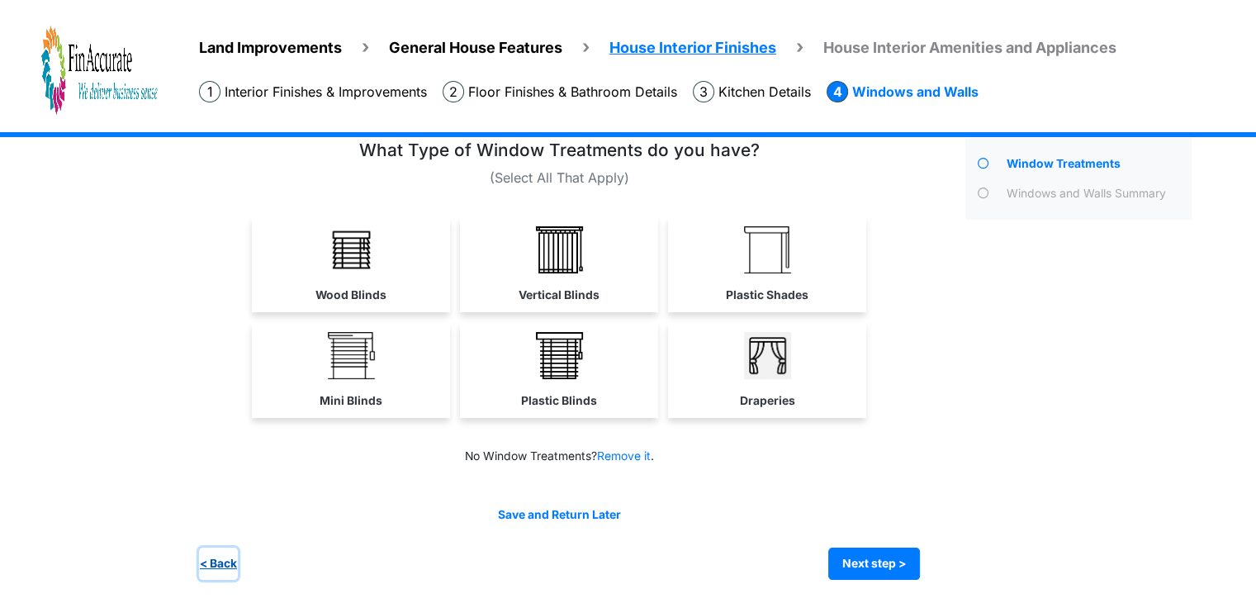
click at [223, 562] on button "< Back" at bounding box center [218, 563] width 39 height 32
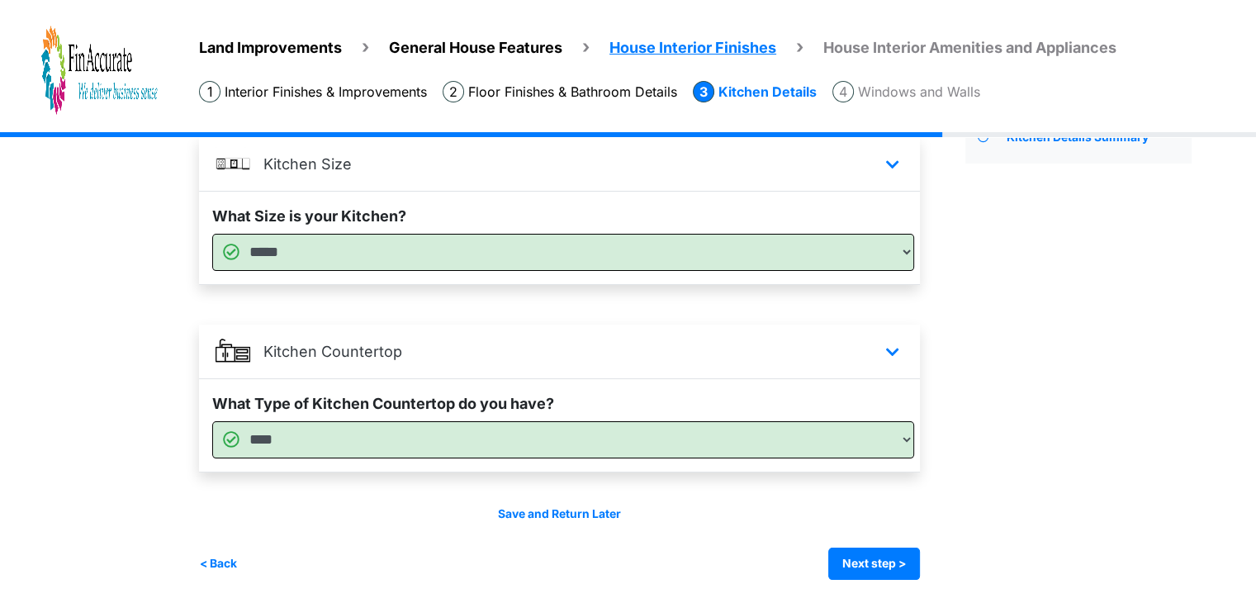
scroll to position [118, 0]
click at [457, 431] on select "**********" at bounding box center [563, 438] width 702 height 37
select select "*"
click at [212, 457] on select "**********" at bounding box center [563, 438] width 702 height 37
click at [899, 550] on button "Next step >" at bounding box center [874, 563] width 92 height 32
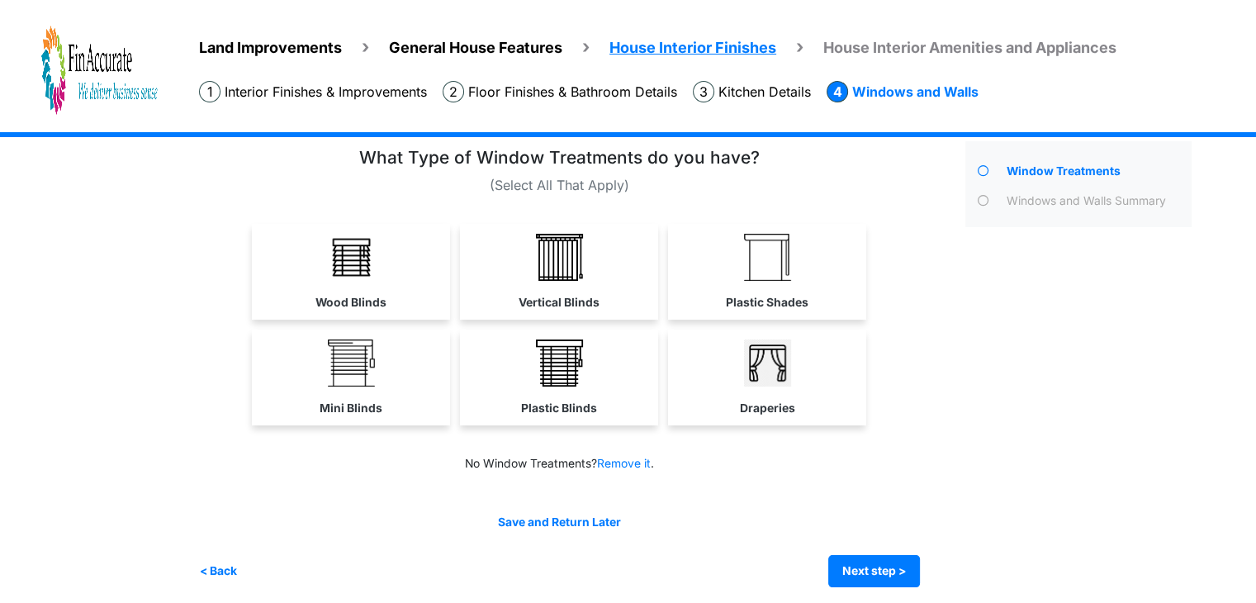
scroll to position [31, 0]
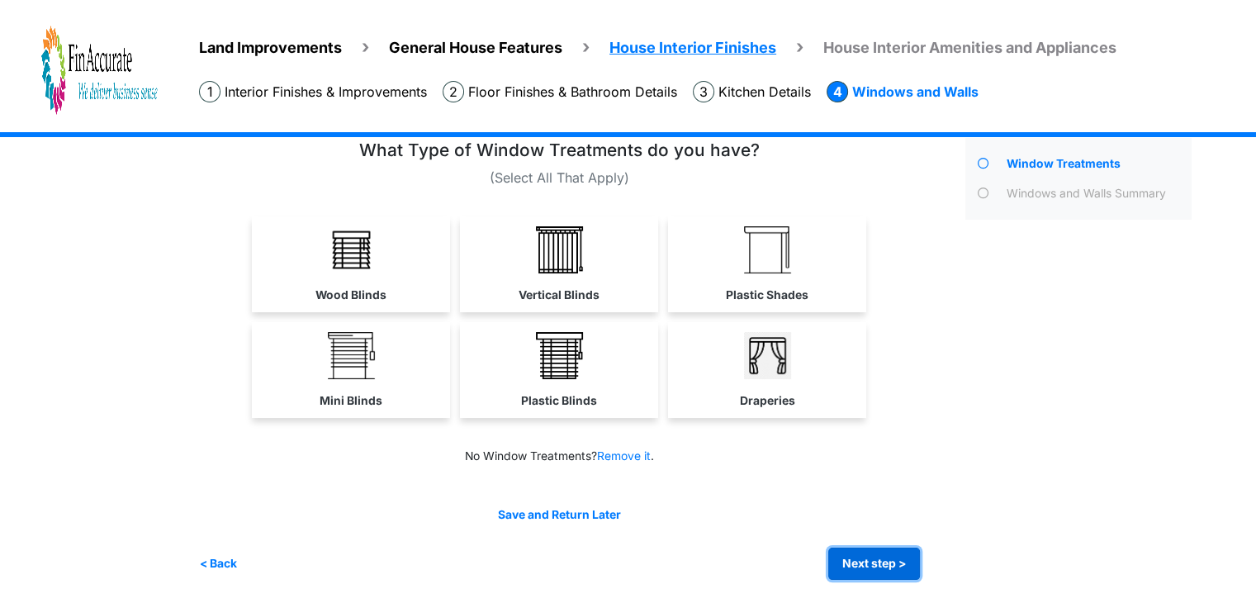
click at [864, 561] on button "Next step >" at bounding box center [874, 563] width 92 height 32
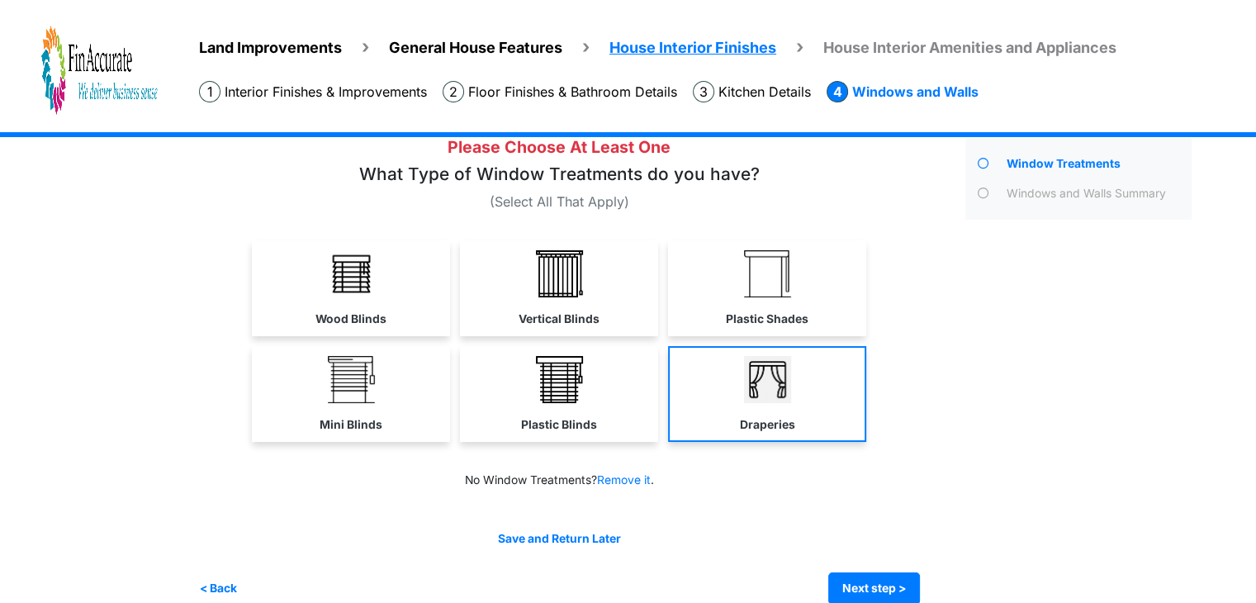
click at [809, 420] on link "Draperies" at bounding box center [767, 394] width 198 height 96
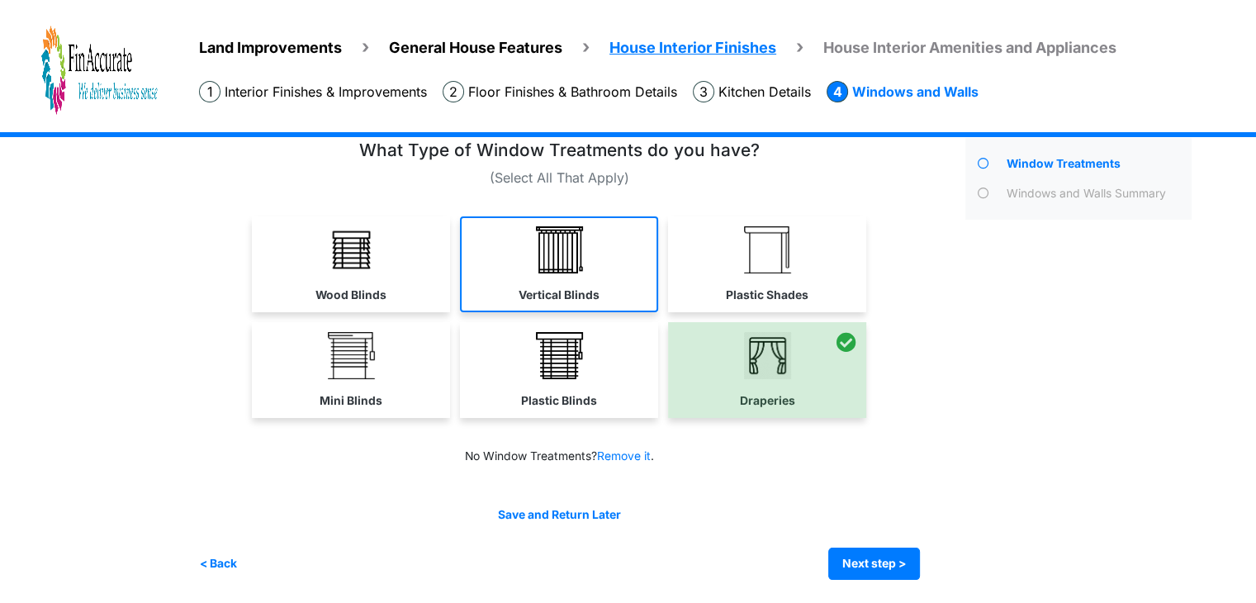
click at [564, 282] on link "Vertical Blinds" at bounding box center [559, 264] width 198 height 96
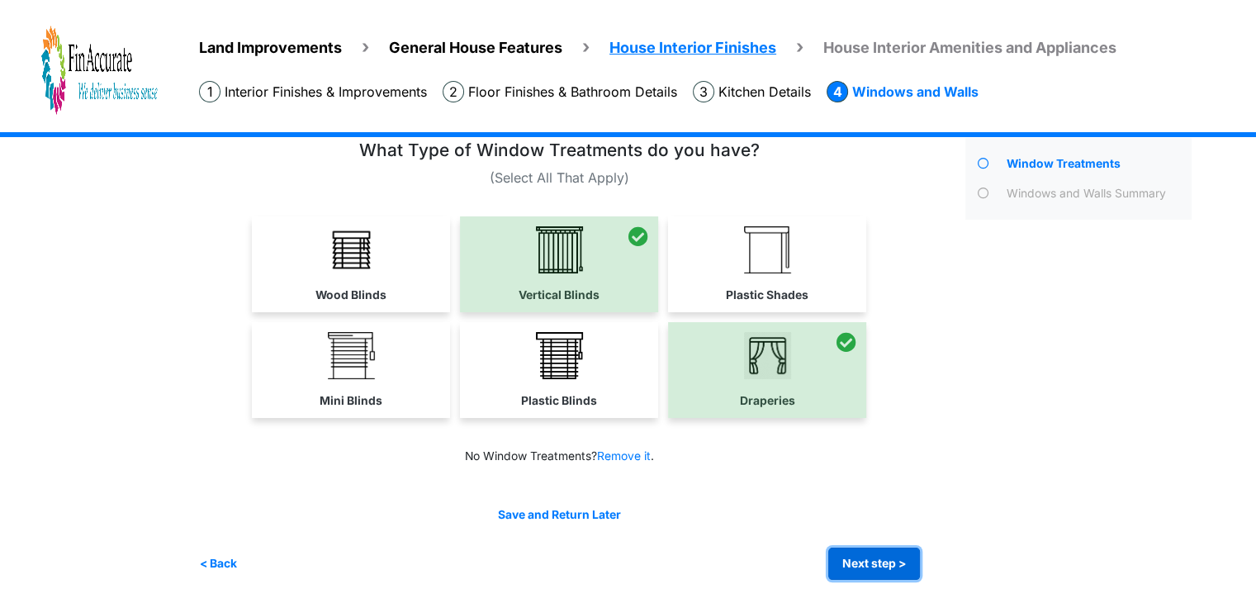
click at [862, 557] on button "Next step >" at bounding box center [874, 563] width 92 height 32
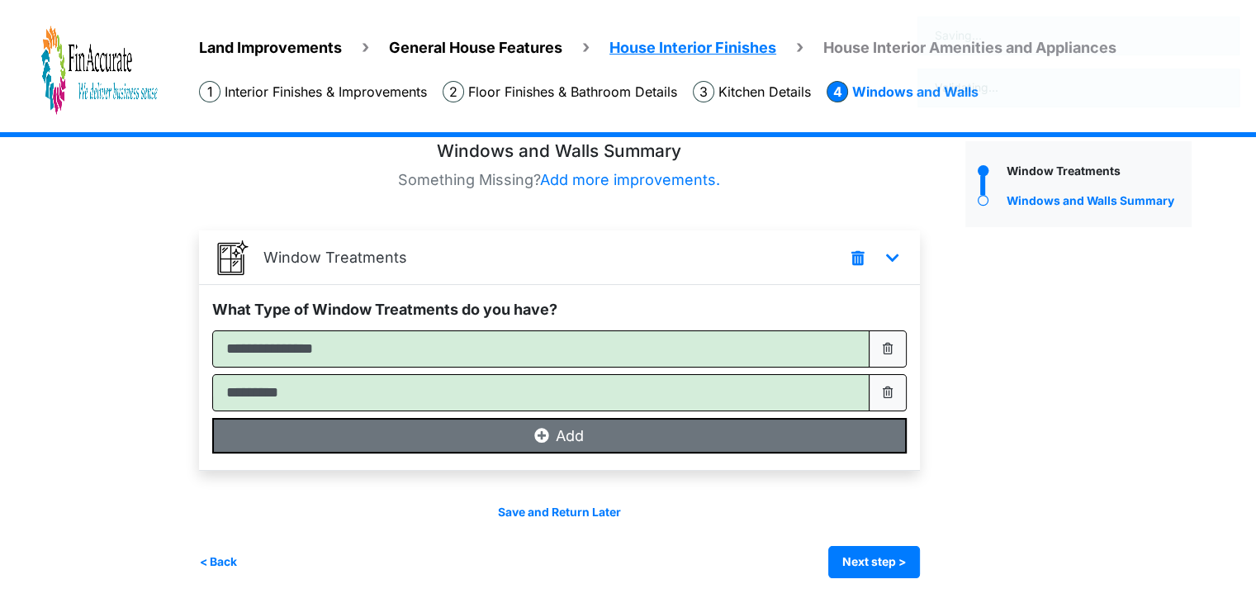
scroll to position [0, 0]
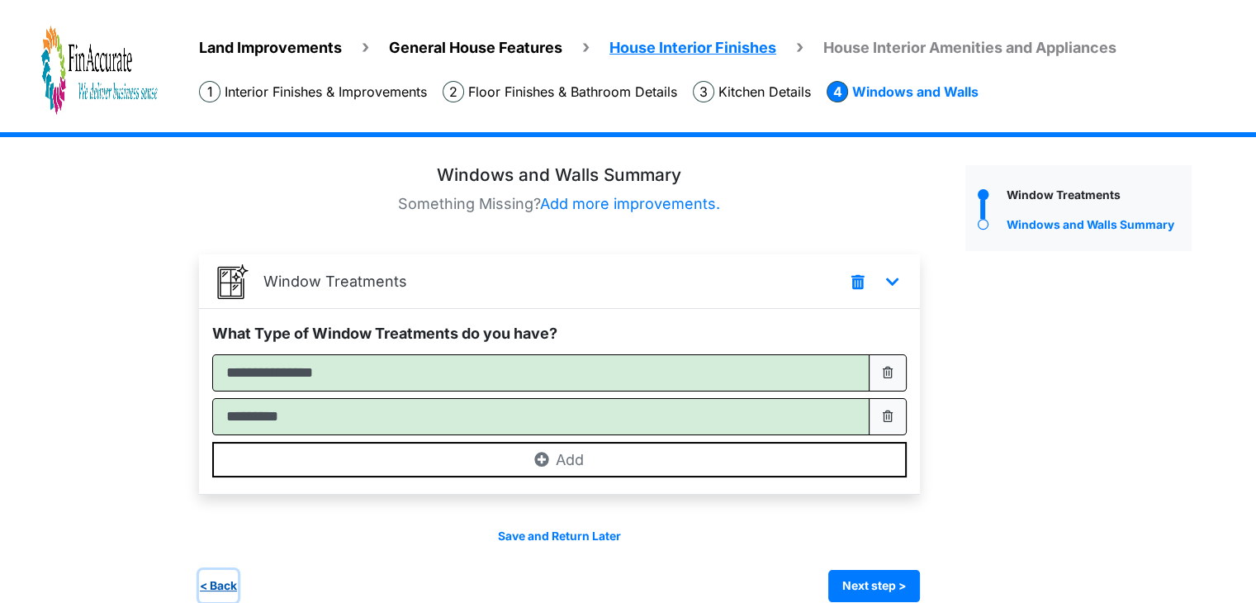
click at [236, 575] on button "< Back" at bounding box center [218, 586] width 39 height 32
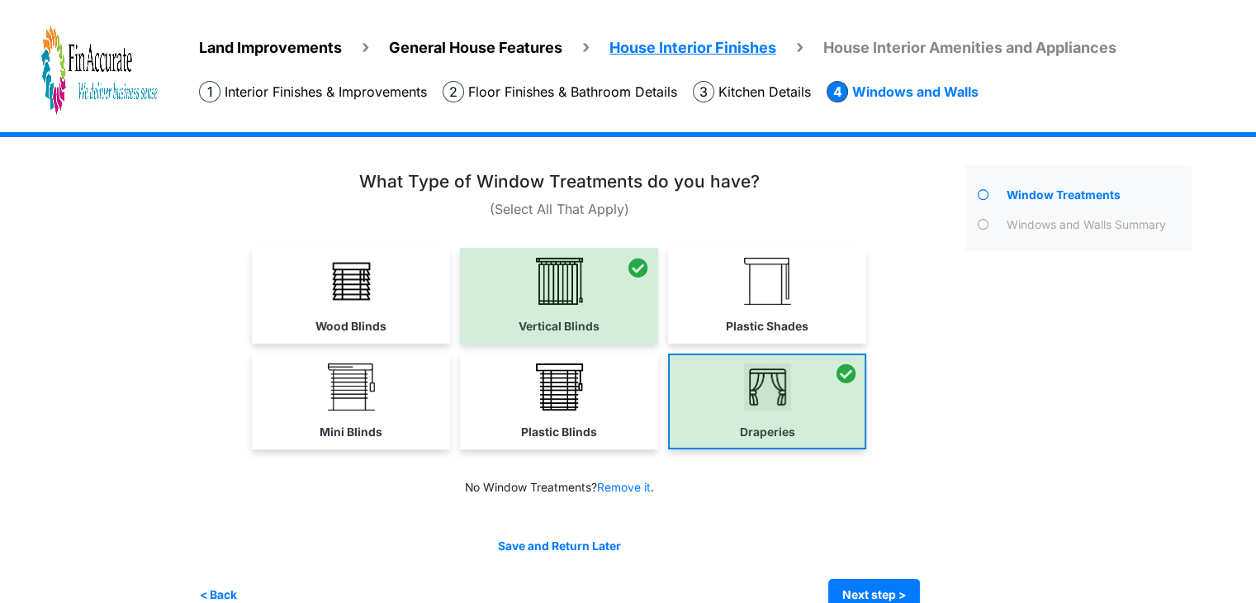
drag, startPoint x: 826, startPoint y: 399, endPoint x: 804, endPoint y: 399, distance: 21.5
click at [825, 399] on div at bounding box center [767, 401] width 198 height 96
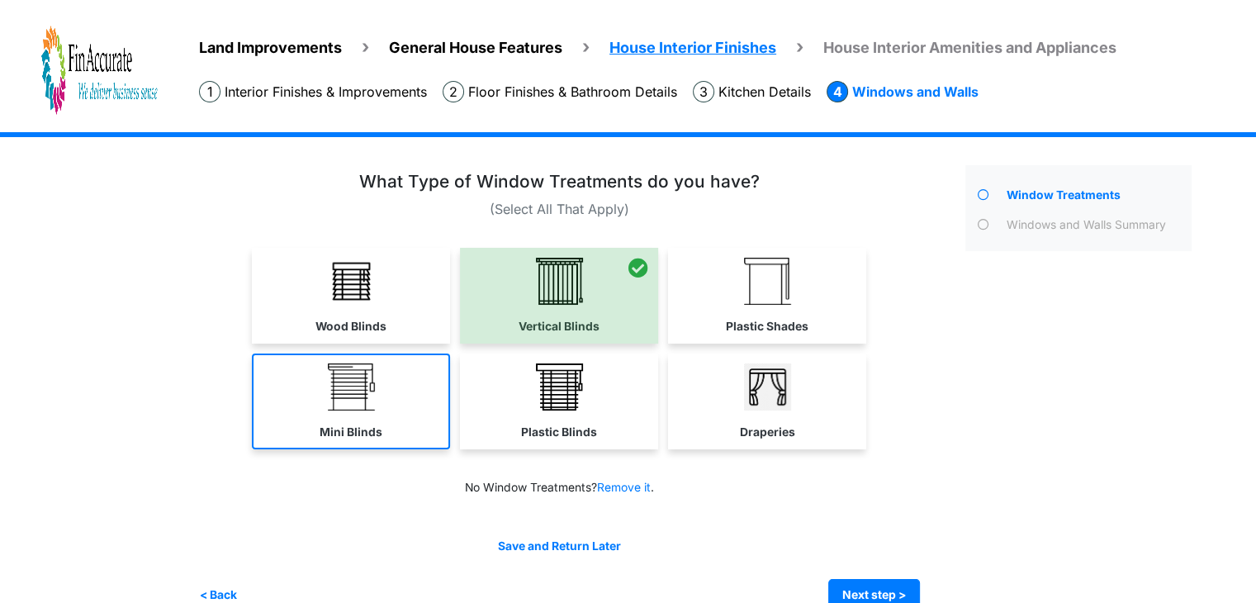
click at [380, 401] on link "Mini Blinds" at bounding box center [351, 401] width 198 height 96
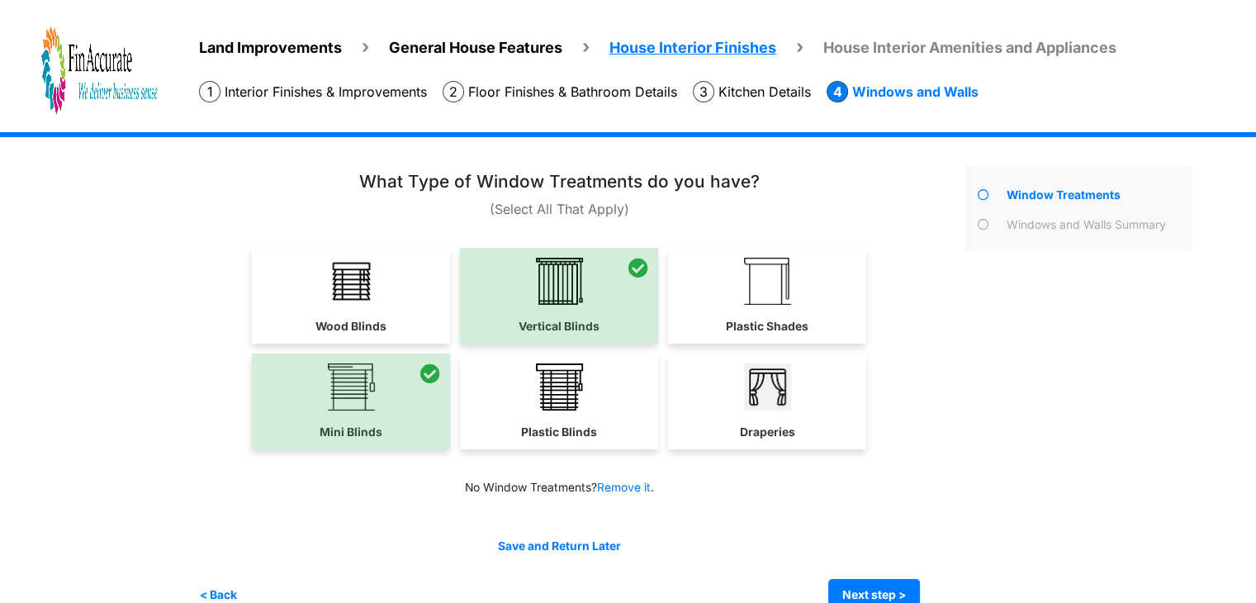
click at [413, 427] on div at bounding box center [351, 401] width 198 height 96
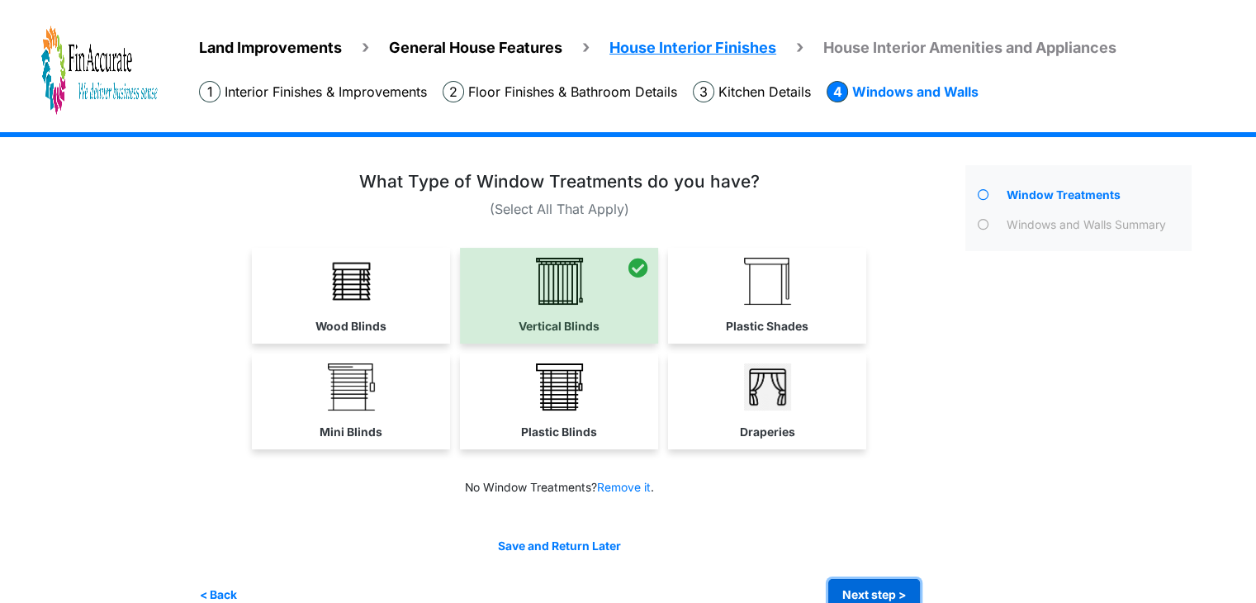
click at [902, 579] on button "Next step >" at bounding box center [874, 595] width 92 height 32
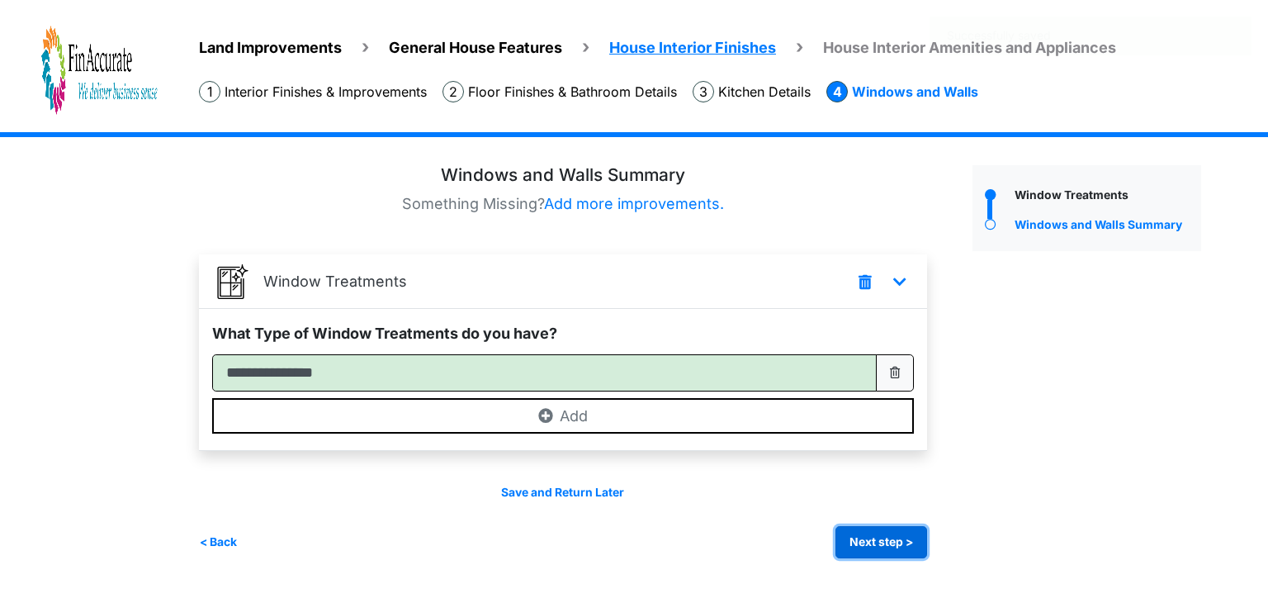
click at [884, 549] on button "Next step >" at bounding box center [882, 542] width 92 height 32
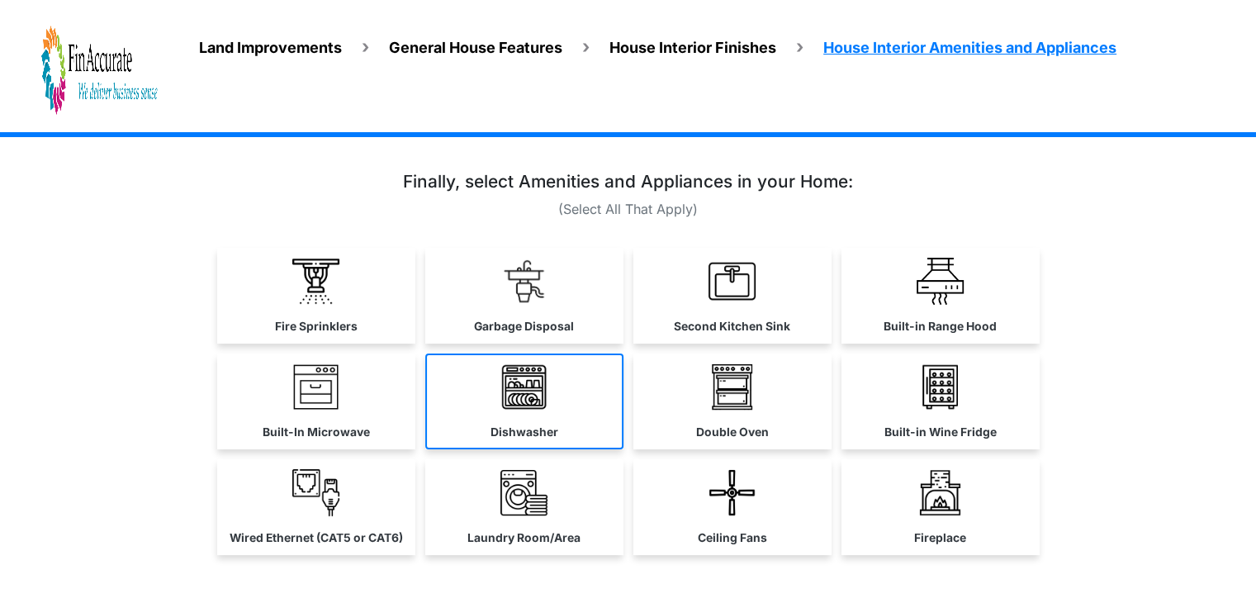
click at [531, 405] on img at bounding box center [523, 386] width 47 height 47
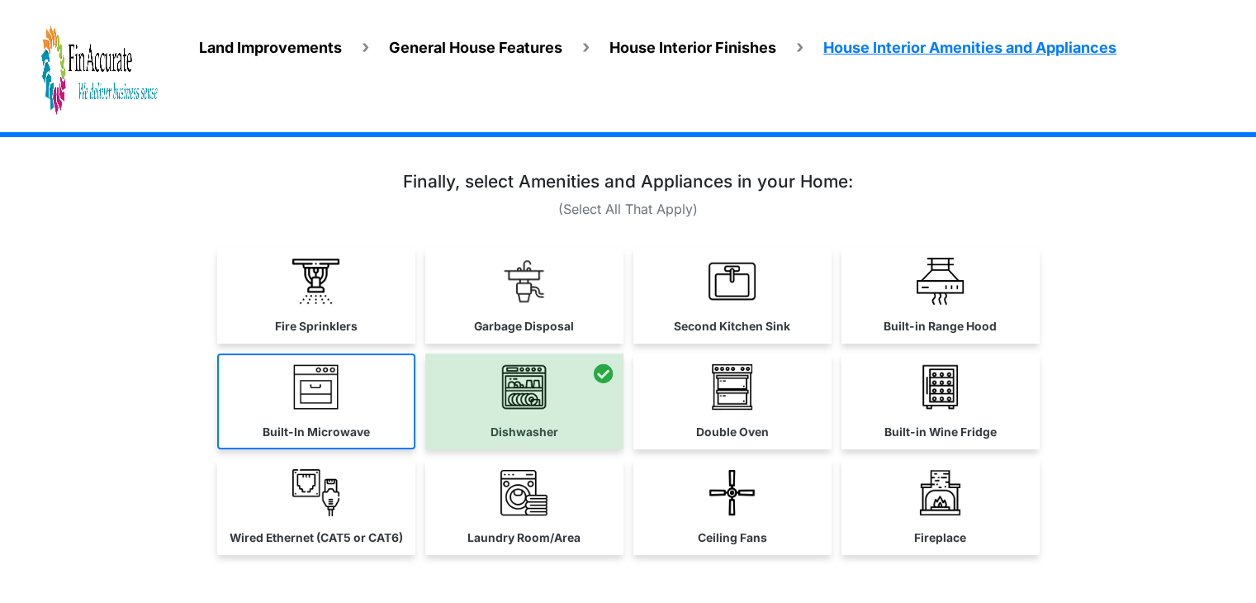
click at [348, 405] on link "Built-In Microwave" at bounding box center [316, 401] width 198 height 96
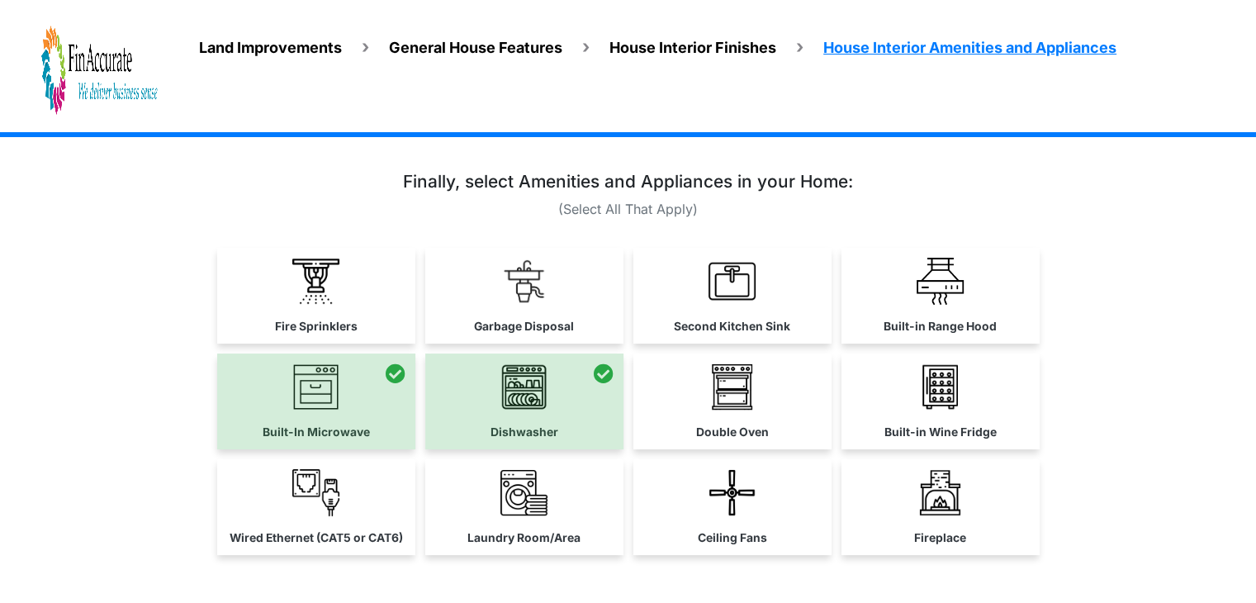
click at [467, 514] on link "Laundry Room/Area" at bounding box center [524, 507] width 198 height 96
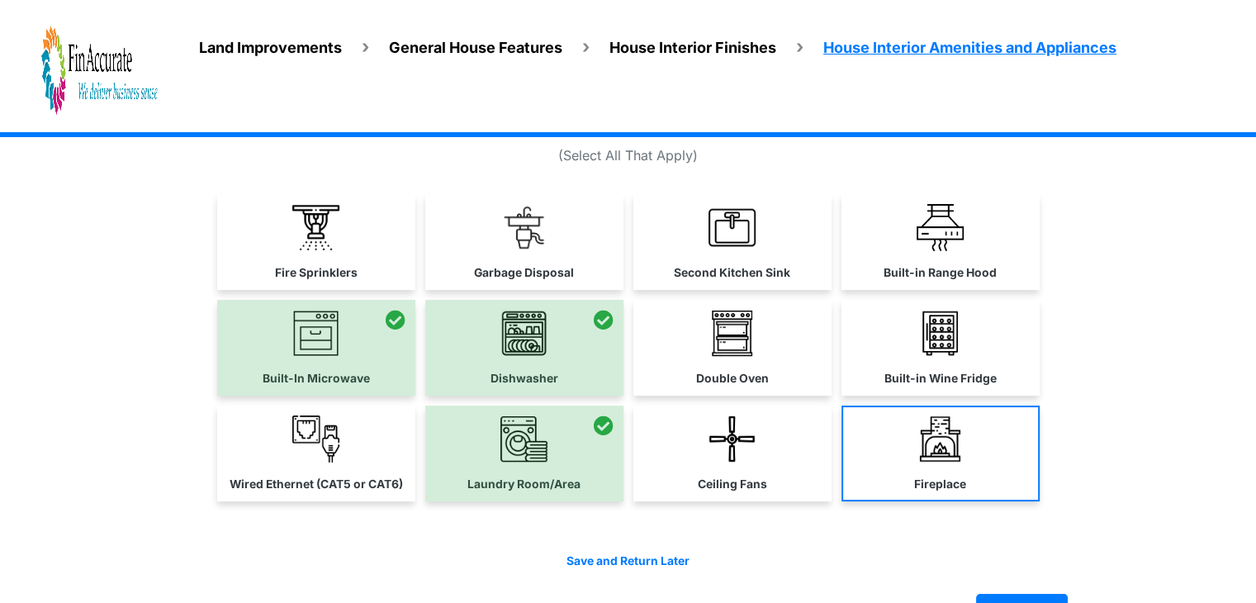
scroll to position [83, 0]
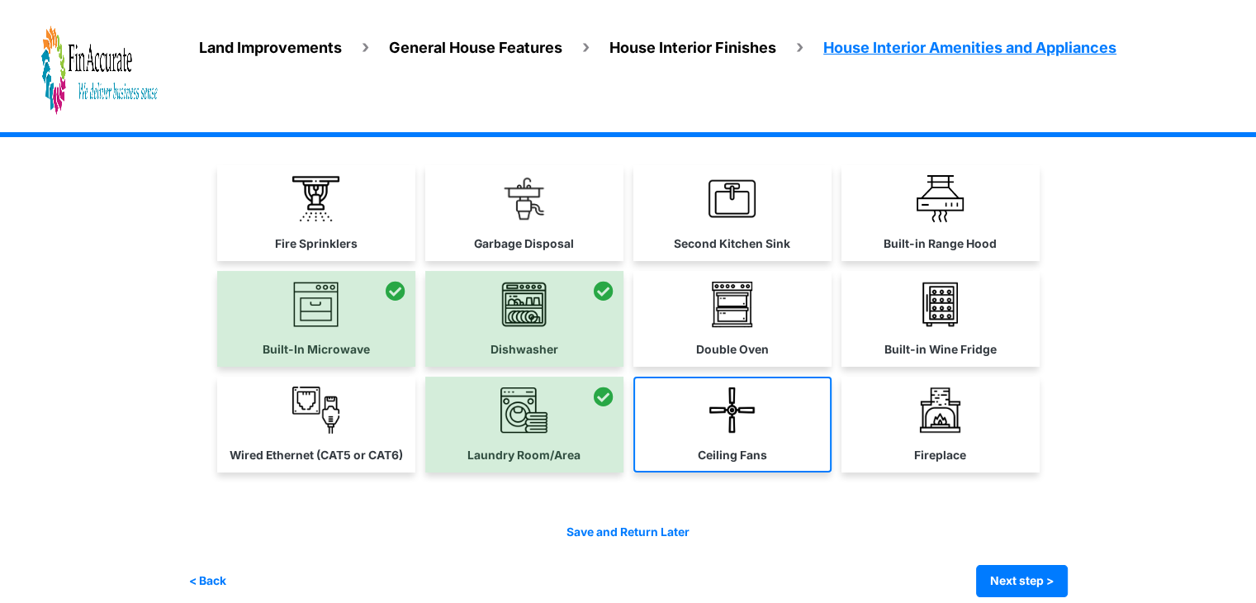
click at [773, 447] on link "Ceiling Fans" at bounding box center [732, 425] width 198 height 96
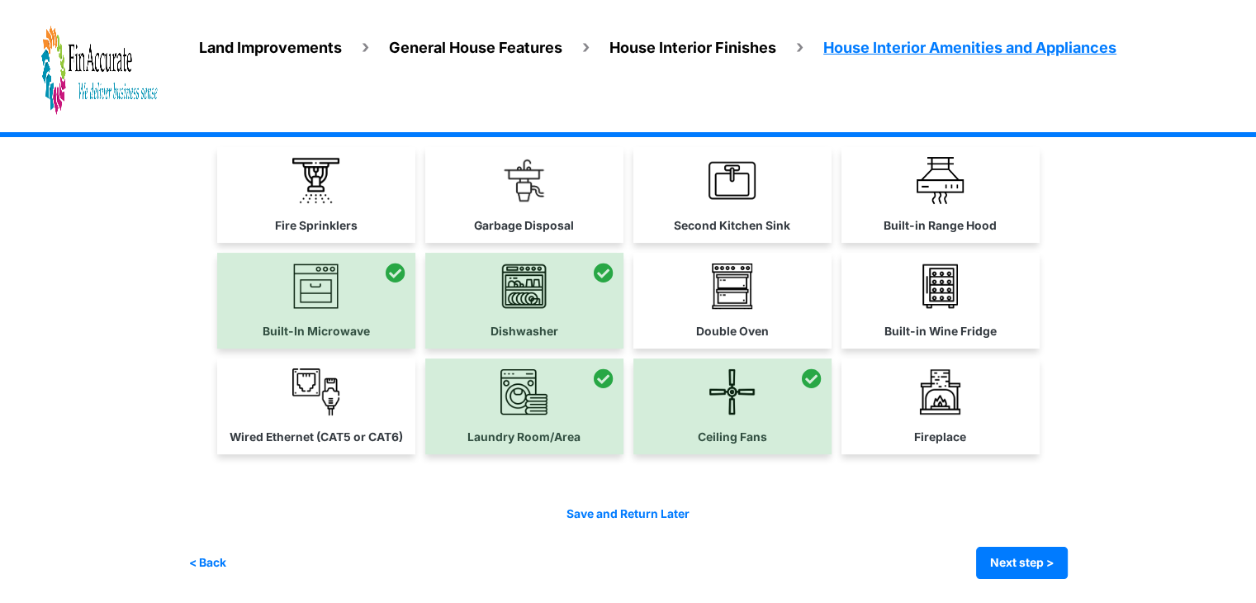
scroll to position [99, 0]
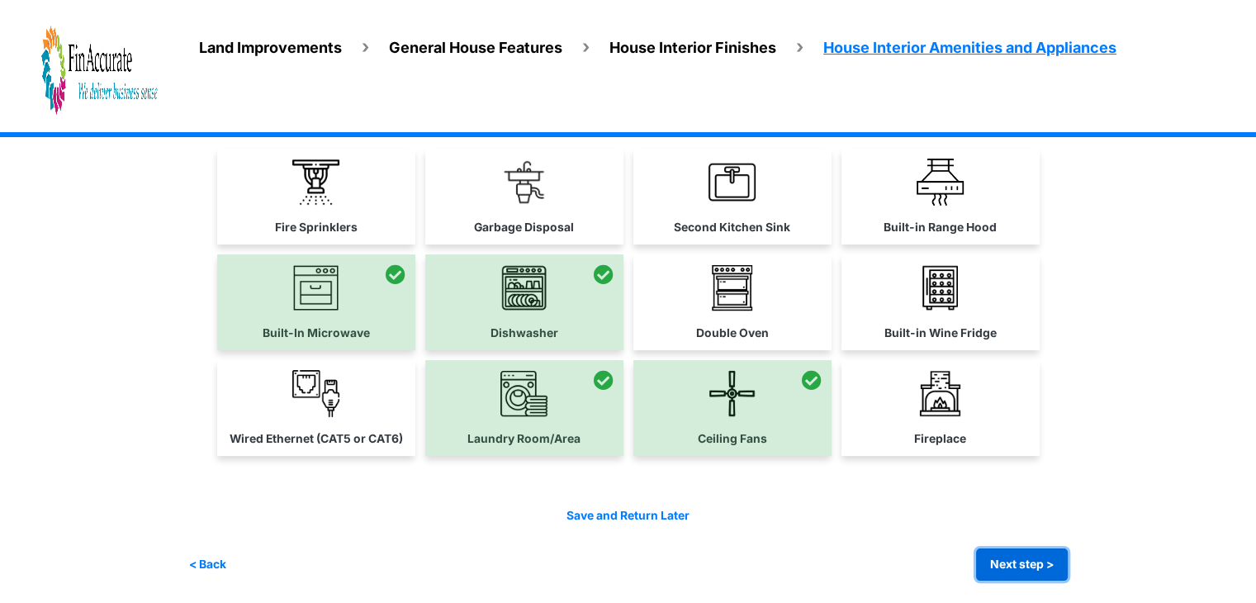
click at [1011, 552] on button "Next step >" at bounding box center [1022, 564] width 92 height 32
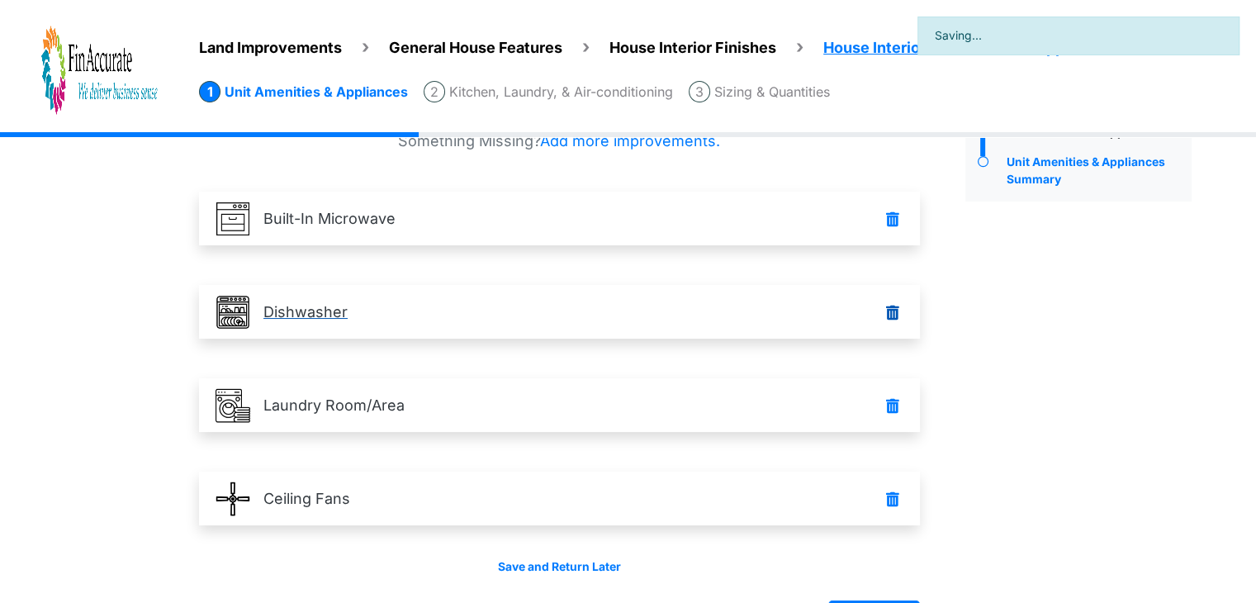
scroll to position [116, 0]
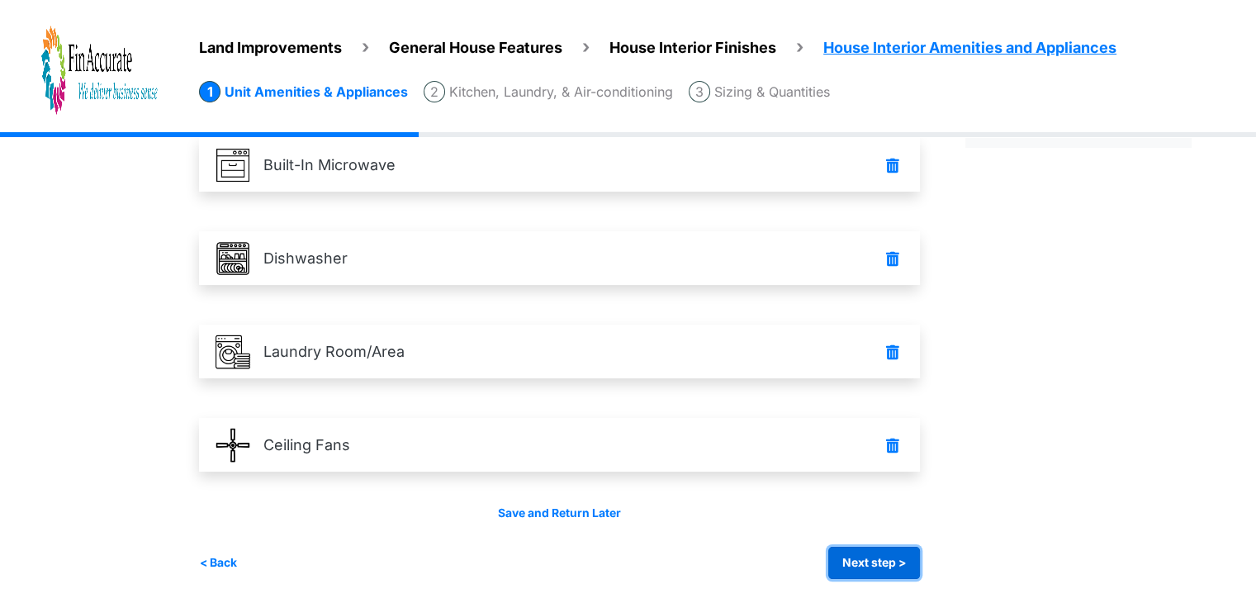
click at [867, 556] on button "Next step >" at bounding box center [874, 563] width 92 height 32
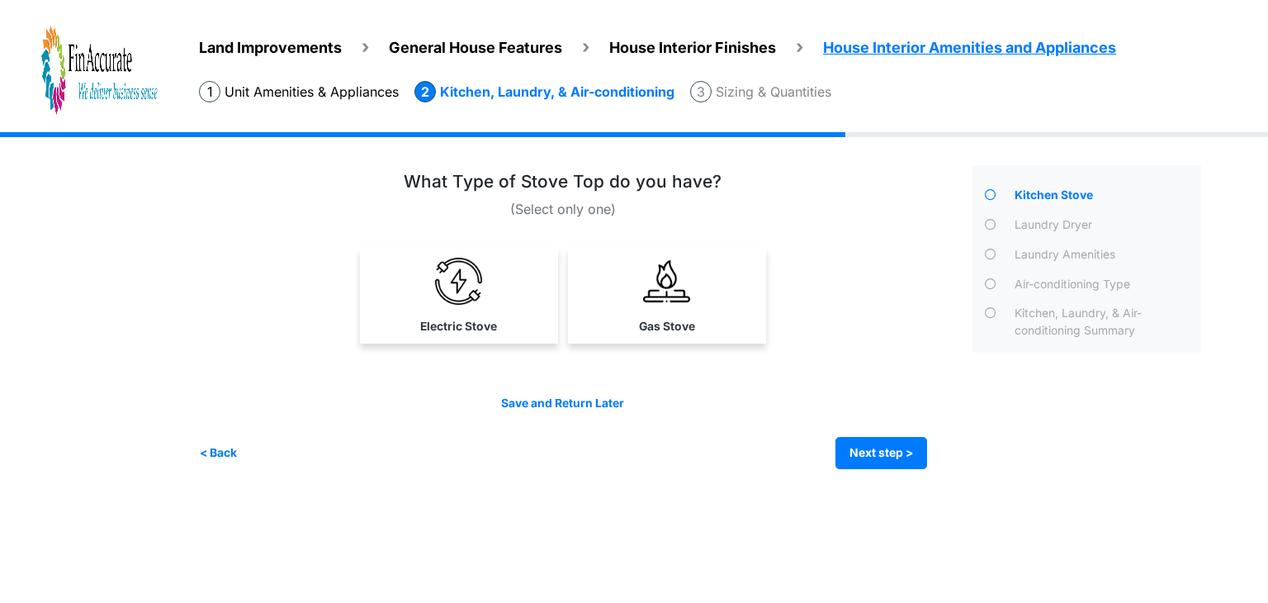
click at [466, 297] on img at bounding box center [458, 281] width 47 height 47
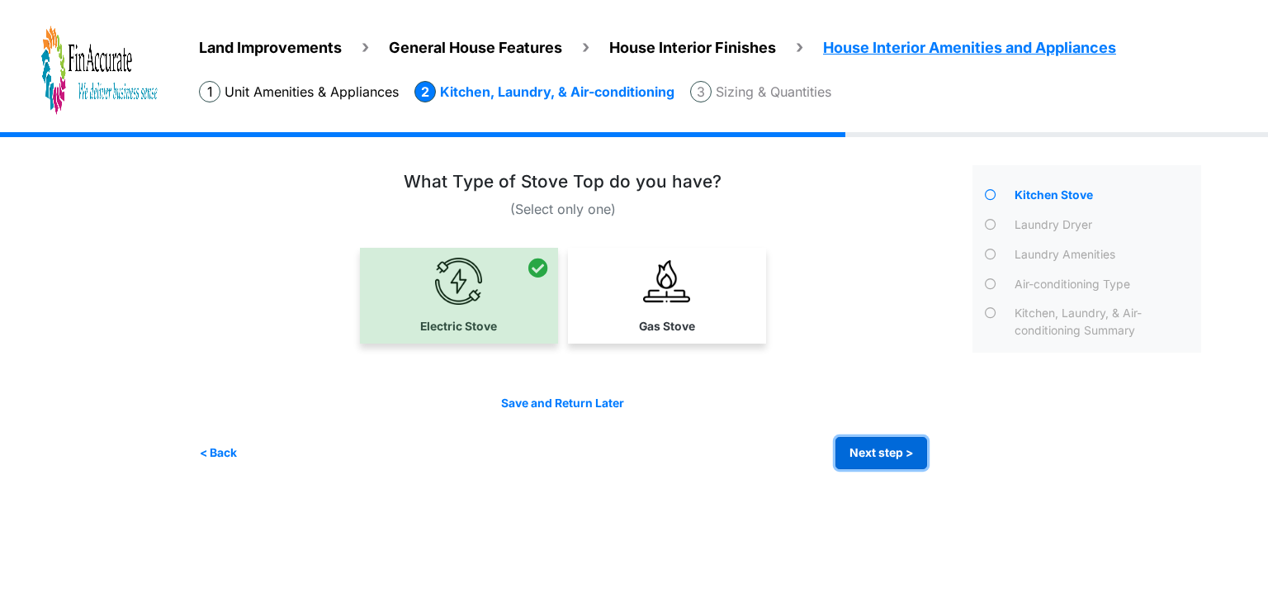
click at [913, 452] on button "Next step >" at bounding box center [882, 453] width 92 height 32
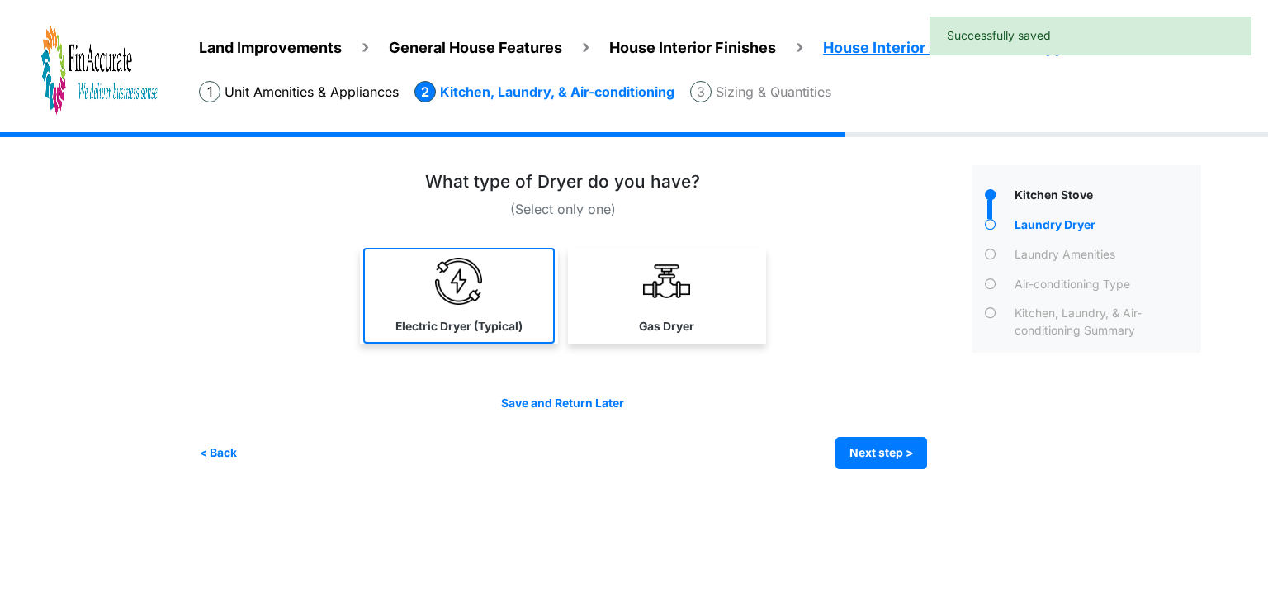
click at [480, 308] on link "Electric Dryer (Typical)" at bounding box center [459, 296] width 192 height 96
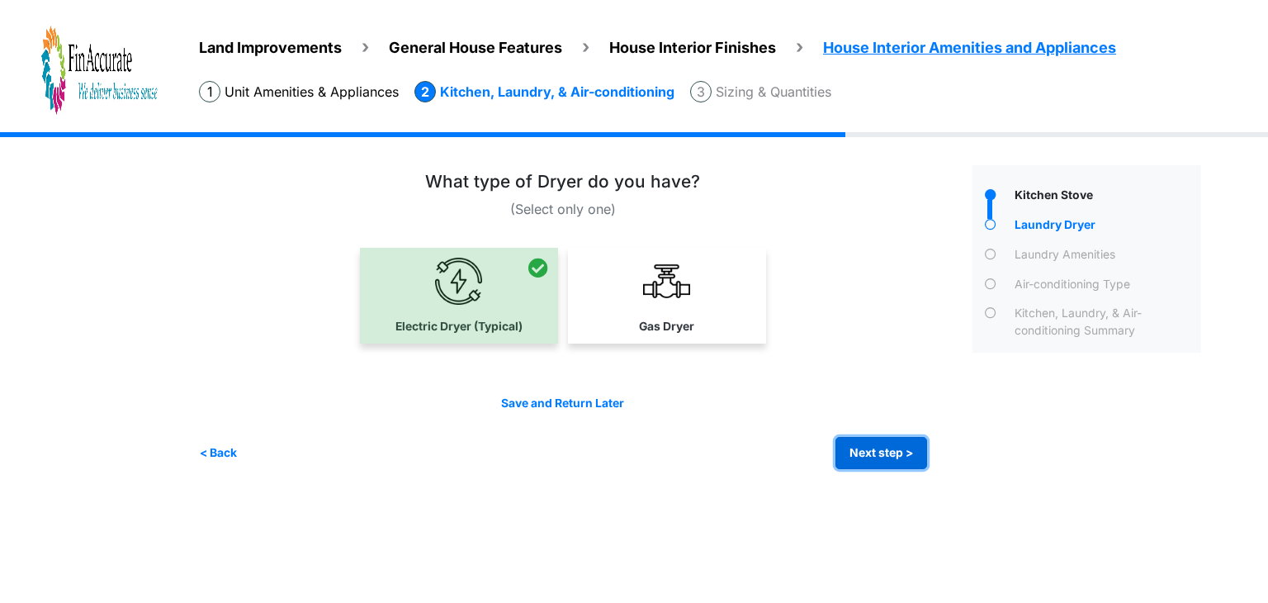
drag, startPoint x: 895, startPoint y: 447, endPoint x: 815, endPoint y: 410, distance: 88.3
click at [893, 448] on button "Next step >" at bounding box center [882, 453] width 92 height 32
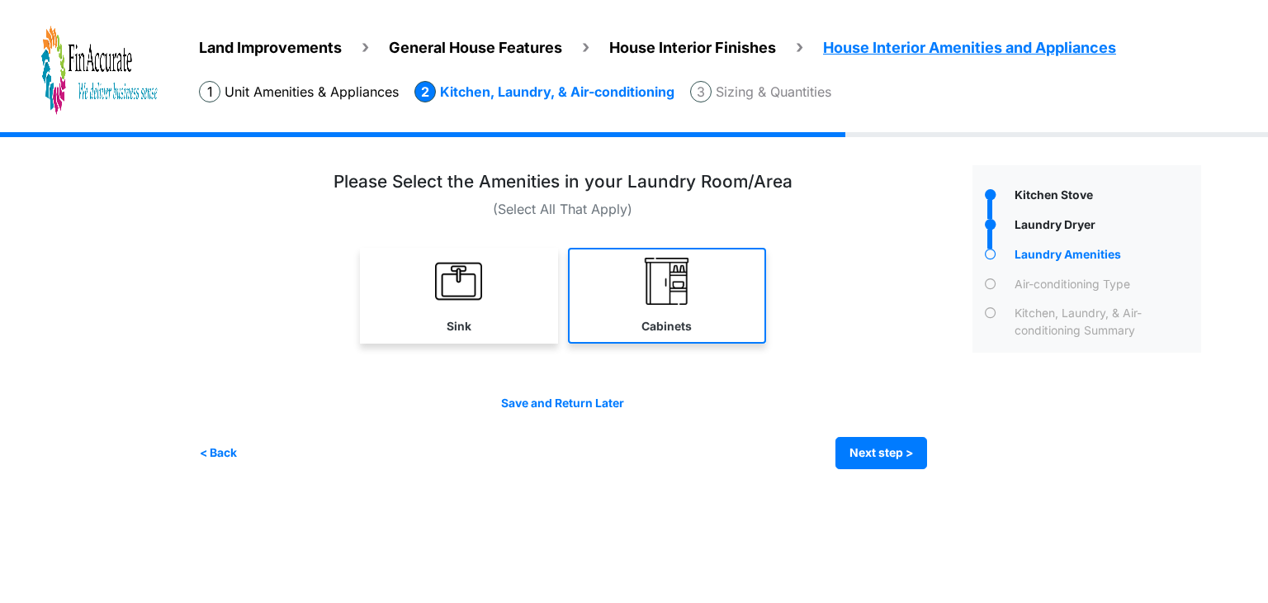
click at [668, 321] on label "Cabinets" at bounding box center [667, 326] width 50 height 17
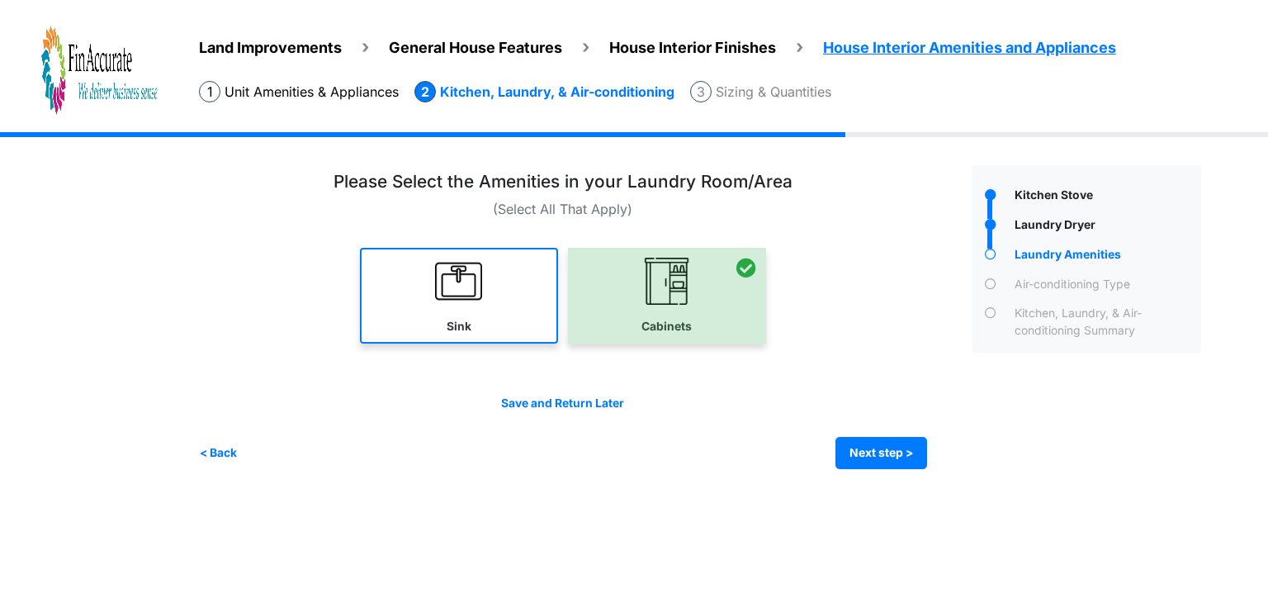
click at [471, 312] on link "Sink" at bounding box center [459, 296] width 198 height 96
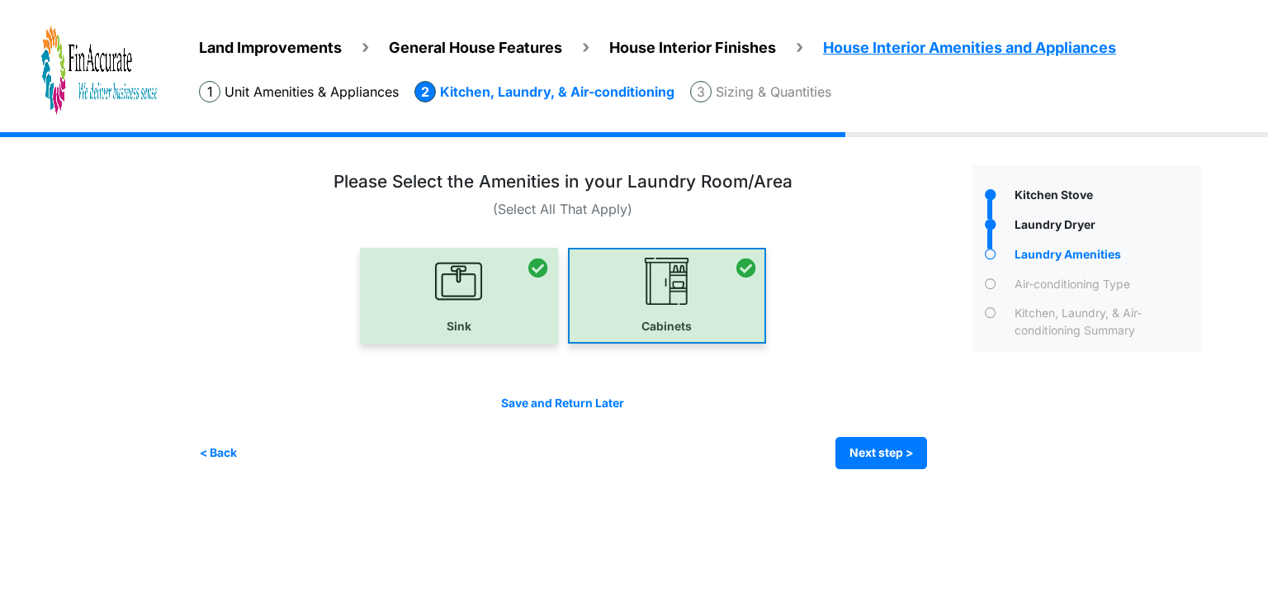
click at [674, 311] on div at bounding box center [667, 296] width 198 height 96
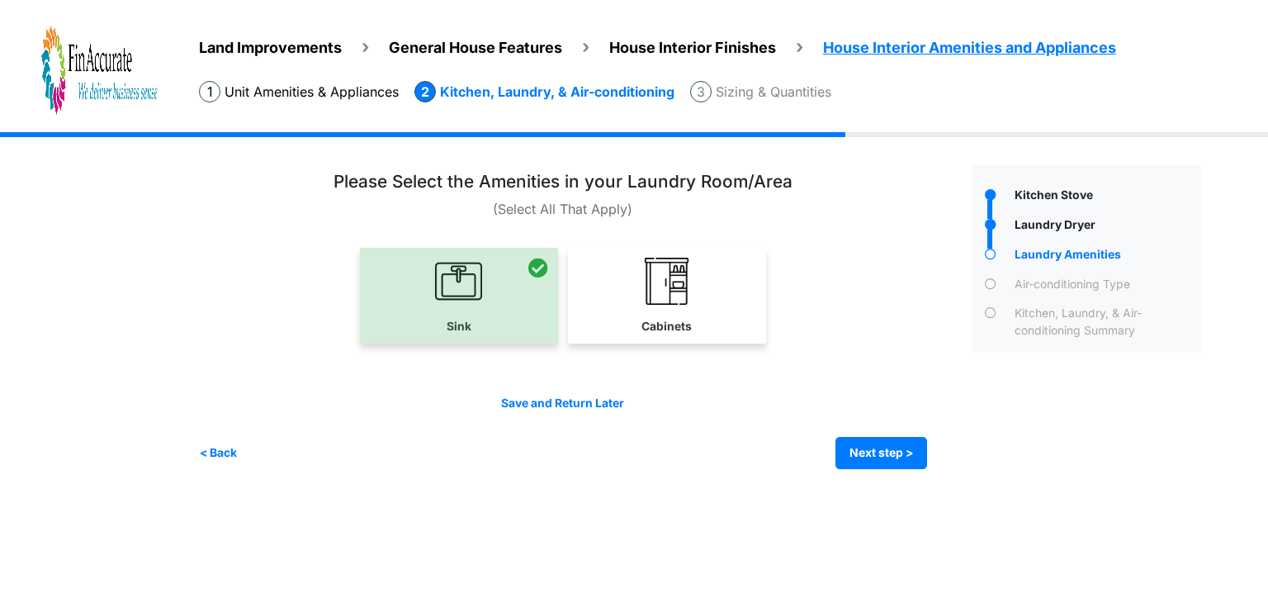
click at [488, 314] on div at bounding box center [459, 296] width 198 height 96
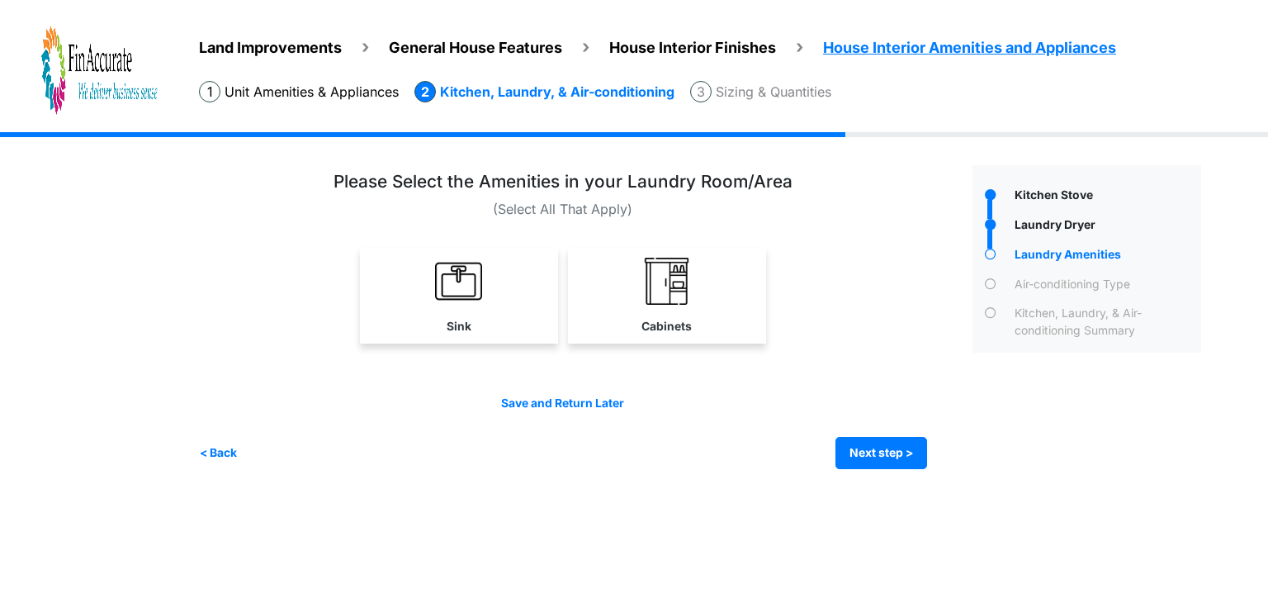
drag, startPoint x: 669, startPoint y: 304, endPoint x: 677, endPoint y: 308, distance: 9.2
click at [668, 302] on link "Cabinets" at bounding box center [667, 296] width 198 height 96
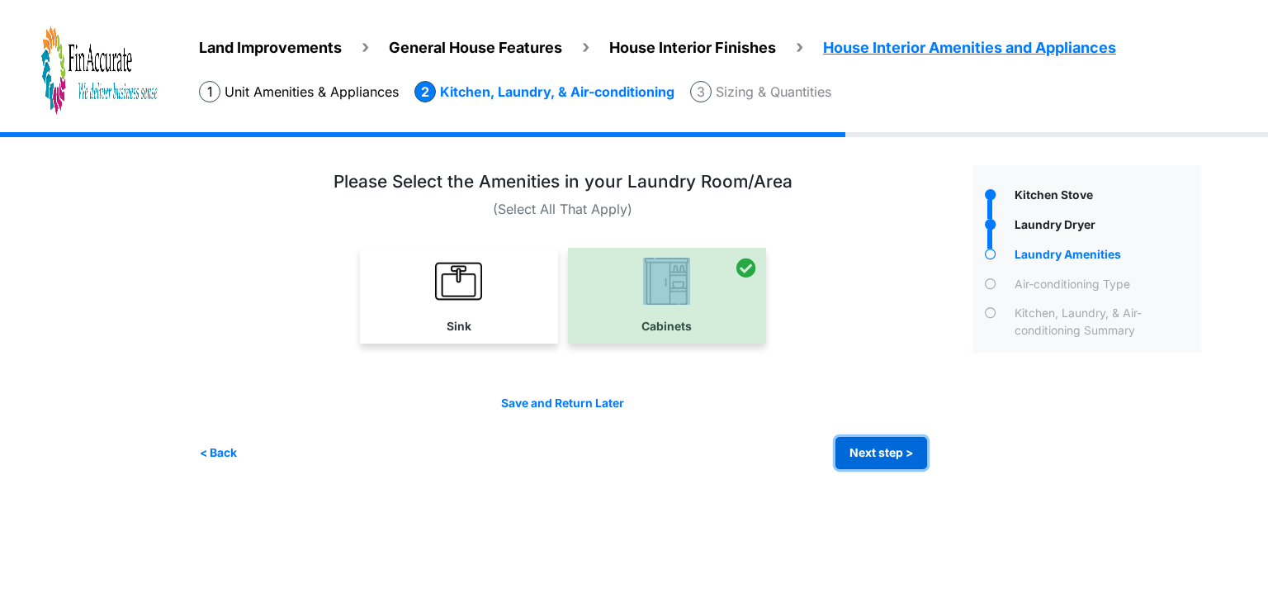
click at [874, 447] on button "Next step >" at bounding box center [882, 453] width 92 height 32
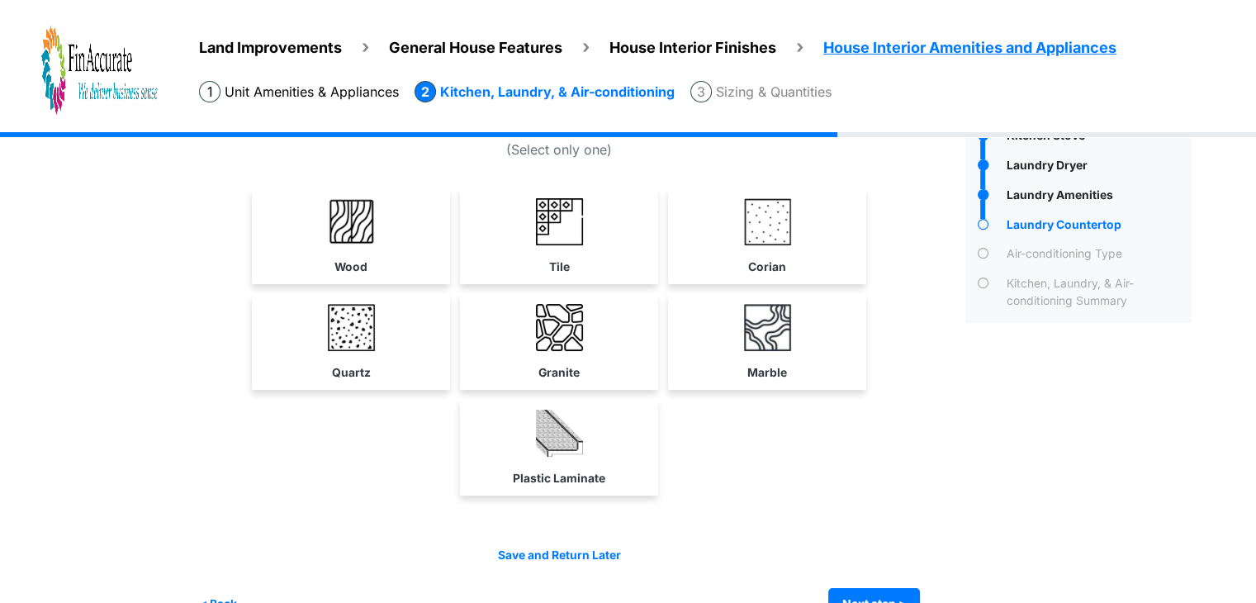
scroll to position [99, 0]
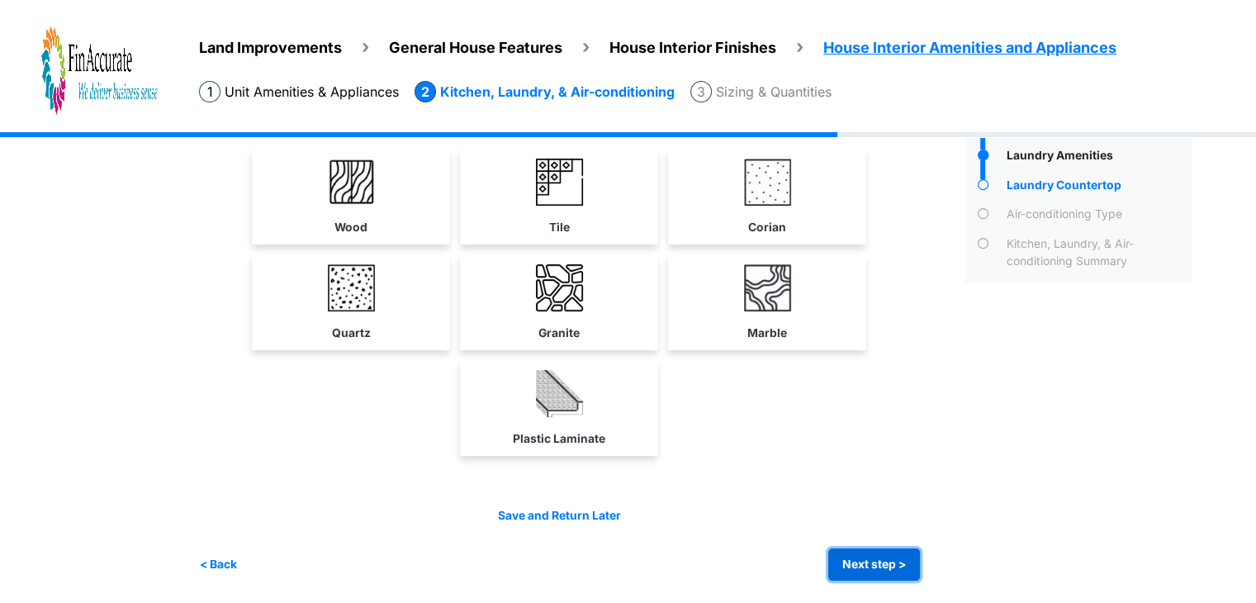
click at [897, 556] on button "Next step >" at bounding box center [874, 564] width 92 height 32
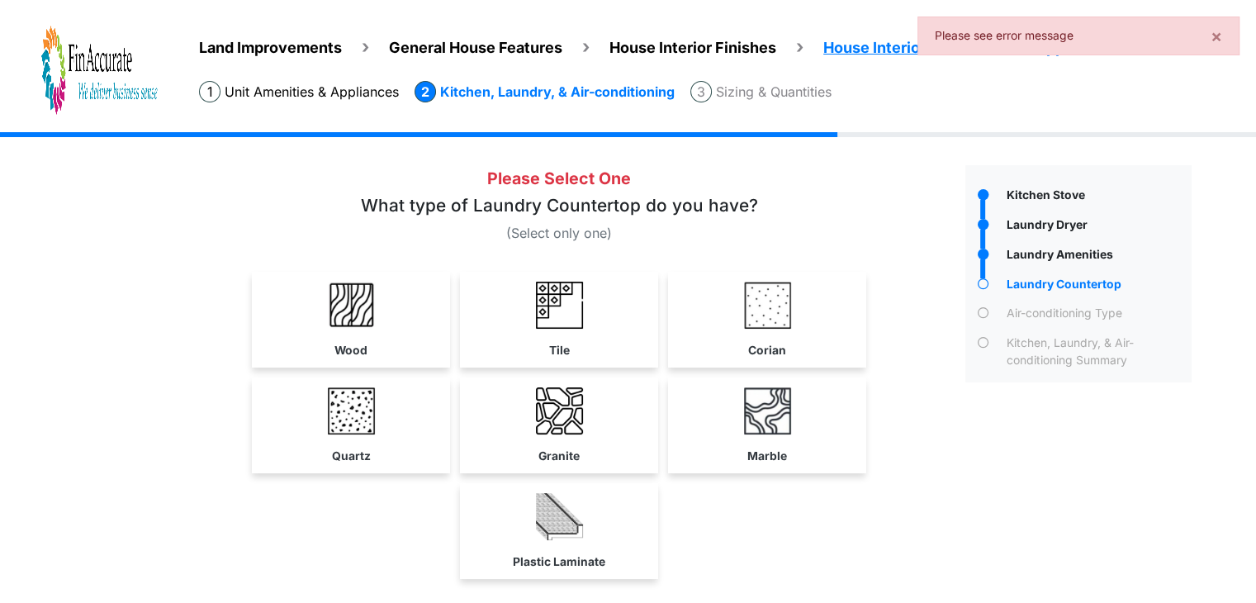
scroll to position [0, 0]
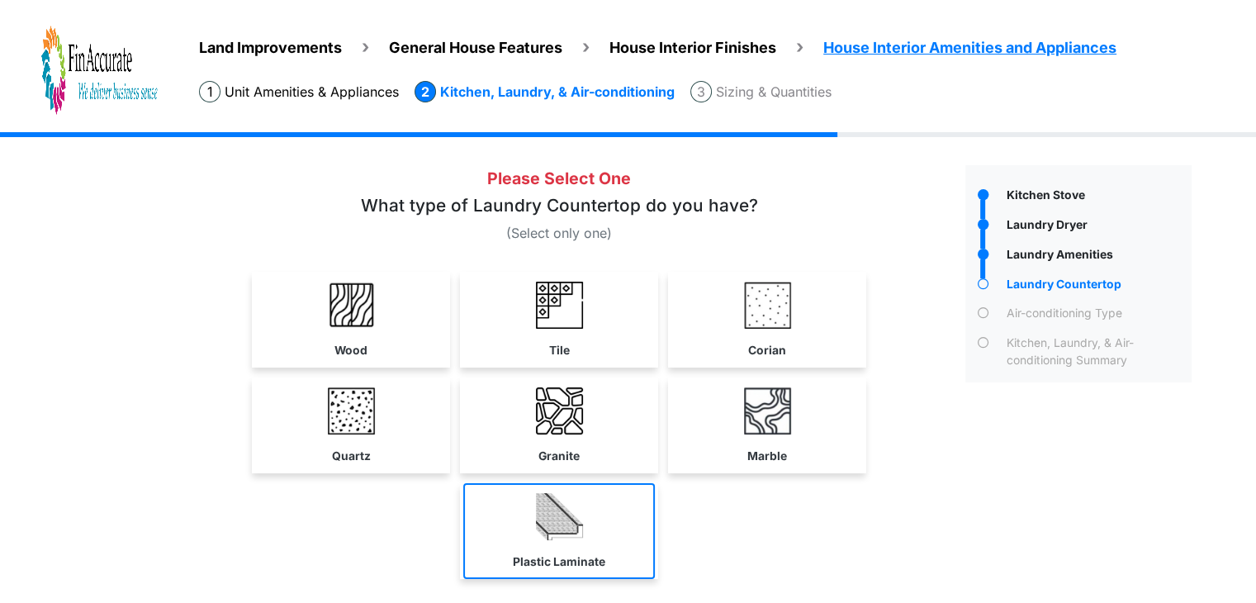
click at [552, 521] on img at bounding box center [559, 516] width 47 height 47
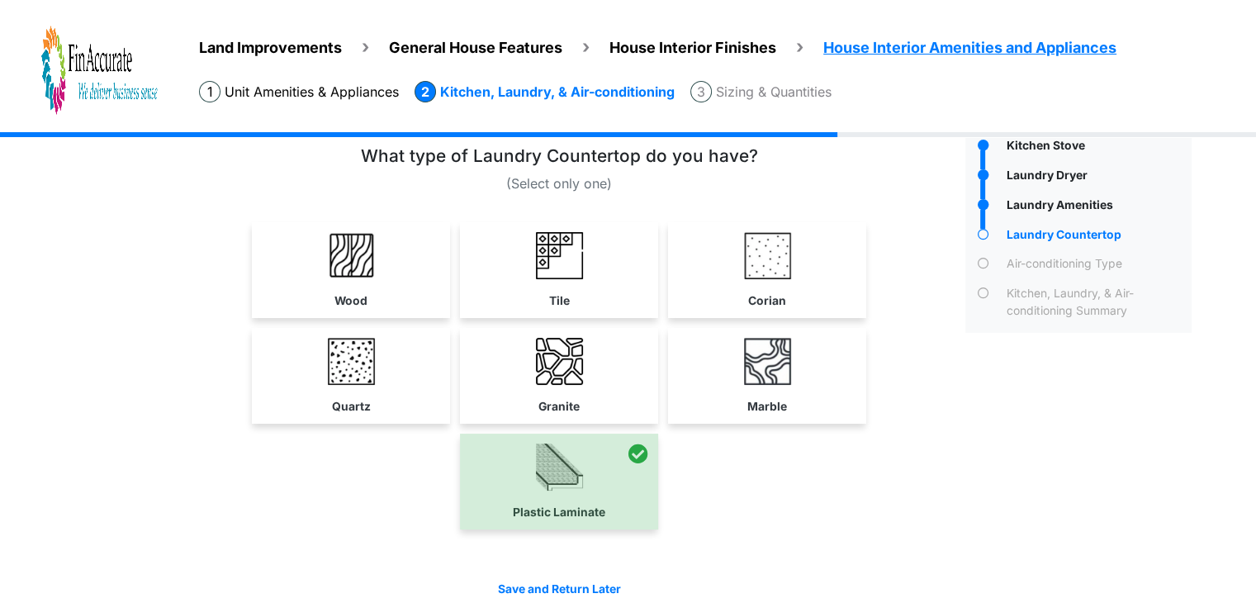
scroll to position [124, 0]
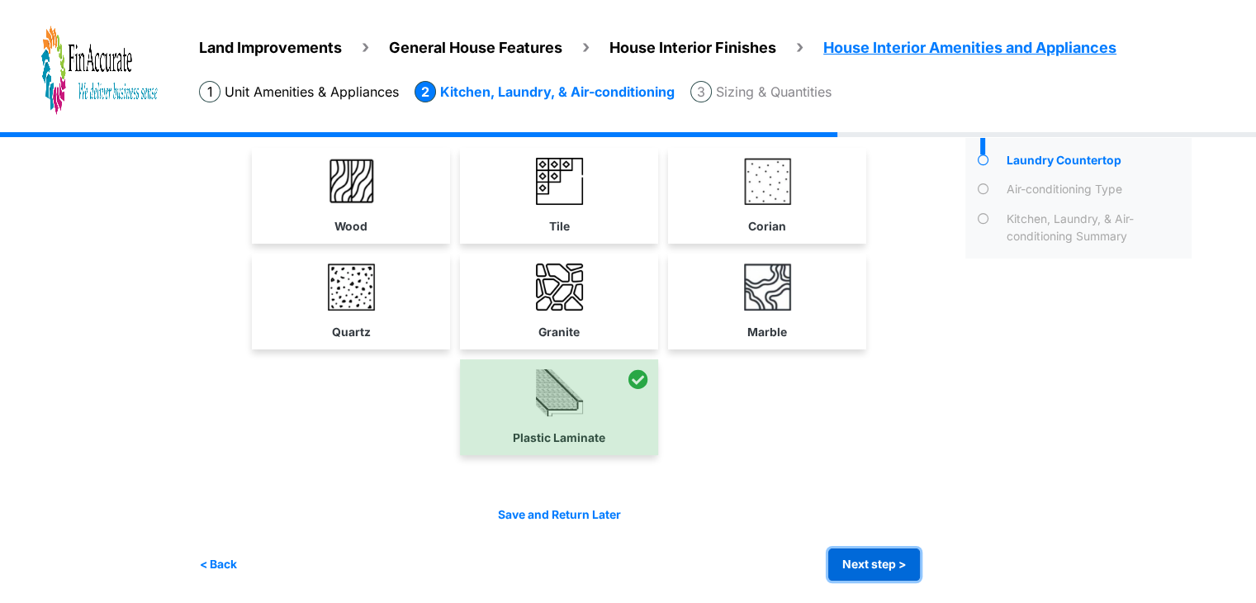
click at [902, 557] on button "Next step >" at bounding box center [874, 564] width 92 height 32
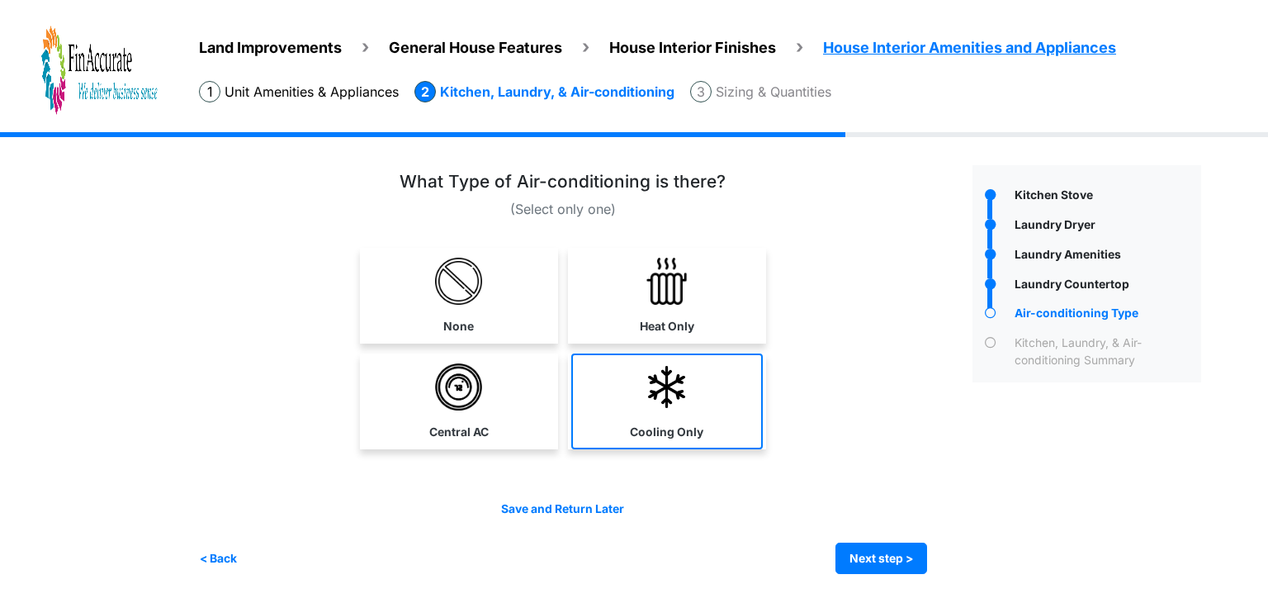
click at [676, 400] on img at bounding box center [666, 386] width 47 height 47
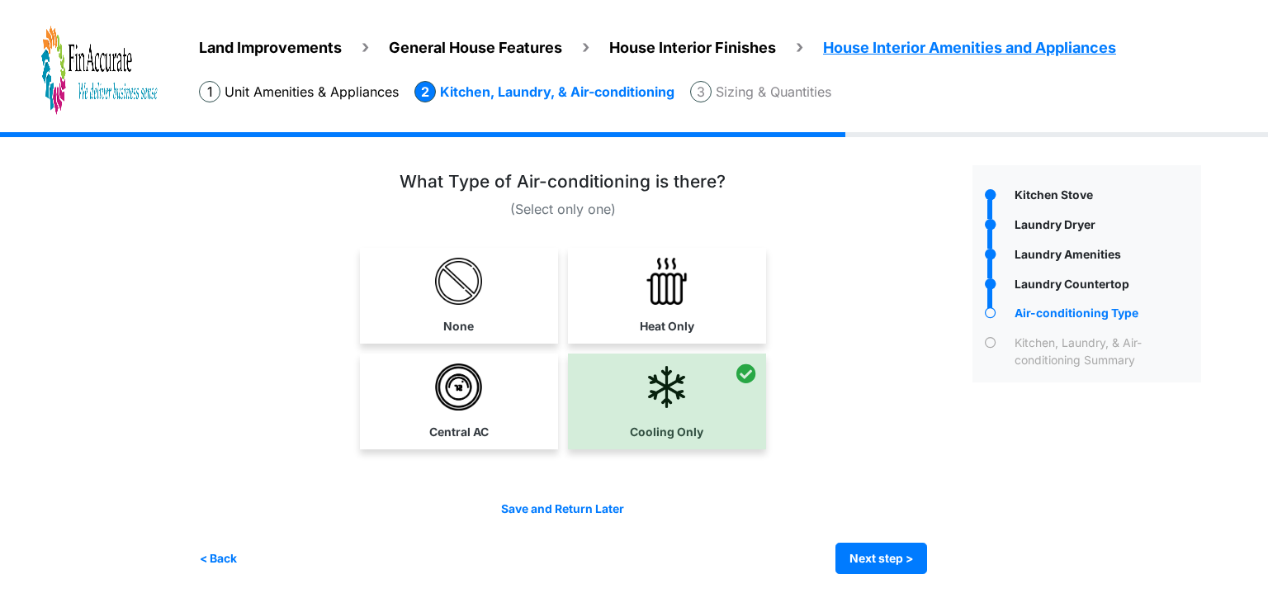
click at [658, 292] on img at bounding box center [666, 281] width 47 height 47
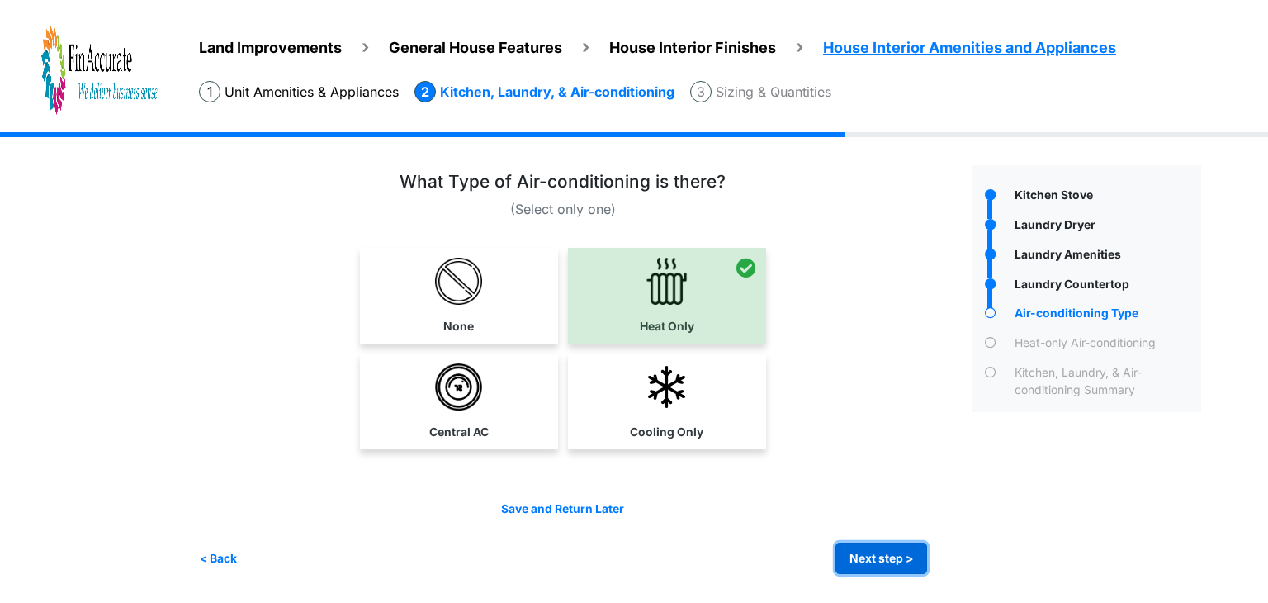
click at [893, 554] on button "Next step >" at bounding box center [882, 558] width 92 height 32
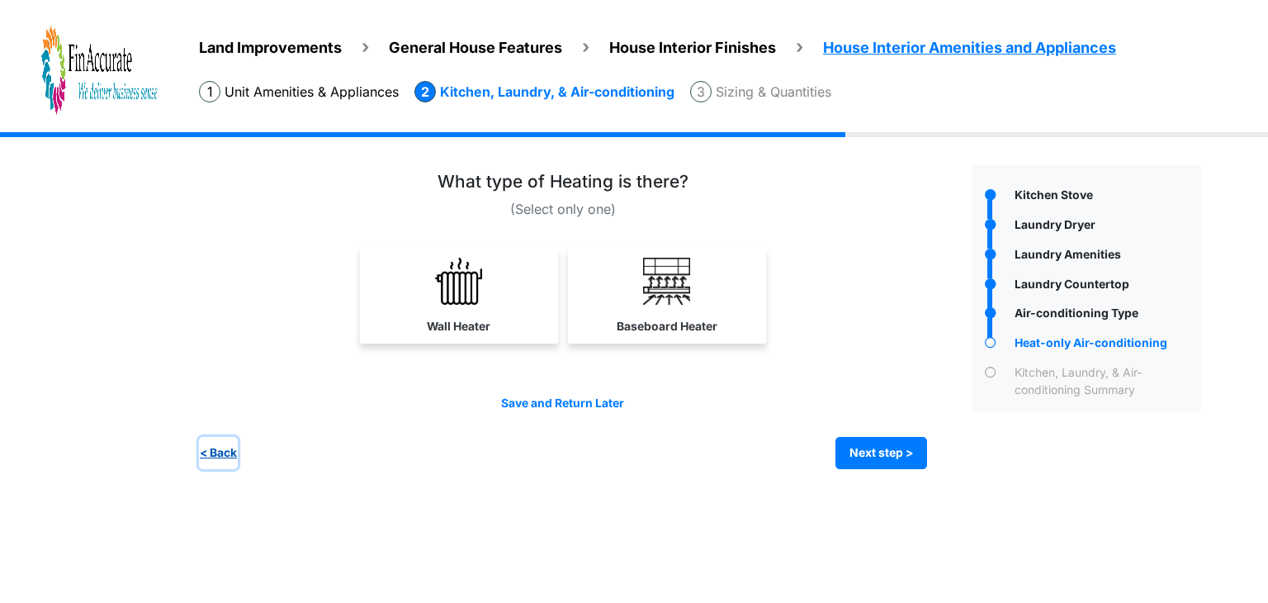
click at [225, 447] on button "< Back" at bounding box center [218, 453] width 39 height 32
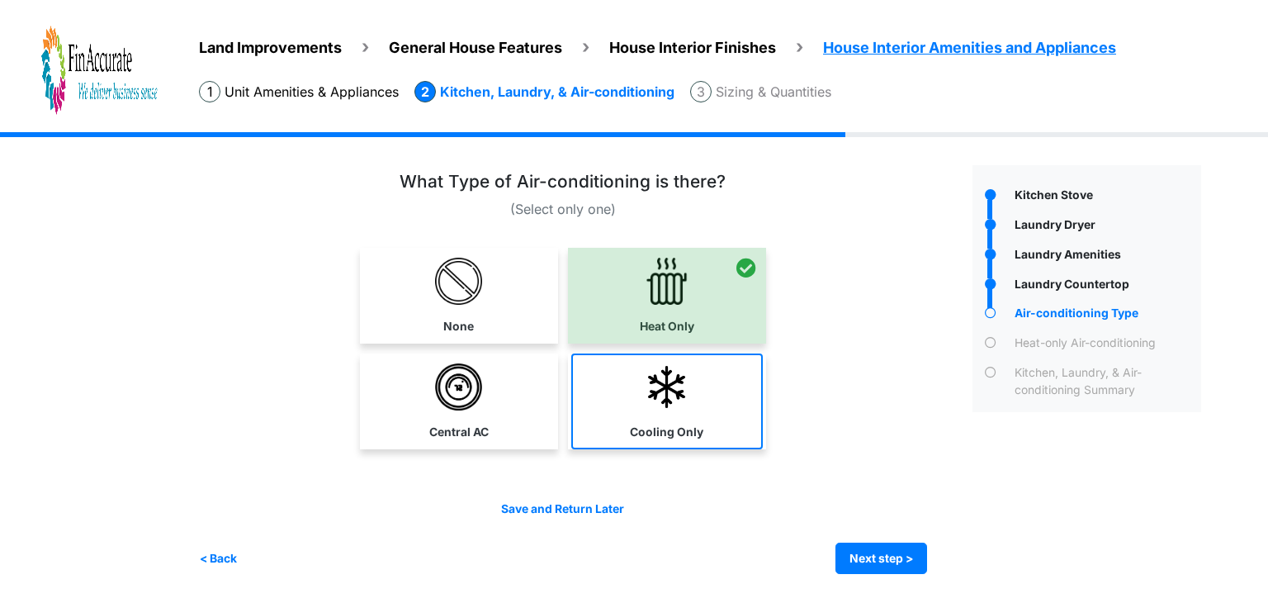
click at [658, 411] on link "Cooling Only" at bounding box center [667, 401] width 192 height 96
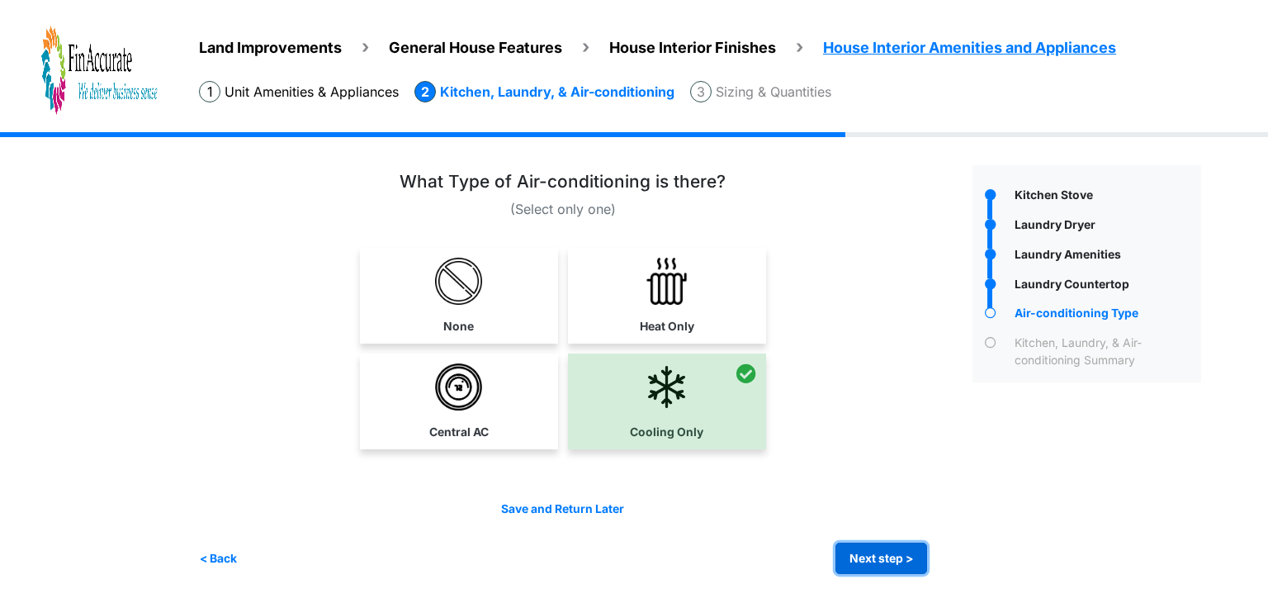
click at [880, 550] on button "Next step >" at bounding box center [882, 558] width 92 height 32
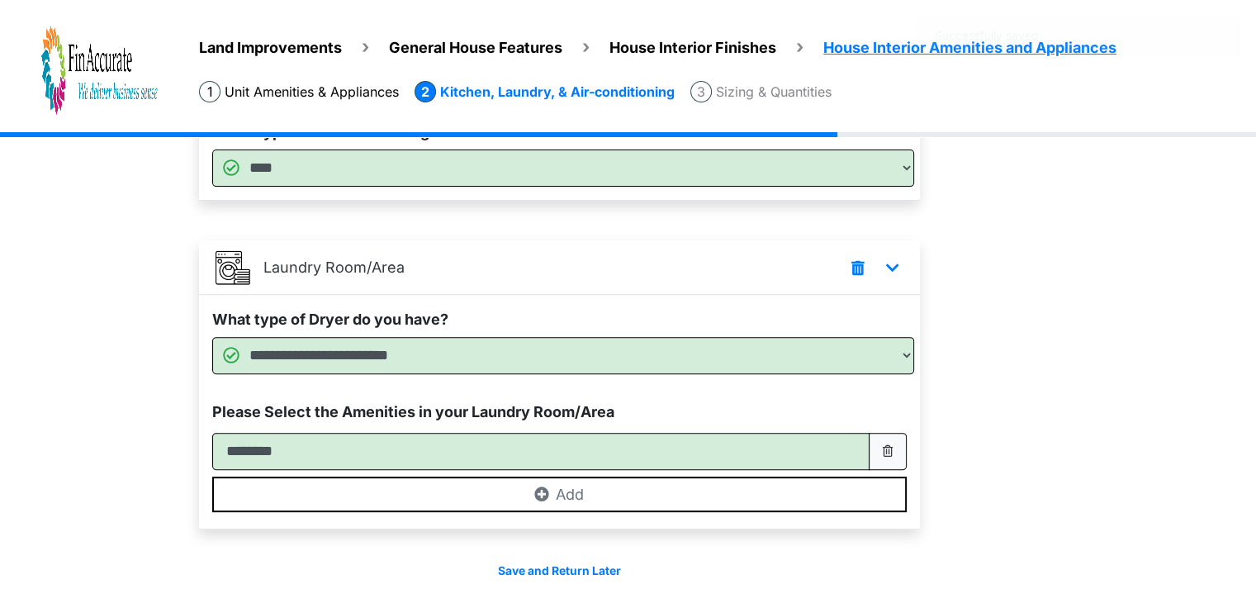
scroll to position [621, 0]
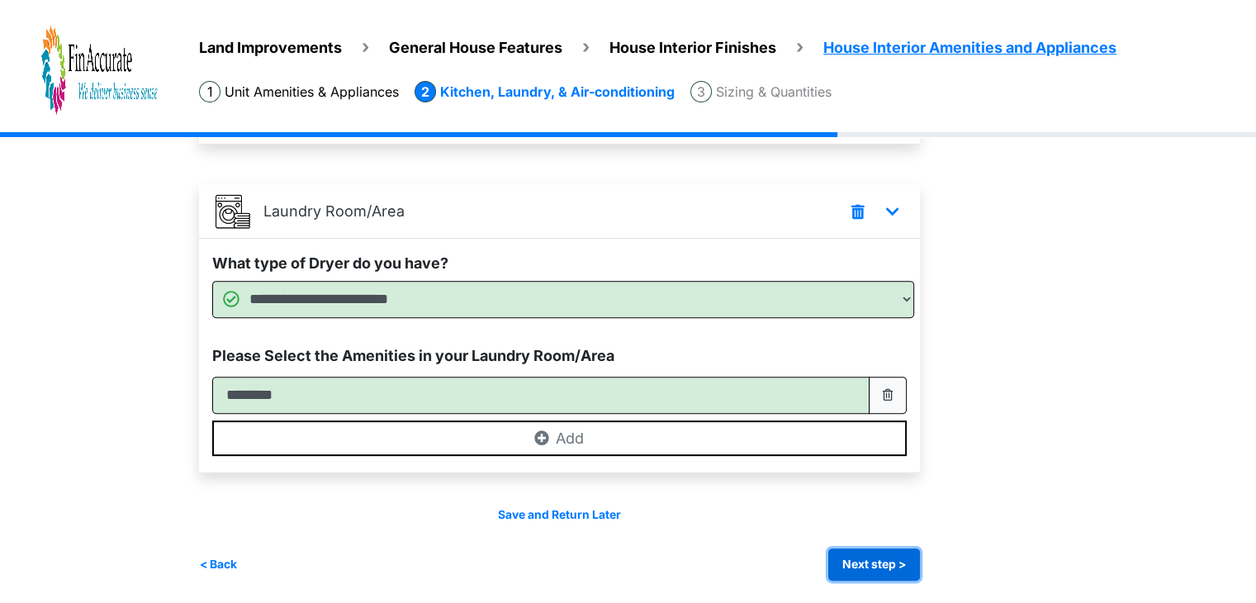
click at [866, 558] on button "Next step >" at bounding box center [874, 564] width 92 height 32
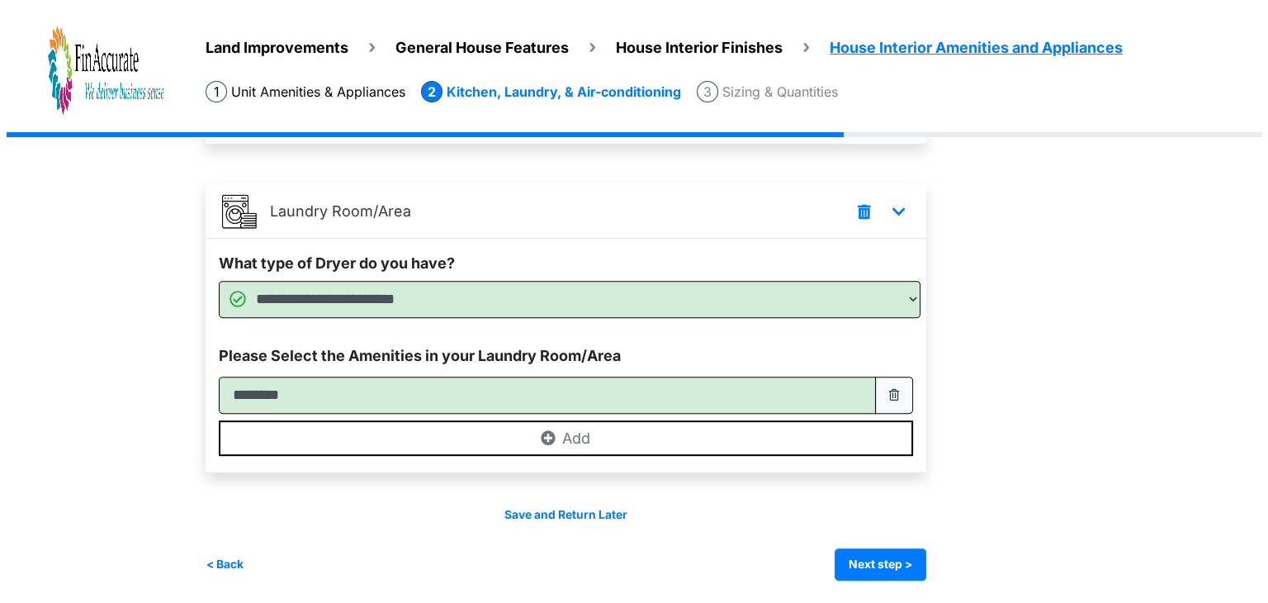
scroll to position [0, 0]
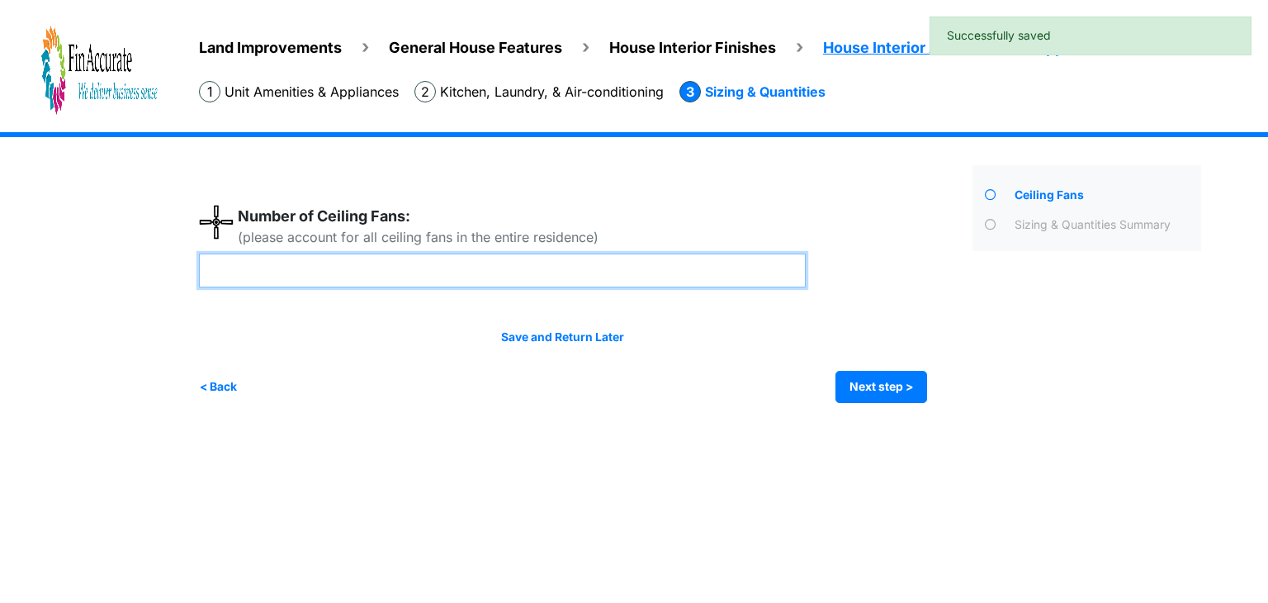
click at [484, 284] on input "number" at bounding box center [502, 270] width 607 height 34
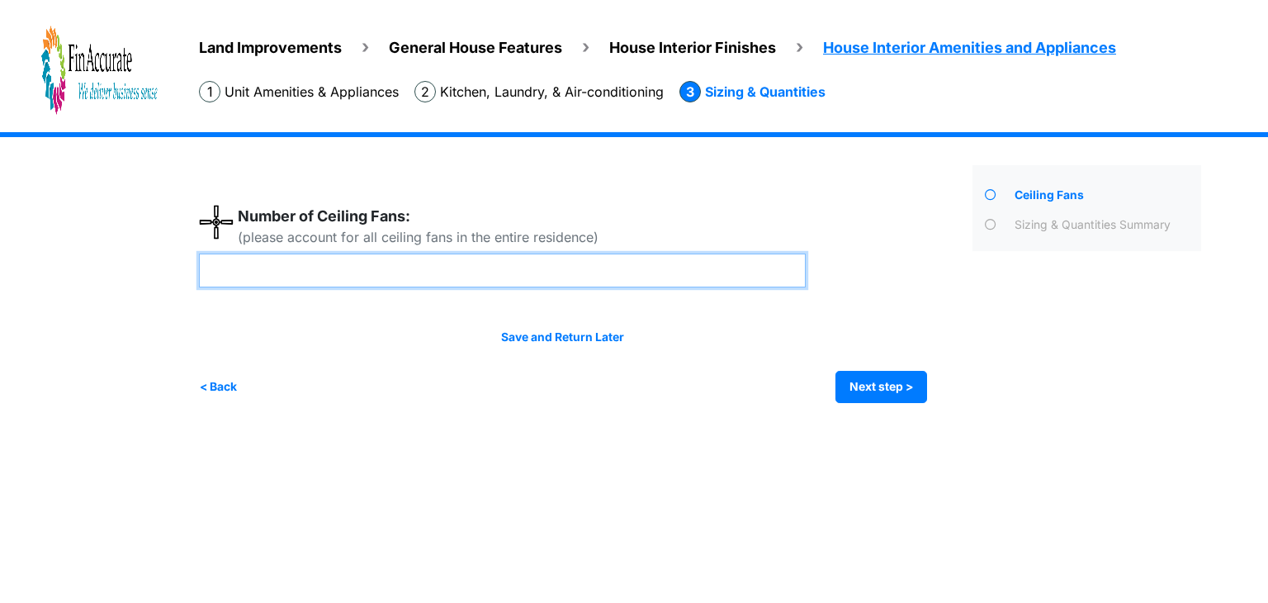
type input "*"
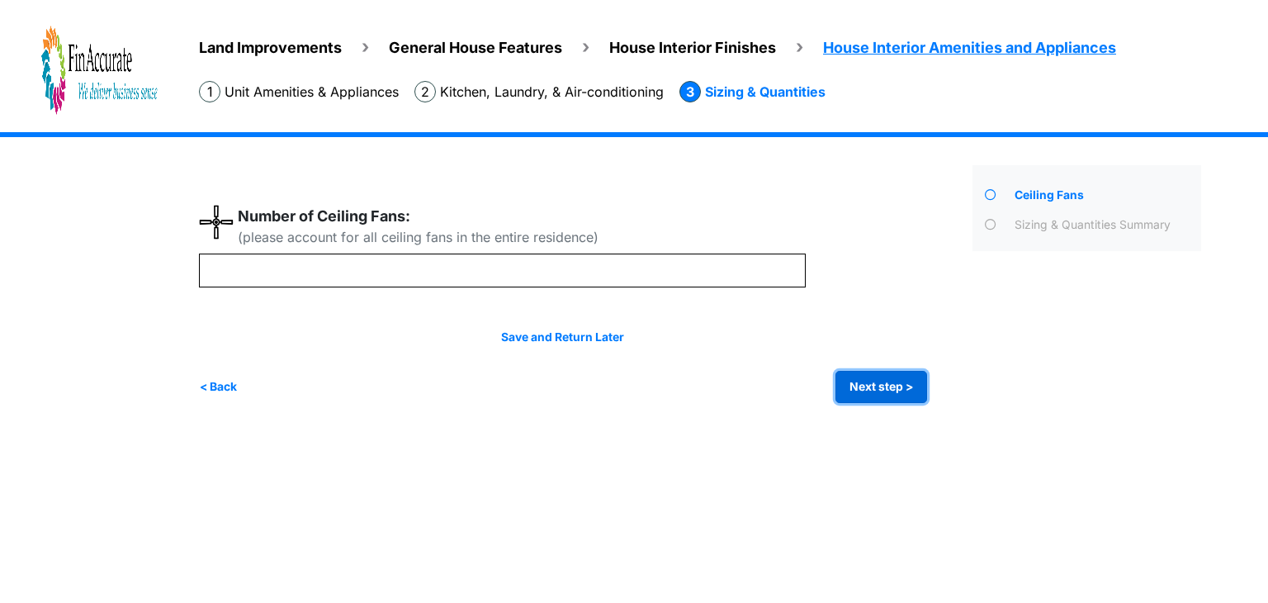
type input "*"
click at [896, 384] on button "Next step >" at bounding box center [882, 387] width 92 height 32
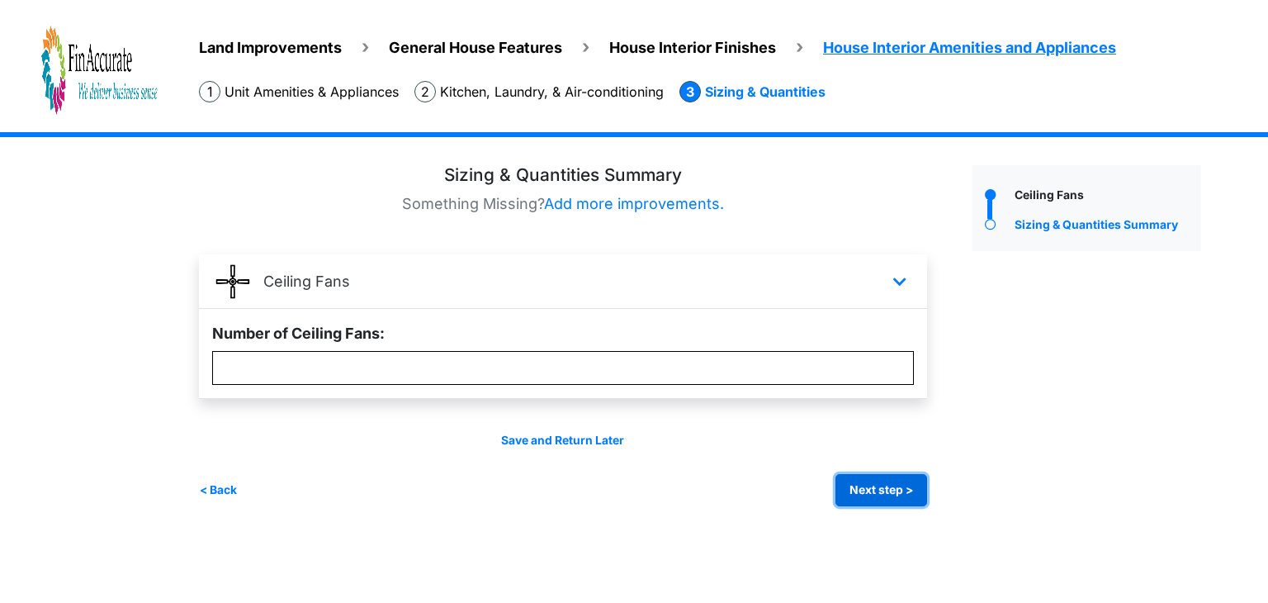
click at [885, 493] on button "Next step >" at bounding box center [882, 490] width 92 height 32
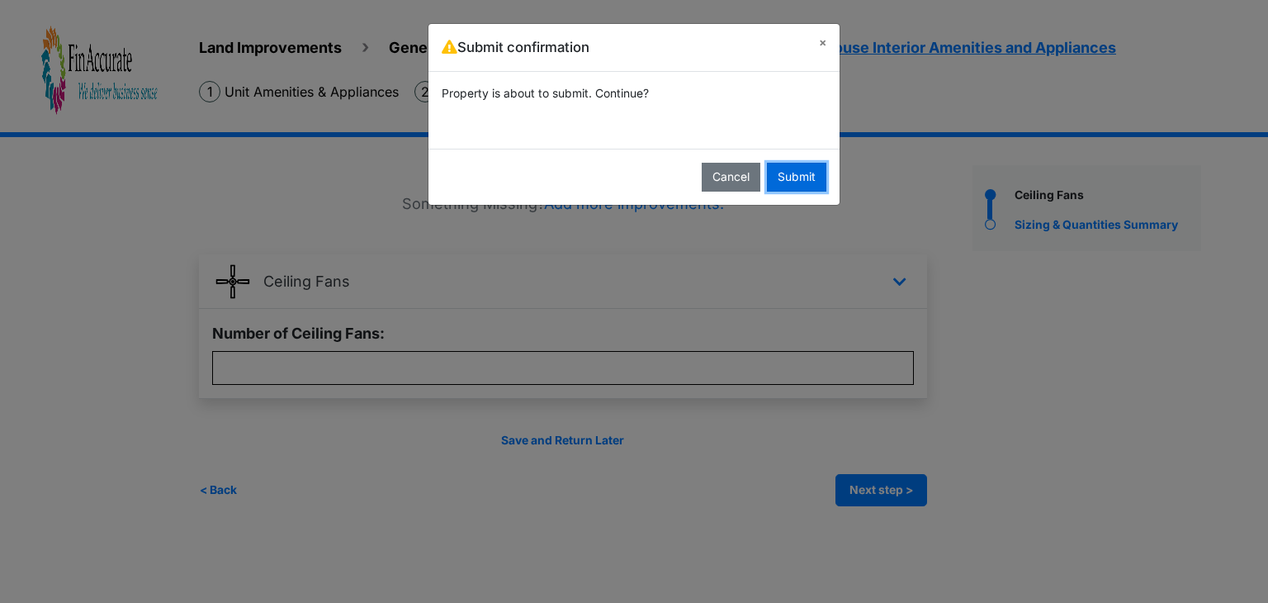
click at [787, 182] on button "Submit" at bounding box center [796, 177] width 59 height 29
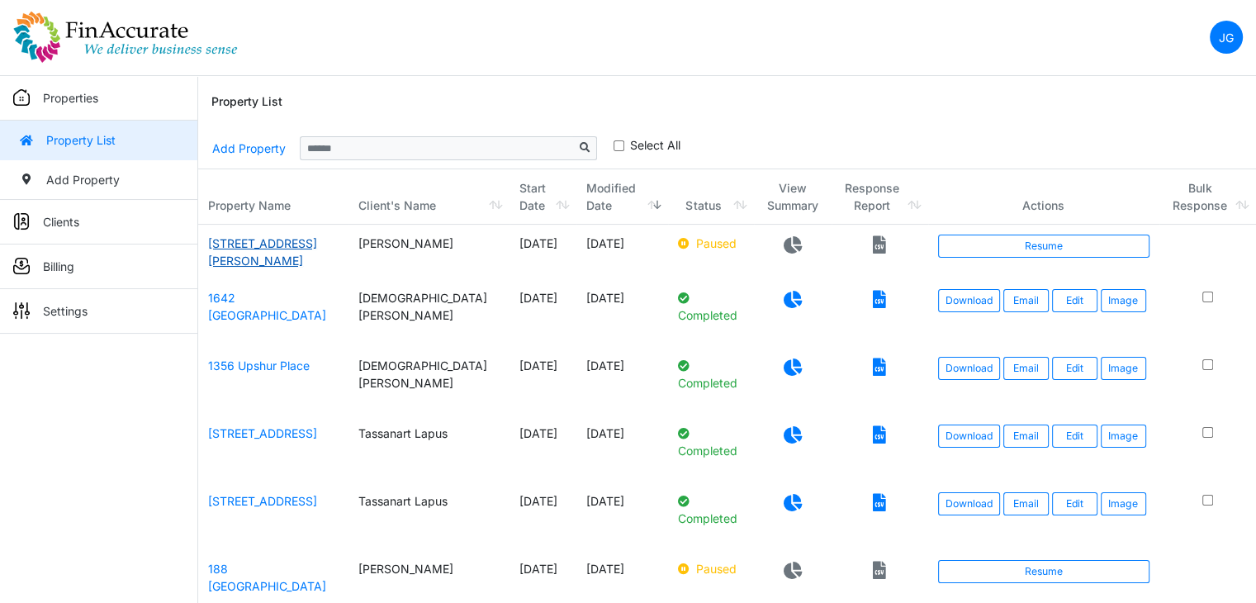
click at [295, 239] on link "106 Taylor Woods Road" at bounding box center [262, 251] width 109 height 31
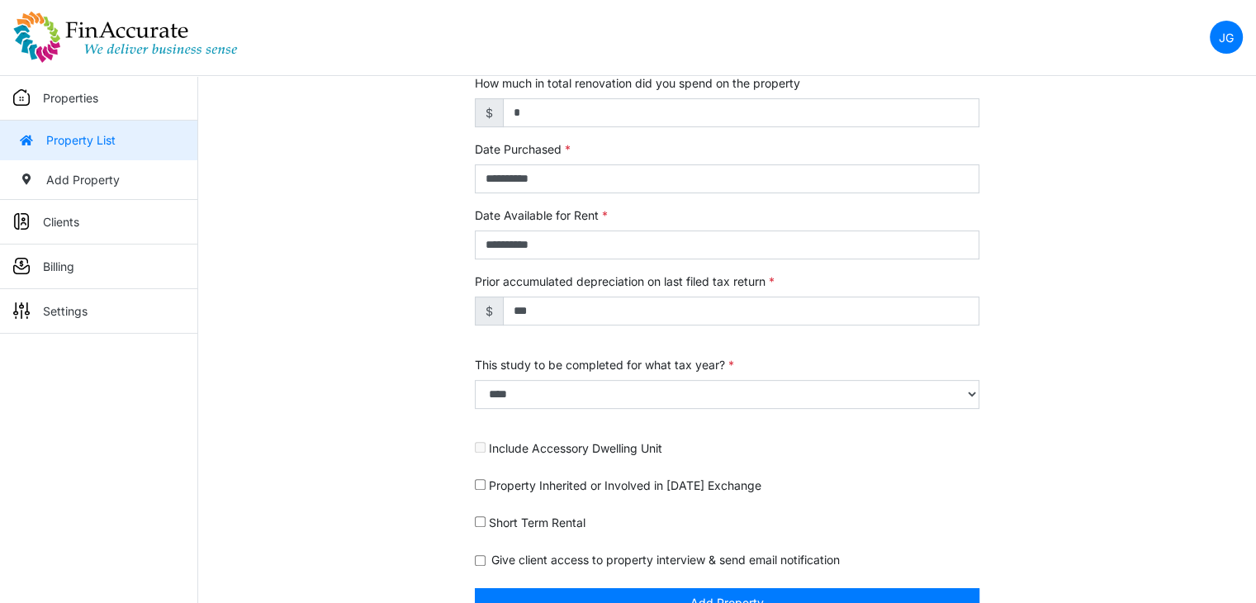
scroll to position [578, 0]
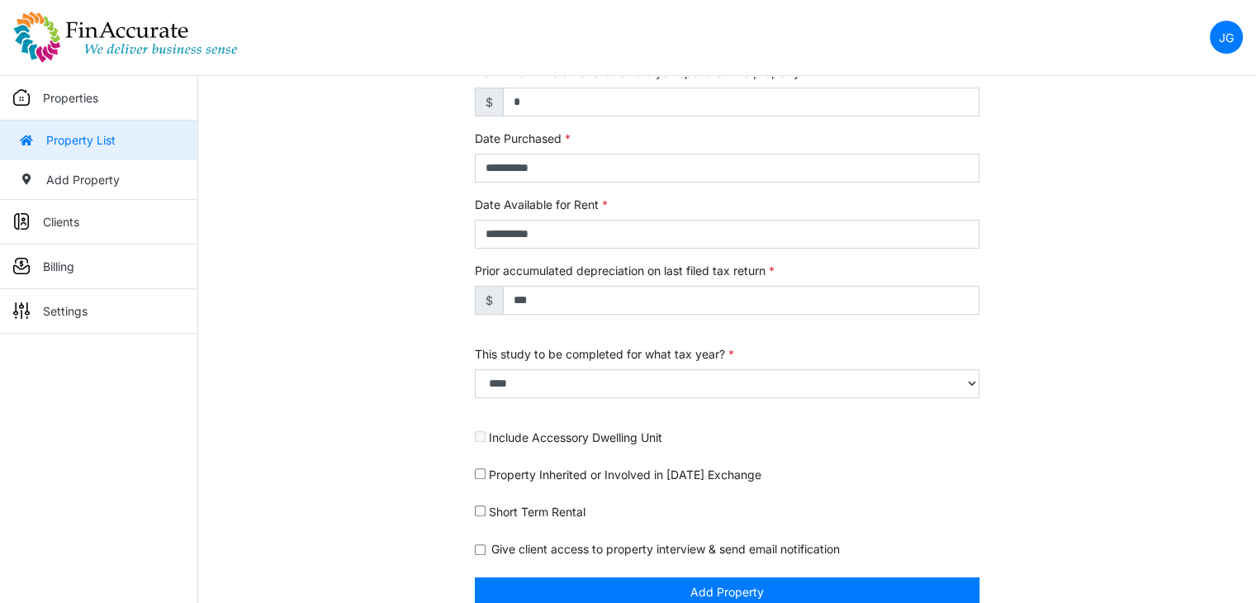
click at [136, 37] on img at bounding box center [125, 37] width 225 height 53
